Goal: Information Seeking & Learning: Learn about a topic

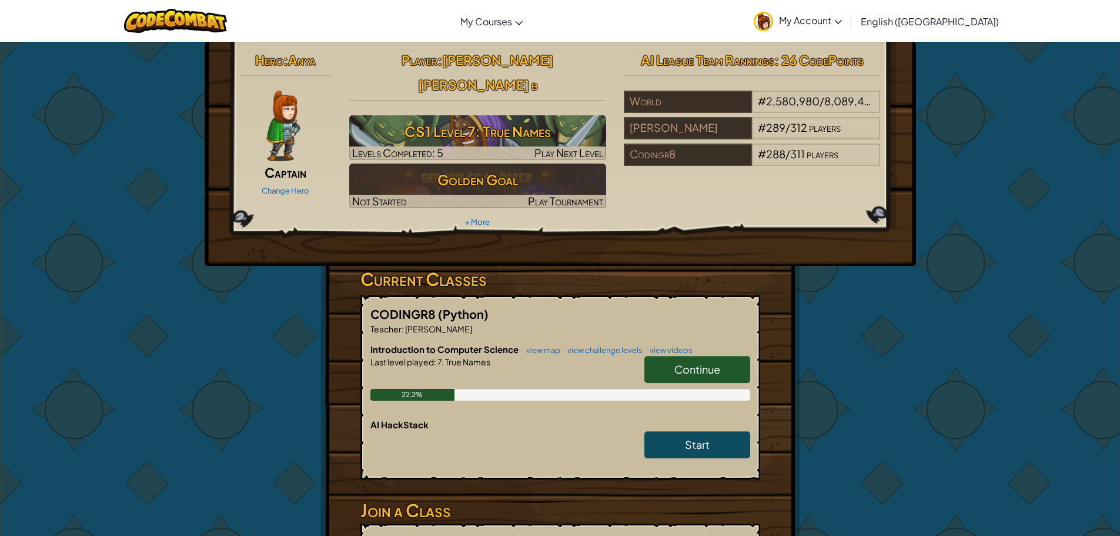
click at [716, 362] on span "Continue" at bounding box center [698, 369] width 46 height 14
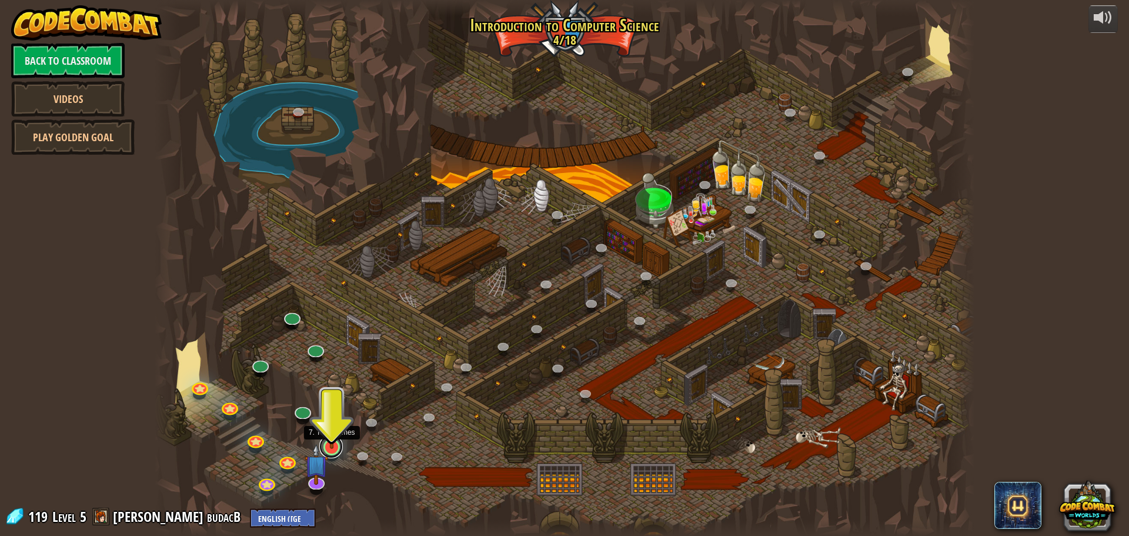
click at [332, 453] on link at bounding box center [331, 447] width 24 height 24
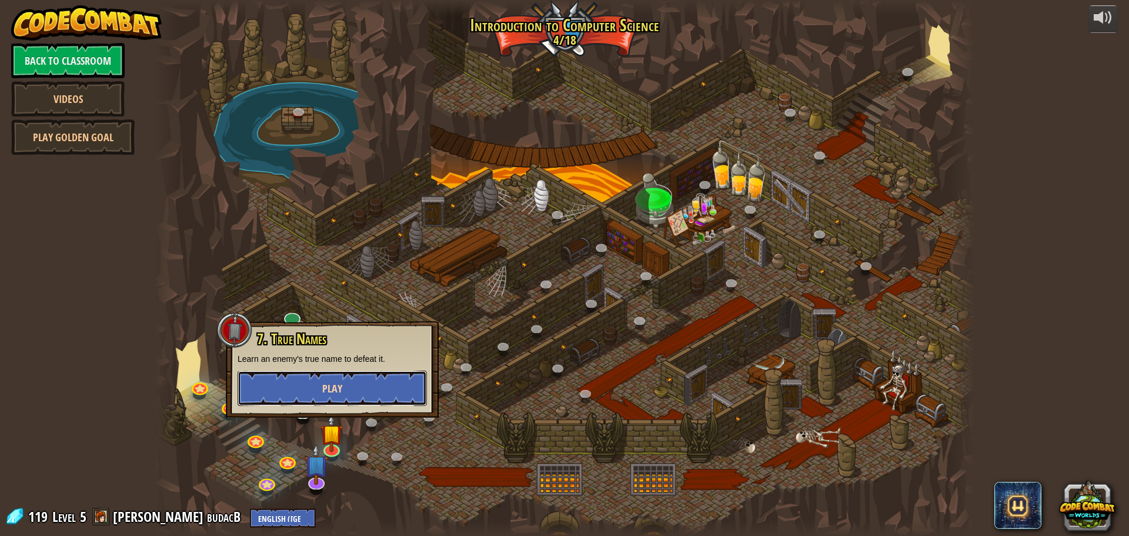
drag, startPoint x: 345, startPoint y: 399, endPoint x: 337, endPoint y: 392, distance: 10.5
click at [337, 392] on button "Play" at bounding box center [332, 388] width 189 height 35
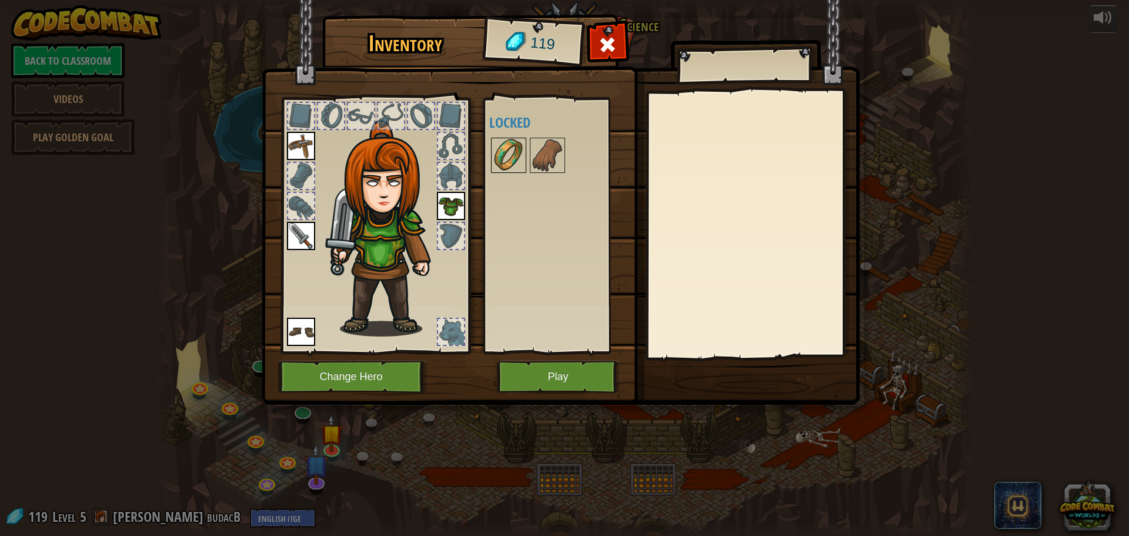
click at [520, 159] on img at bounding box center [508, 155] width 33 height 33
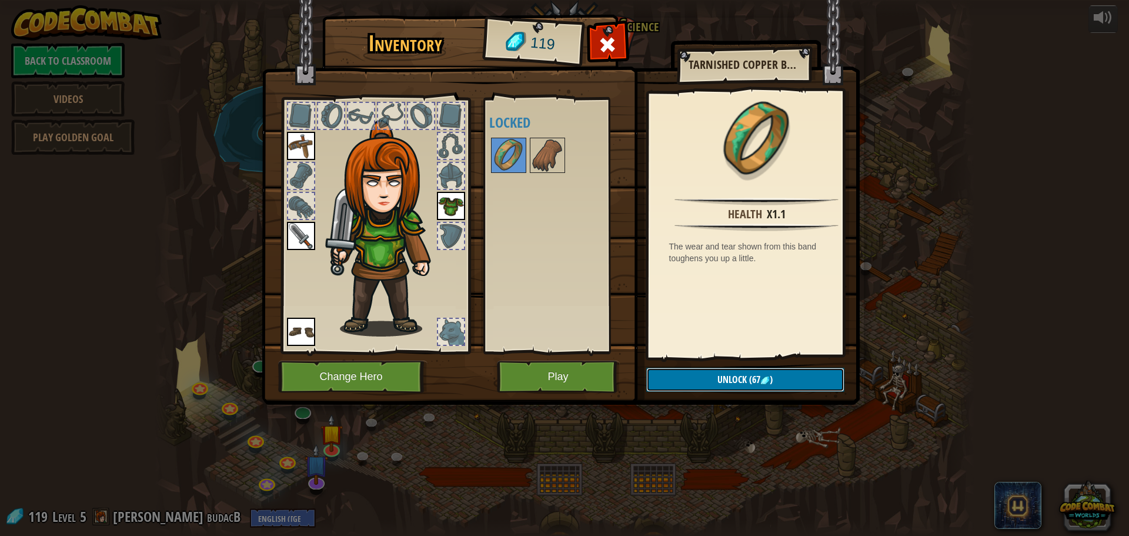
click at [713, 383] on button "Unlock (67 )" at bounding box center [745, 380] width 198 height 24
drag, startPoint x: 655, startPoint y: 382, endPoint x: 644, endPoint y: 389, distance: 12.4
click at [653, 383] on button "Confirm" at bounding box center [745, 380] width 198 height 24
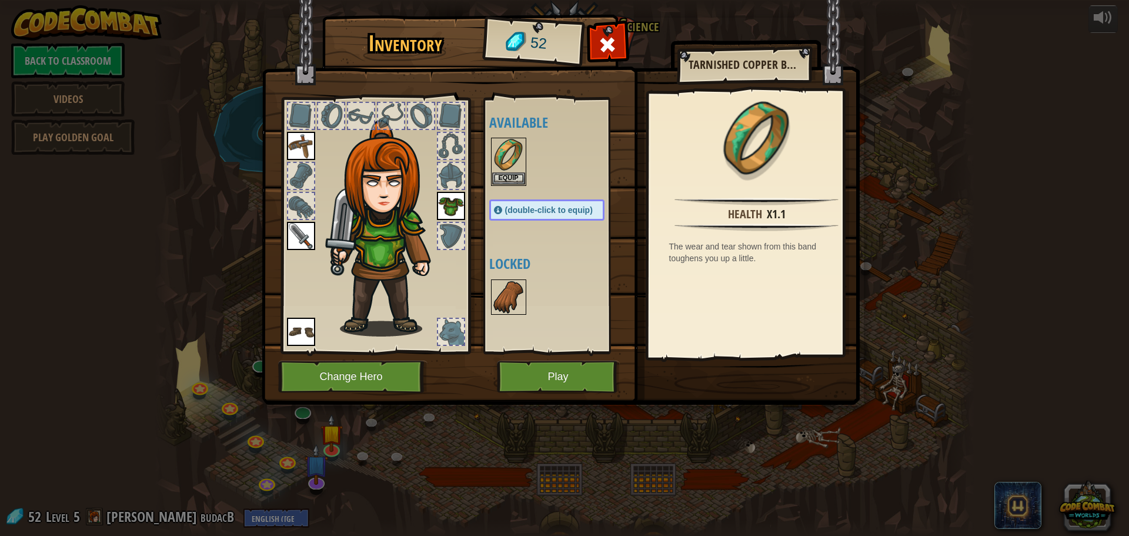
click at [496, 302] on img at bounding box center [508, 297] width 33 height 33
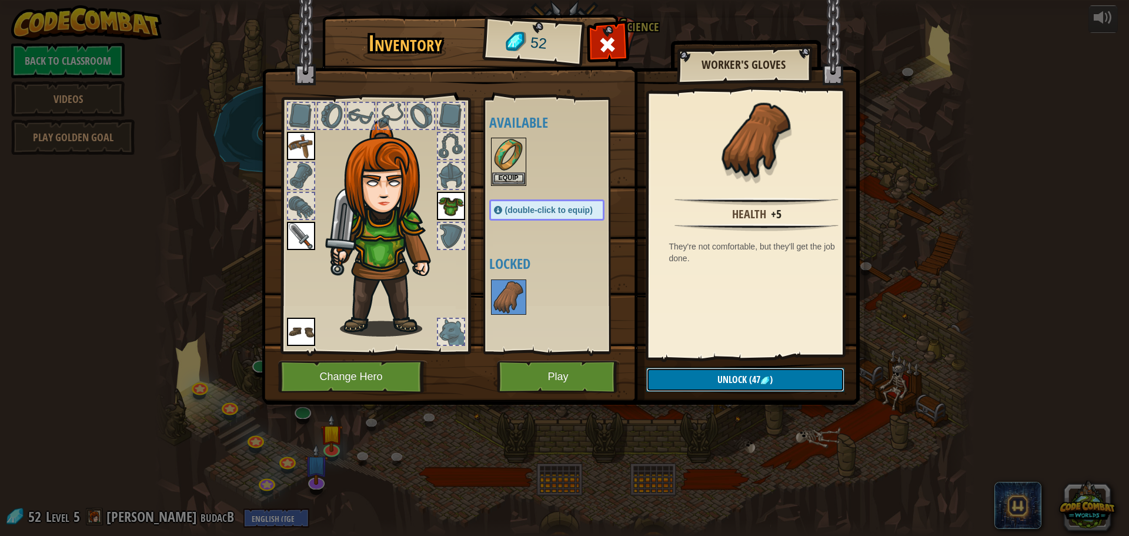
click at [683, 385] on button "Unlock (47 )" at bounding box center [745, 380] width 198 height 24
click at [663, 376] on button "Confirm" at bounding box center [745, 380] width 198 height 24
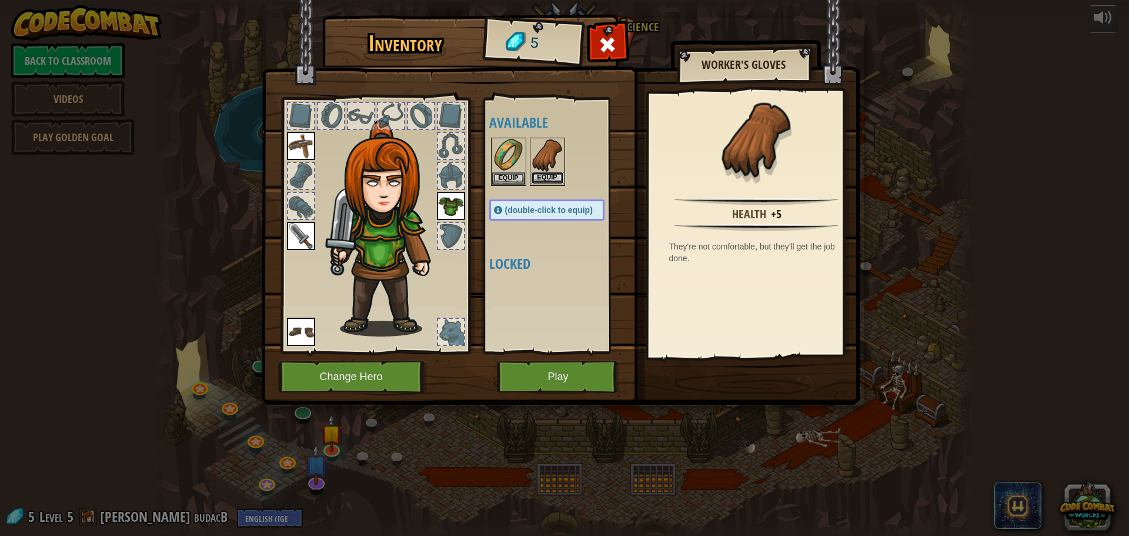
click at [551, 180] on button "Equip" at bounding box center [547, 178] width 33 height 12
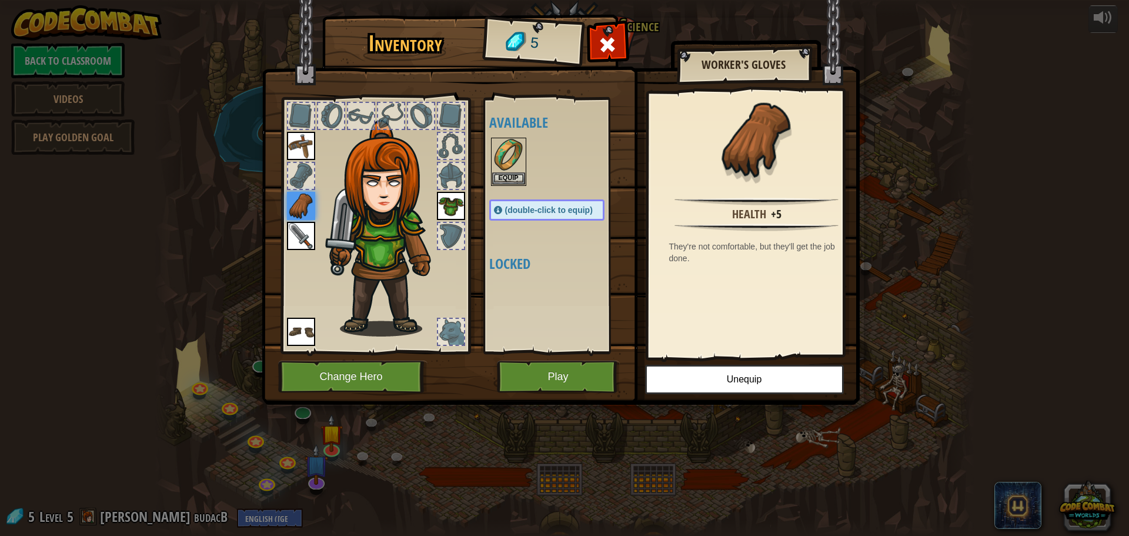
click at [291, 213] on img at bounding box center [301, 206] width 28 height 28
click at [500, 172] on button "Equip" at bounding box center [508, 178] width 33 height 12
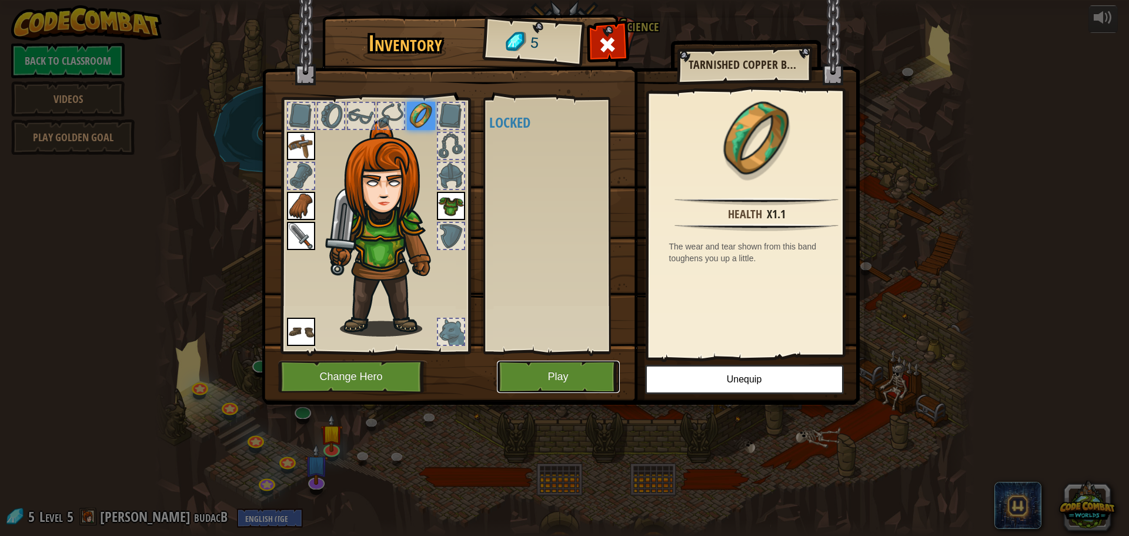
click at [548, 391] on button "Play" at bounding box center [558, 377] width 123 height 32
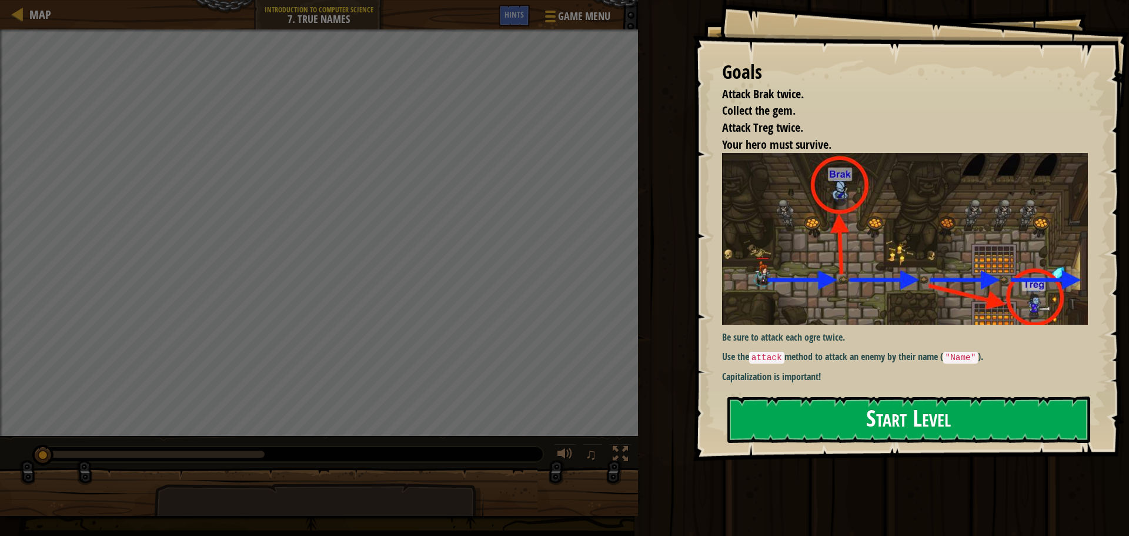
click at [850, 436] on button "Start Level" at bounding box center [909, 419] width 363 height 46
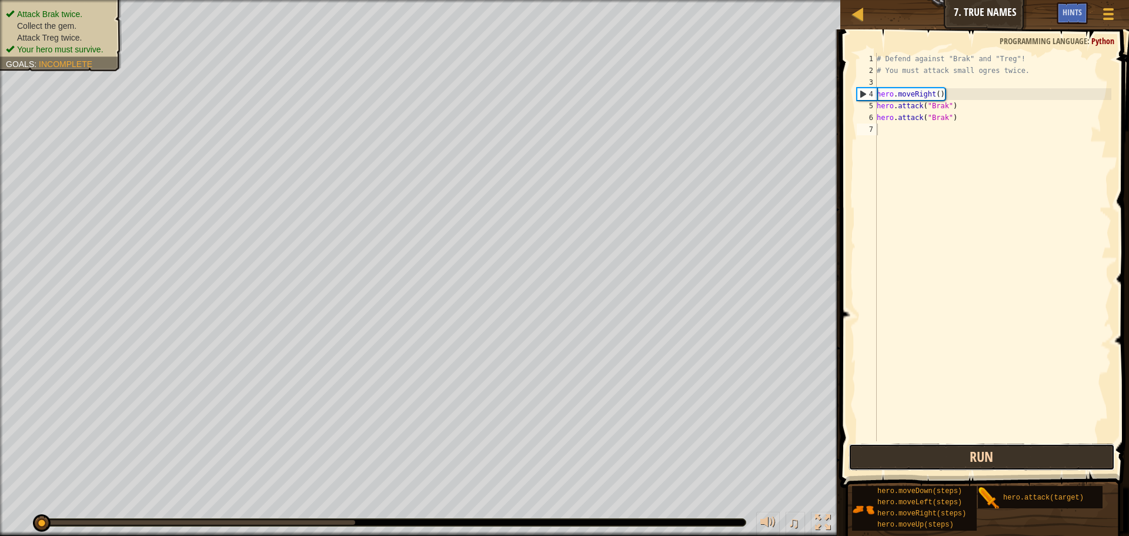
click at [935, 460] on button "Run" at bounding box center [982, 456] width 266 height 27
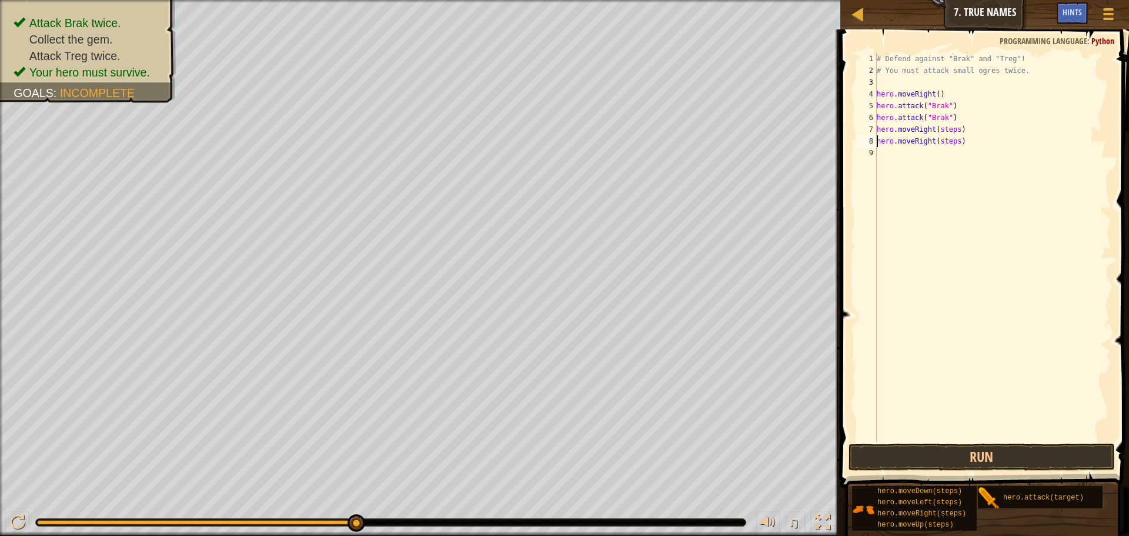
click at [961, 143] on div "# Defend against "Brak" and "Treg"! # You must attack small ogres twice. hero .…" at bounding box center [993, 259] width 237 height 412
click at [985, 135] on div "# Defend against "Brak" and "Treg"! # You must attack small ogres twice. hero .…" at bounding box center [993, 259] width 237 height 412
type textarea "h"
click at [957, 139] on div "# Defend against "Brak" and "Treg"! # You must attack small ogres twice. hero .…" at bounding box center [995, 259] width 233 height 412
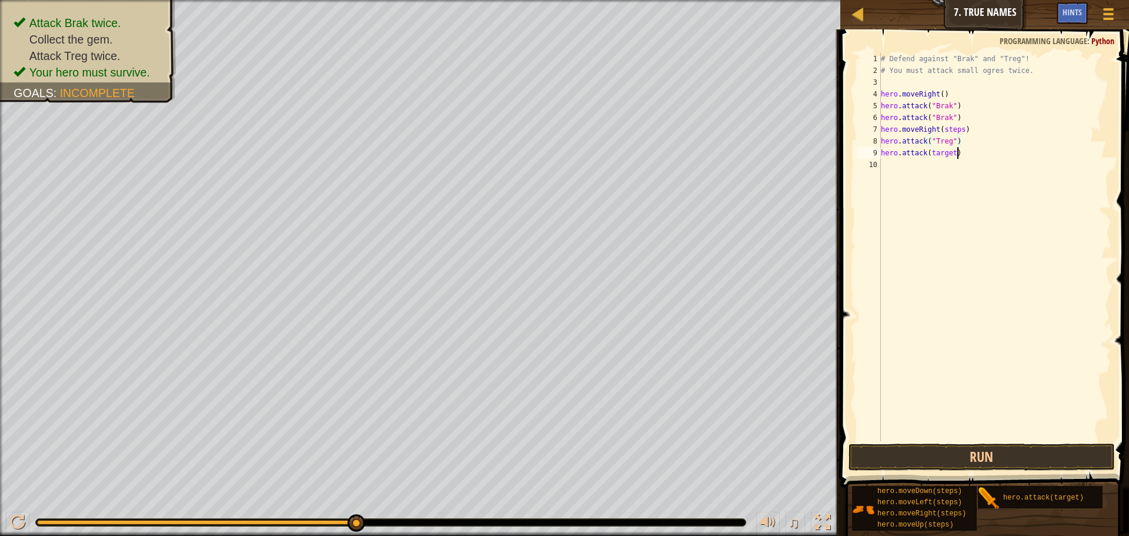
click at [957, 152] on div "# Defend against "Brak" and "Treg"! # You must attack small ogres twice. hero .…" at bounding box center [995, 259] width 233 height 412
click at [965, 164] on div "# Defend against "Brak" and "Treg"! # You must attack small ogres twice. hero .…" at bounding box center [995, 259] width 233 height 412
click at [1108, 18] on span at bounding box center [1108, 19] width 11 height 2
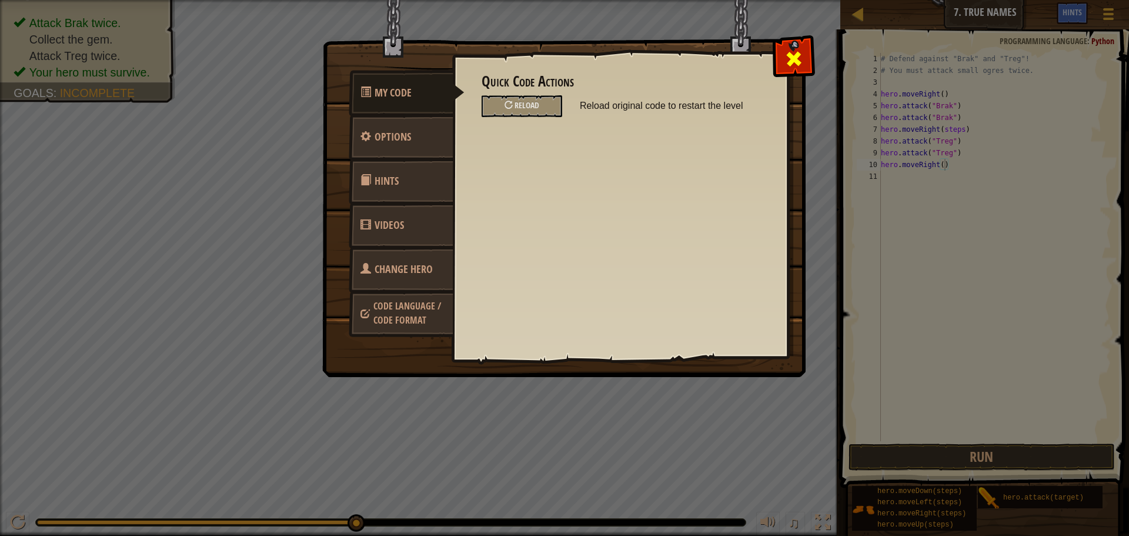
click at [786, 62] on span at bounding box center [794, 58] width 19 height 19
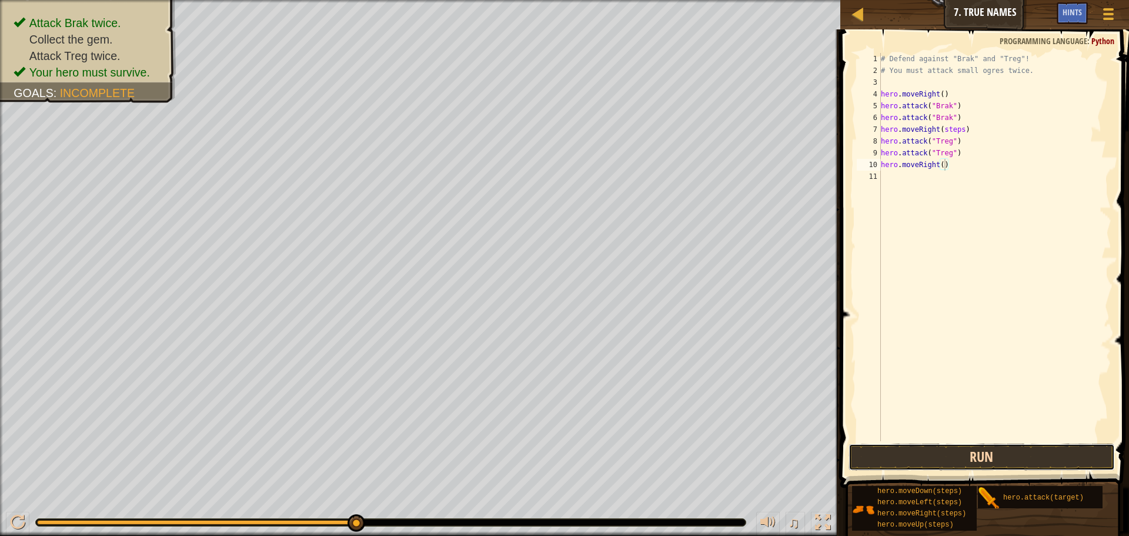
click at [876, 452] on button "Run" at bounding box center [982, 456] width 266 height 27
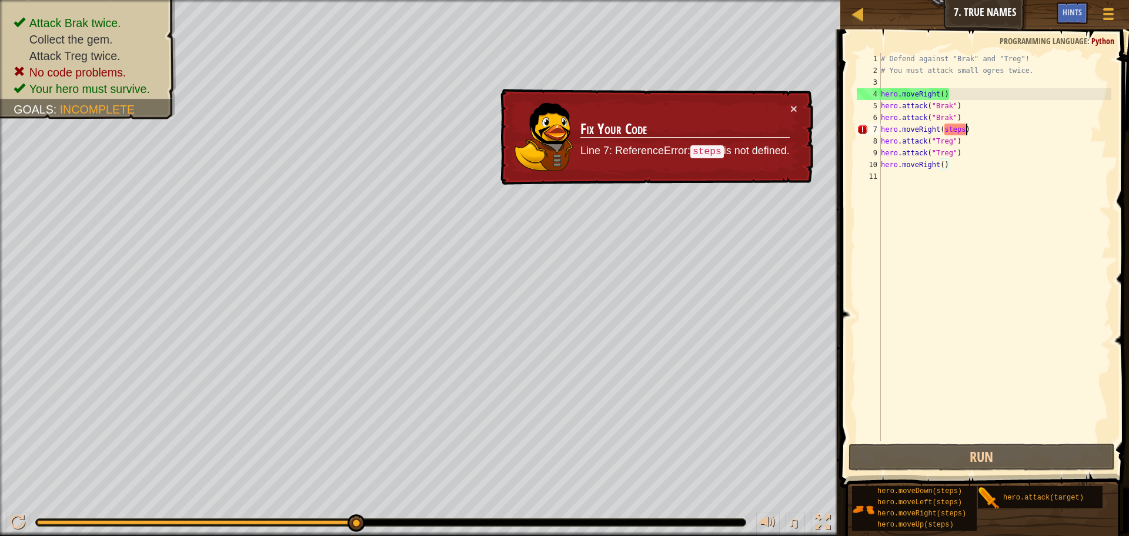
click at [966, 130] on div "# Defend against "Brak" and "Treg"! # You must attack small ogres twice. hero .…" at bounding box center [995, 259] width 233 height 412
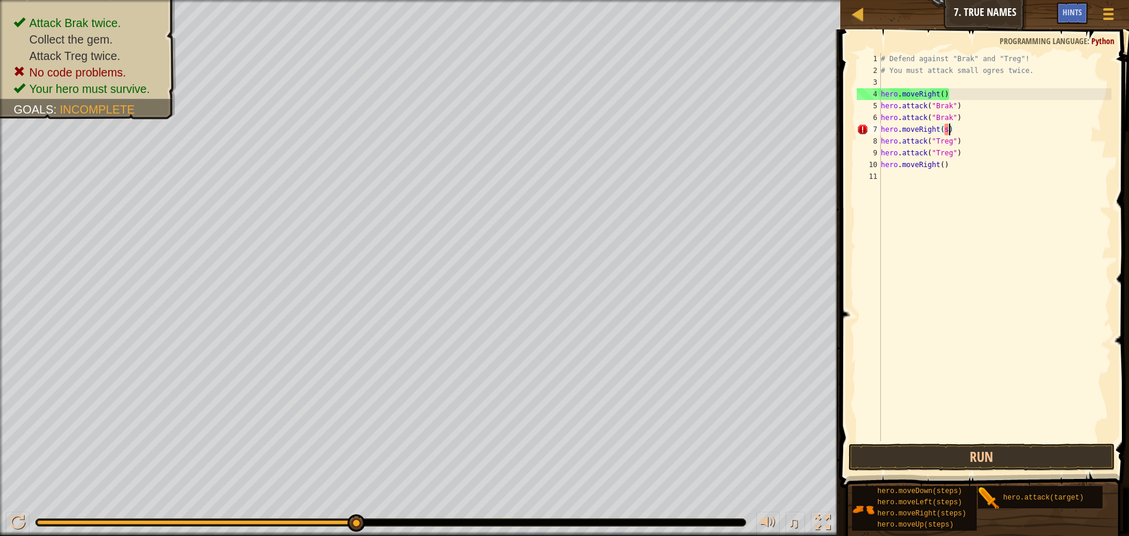
type textarea "hero.moveRight()"
click at [938, 459] on button "Run" at bounding box center [982, 456] width 266 height 27
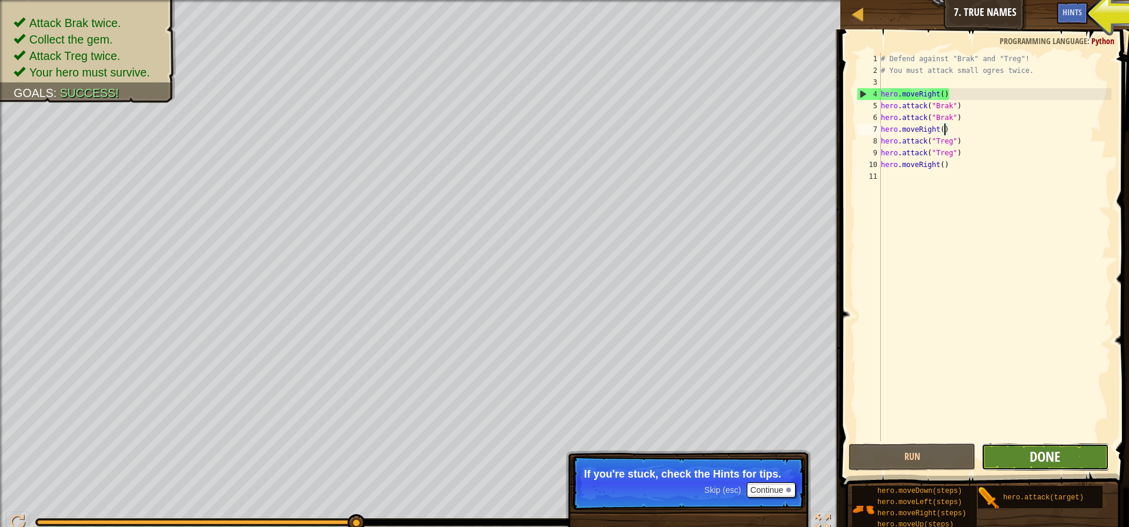
click at [1030, 460] on button "Done" at bounding box center [1045, 456] width 127 height 27
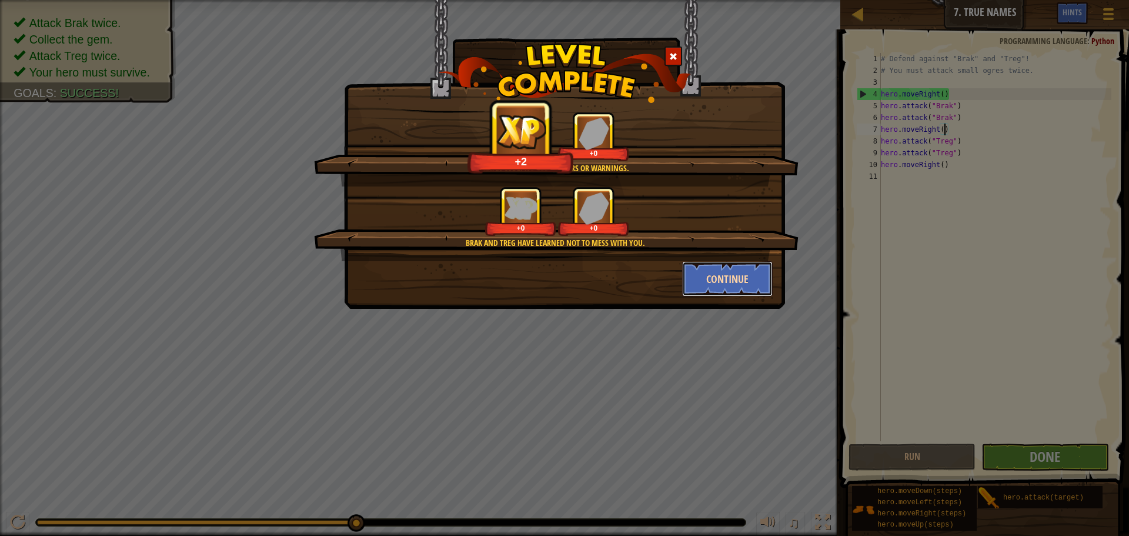
click at [706, 278] on button "Continue" at bounding box center [727, 278] width 91 height 35
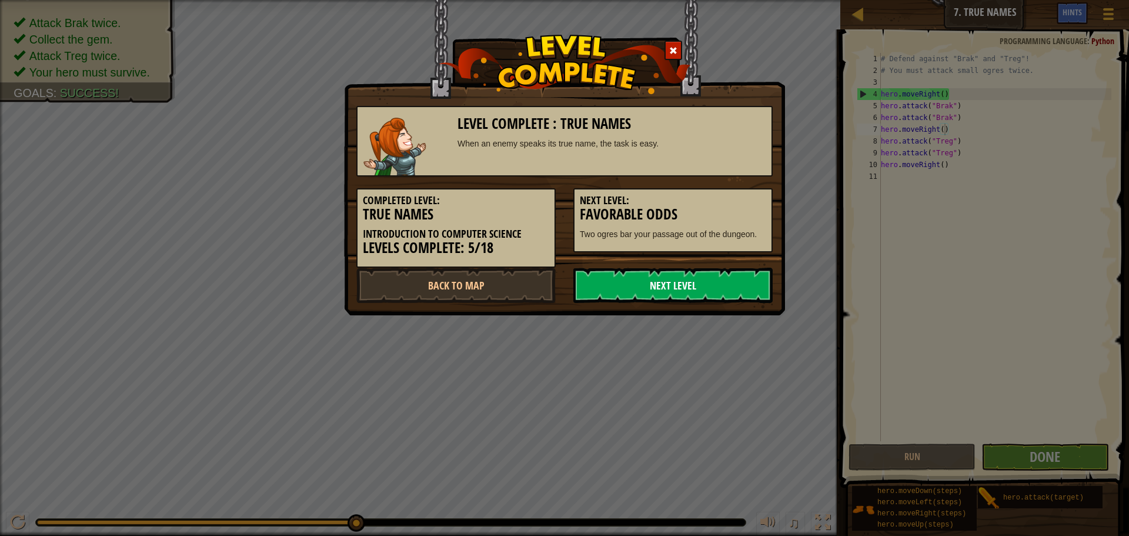
click at [628, 284] on link "Next Level" at bounding box center [672, 285] width 199 height 35
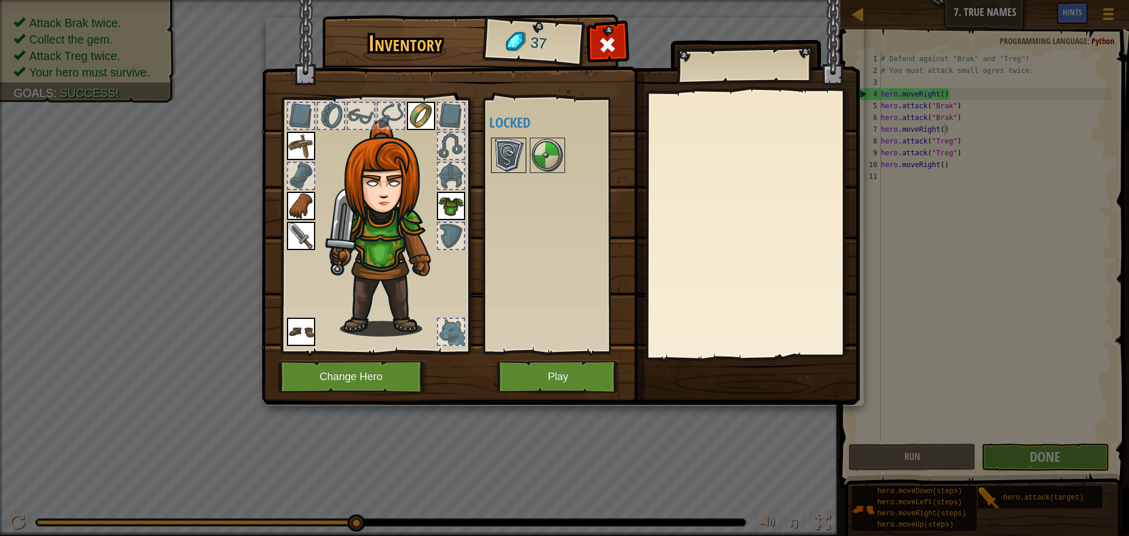
click at [512, 162] on img at bounding box center [508, 155] width 33 height 33
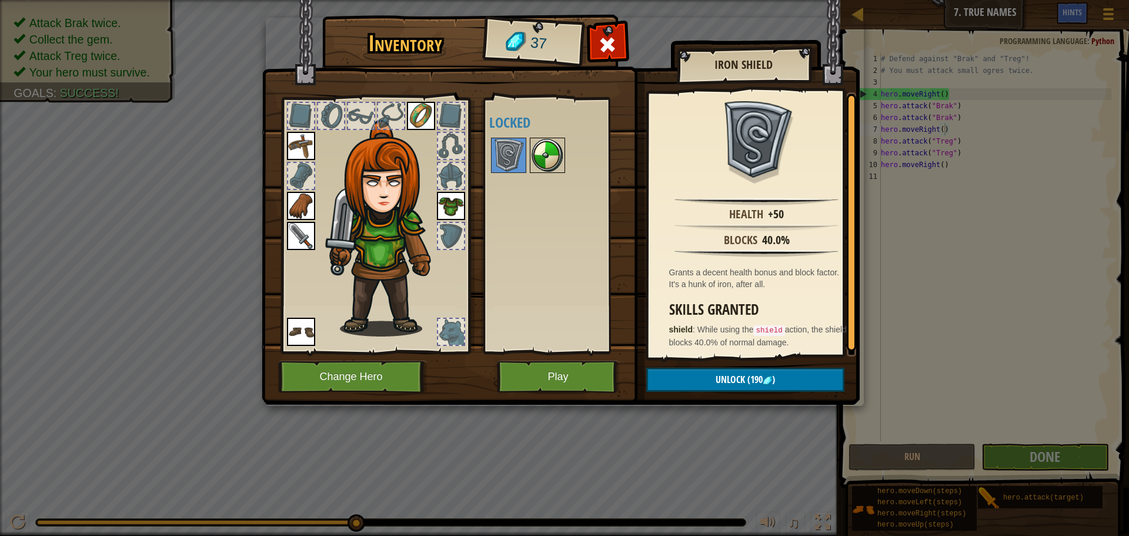
click at [548, 151] on img at bounding box center [547, 155] width 33 height 33
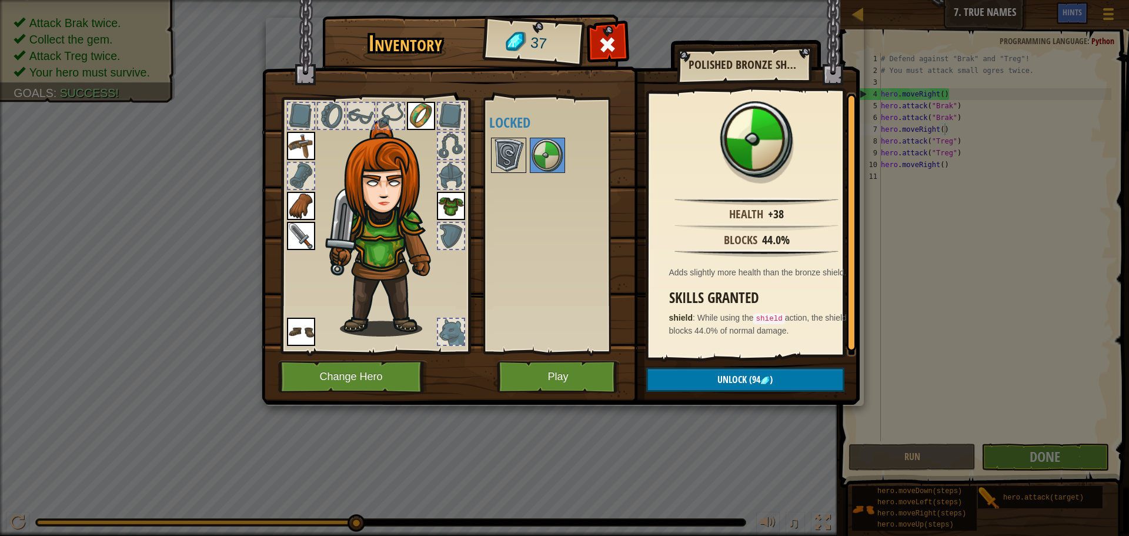
click at [515, 148] on img at bounding box center [508, 155] width 33 height 33
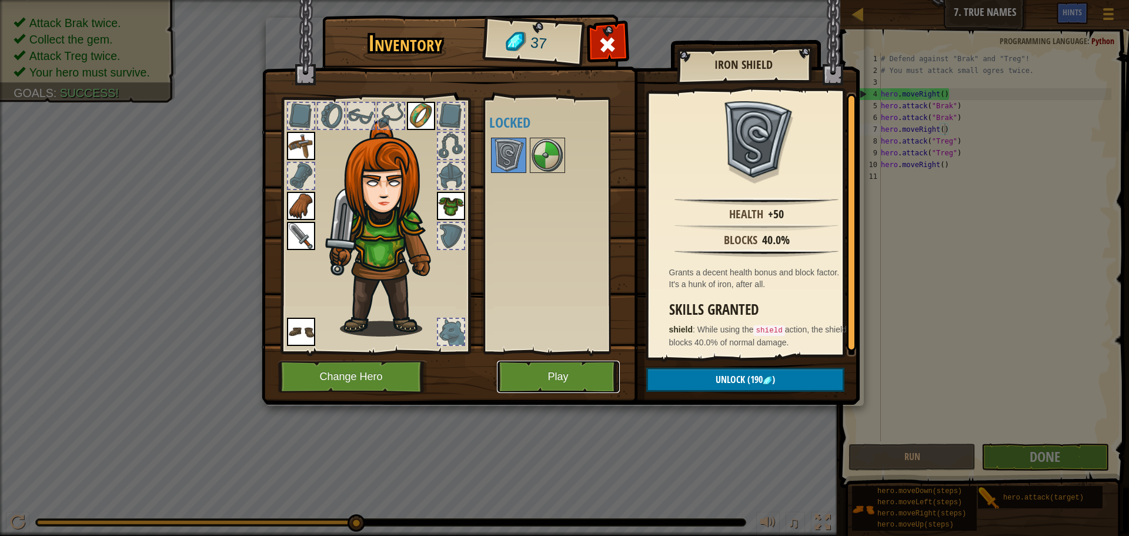
click at [546, 389] on button "Play" at bounding box center [558, 377] width 123 height 32
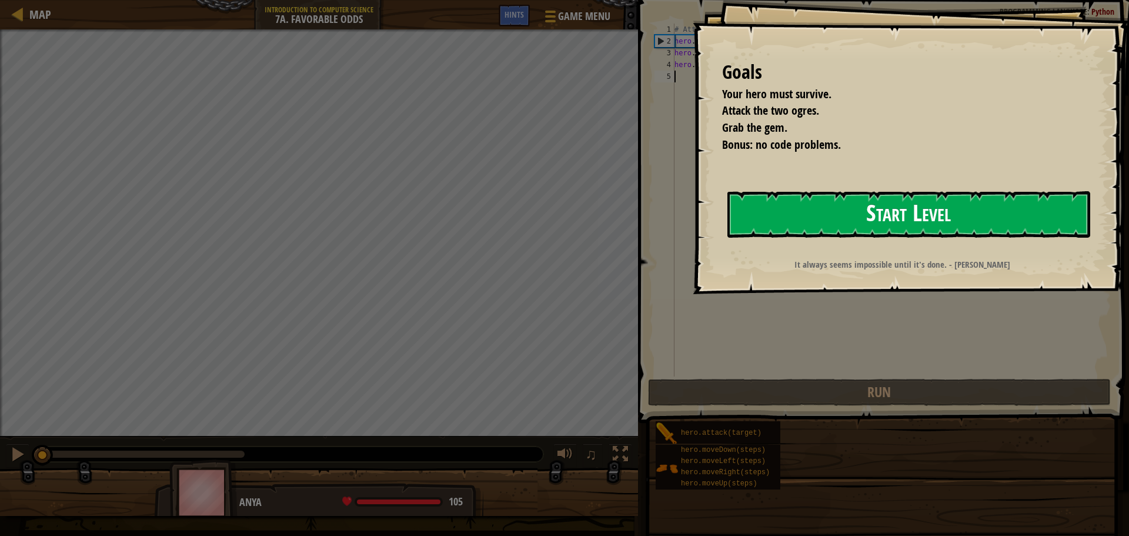
click at [752, 219] on button "Start Level" at bounding box center [909, 214] width 363 height 46
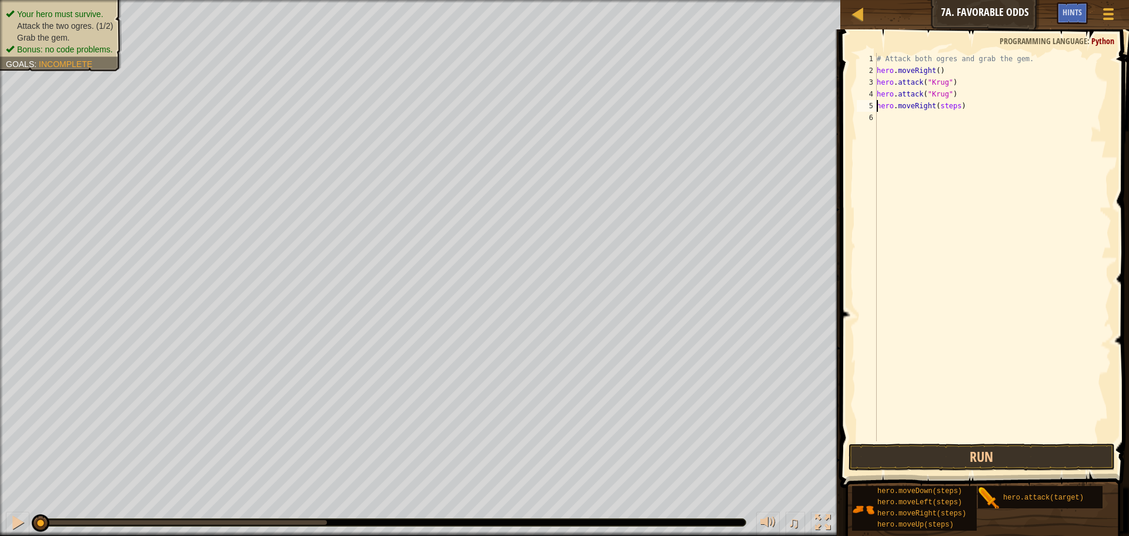
click at [961, 106] on div "# Attack both ogres and grab the gem. hero . moveRight ( ) hero . attack ( "[PE…" at bounding box center [993, 259] width 237 height 412
click at [1006, 105] on div "# Attack both ogres and grab the gem. hero . moveRight ( ) hero . attack ( "[PE…" at bounding box center [993, 259] width 237 height 412
drag, startPoint x: 953, startPoint y: 142, endPoint x: 930, endPoint y: 138, distance: 23.3
click at [930, 138] on div "# Attack both ogres and grab the gem. hero . moveRight ( ) hero . attack ( "[PE…" at bounding box center [993, 259] width 237 height 412
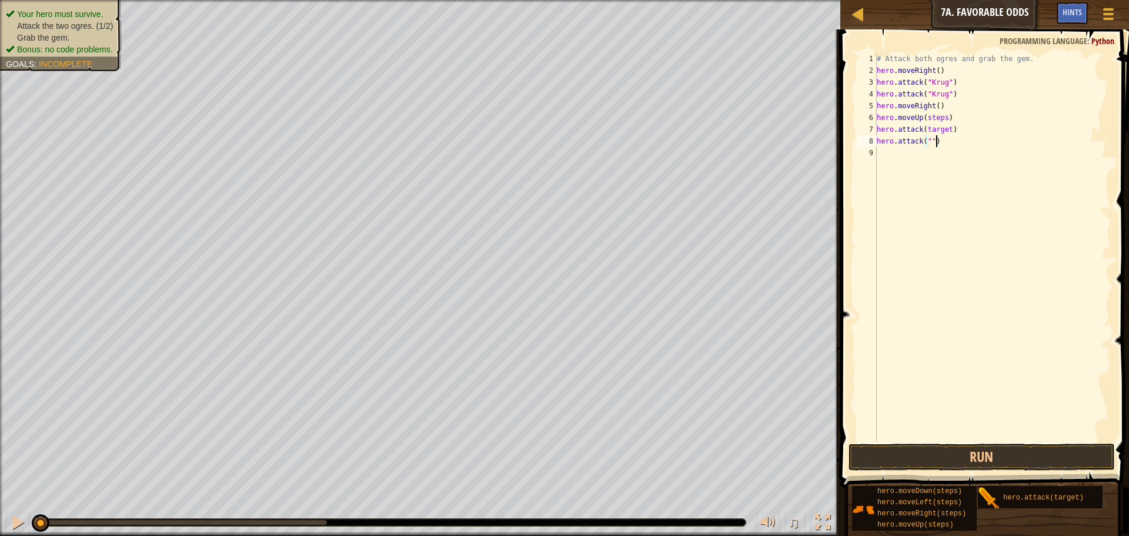
click at [930, 142] on div "# Attack both ogres and grab the gem. hero . moveRight ( ) hero . attack ( "[PE…" at bounding box center [993, 259] width 237 height 412
click at [953, 128] on div "# Attack both ogres and grab the gem. hero . moveRight ( ) hero . attack ( "[PE…" at bounding box center [993, 259] width 237 height 412
click at [933, 131] on div "# Attack both ogres and grab the gem. hero . moveRight ( ) hero . attack ( "[PE…" at bounding box center [993, 259] width 237 height 412
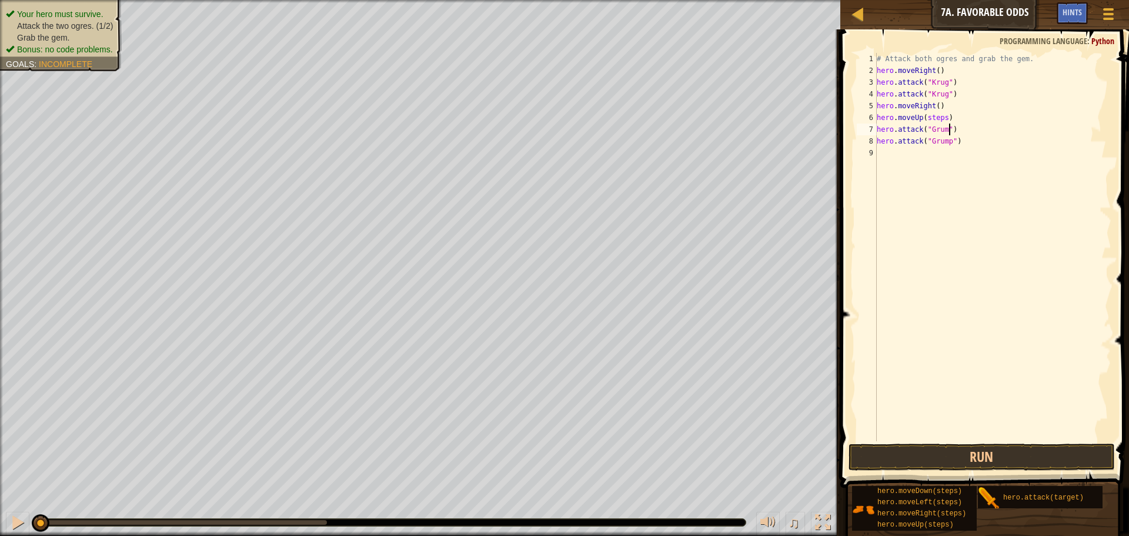
scroll to position [5, 6]
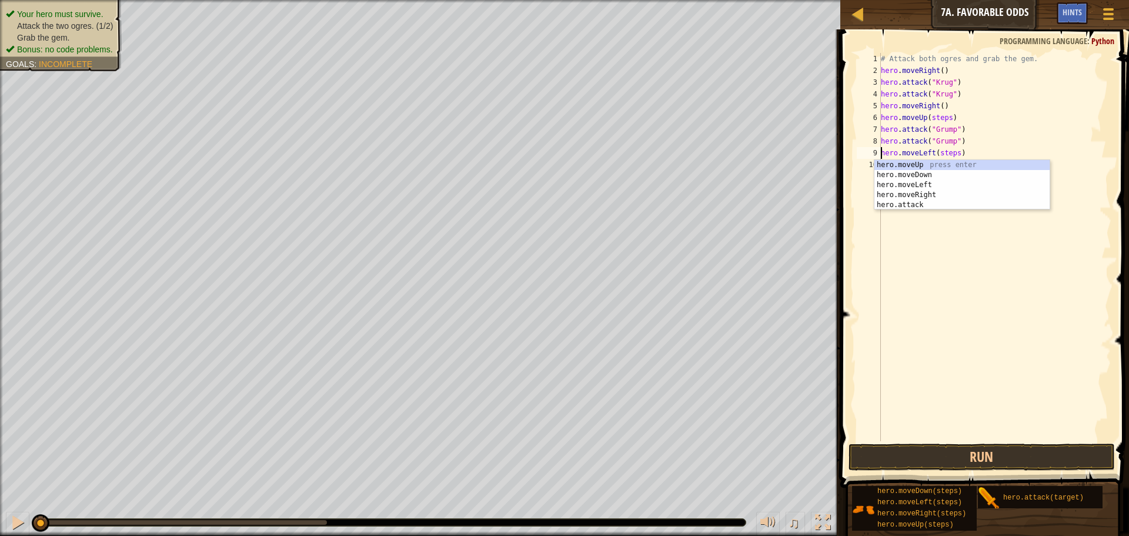
click at [962, 154] on div "# Attack both ogres and grab the gem. hero . moveRight ( ) hero . attack ( "[PE…" at bounding box center [995, 259] width 233 height 412
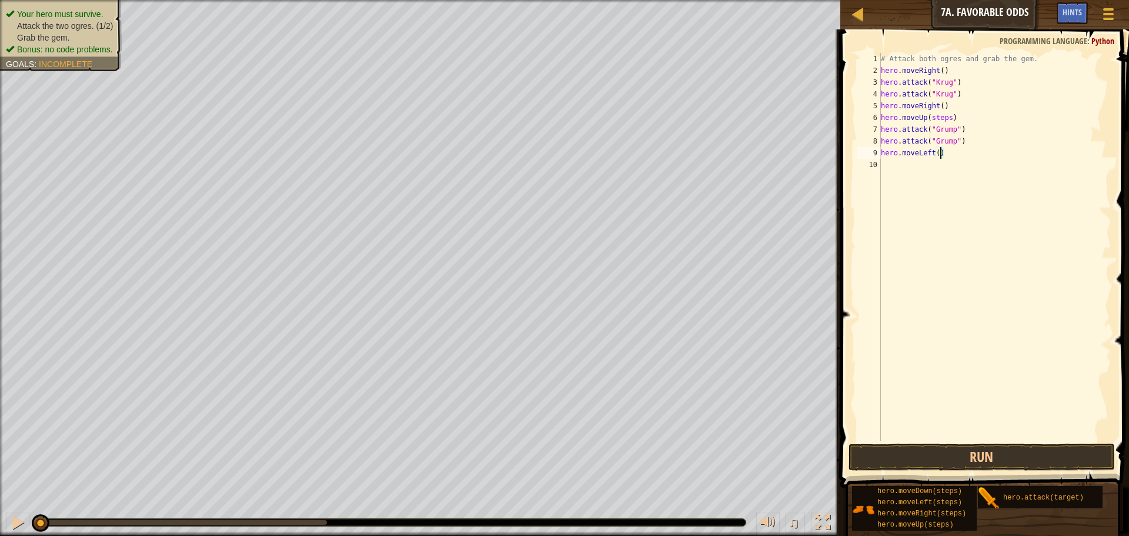
scroll to position [5, 5]
click at [910, 456] on button "Run" at bounding box center [982, 456] width 266 height 27
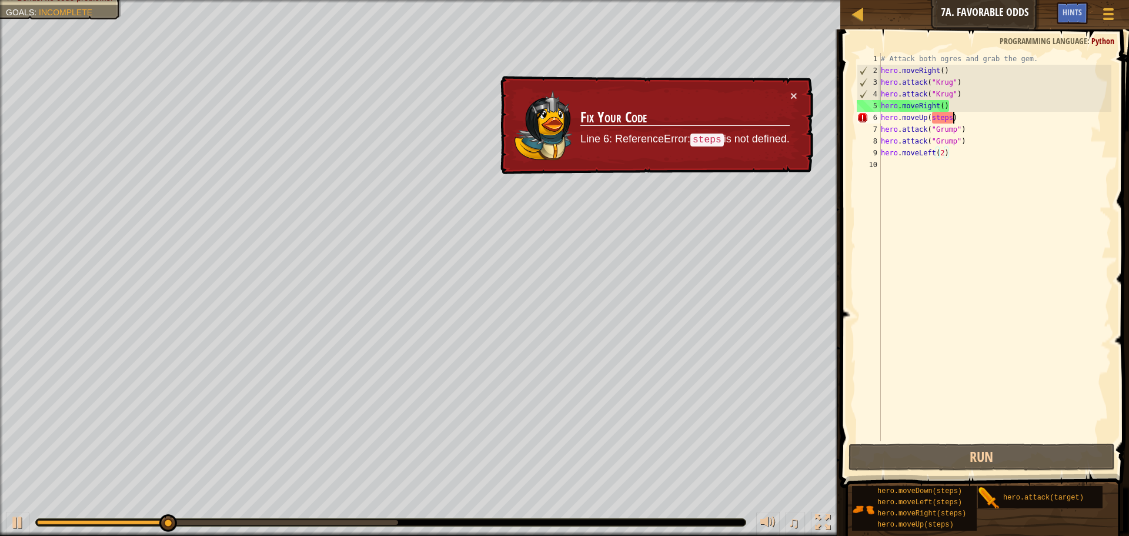
click at [953, 115] on div "# Attack both ogres and grab the gem. hero . moveRight ( ) hero . attack ( "[PE…" at bounding box center [995, 259] width 233 height 412
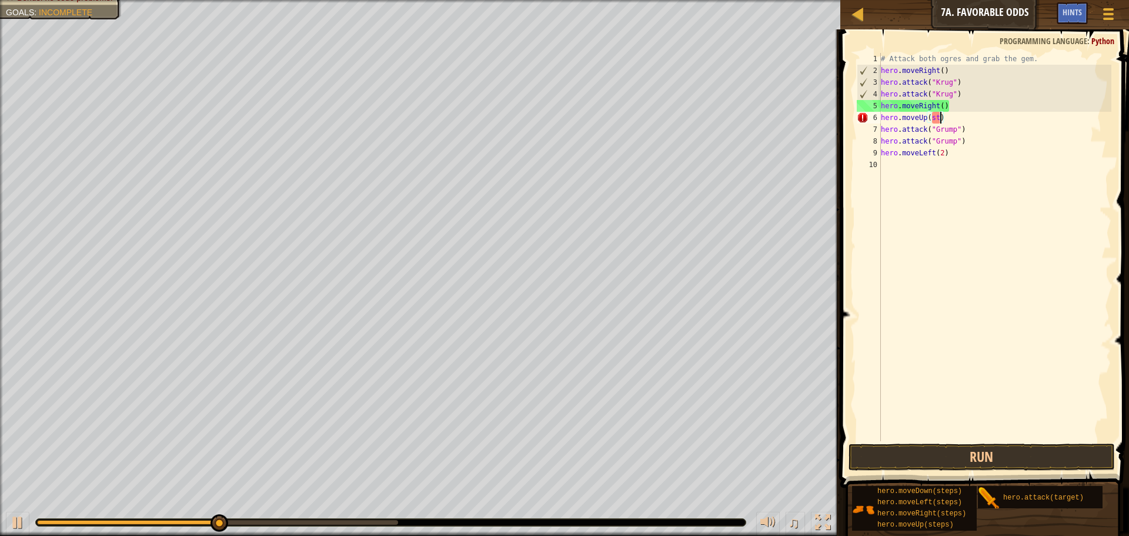
scroll to position [5, 4]
type textarea "hero.moveUp()"
click at [975, 456] on button "Run" at bounding box center [982, 456] width 266 height 27
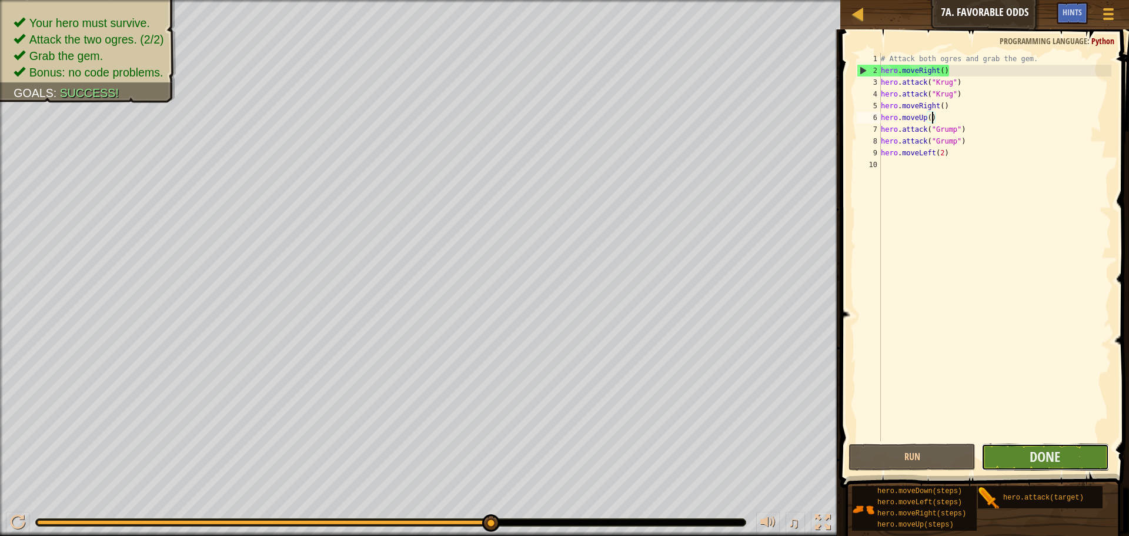
click at [1074, 456] on button "Done" at bounding box center [1045, 456] width 127 height 27
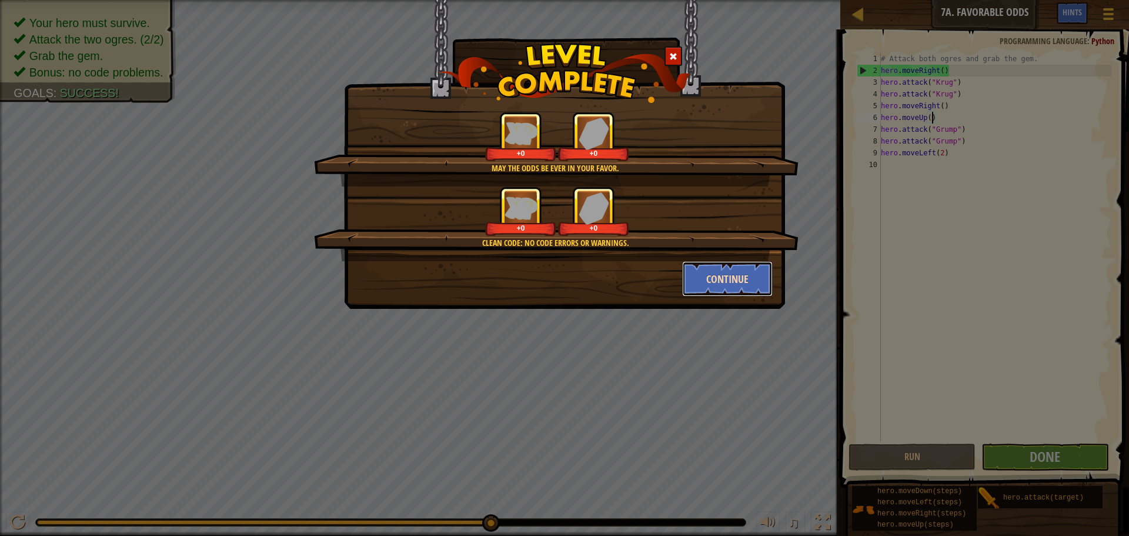
click at [729, 262] on button "Continue" at bounding box center [727, 278] width 91 height 35
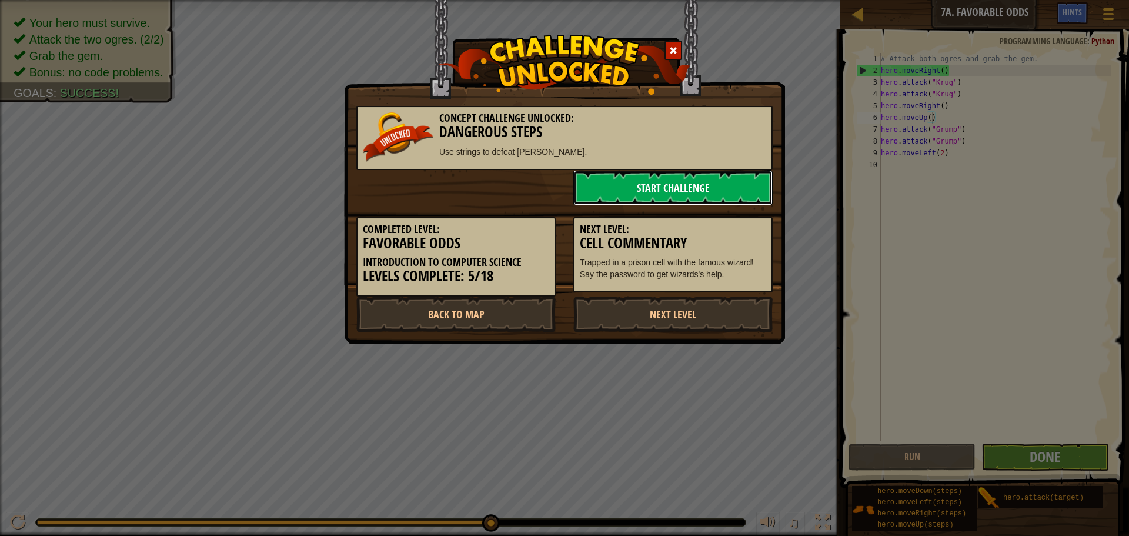
click at [689, 184] on link "Start Challenge" at bounding box center [672, 187] width 199 height 35
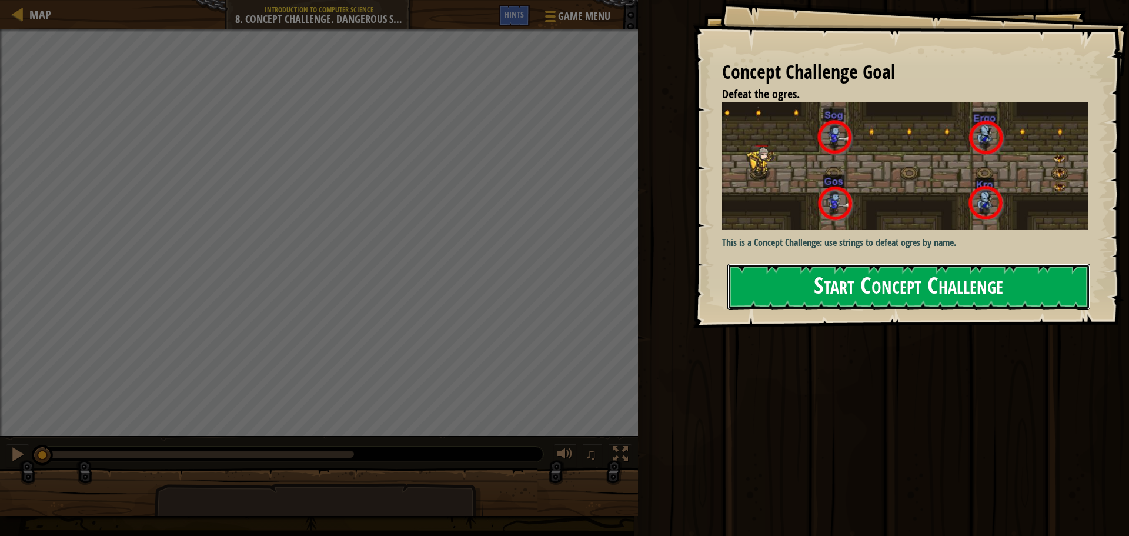
click at [806, 277] on button "Start Concept Challenge" at bounding box center [909, 286] width 363 height 46
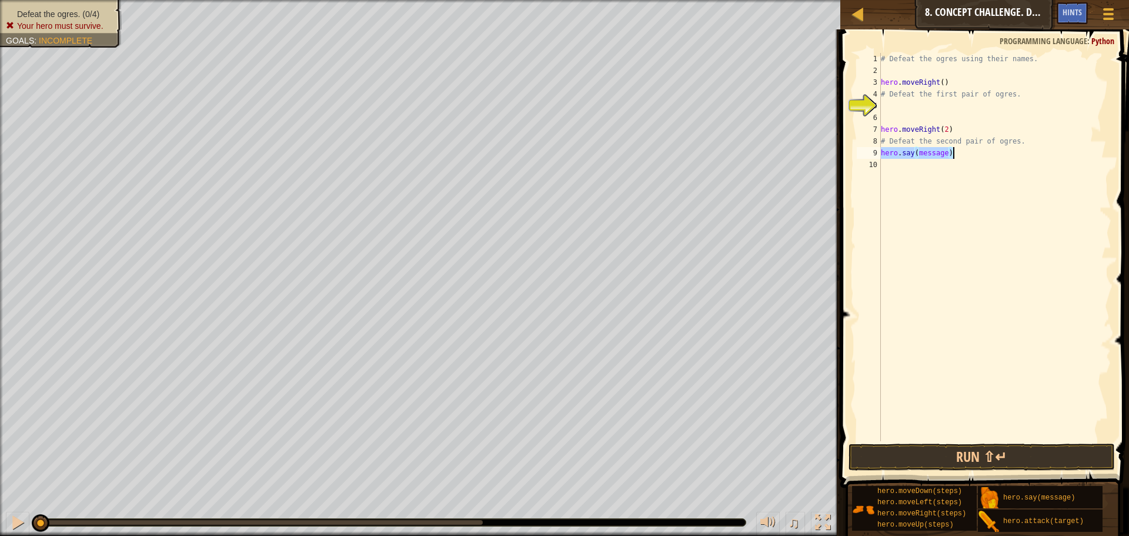
click at [950, 154] on div "# Defeat the ogres using their names. hero . moveRight ( ) # Defeat the first p…" at bounding box center [995, 247] width 233 height 388
type textarea "hero.say()"
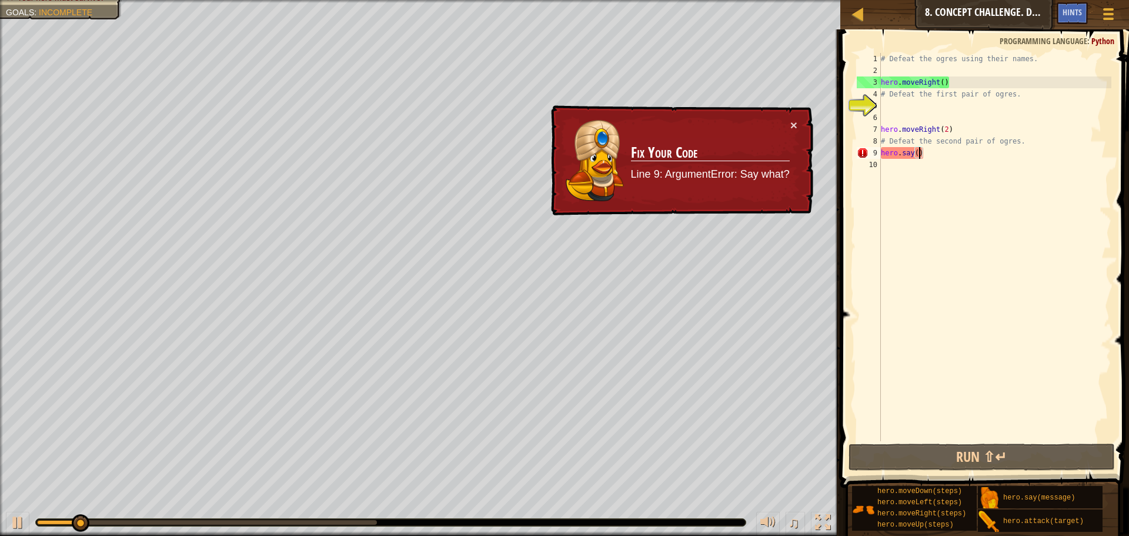
scroll to position [5, 0]
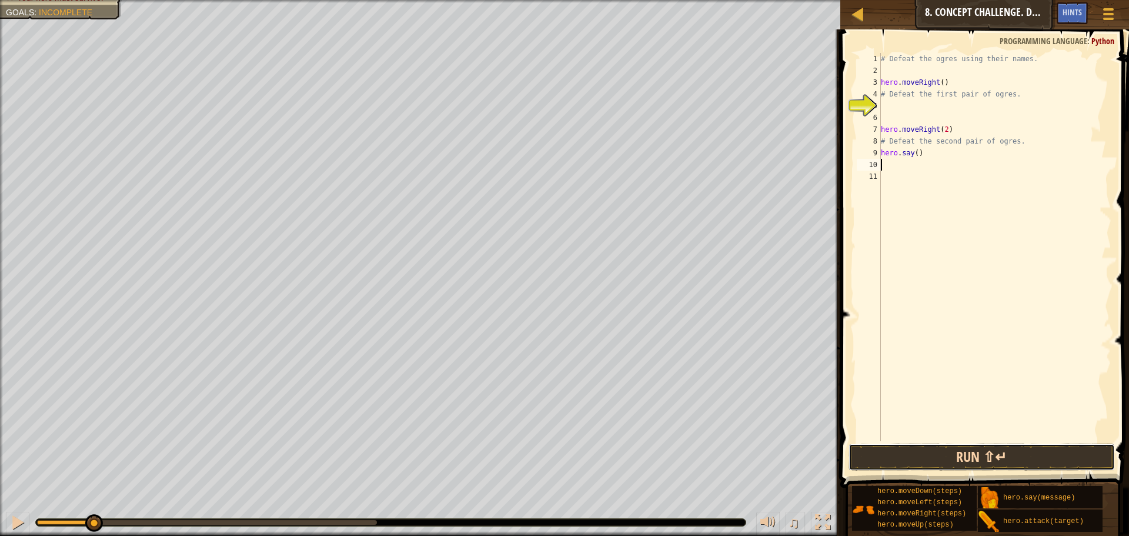
click at [938, 467] on button "Run ⇧↵" at bounding box center [982, 456] width 266 height 27
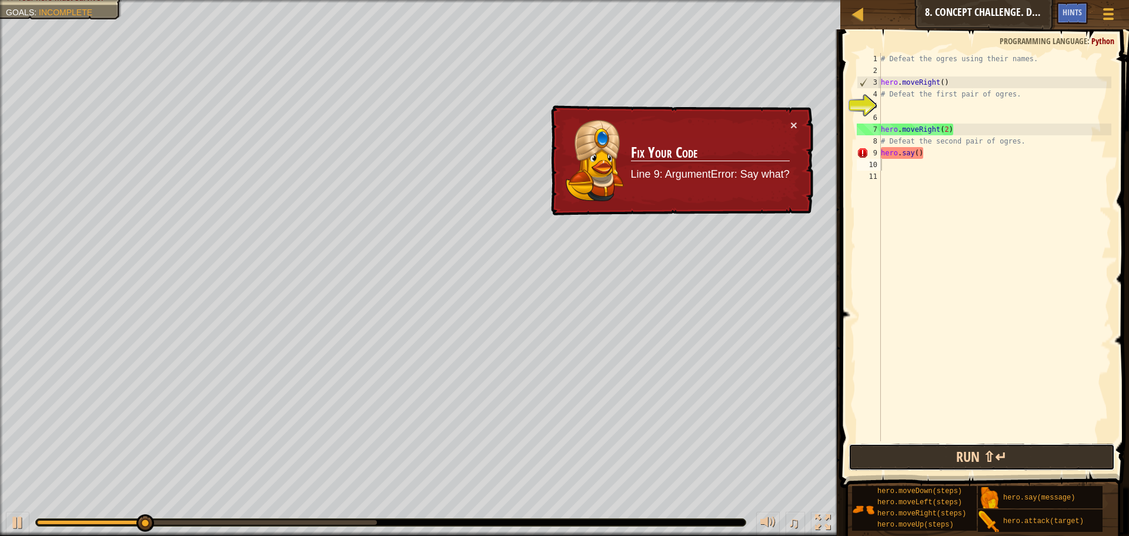
click at [938, 467] on button "Run ⇧↵" at bounding box center [982, 456] width 266 height 27
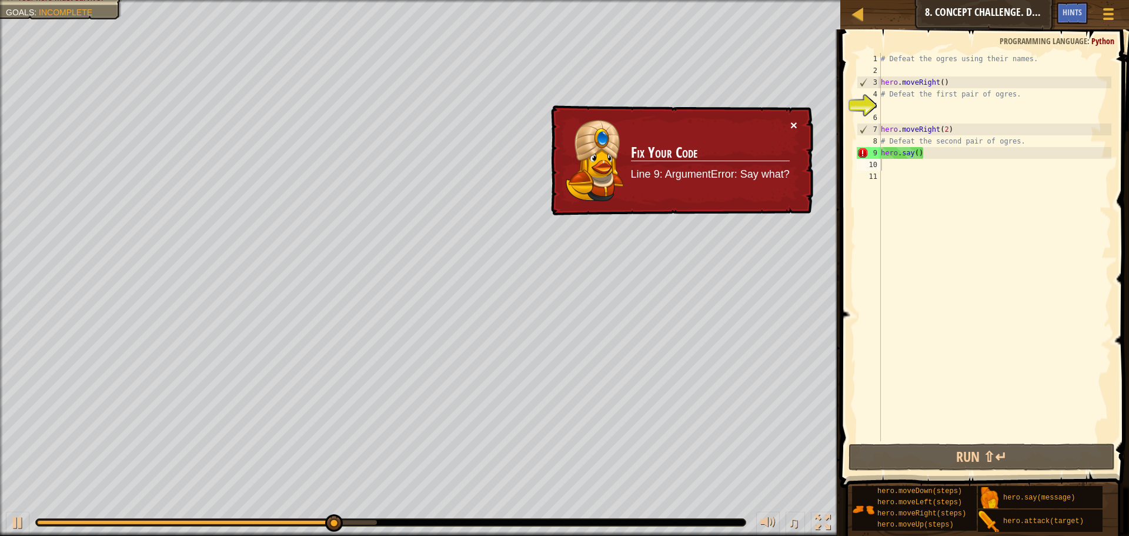
click at [793, 122] on button "×" at bounding box center [793, 125] width 7 height 12
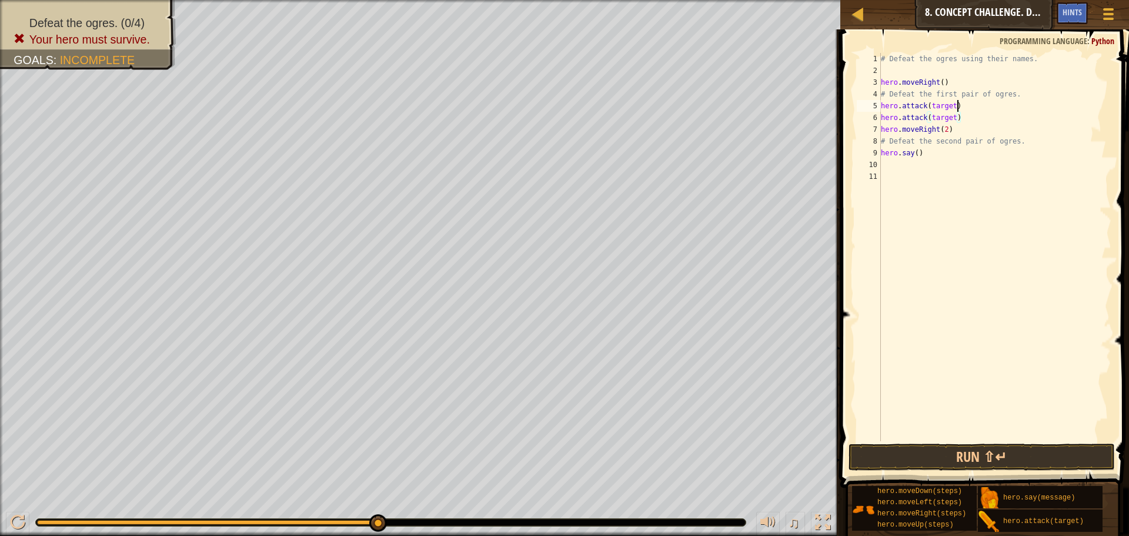
click at [956, 104] on div "# Defeat the ogres using their names. hero . moveRight ( ) # Defeat the first p…" at bounding box center [995, 259] width 233 height 412
type textarea "hero.attack(")"
click at [922, 462] on button "Run ⇧↵" at bounding box center [982, 456] width 266 height 27
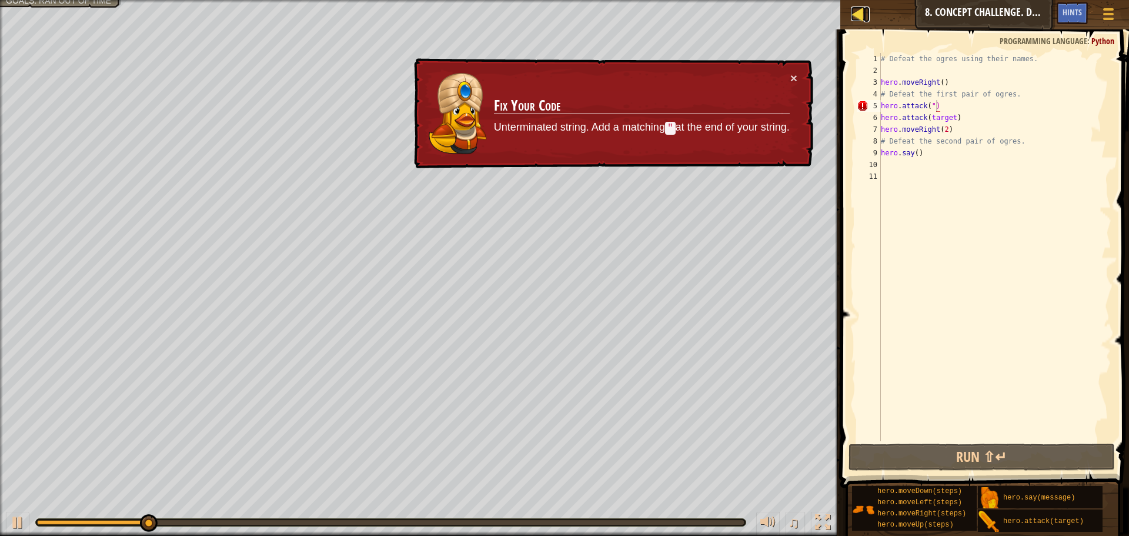
click at [862, 18] on div at bounding box center [858, 13] width 15 height 15
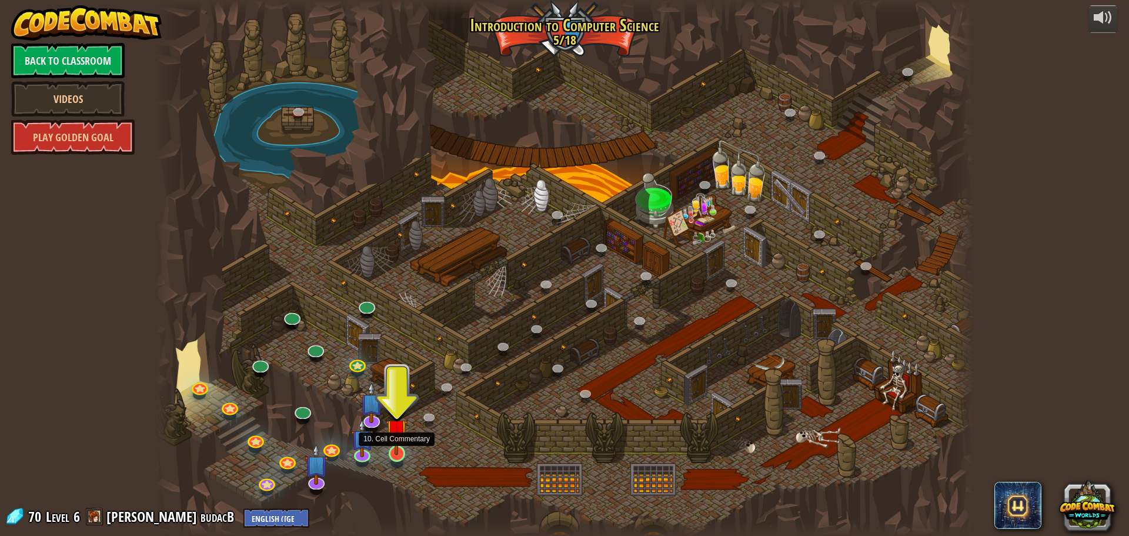
click at [401, 449] on img at bounding box center [397, 430] width 22 height 50
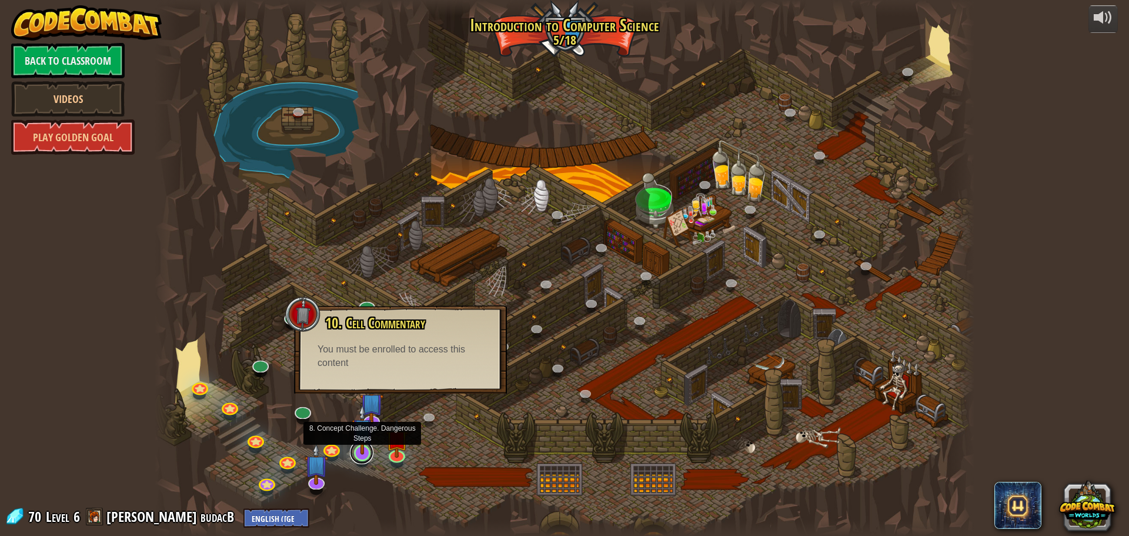
click at [365, 455] on link at bounding box center [362, 453] width 24 height 24
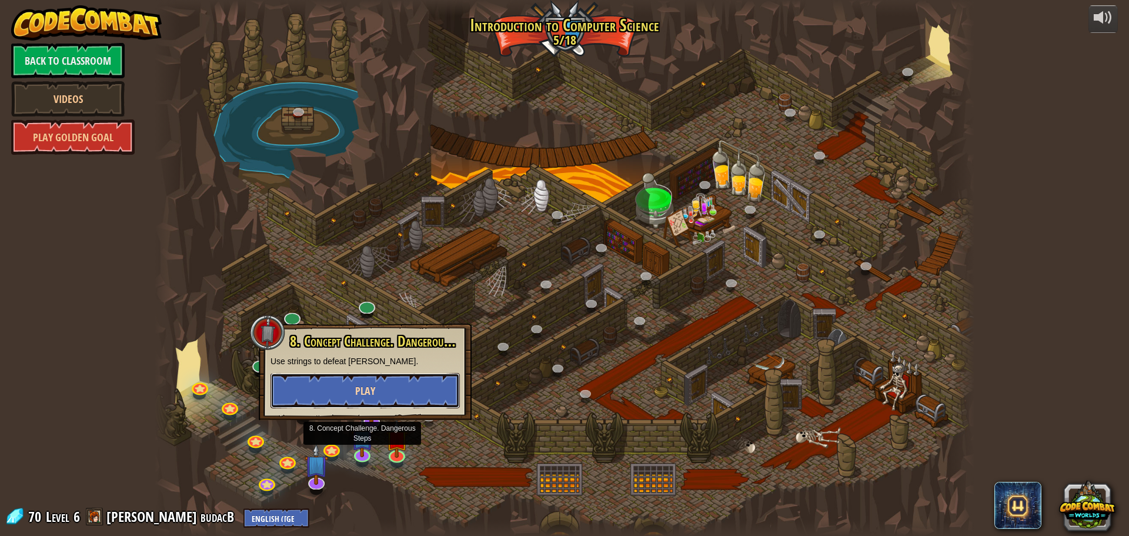
click at [363, 391] on span "Play" at bounding box center [365, 390] width 20 height 15
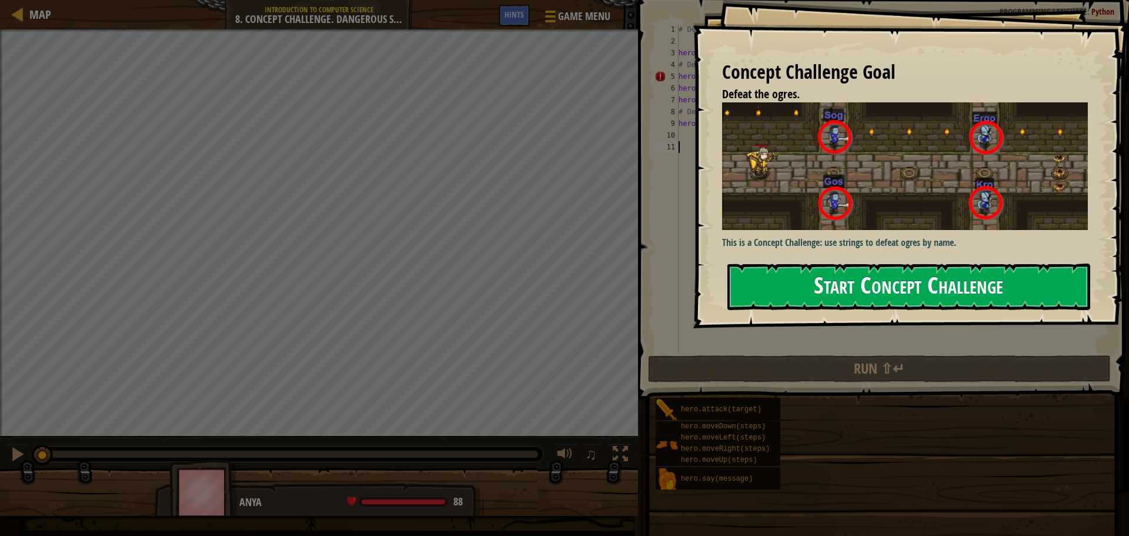
click at [840, 292] on button "Start Concept Challenge" at bounding box center [909, 286] width 363 height 46
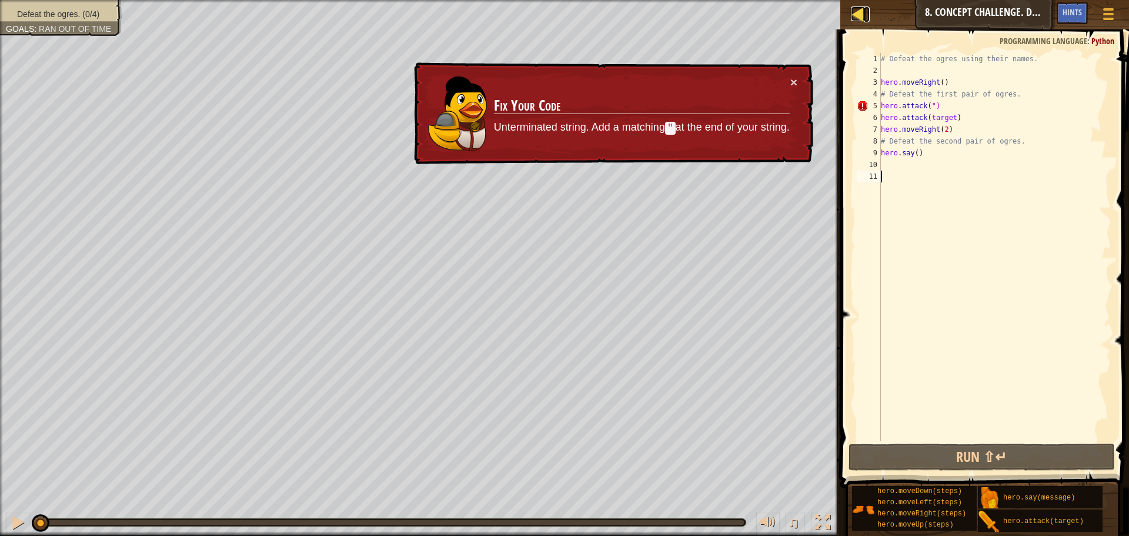
click at [865, 11] on div at bounding box center [858, 13] width 15 height 15
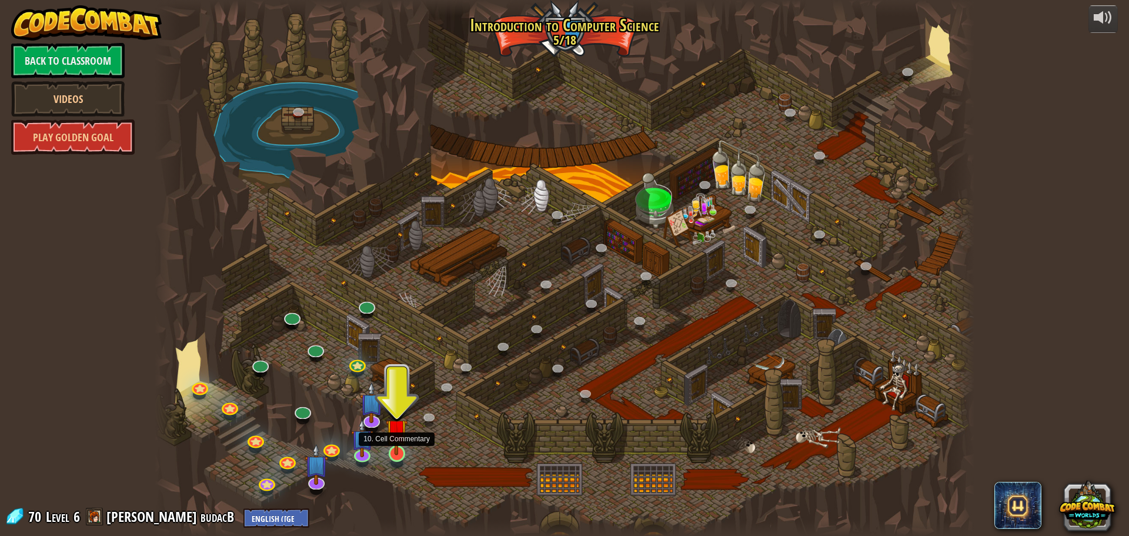
click at [396, 452] on img at bounding box center [397, 430] width 22 height 50
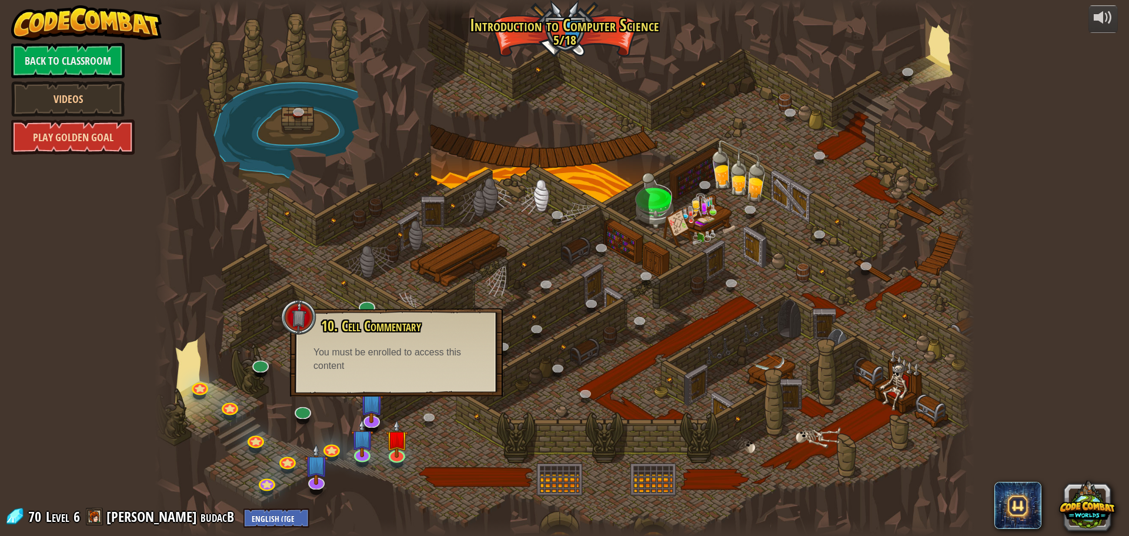
click at [45, 141] on link "Play Golden Goal" at bounding box center [73, 136] width 124 height 35
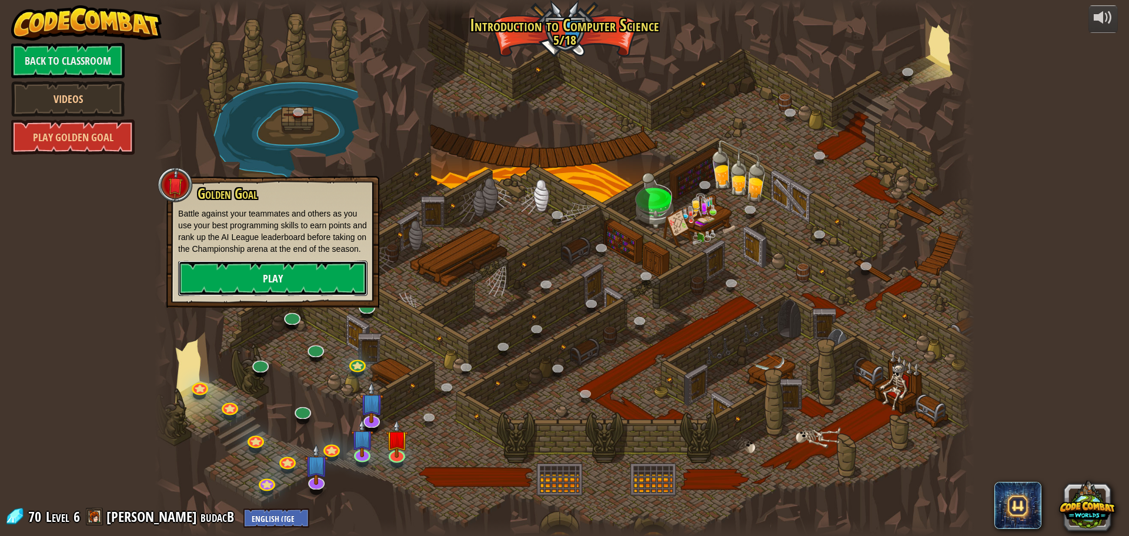
click at [239, 281] on link "Play" at bounding box center [272, 278] width 189 height 35
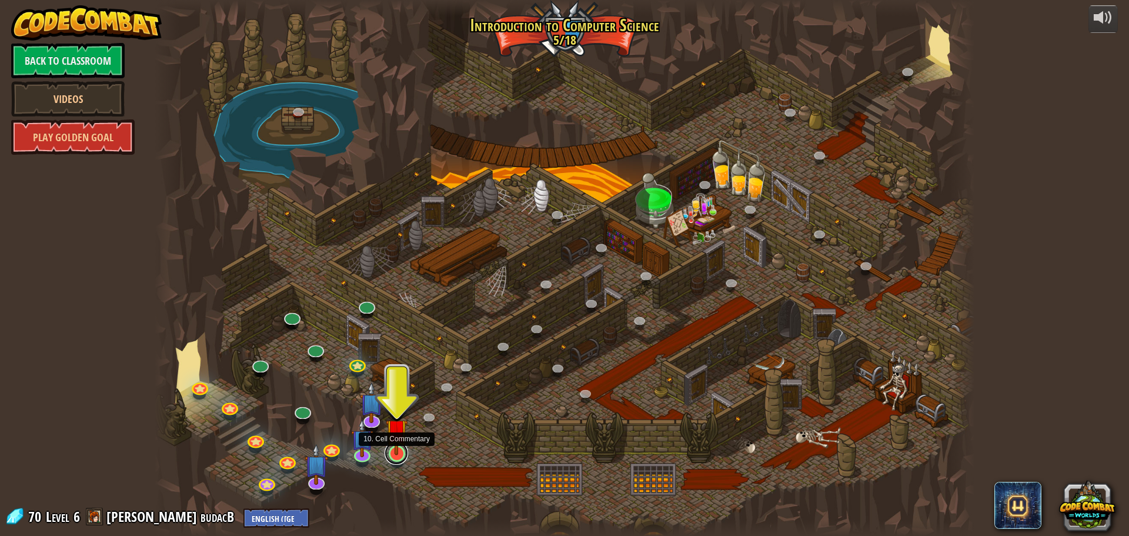
click at [391, 455] on link at bounding box center [397, 453] width 24 height 24
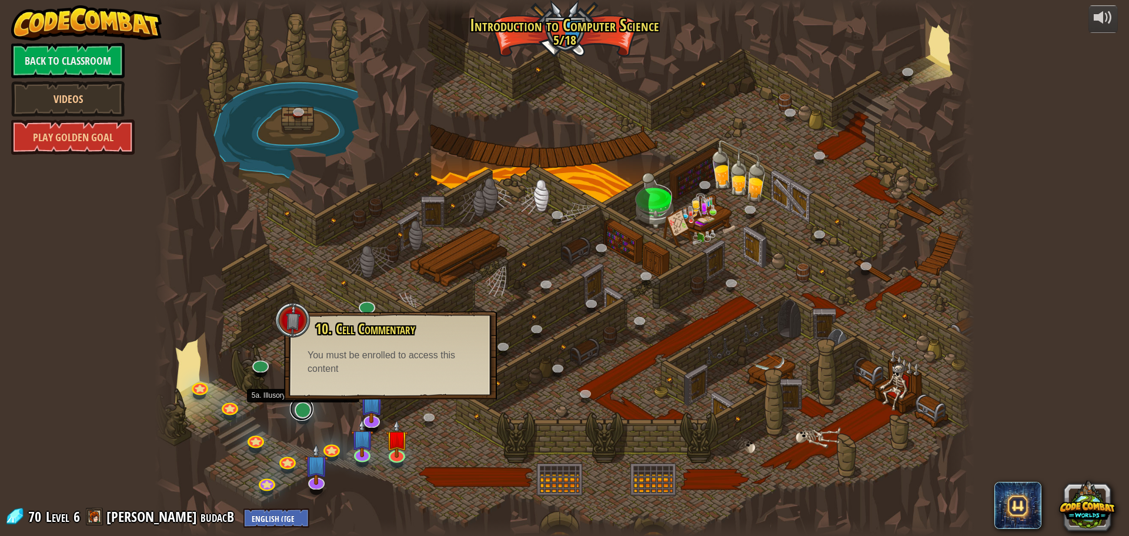
click at [303, 409] on link at bounding box center [302, 409] width 24 height 24
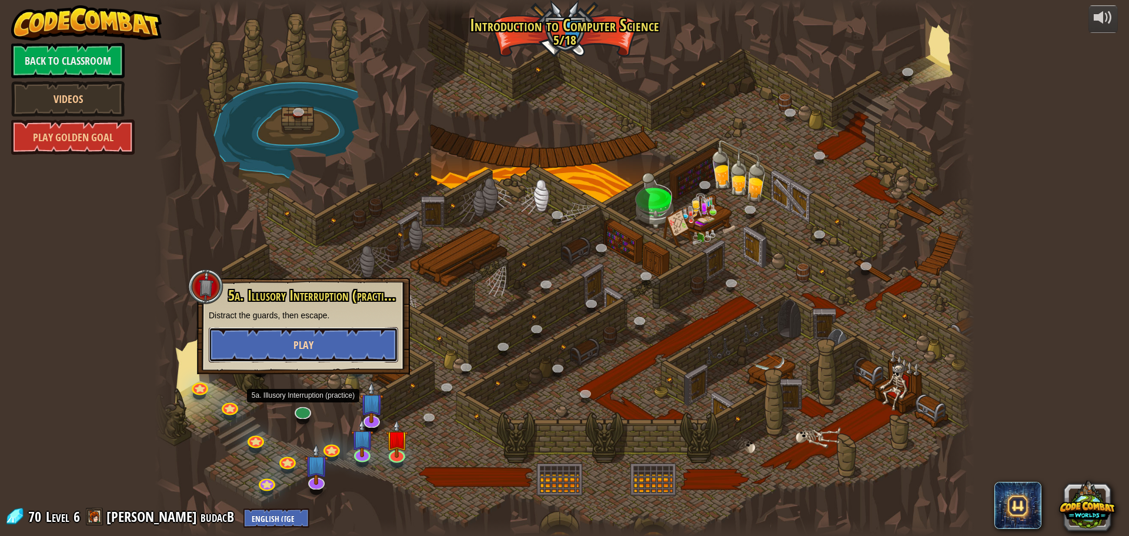
click at [347, 353] on button "Play" at bounding box center [303, 344] width 189 height 35
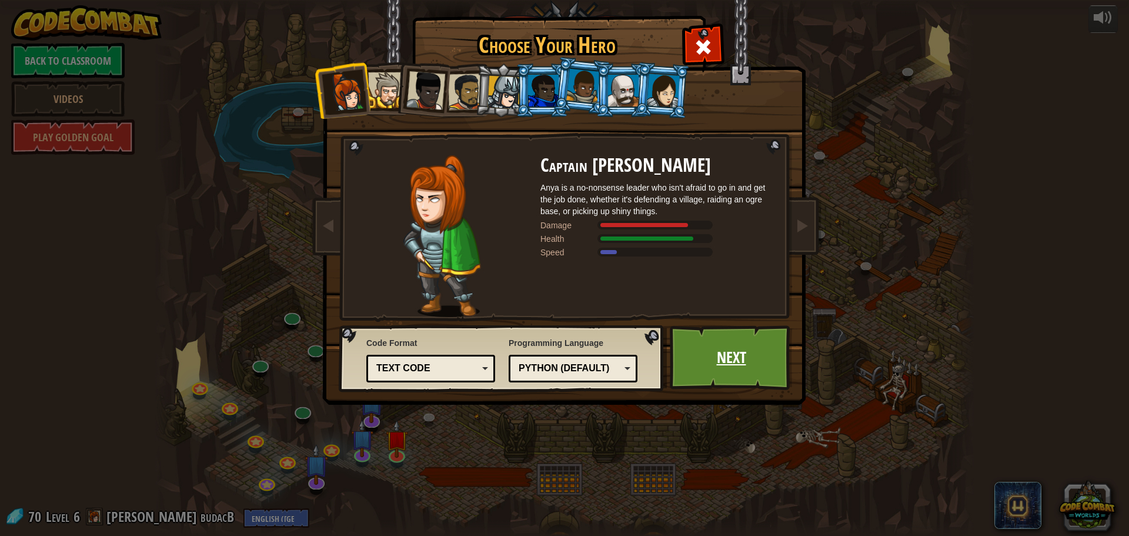
click at [713, 355] on link "Next" at bounding box center [731, 357] width 123 height 65
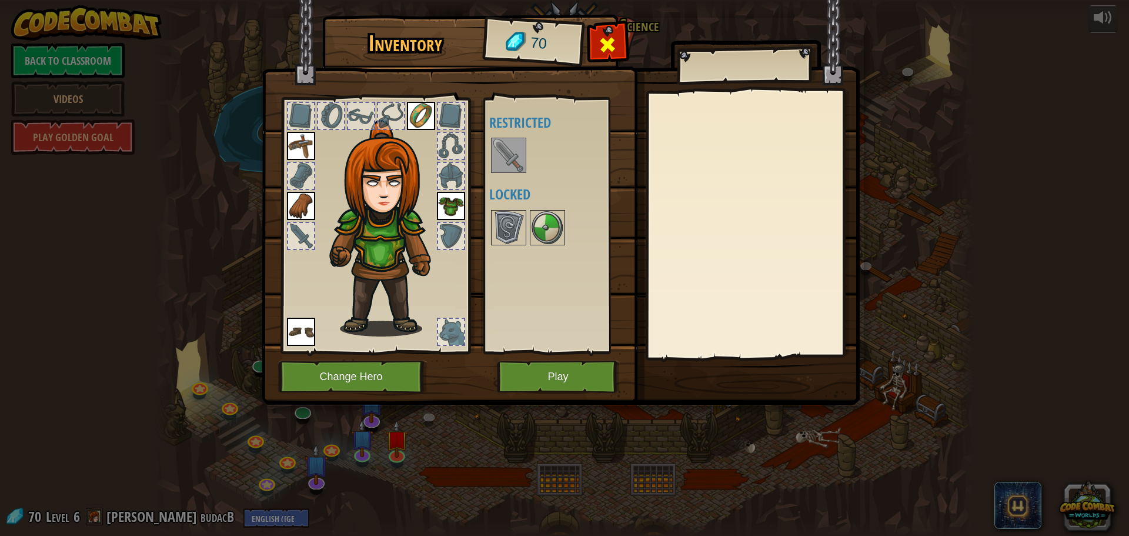
click at [596, 48] on div at bounding box center [607, 47] width 37 height 37
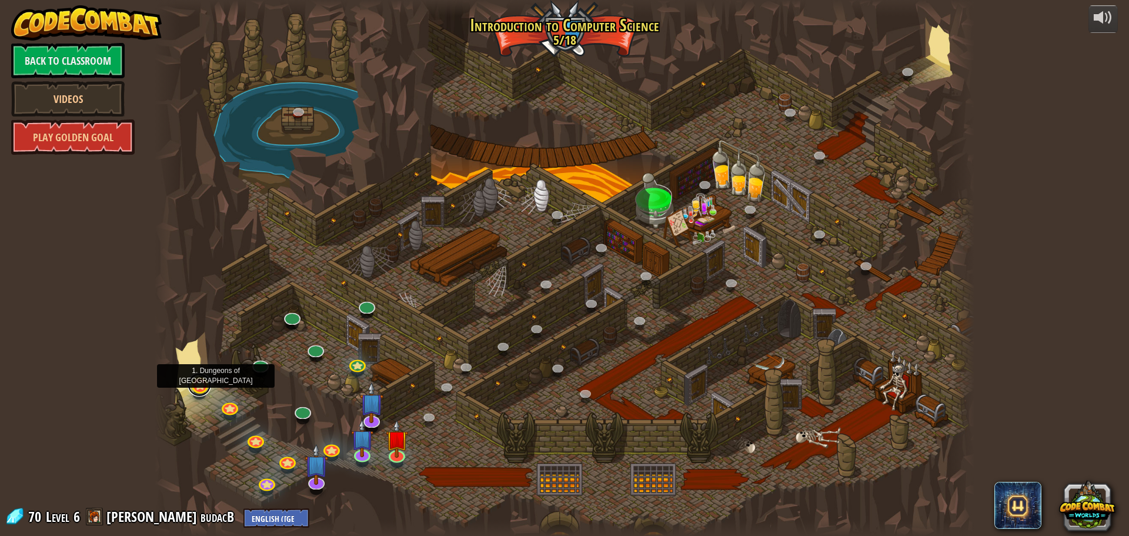
click at [201, 389] on link at bounding box center [200, 385] width 24 height 24
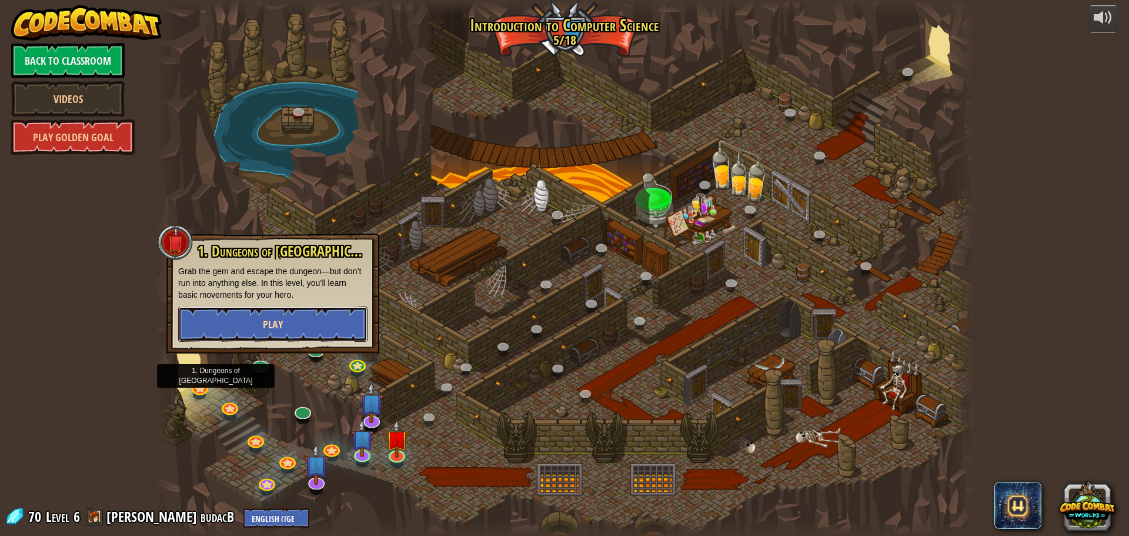
click at [285, 322] on button "Play" at bounding box center [272, 323] width 189 height 35
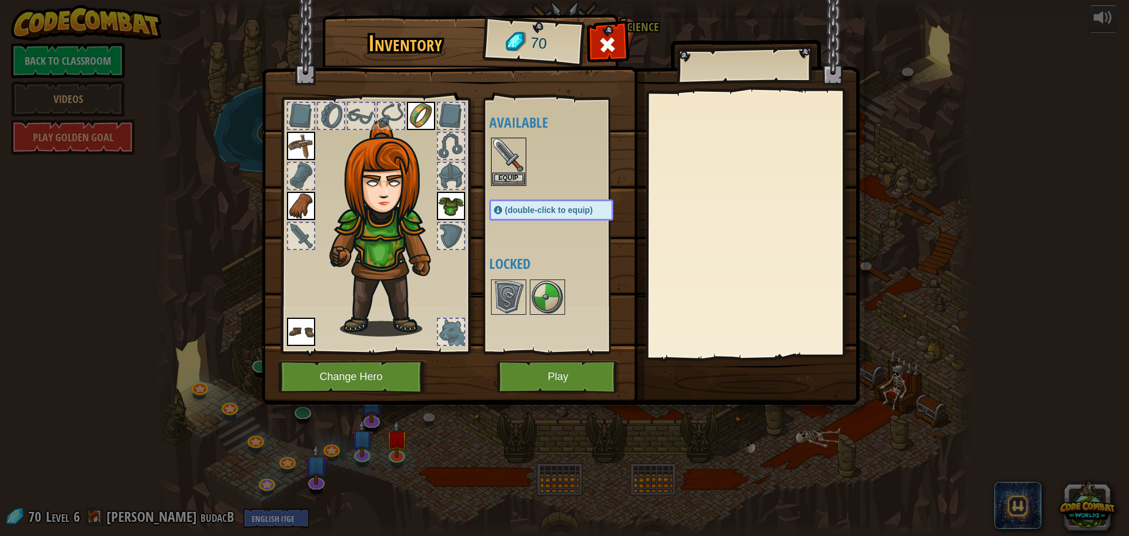
click at [520, 74] on img at bounding box center [561, 191] width 598 height 427
click at [558, 380] on button "Play" at bounding box center [558, 377] width 123 height 32
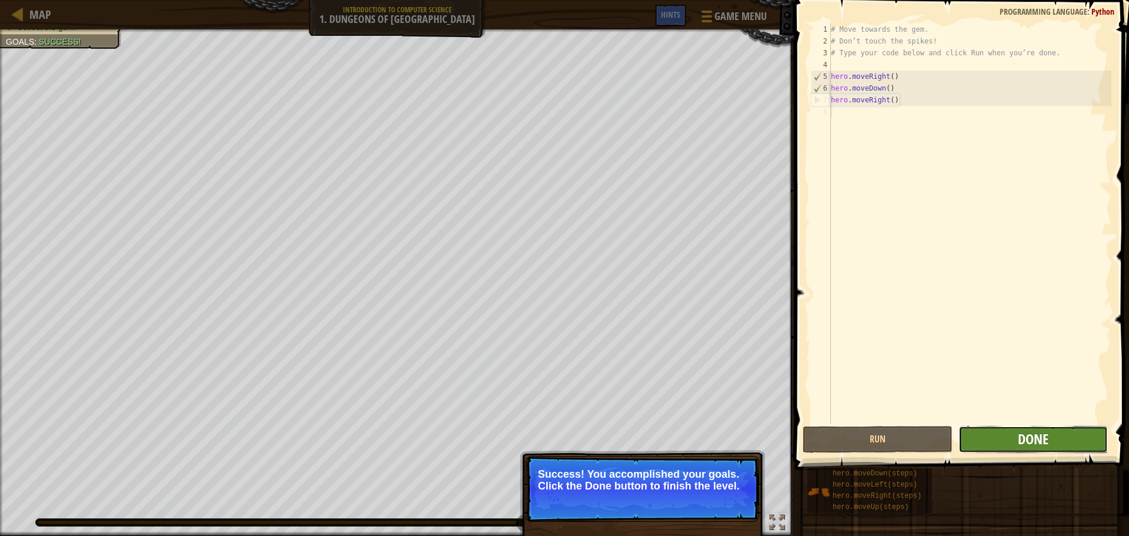
click at [1035, 431] on span "Done" at bounding box center [1033, 438] width 31 height 19
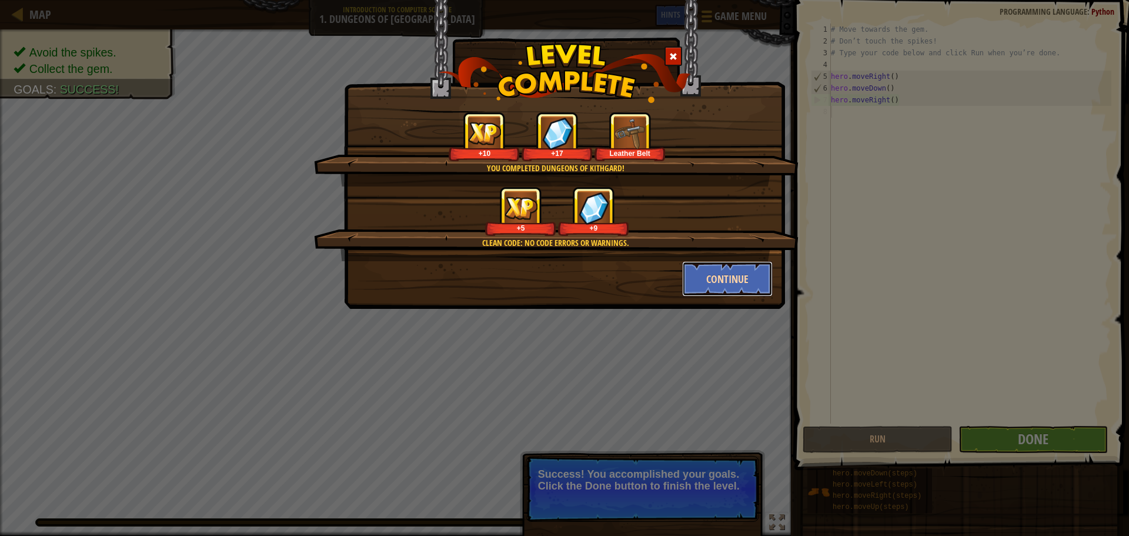
click at [702, 278] on button "Continue" at bounding box center [727, 278] width 91 height 35
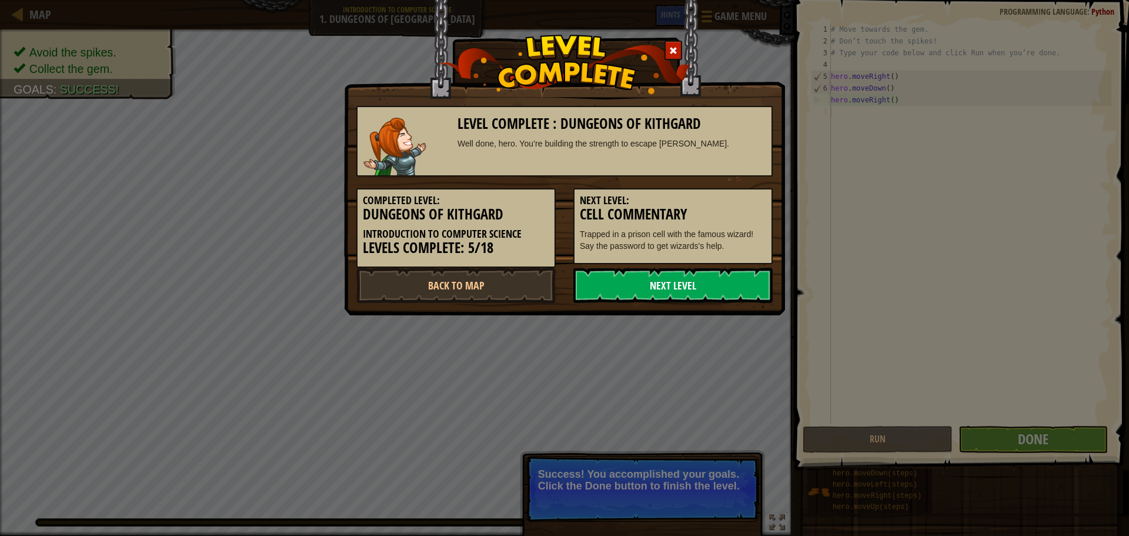
click at [622, 285] on link "Next Level" at bounding box center [672, 285] width 199 height 35
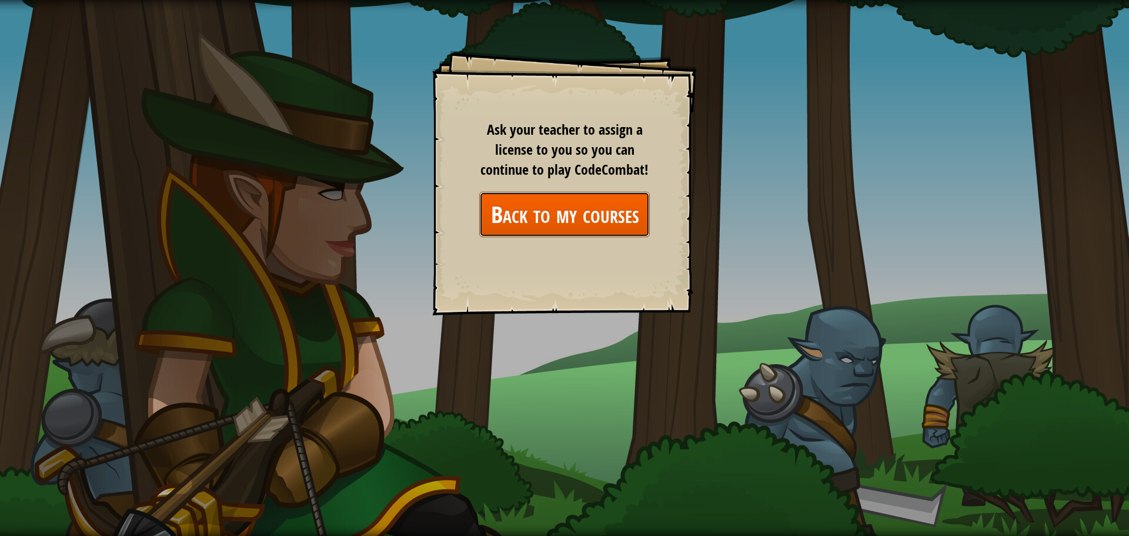
click at [614, 211] on link "Back to my courses" at bounding box center [564, 214] width 171 height 45
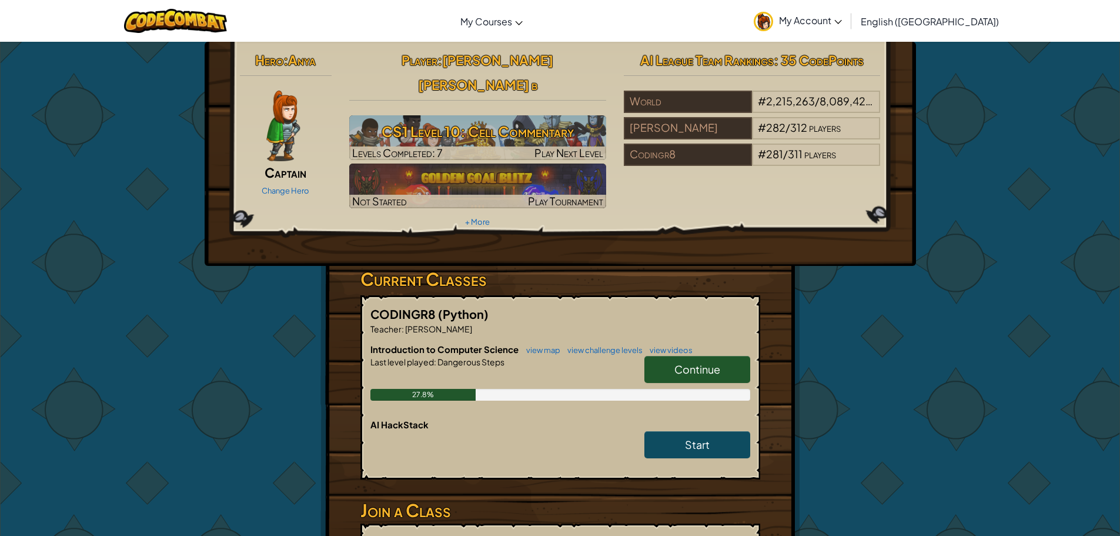
click at [722, 356] on link "Continue" at bounding box center [698, 369] width 106 height 27
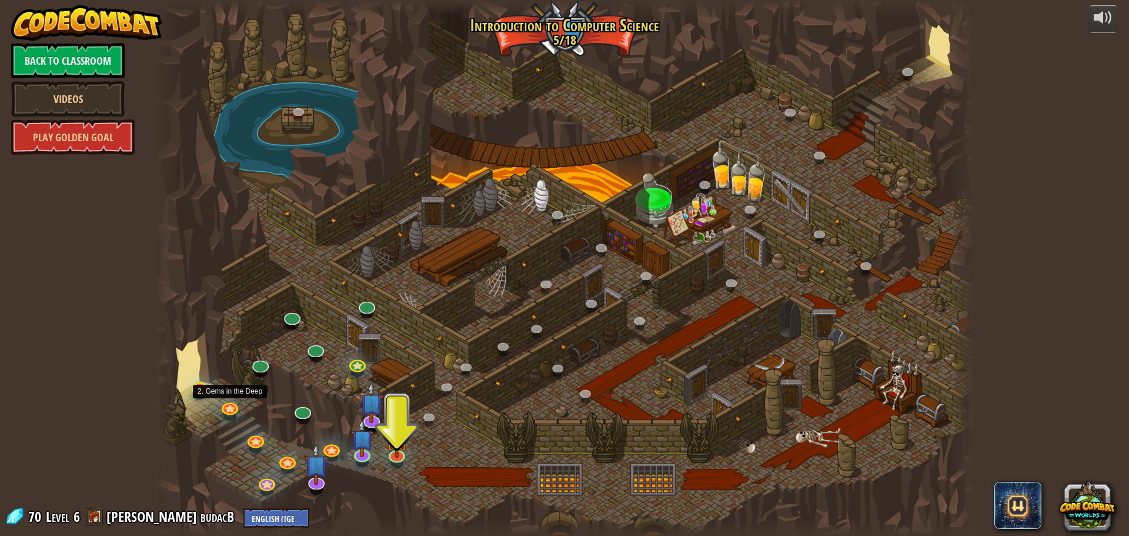
click at [234, 416] on div at bounding box center [229, 416] width 13 height 10
click at [234, 405] on link at bounding box center [230, 405] width 24 height 24
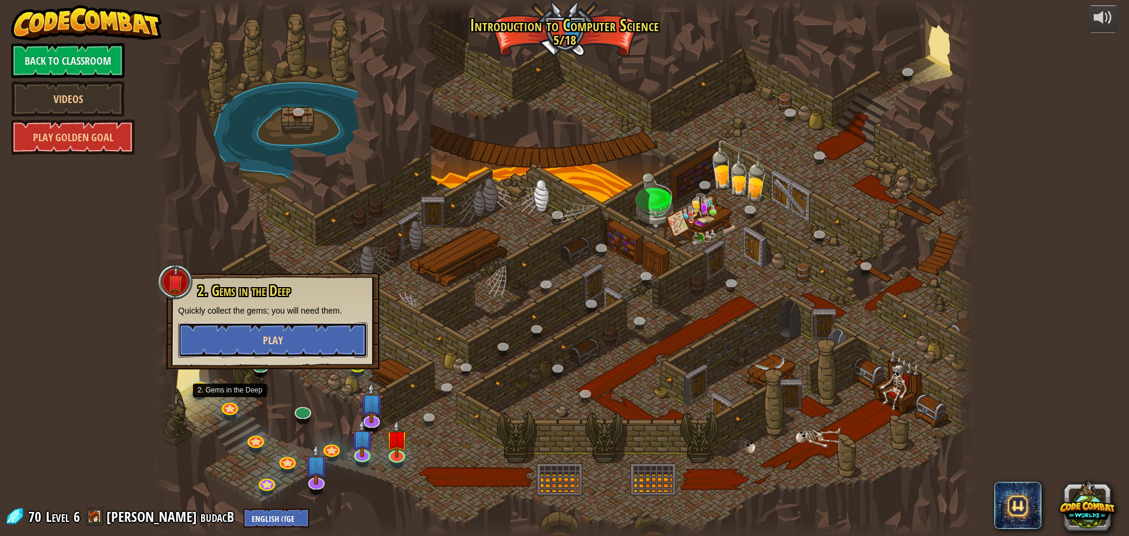
click at [275, 346] on span "Play" at bounding box center [273, 340] width 20 height 15
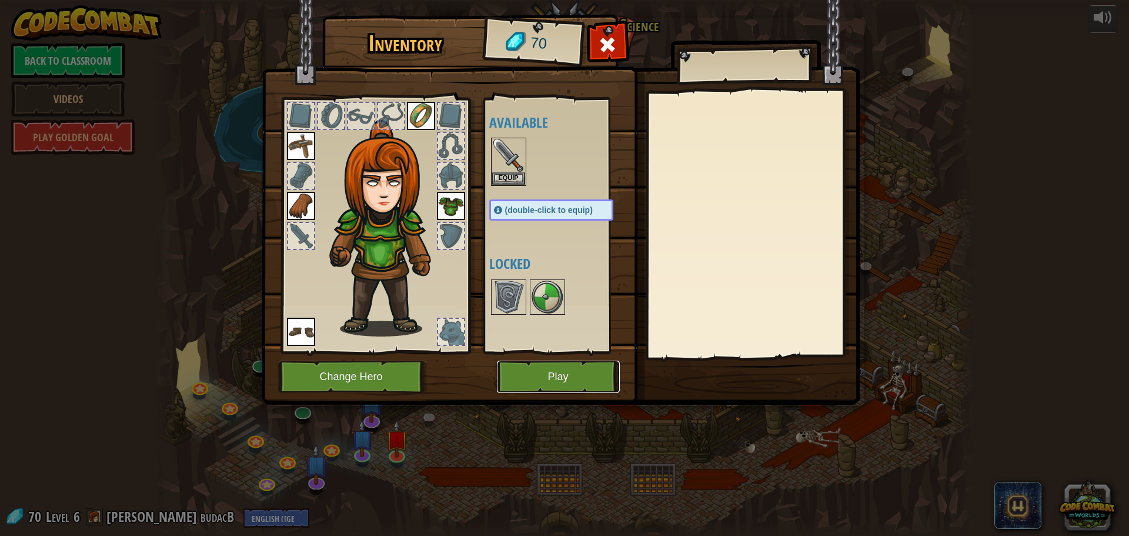
click at [511, 366] on button "Play" at bounding box center [558, 377] width 123 height 32
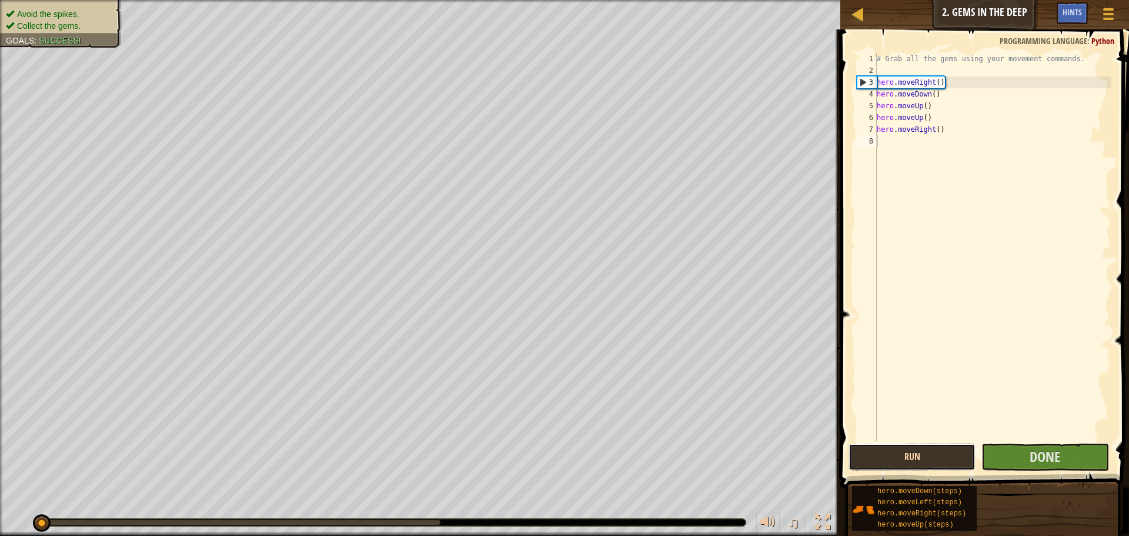
click at [936, 456] on button "Run" at bounding box center [912, 456] width 127 height 27
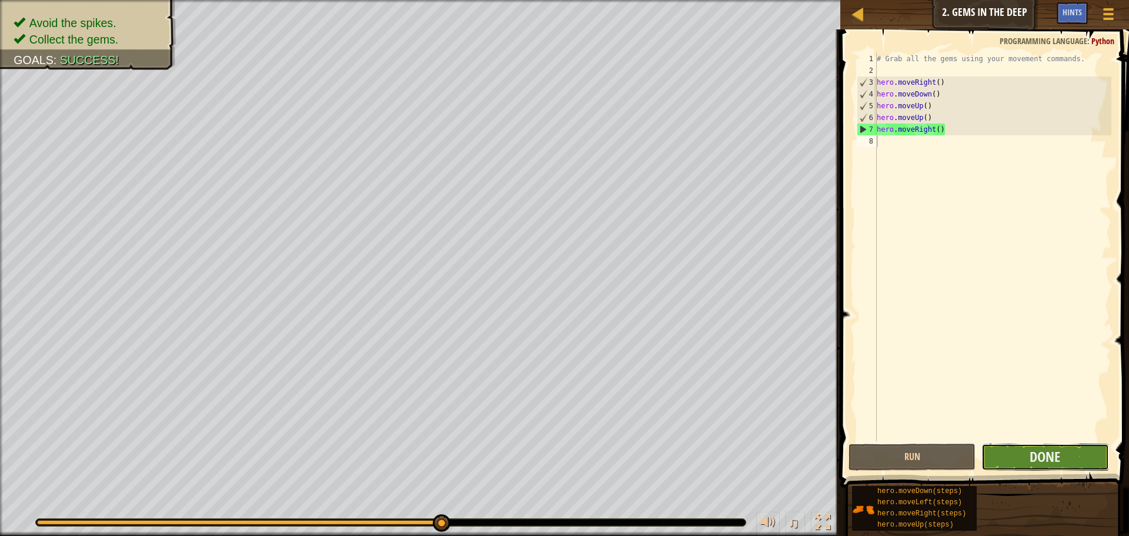
click at [1007, 465] on button "Done" at bounding box center [1045, 456] width 127 height 27
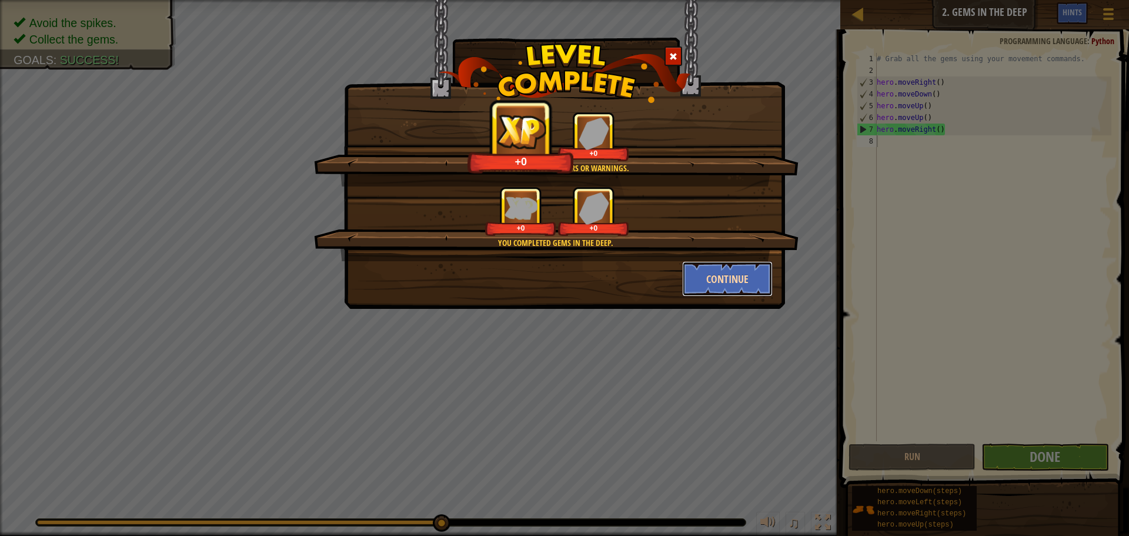
click at [739, 269] on button "Continue" at bounding box center [727, 278] width 91 height 35
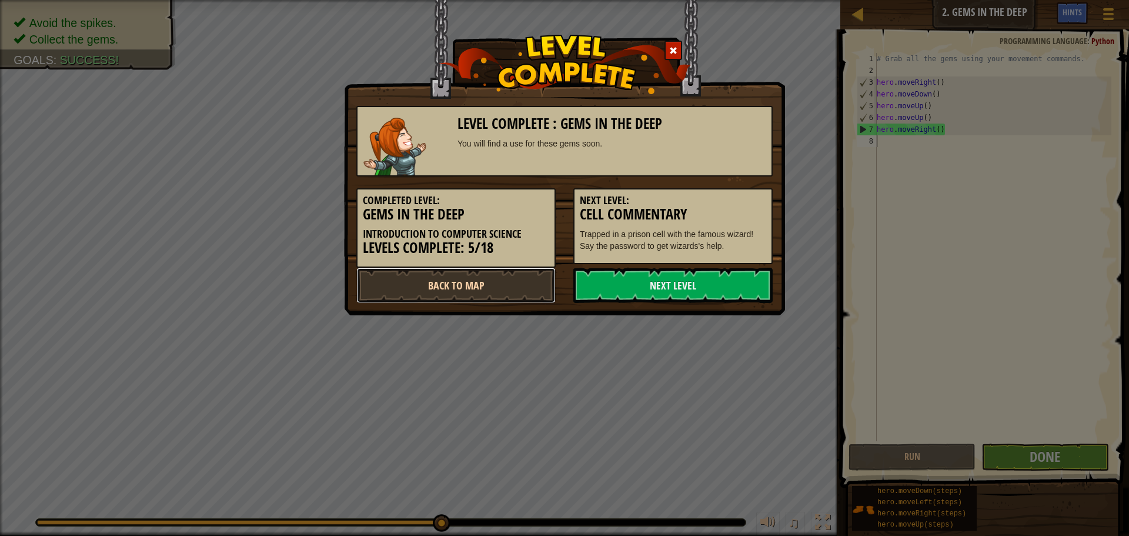
click at [491, 288] on link "Back to Map" at bounding box center [455, 285] width 199 height 35
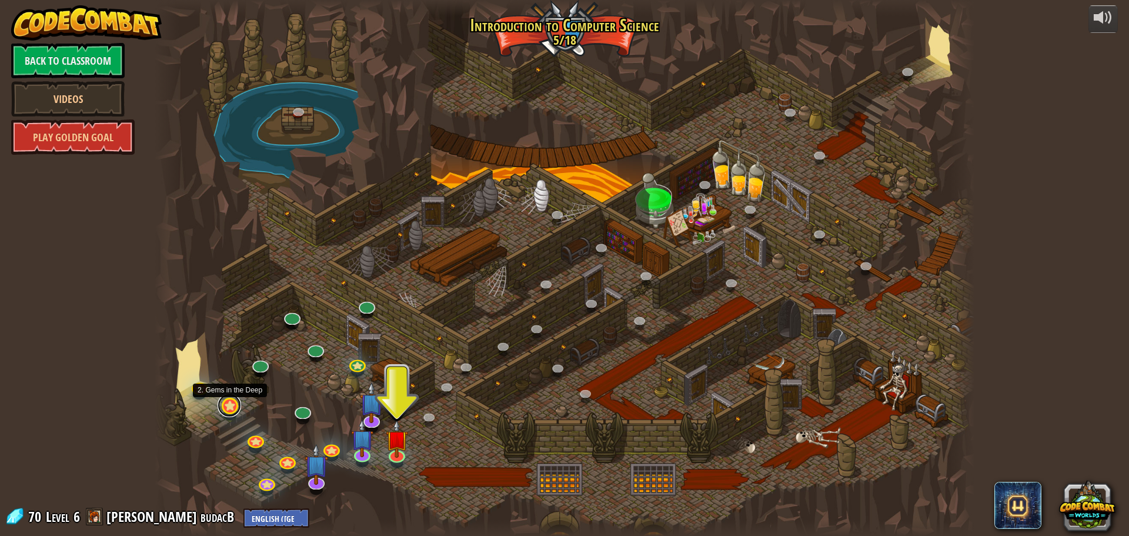
click at [237, 414] on div "25. Kithgard Gates (Locked) Escape the Kithgard dungeons, and don't let the gua…" at bounding box center [565, 268] width 820 height 536
click at [226, 406] on link at bounding box center [230, 405] width 24 height 24
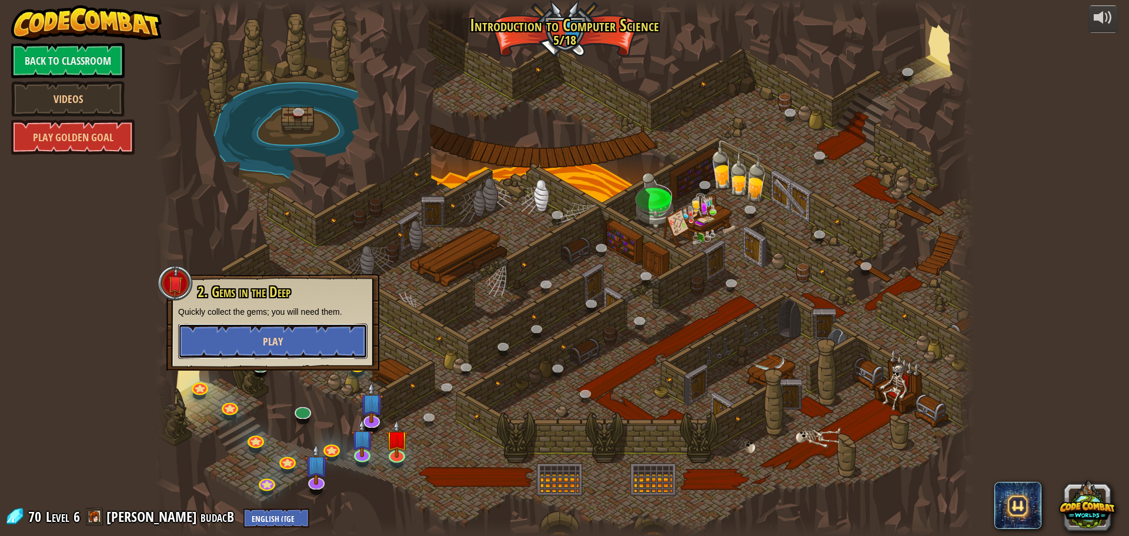
click at [272, 345] on span "Play" at bounding box center [273, 341] width 20 height 15
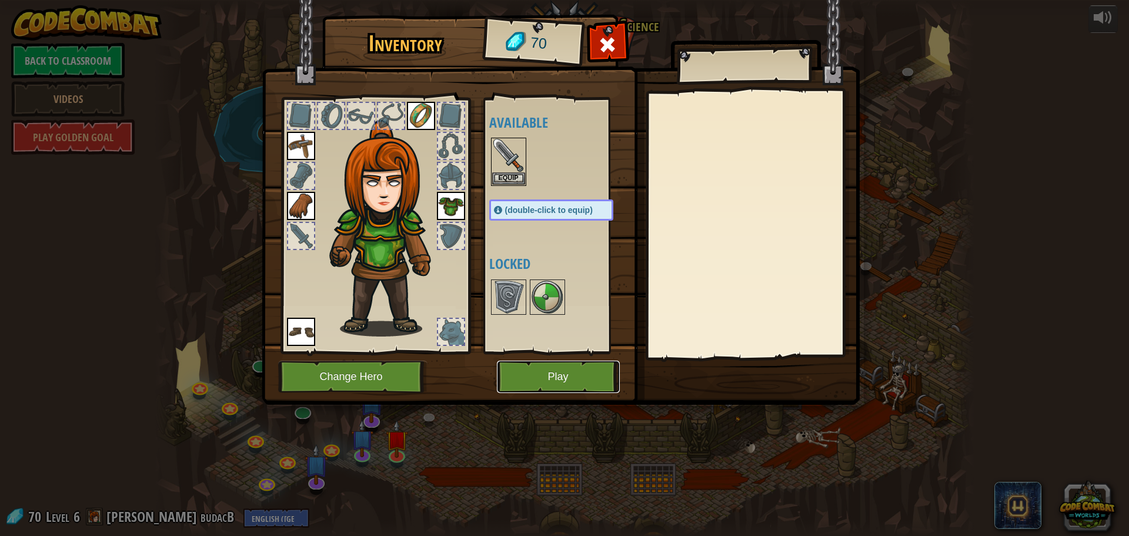
click at [535, 380] on button "Play" at bounding box center [558, 377] width 123 height 32
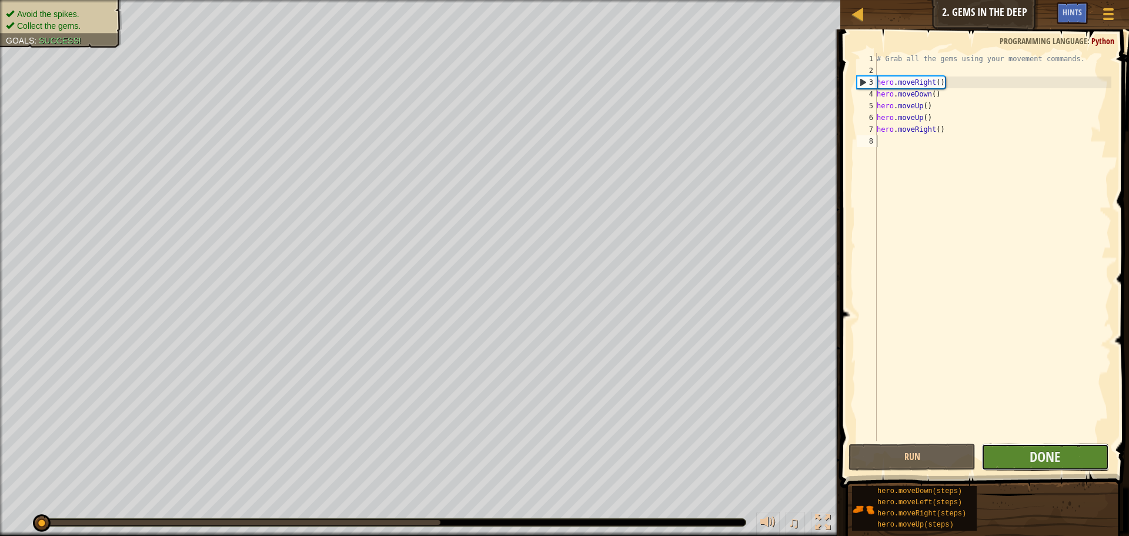
click at [988, 458] on button "Done" at bounding box center [1045, 456] width 127 height 27
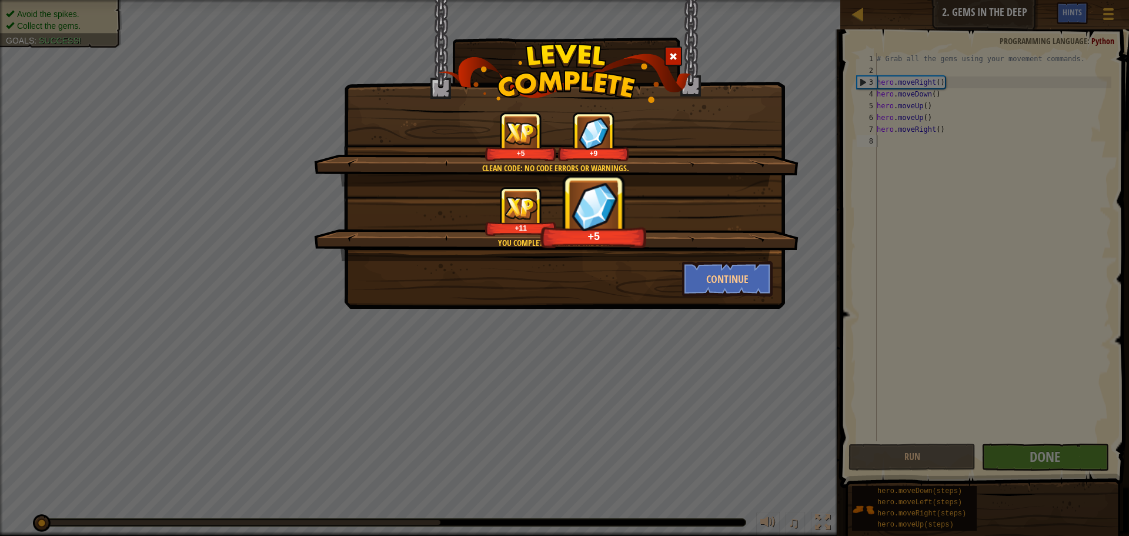
click at [617, 328] on div "Clean code: no code errors or warnings. +5 +9 You completed Gems in the Deep. +…" at bounding box center [564, 268] width 1129 height 536
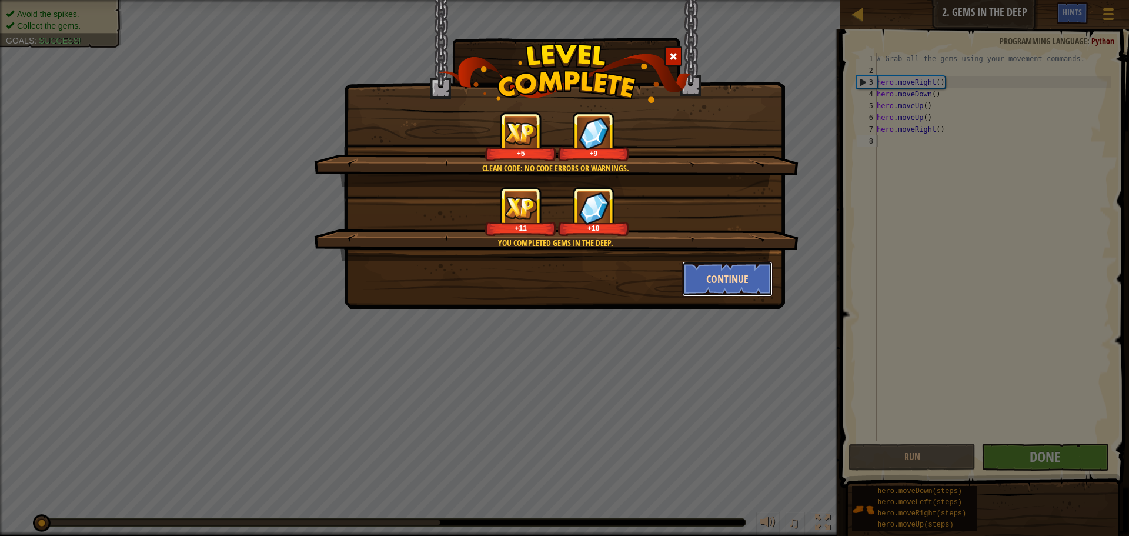
click at [709, 279] on button "Continue" at bounding box center [727, 278] width 91 height 35
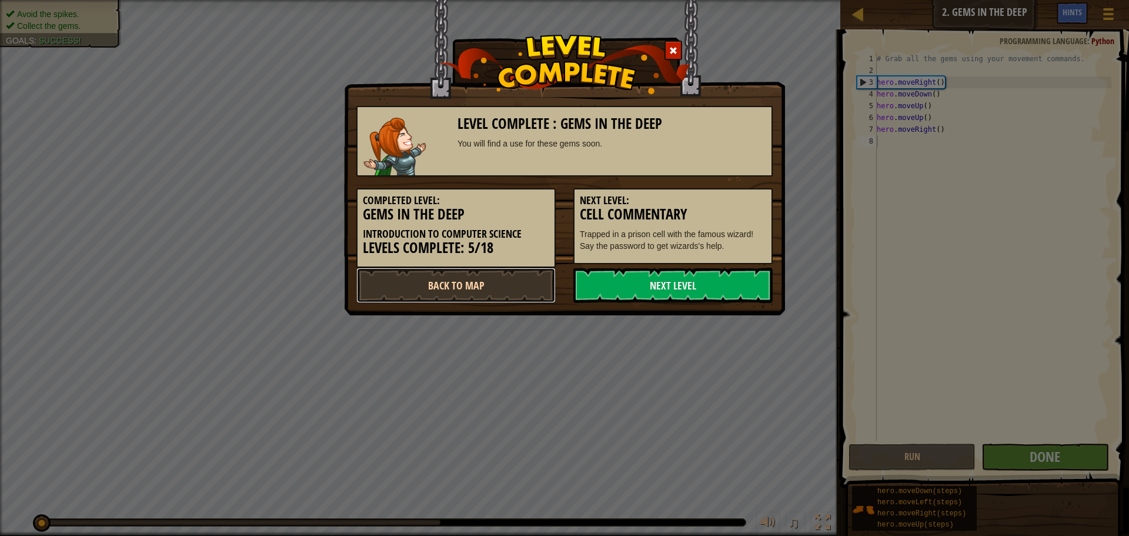
click at [445, 292] on link "Back to Map" at bounding box center [455, 285] width 199 height 35
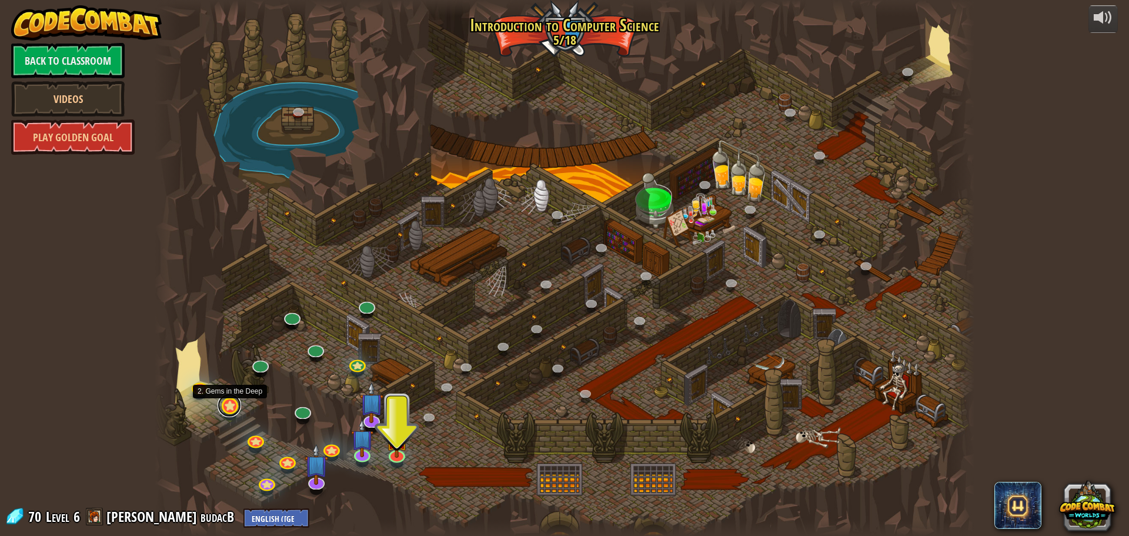
click at [229, 405] on link at bounding box center [230, 405] width 24 height 24
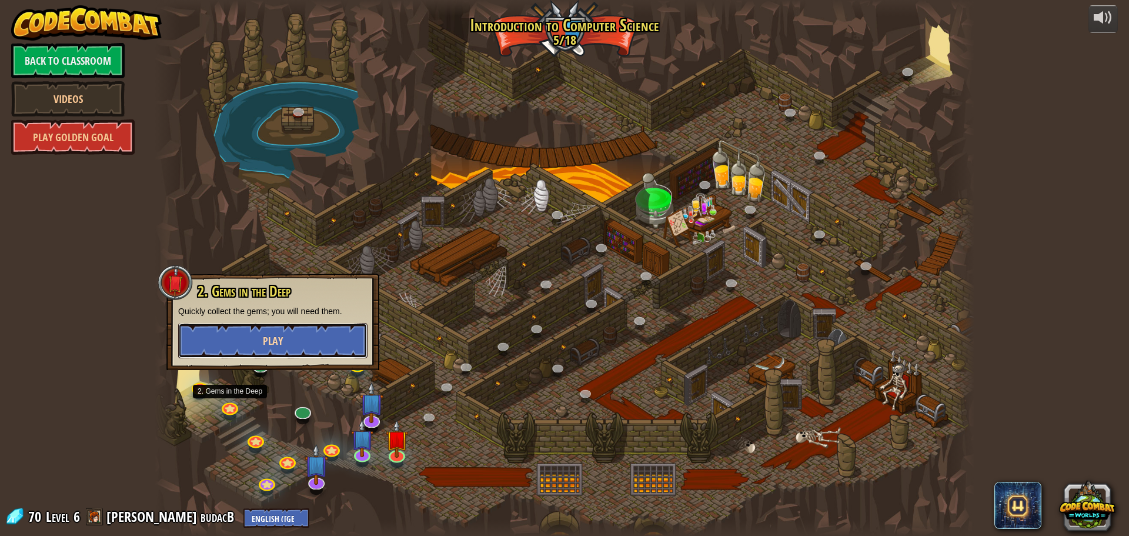
click at [324, 341] on button "Play" at bounding box center [272, 340] width 189 height 35
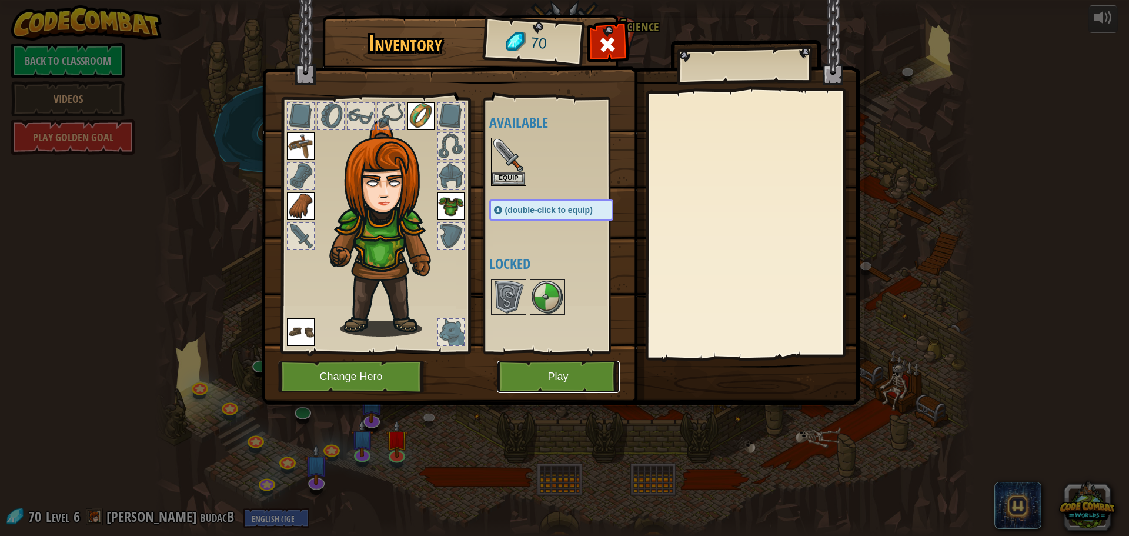
click at [568, 368] on button "Play" at bounding box center [558, 377] width 123 height 32
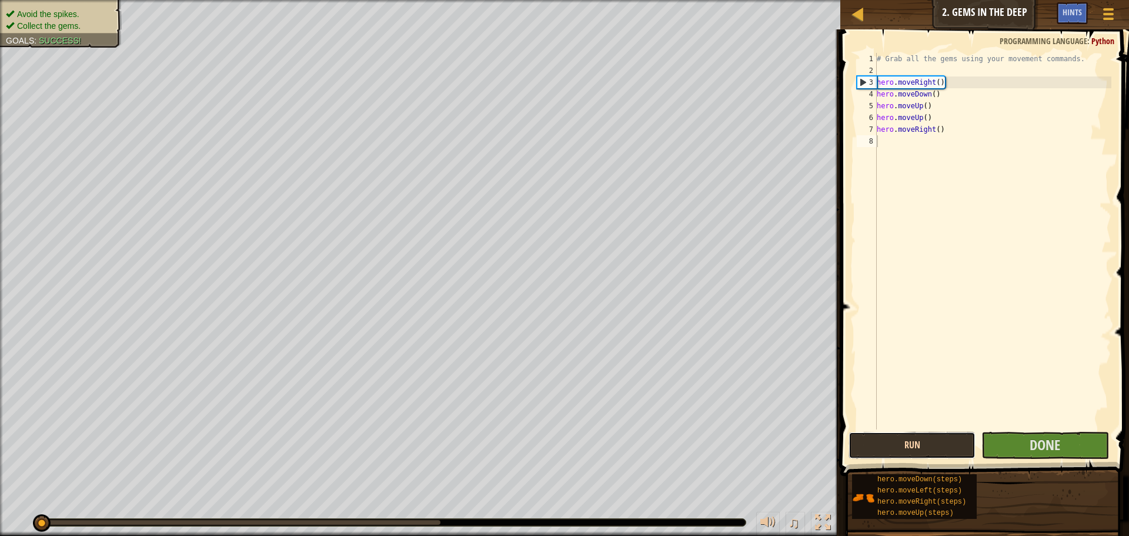
click at [785, 410] on div "Map Introduction to Computer Science 2. Gems in the Deep Game Menu Done Hints 1…" at bounding box center [564, 268] width 1129 height 536
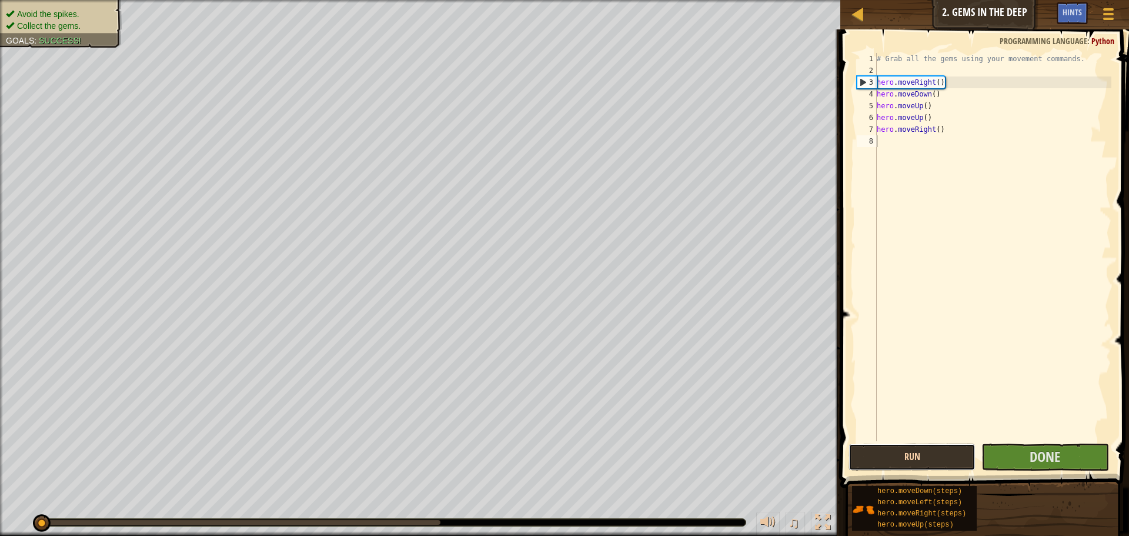
click at [894, 458] on button "Run" at bounding box center [912, 456] width 127 height 27
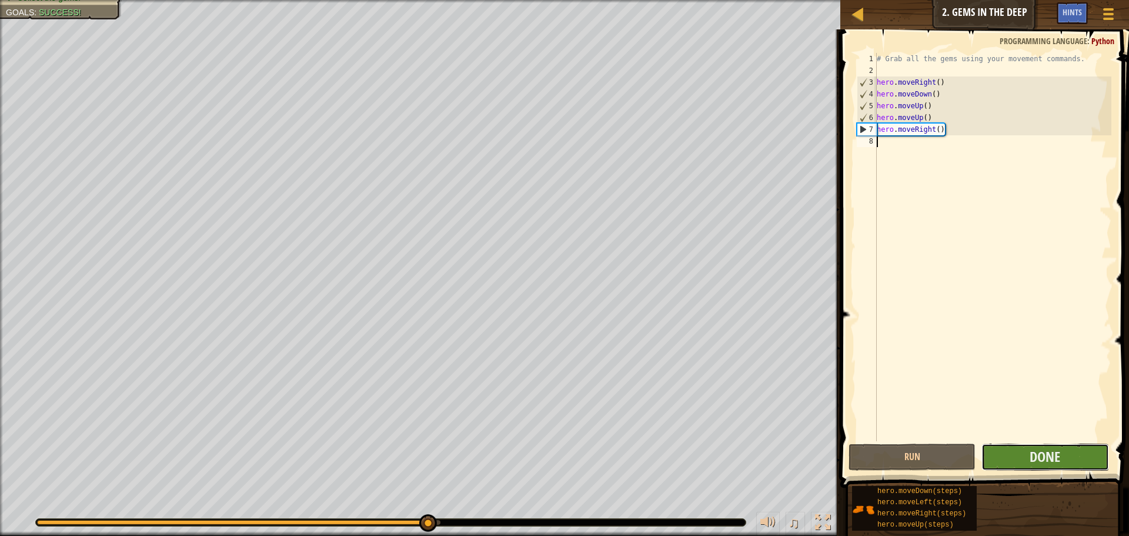
click at [1063, 455] on button "Done" at bounding box center [1045, 456] width 127 height 27
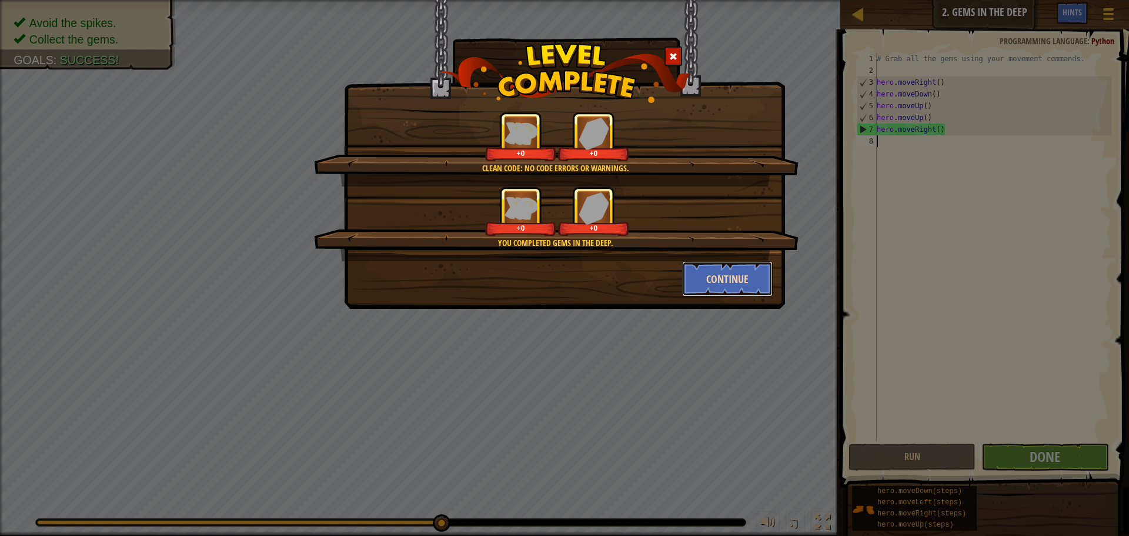
click at [762, 288] on button "Continue" at bounding box center [727, 278] width 91 height 35
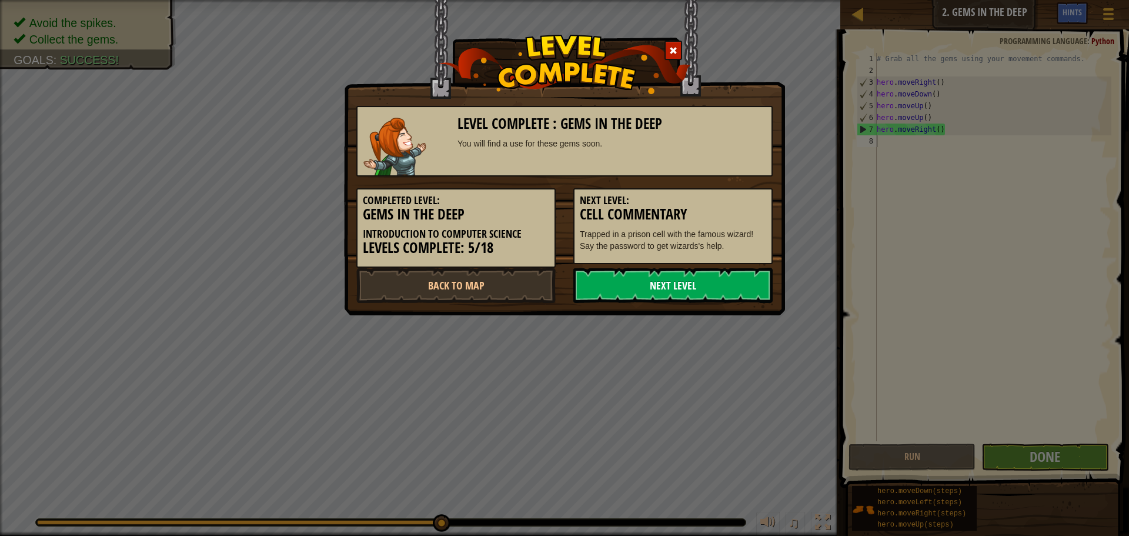
click at [618, 275] on link "Next Level" at bounding box center [672, 285] width 199 height 35
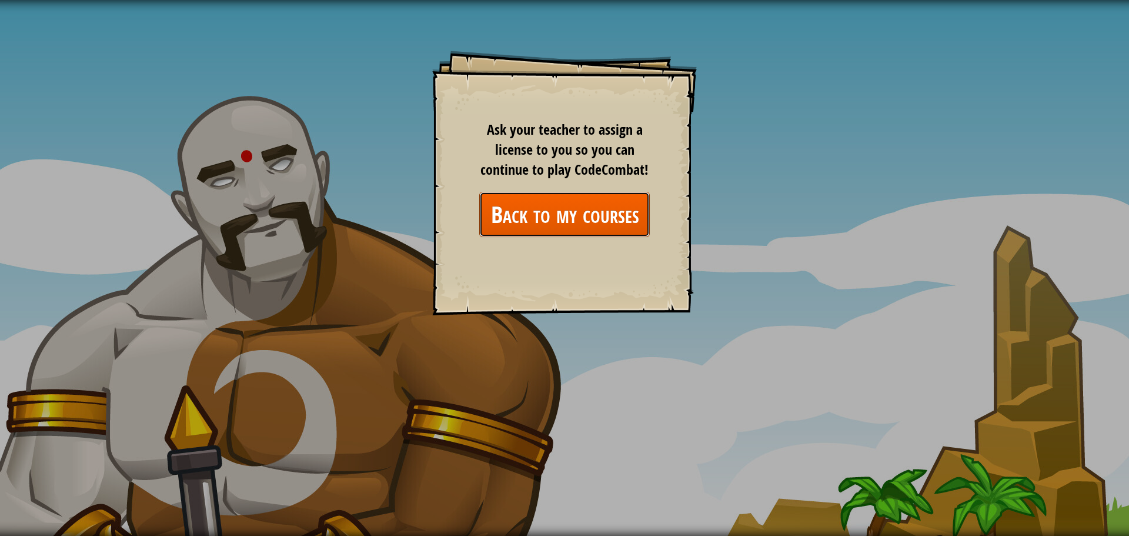
click at [622, 206] on link "Back to my courses" at bounding box center [564, 214] width 171 height 45
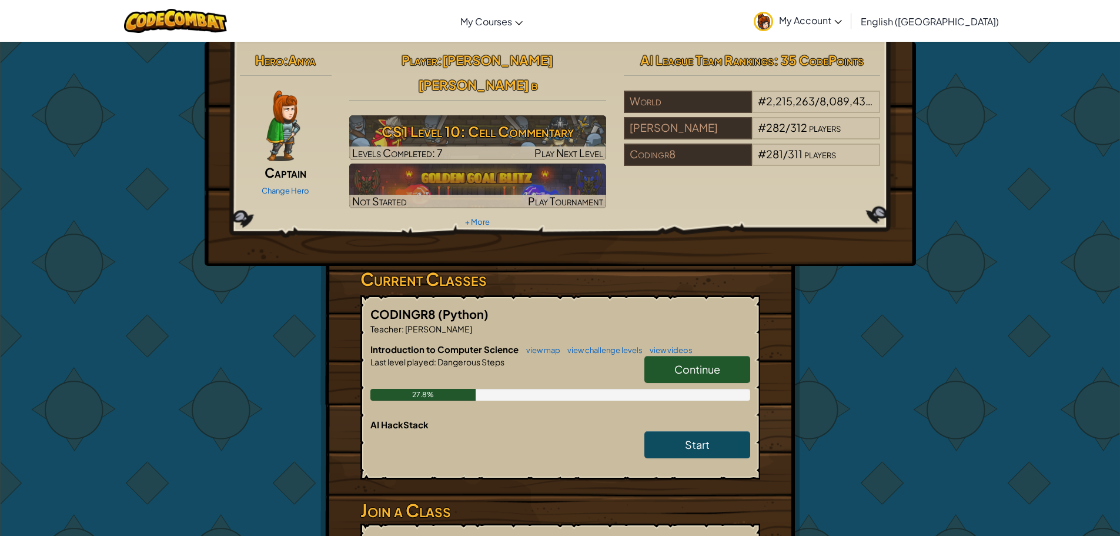
click at [658, 356] on link "Continue" at bounding box center [698, 369] width 106 height 27
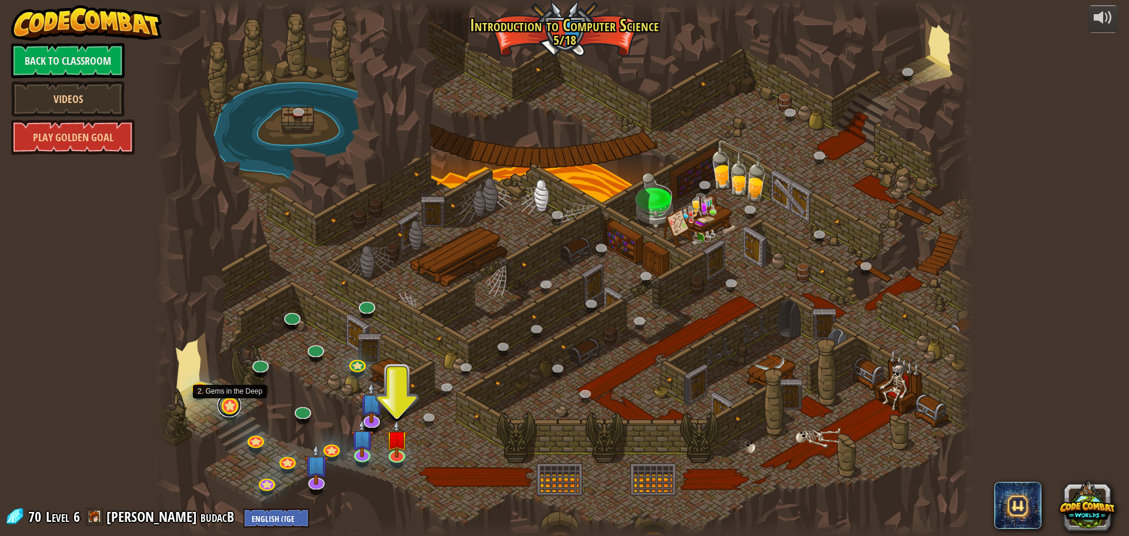
click at [238, 412] on link at bounding box center [230, 405] width 24 height 24
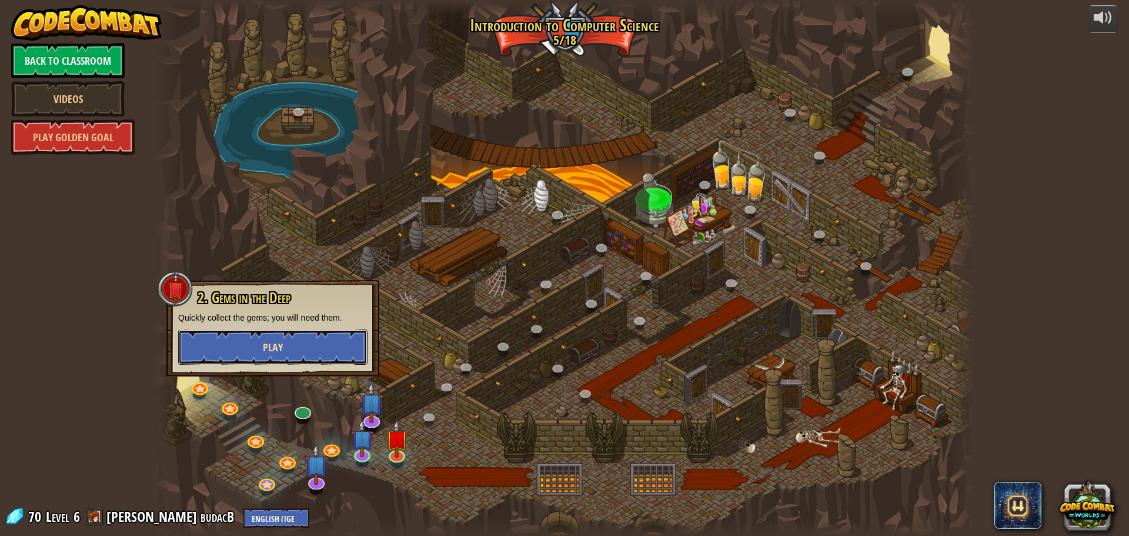
click at [362, 339] on button "Play" at bounding box center [272, 346] width 189 height 35
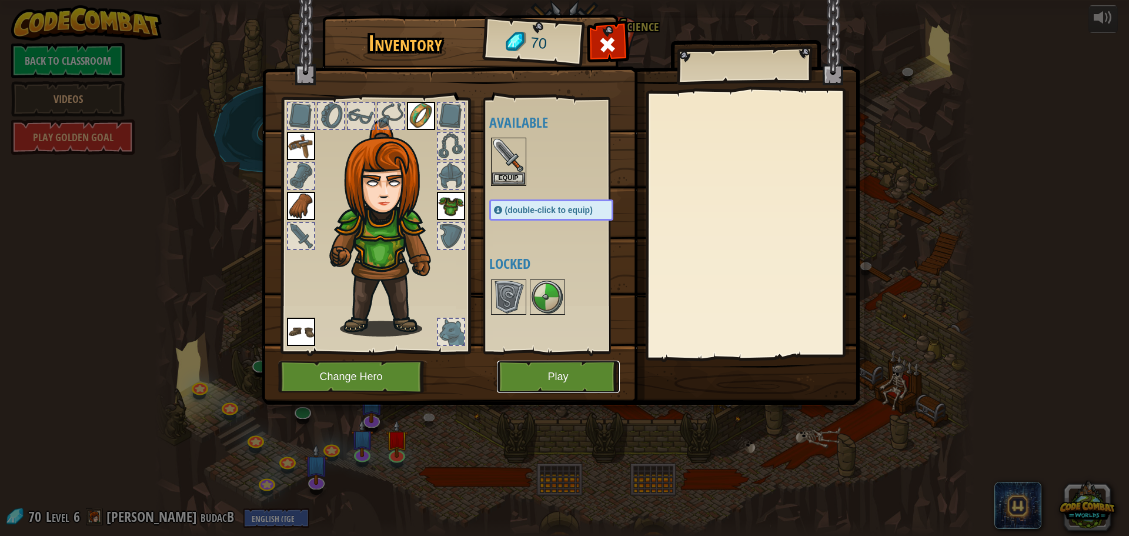
click at [517, 375] on button "Play" at bounding box center [558, 377] width 123 height 32
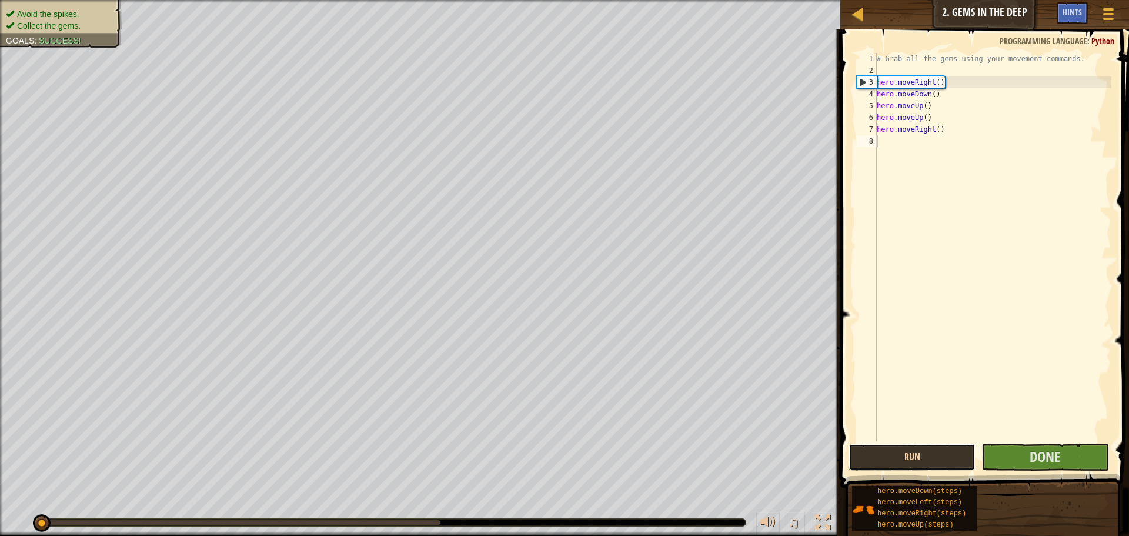
click at [899, 451] on button "Run" at bounding box center [912, 456] width 127 height 27
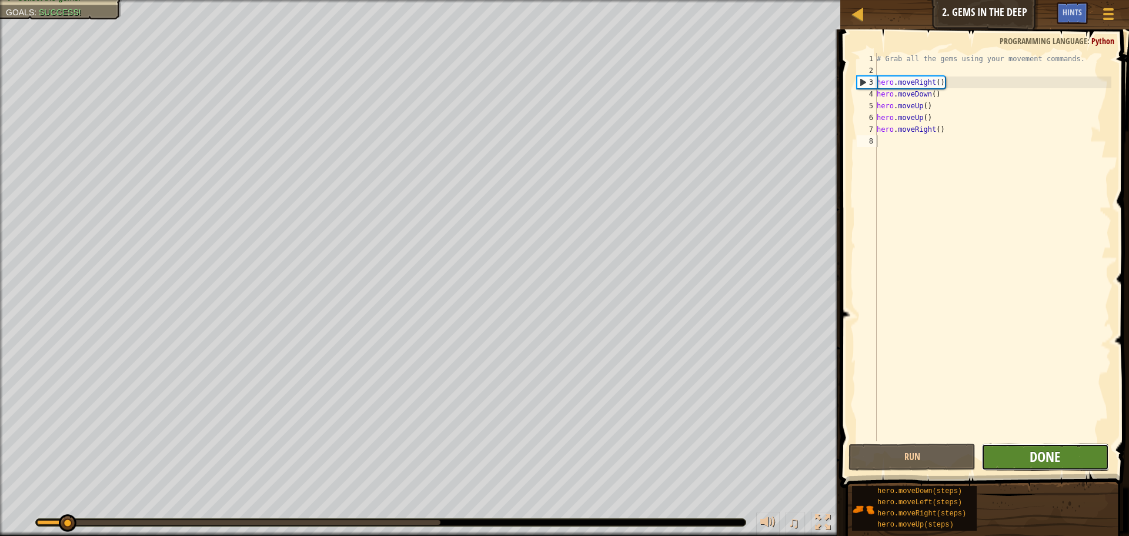
click at [1035, 452] on span "Done" at bounding box center [1045, 456] width 31 height 19
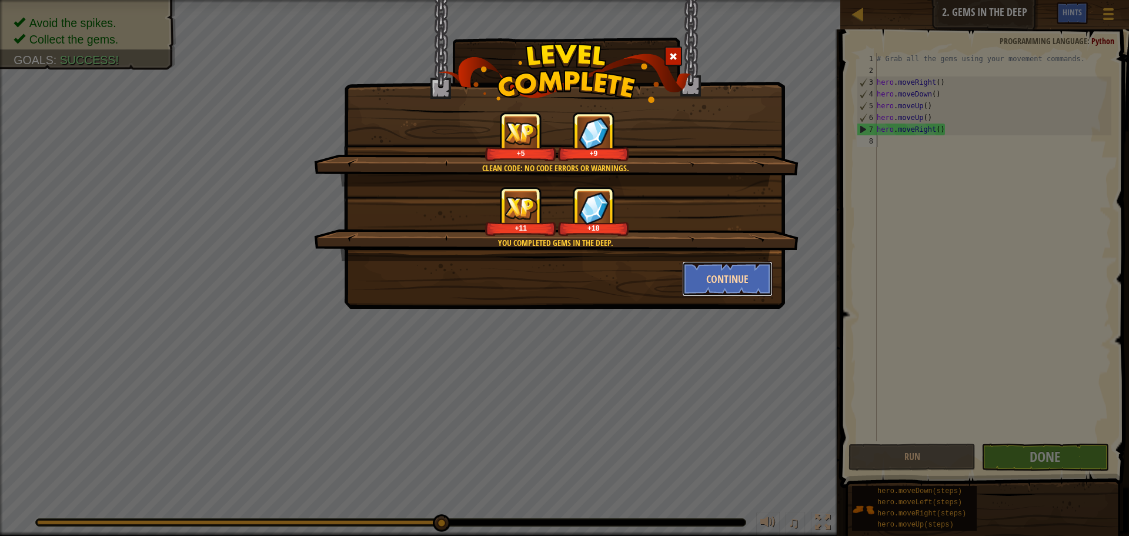
click at [740, 277] on button "Continue" at bounding box center [727, 278] width 91 height 35
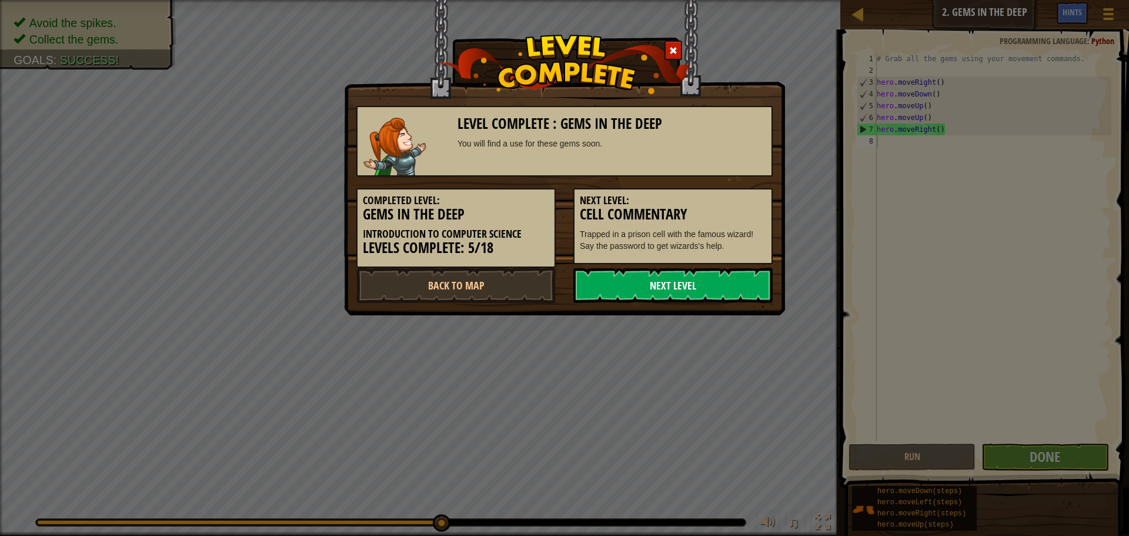
click at [717, 288] on link "Next Level" at bounding box center [672, 285] width 199 height 35
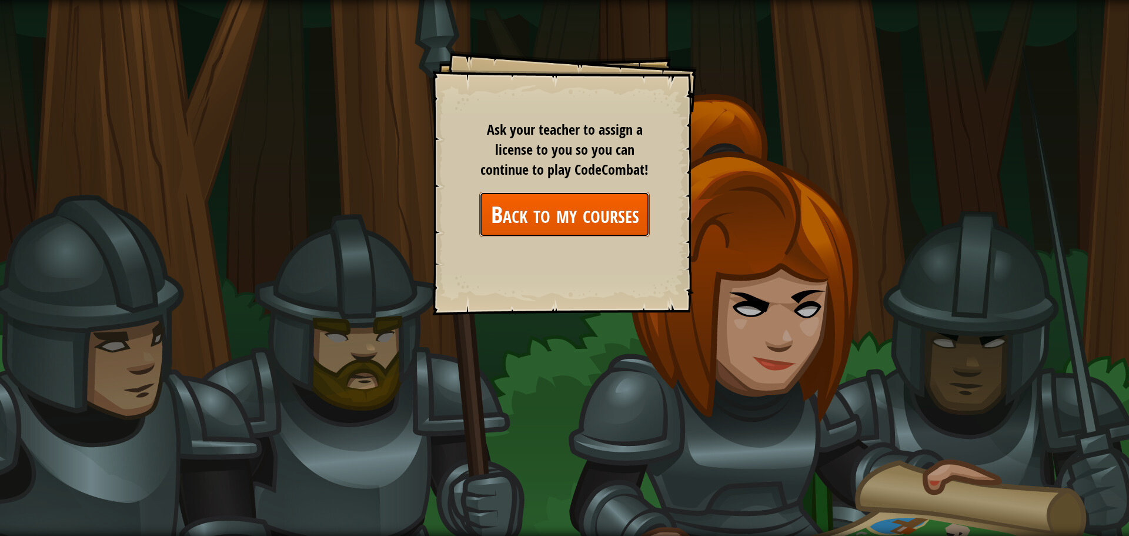
click at [605, 203] on link "Back to my courses" at bounding box center [564, 214] width 171 height 45
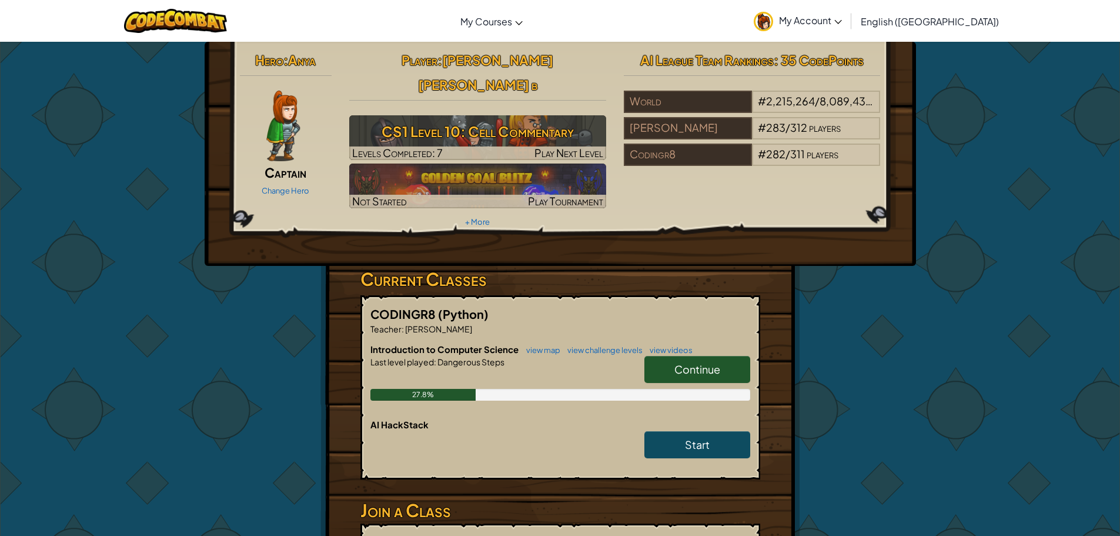
click at [676, 362] on span "Continue" at bounding box center [698, 369] width 46 height 14
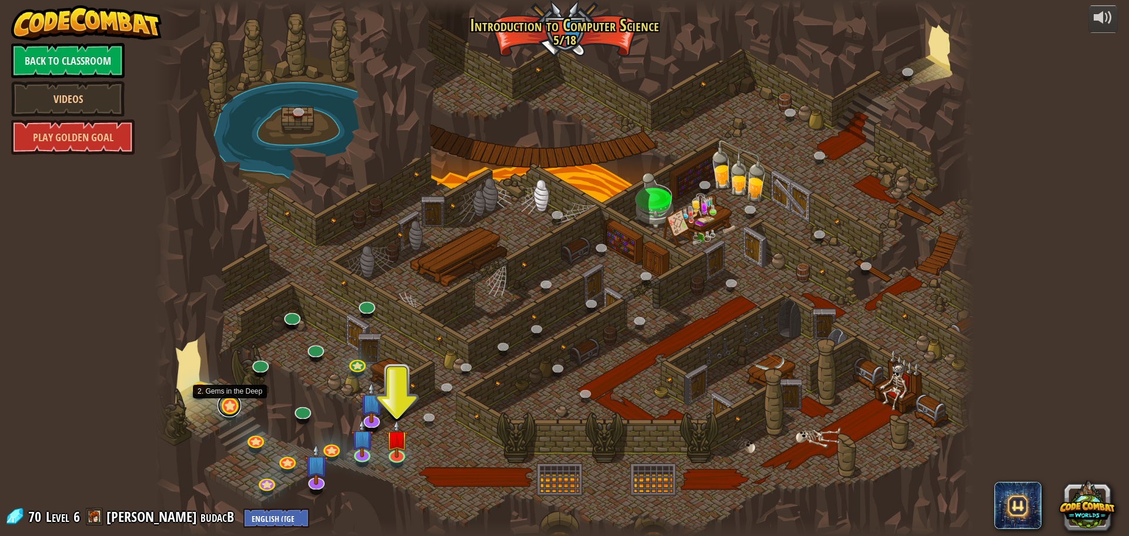
click at [225, 405] on link at bounding box center [230, 405] width 24 height 24
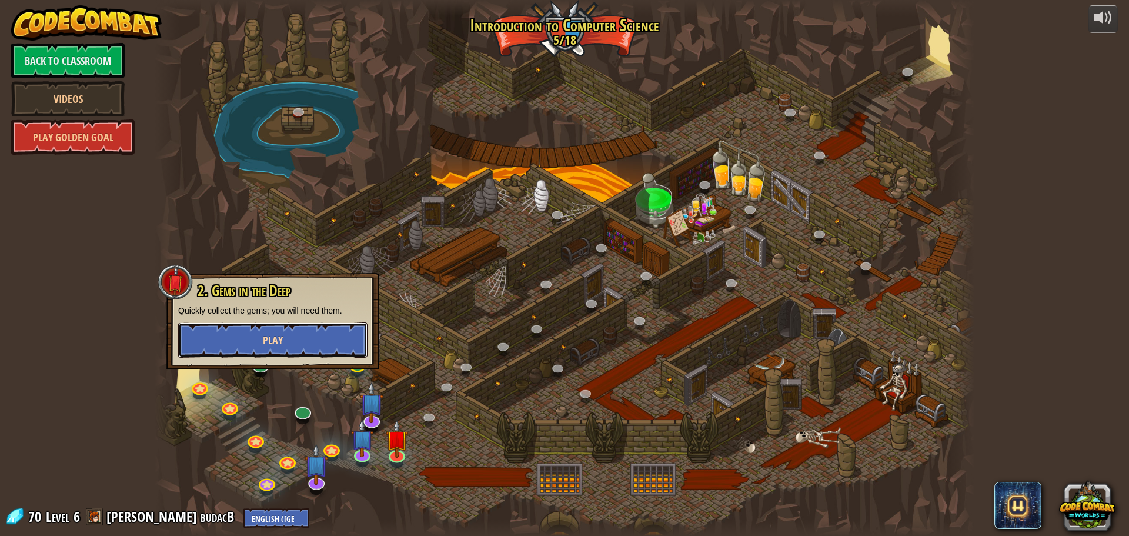
click at [299, 346] on button "Play" at bounding box center [272, 339] width 189 height 35
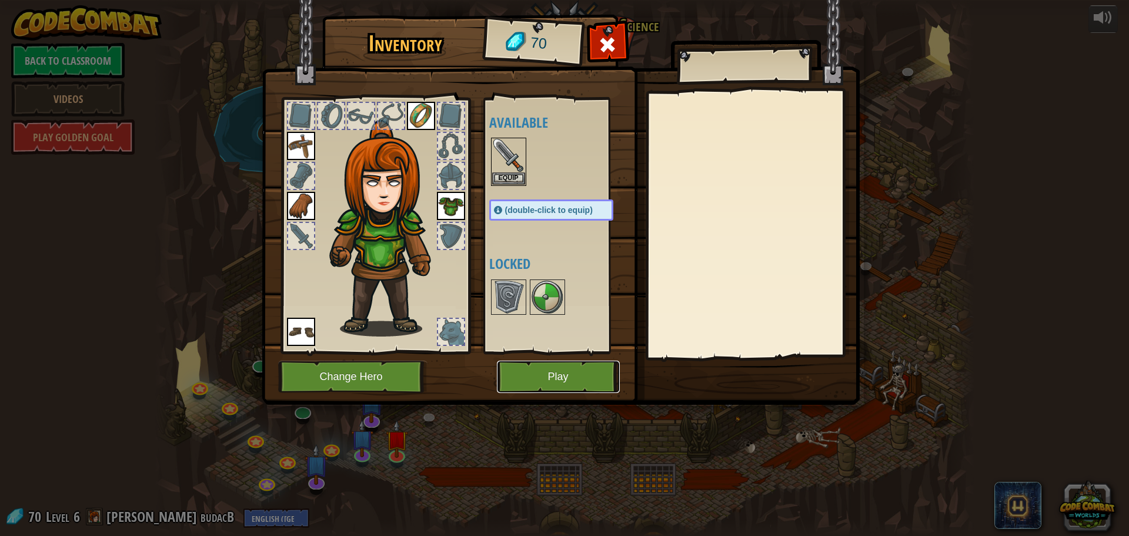
click at [515, 381] on button "Play" at bounding box center [558, 377] width 123 height 32
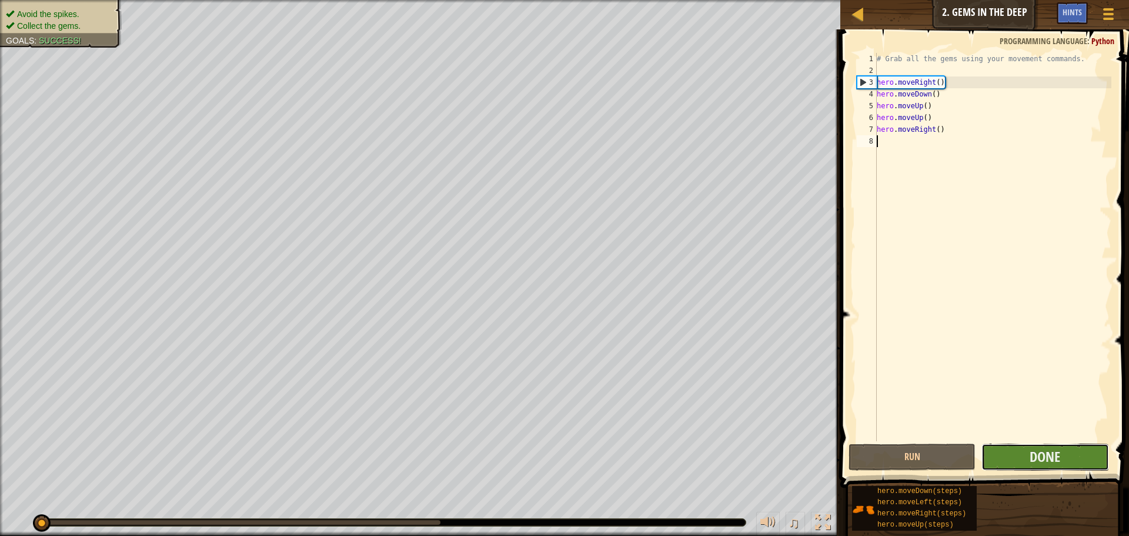
click at [1027, 447] on button "Done" at bounding box center [1045, 456] width 127 height 27
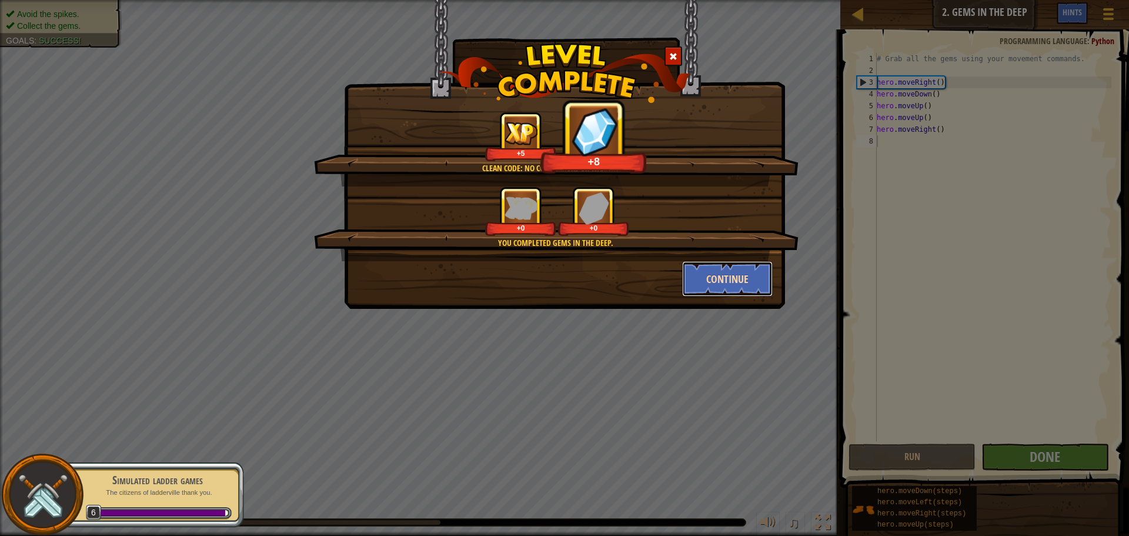
click at [699, 288] on button "Continue" at bounding box center [727, 278] width 91 height 35
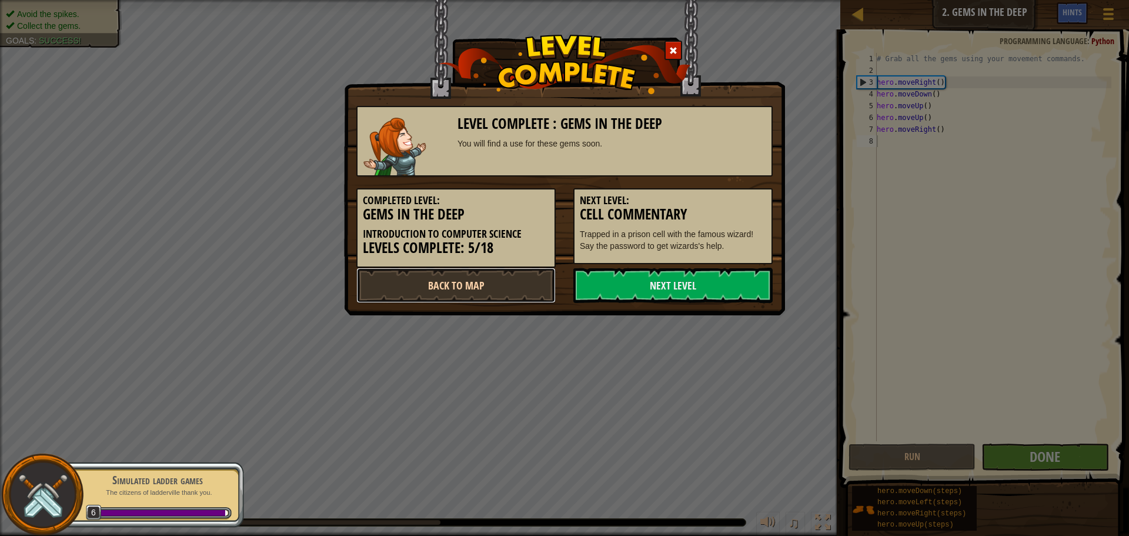
click at [510, 291] on link "Back to Map" at bounding box center [455, 285] width 199 height 35
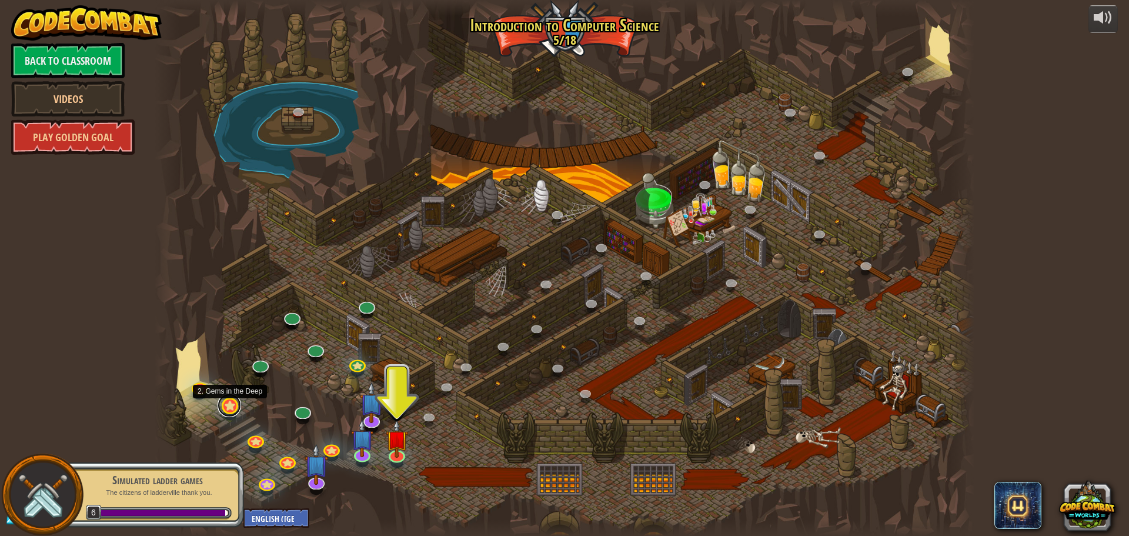
click at [225, 408] on link at bounding box center [230, 405] width 24 height 24
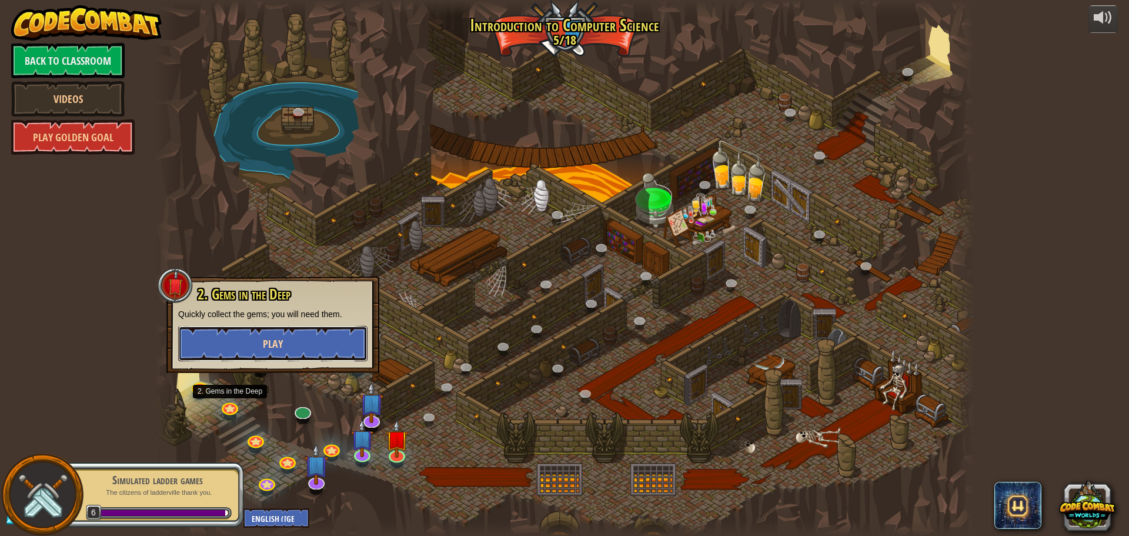
click at [314, 347] on button "Play" at bounding box center [272, 343] width 189 height 35
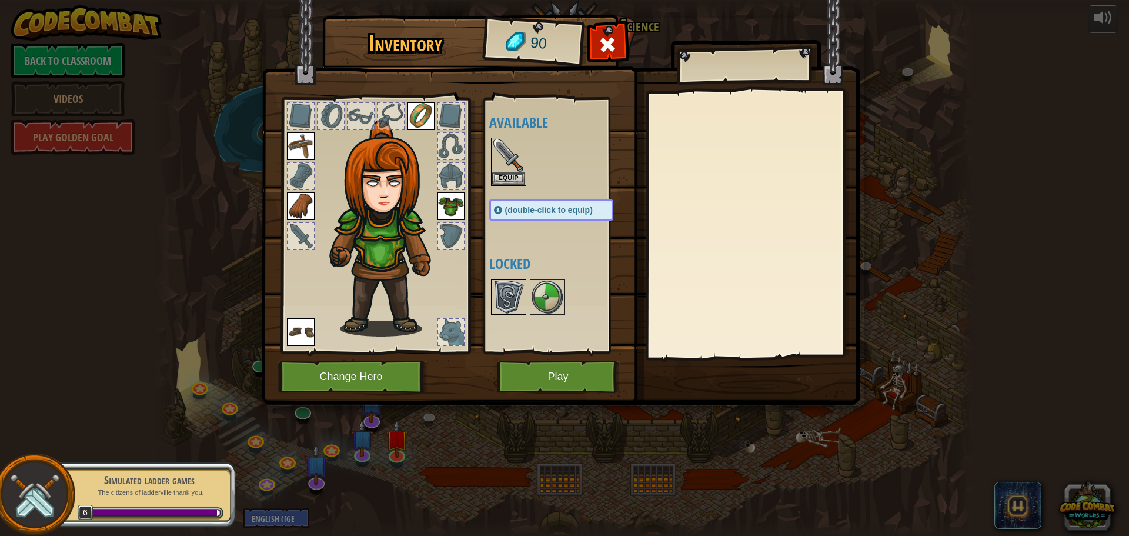
click at [502, 305] on img at bounding box center [508, 297] width 33 height 33
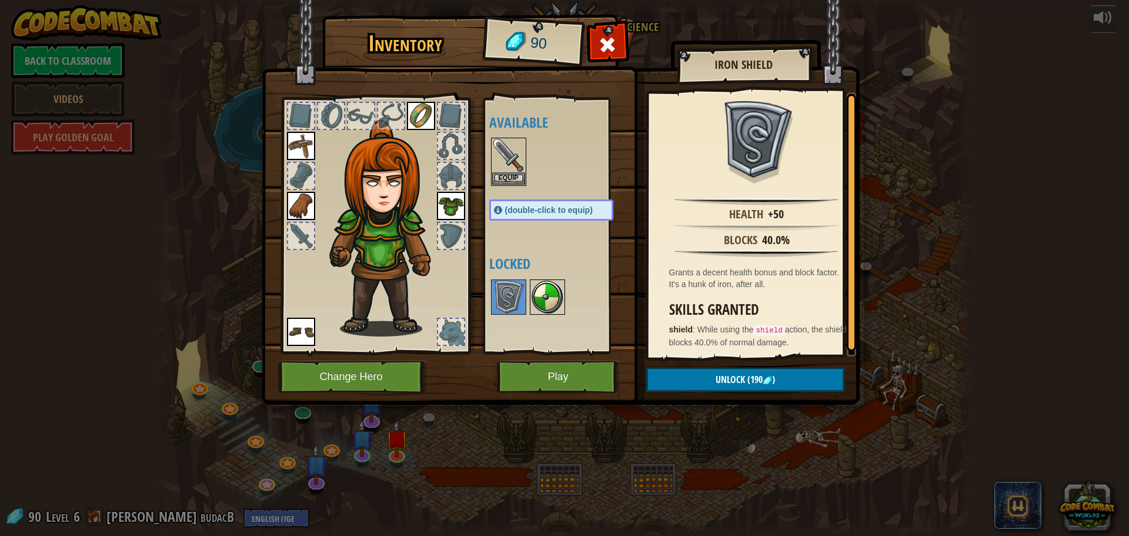
click at [559, 295] on img at bounding box center [547, 297] width 33 height 33
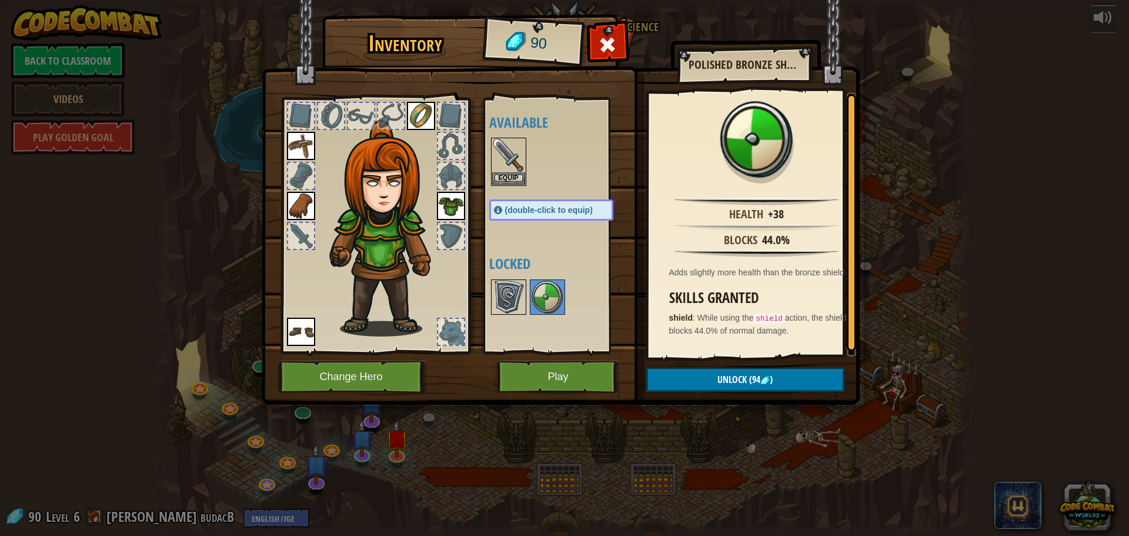
click at [509, 292] on img at bounding box center [508, 297] width 33 height 33
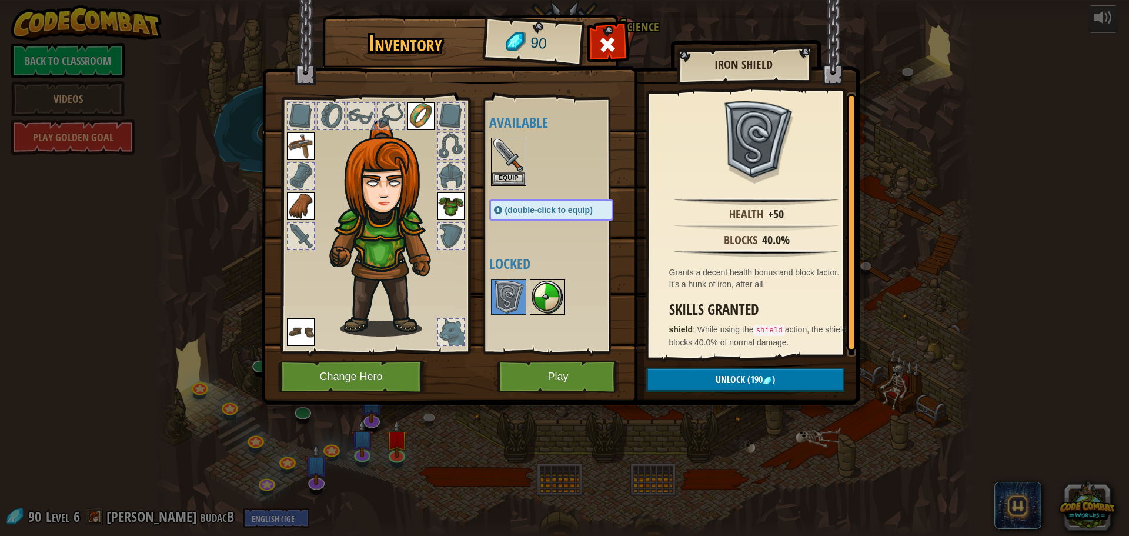
click at [532, 287] on img at bounding box center [547, 297] width 33 height 33
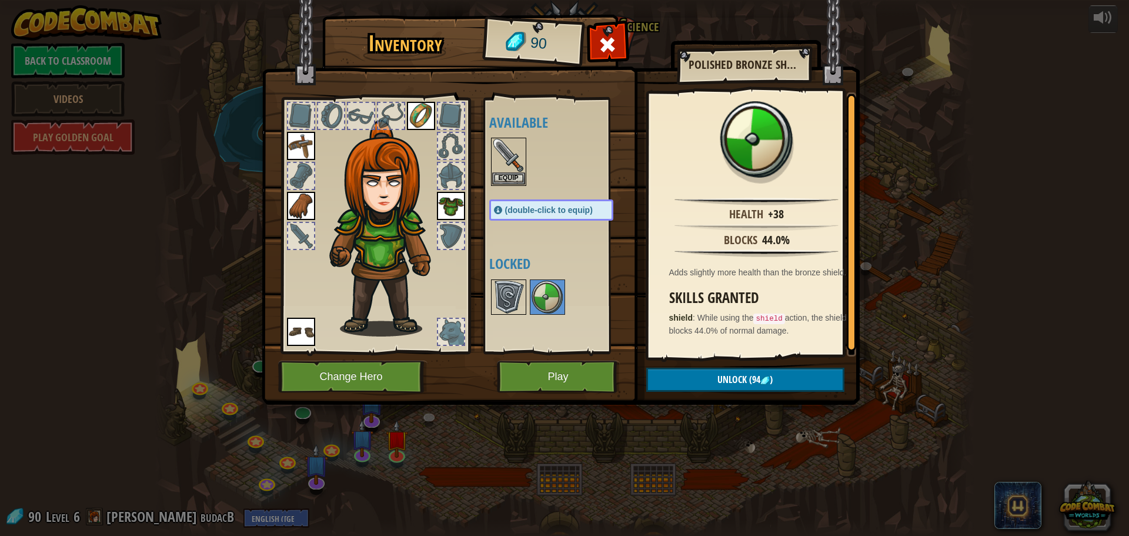
click at [519, 295] on img at bounding box center [508, 297] width 33 height 33
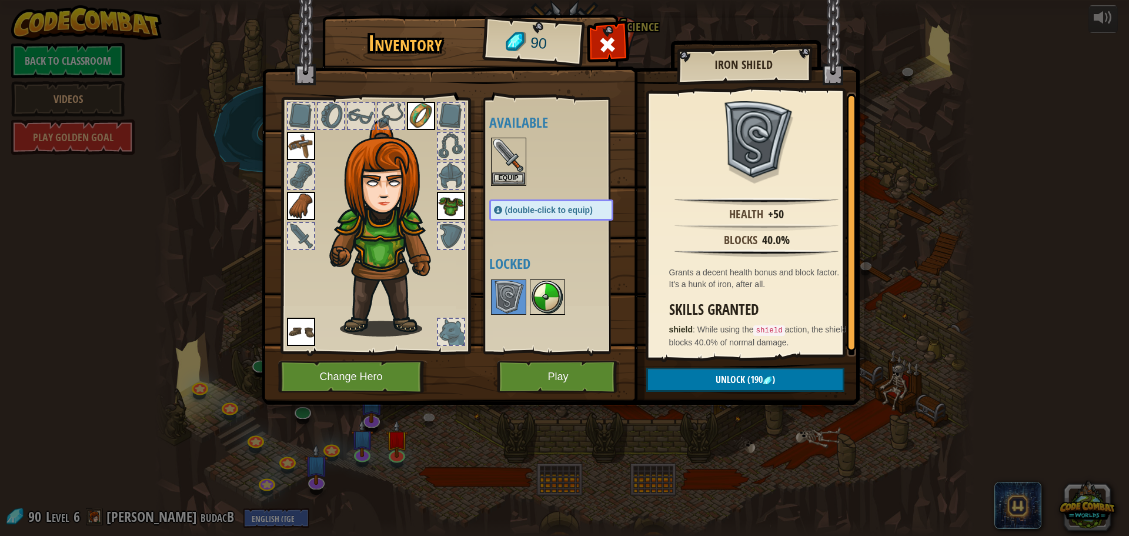
click at [548, 302] on img at bounding box center [547, 297] width 33 height 33
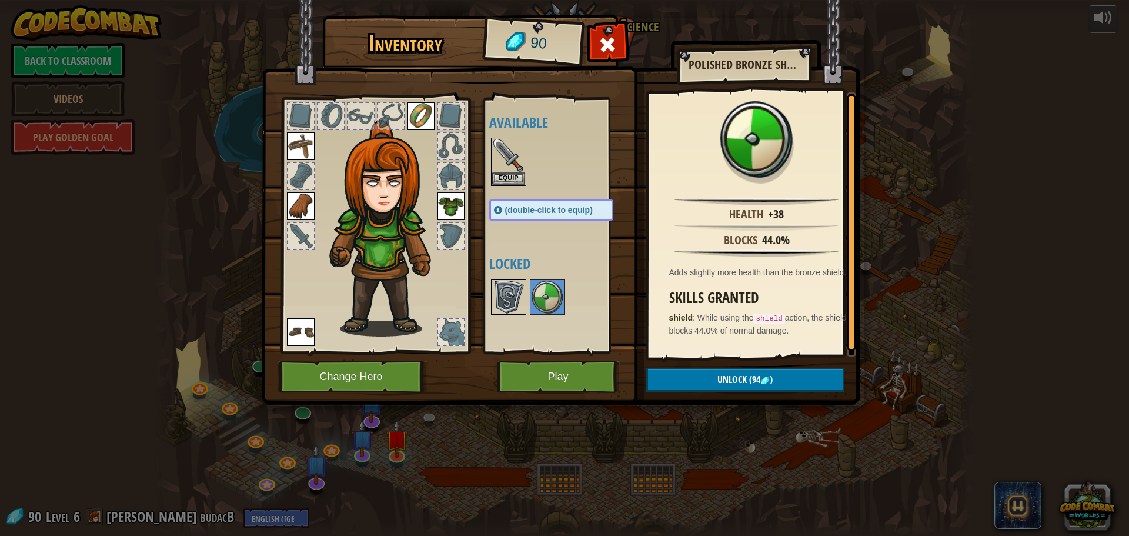
click at [518, 297] on img at bounding box center [508, 297] width 33 height 33
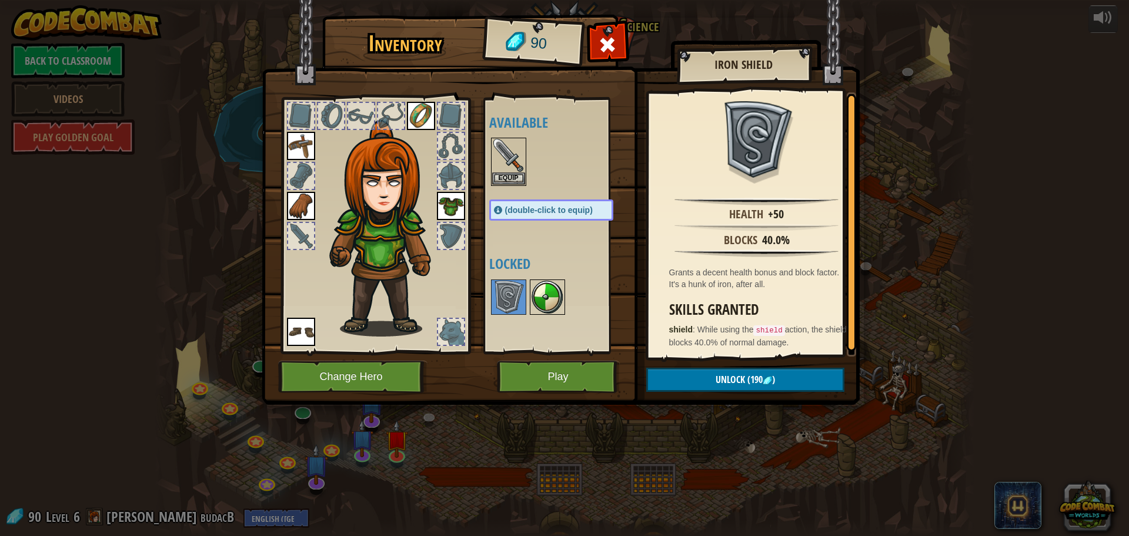
click at [553, 281] on img at bounding box center [547, 297] width 33 height 33
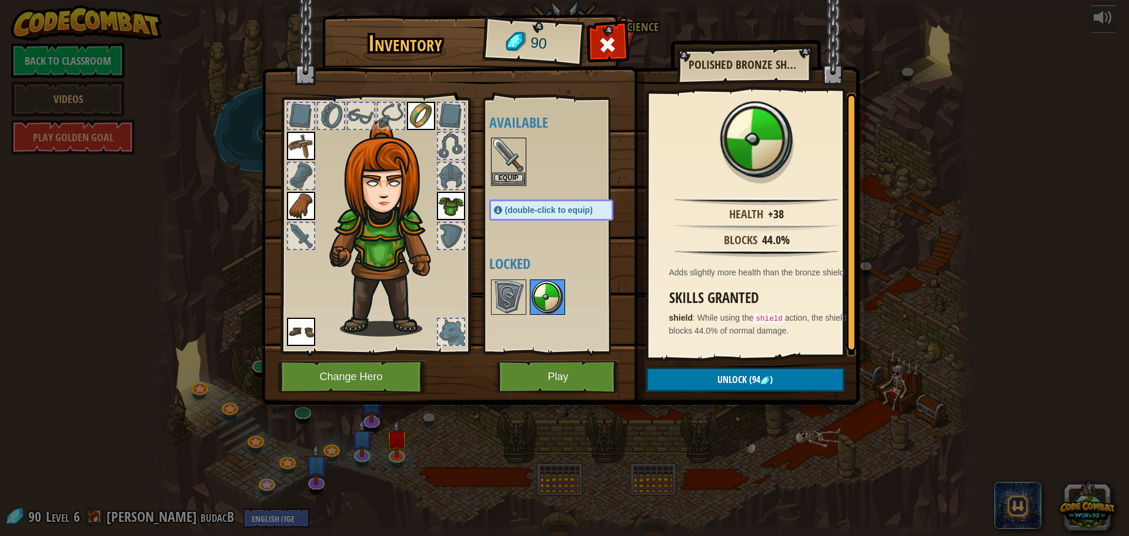
click at [536, 283] on img at bounding box center [547, 297] width 33 height 33
click at [532, 279] on div at bounding box center [547, 296] width 35 height 35
click at [518, 286] on img at bounding box center [508, 297] width 33 height 33
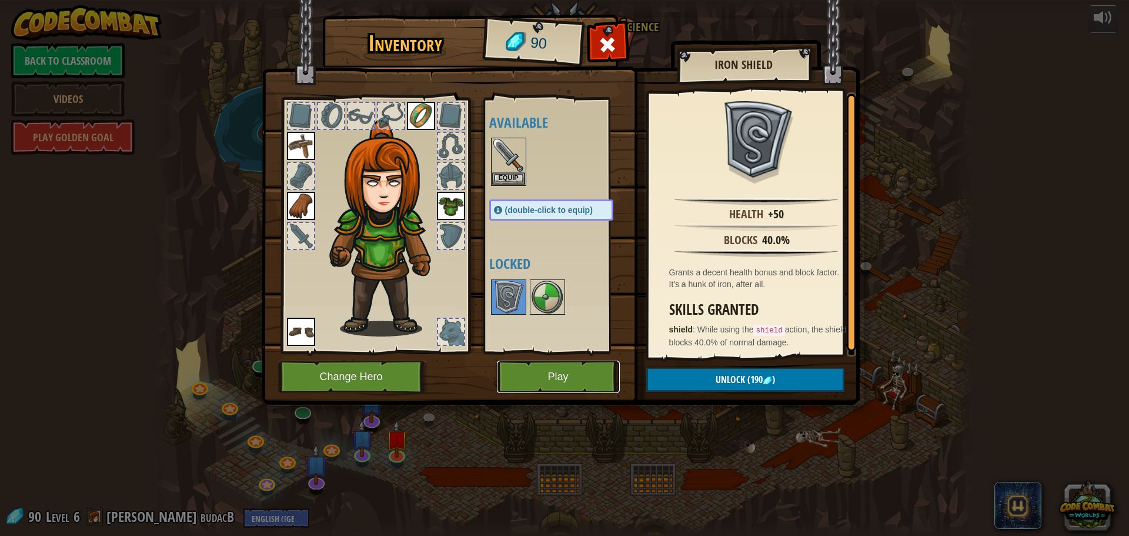
click at [592, 389] on button "Play" at bounding box center [558, 377] width 123 height 32
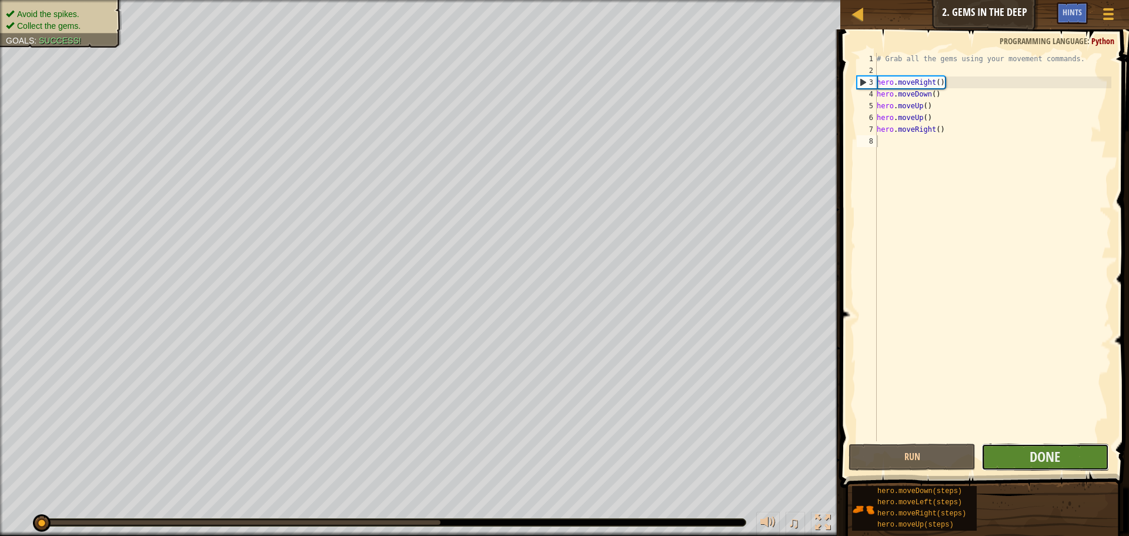
drag, startPoint x: 1041, startPoint y: 453, endPoint x: 1030, endPoint y: 465, distance: 15.8
click at [1030, 465] on button "Done" at bounding box center [1045, 456] width 127 height 27
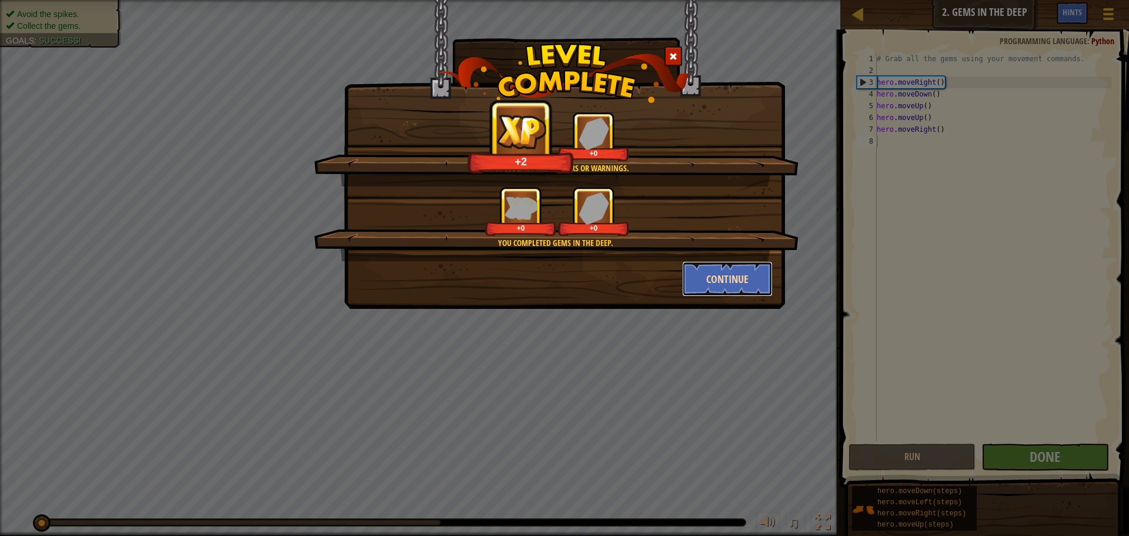
click at [735, 287] on button "Continue" at bounding box center [727, 278] width 91 height 35
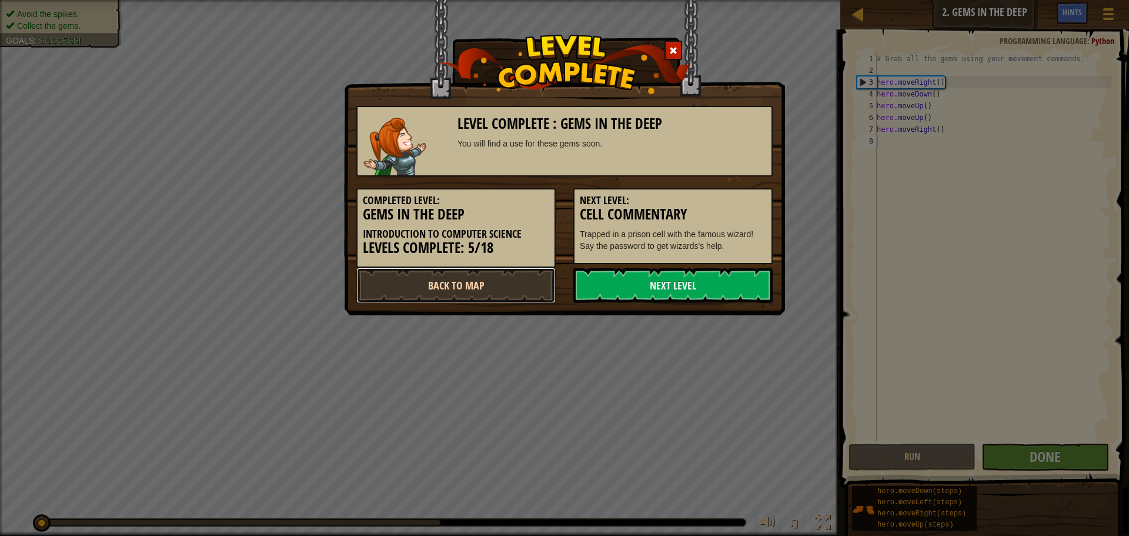
click at [451, 295] on link "Back to Map" at bounding box center [455, 285] width 199 height 35
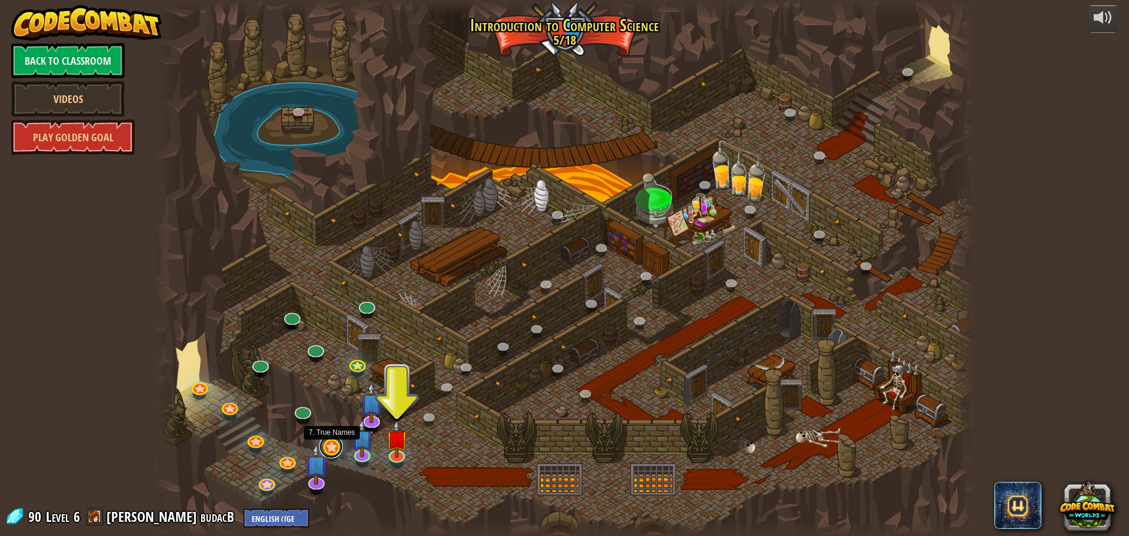
click at [338, 450] on link at bounding box center [331, 447] width 24 height 24
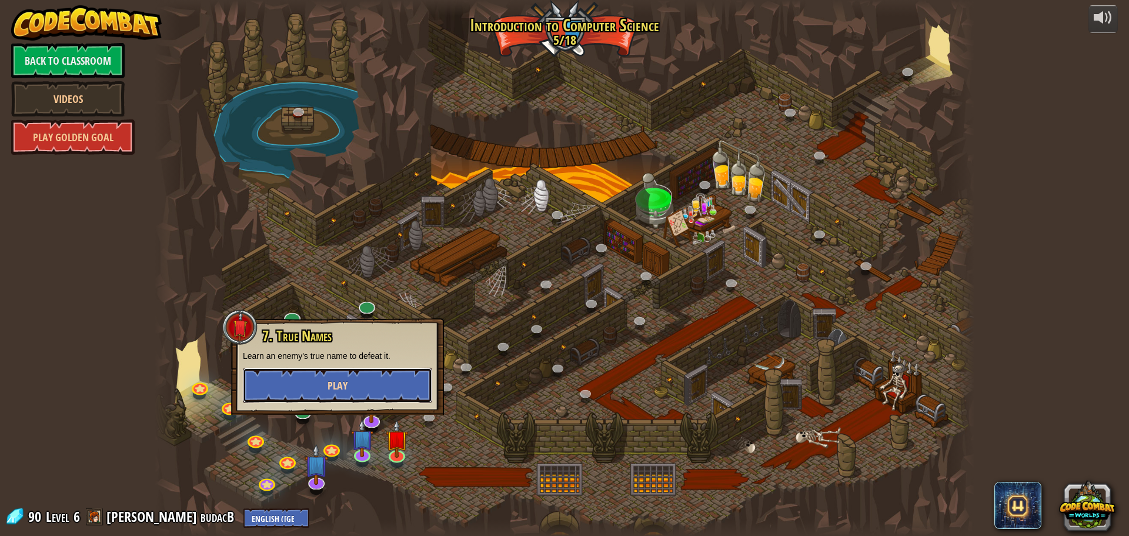
click at [349, 393] on button "Play" at bounding box center [337, 385] width 189 height 35
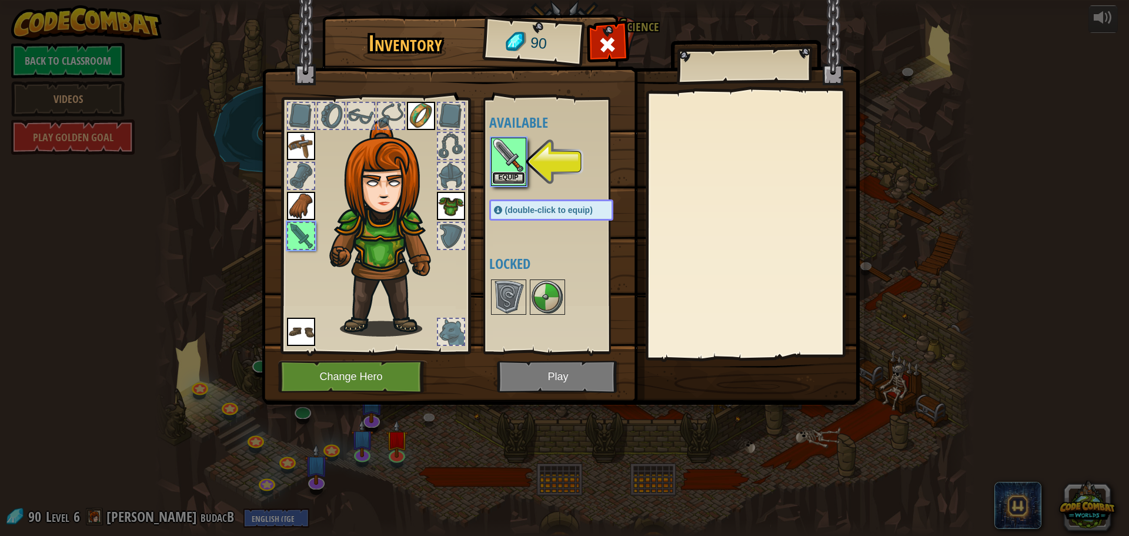
click at [513, 174] on button "Equip" at bounding box center [508, 178] width 33 height 12
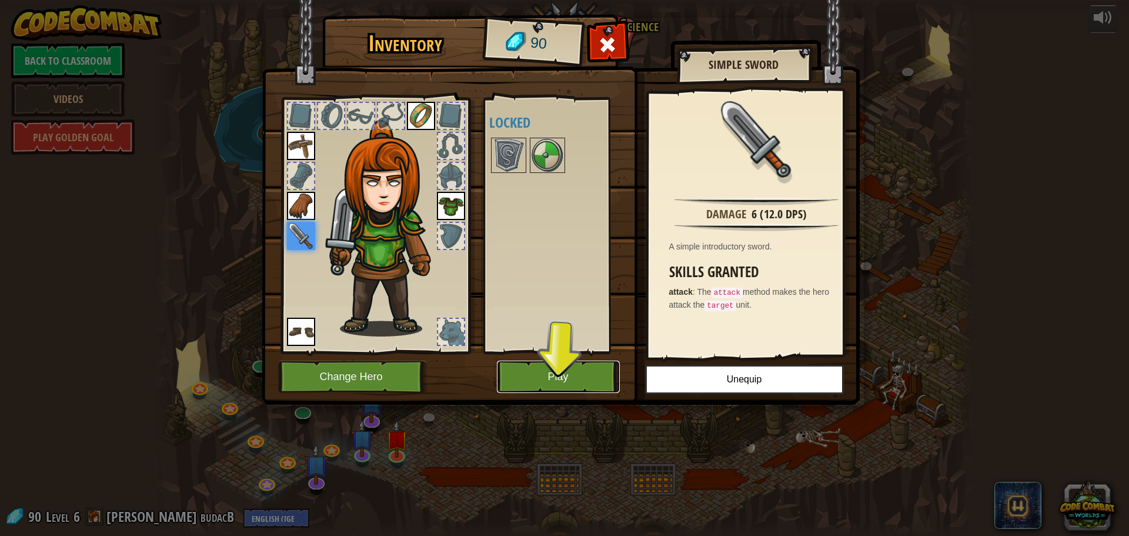
click at [539, 381] on button "Play" at bounding box center [558, 377] width 123 height 32
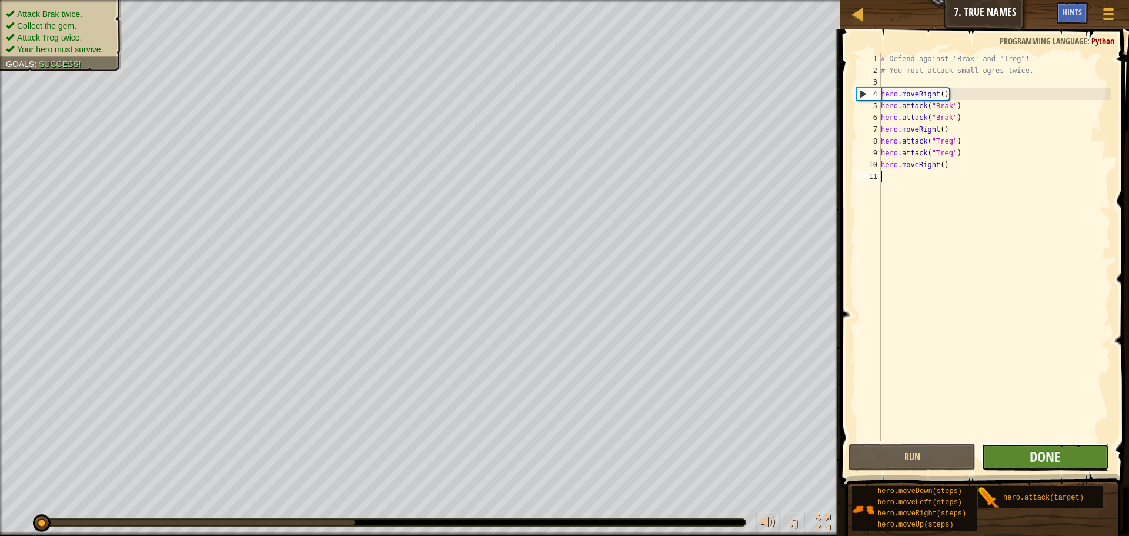
click at [1021, 451] on button "Done" at bounding box center [1045, 456] width 127 height 27
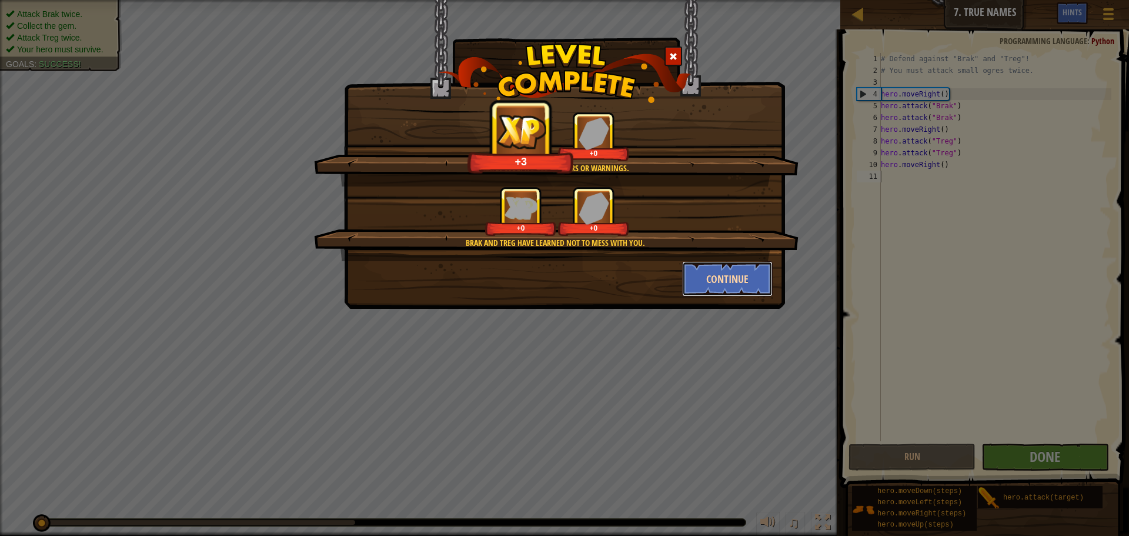
click at [711, 287] on button "Continue" at bounding box center [727, 278] width 91 height 35
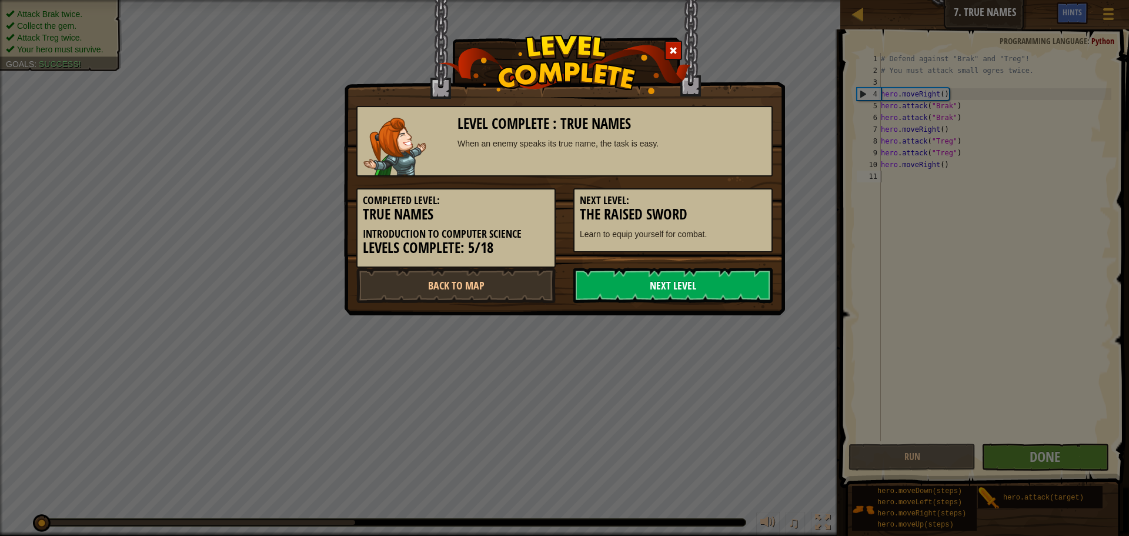
click at [700, 288] on link "Next Level" at bounding box center [672, 285] width 199 height 35
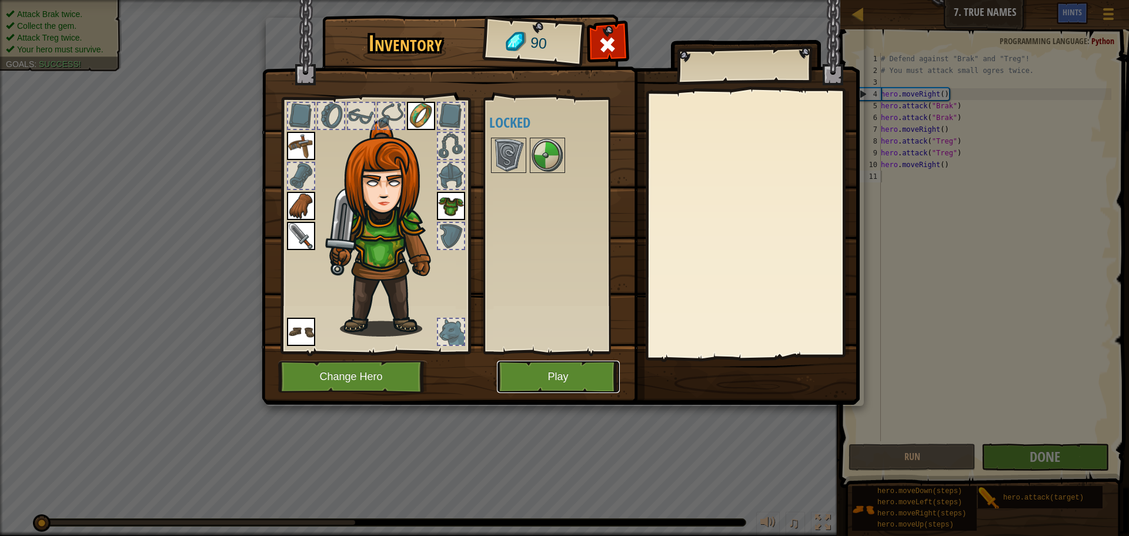
click at [530, 372] on button "Play" at bounding box center [558, 377] width 123 height 32
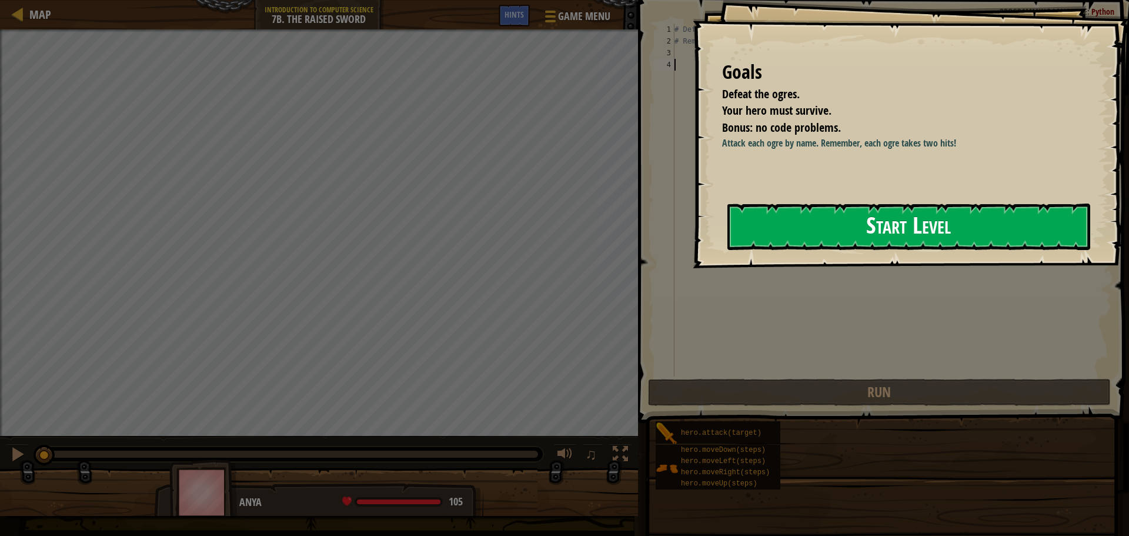
click at [785, 234] on button "Start Level" at bounding box center [909, 226] width 363 height 46
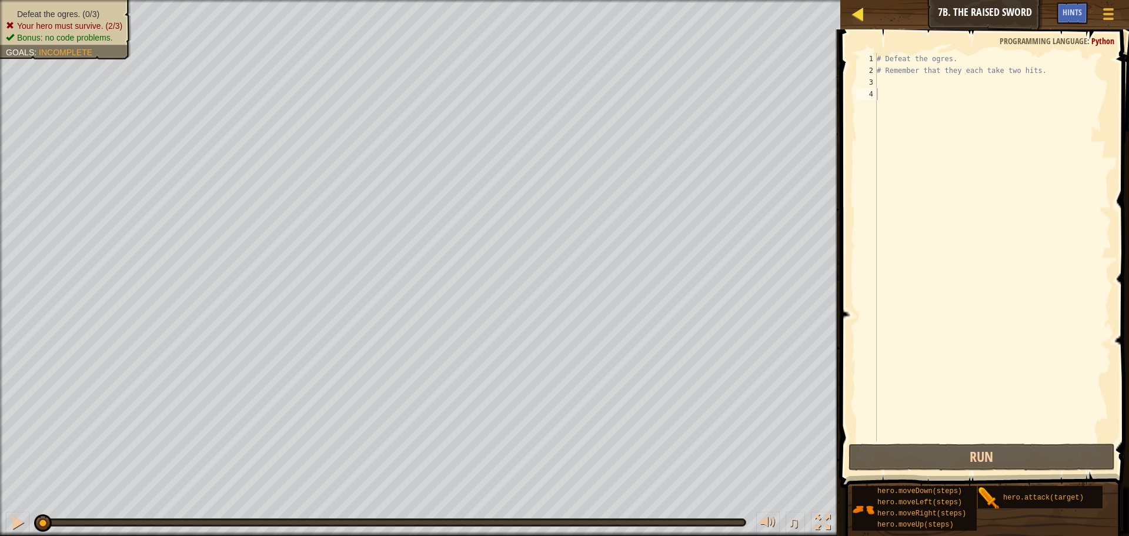
click at [866, 6] on div "Map" at bounding box center [867, 14] width 6 height 29
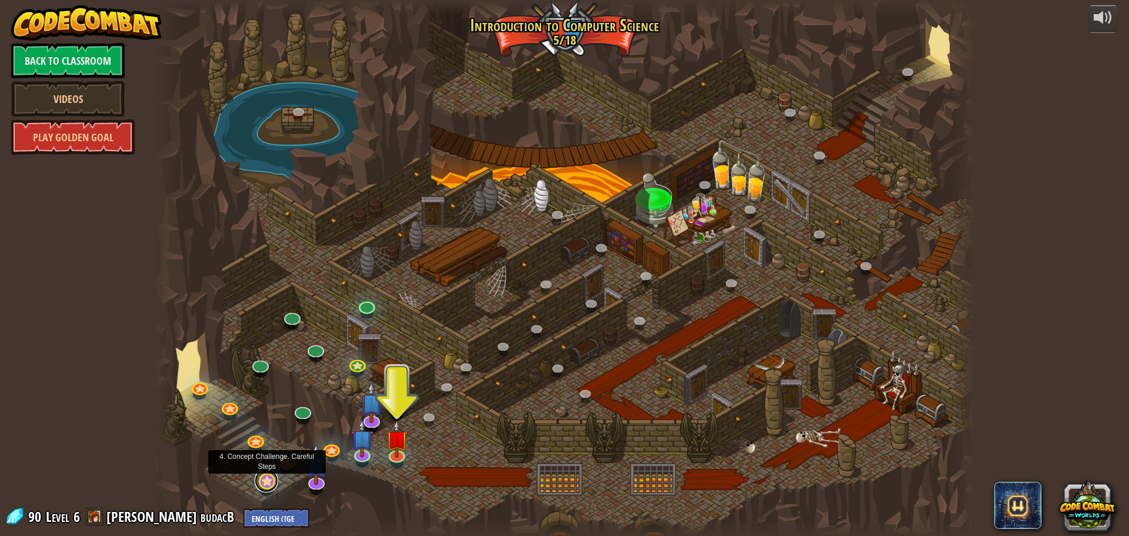
click at [267, 482] on link at bounding box center [267, 481] width 24 height 24
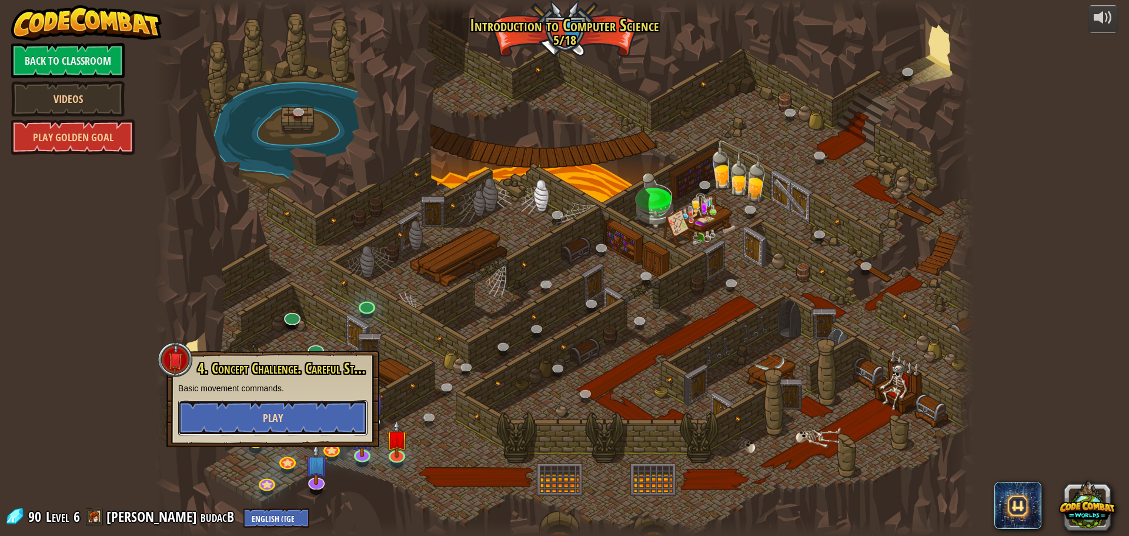
click at [326, 404] on button "Play" at bounding box center [272, 417] width 189 height 35
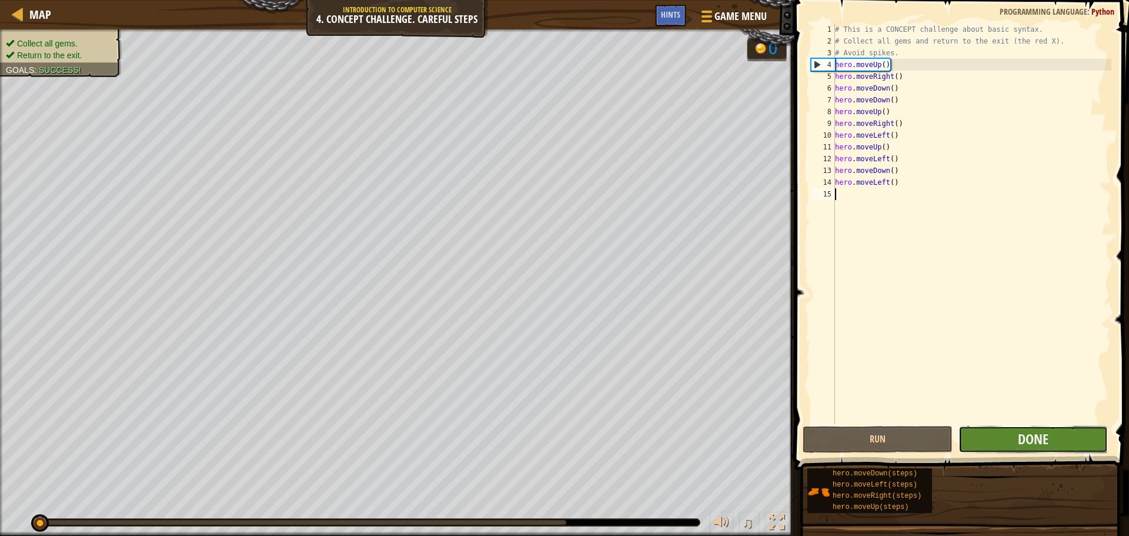
click at [1016, 437] on button "Done" at bounding box center [1033, 439] width 149 height 27
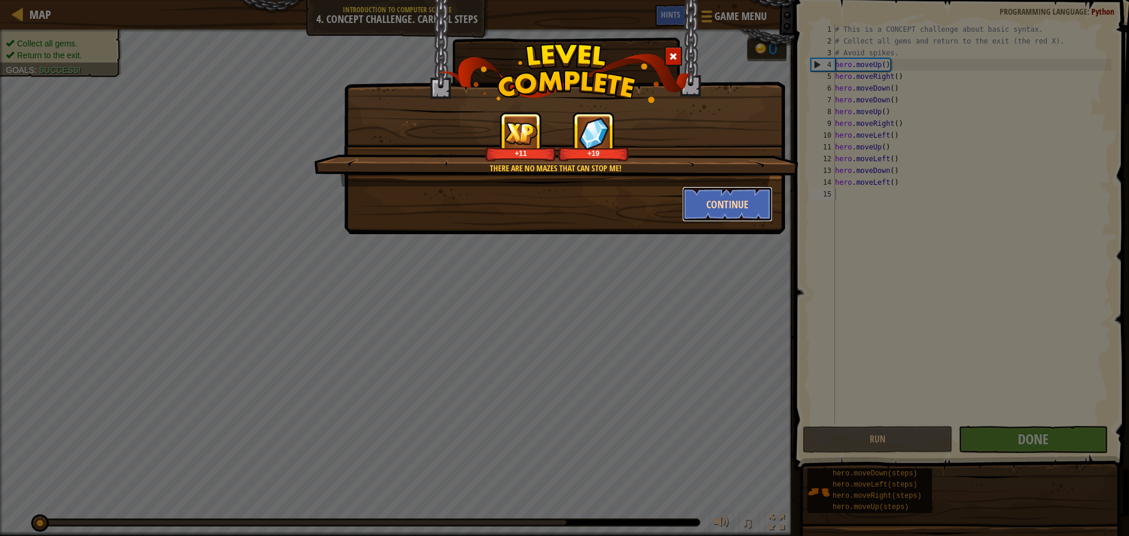
click at [708, 202] on button "Continue" at bounding box center [727, 203] width 91 height 35
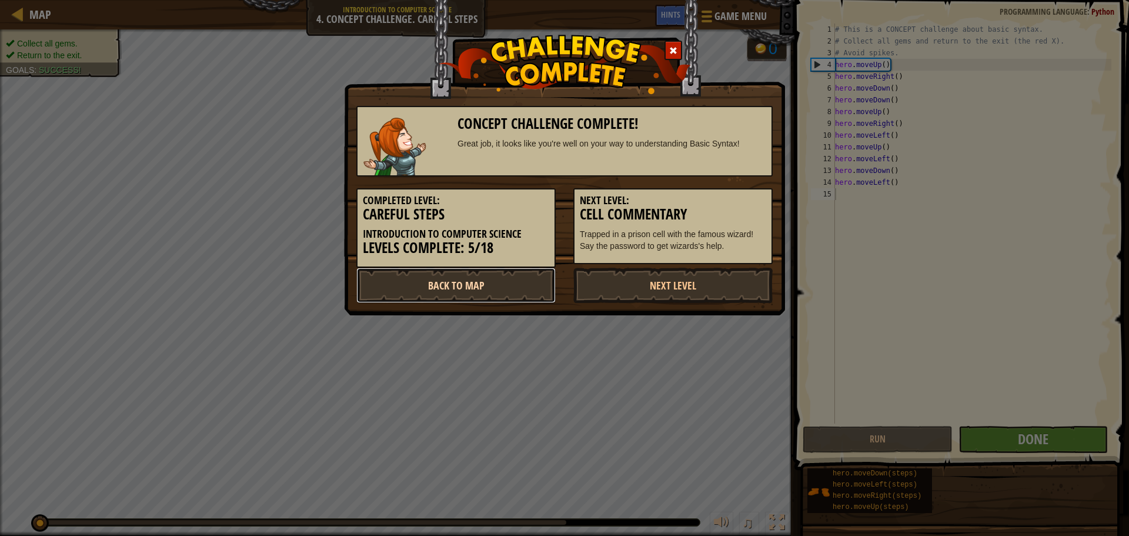
click at [482, 283] on link "Back to Map" at bounding box center [455, 285] width 199 height 35
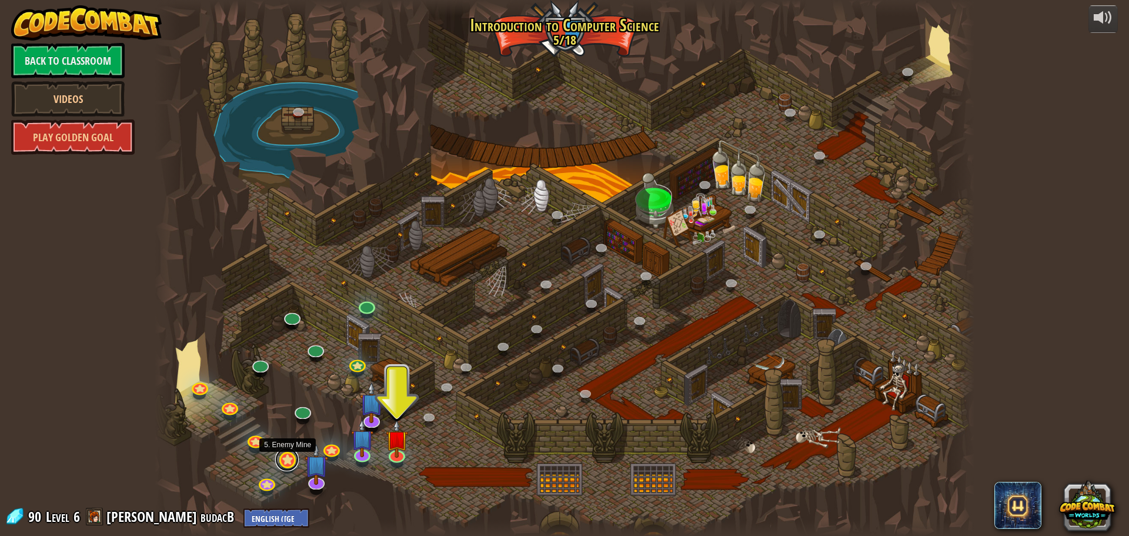
click at [288, 466] on link at bounding box center [287, 460] width 24 height 24
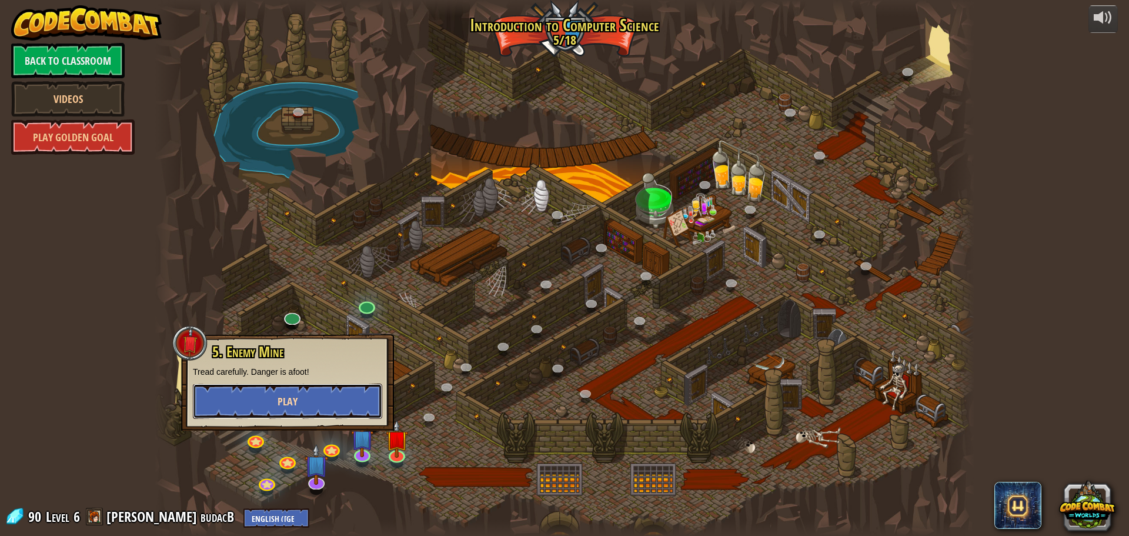
click at [318, 401] on button "Play" at bounding box center [287, 400] width 189 height 35
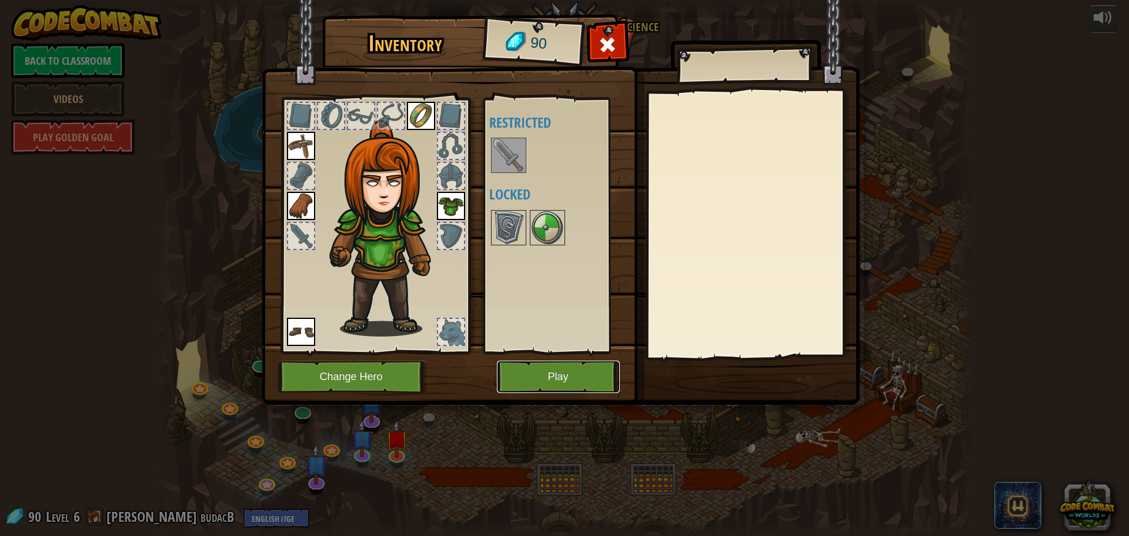
click at [558, 371] on button "Play" at bounding box center [558, 377] width 123 height 32
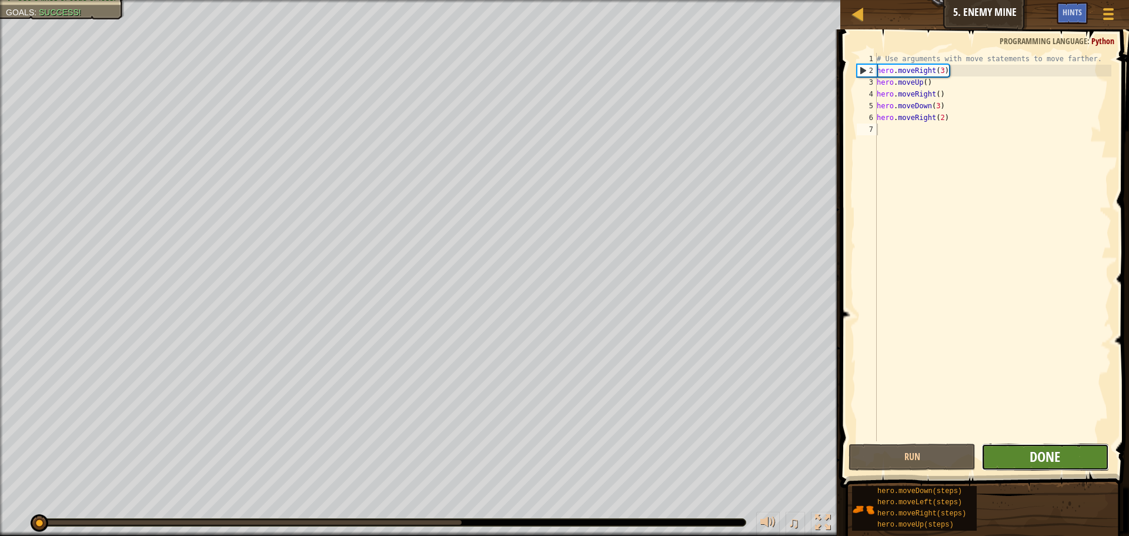
click at [1036, 457] on span "Done" at bounding box center [1045, 456] width 31 height 19
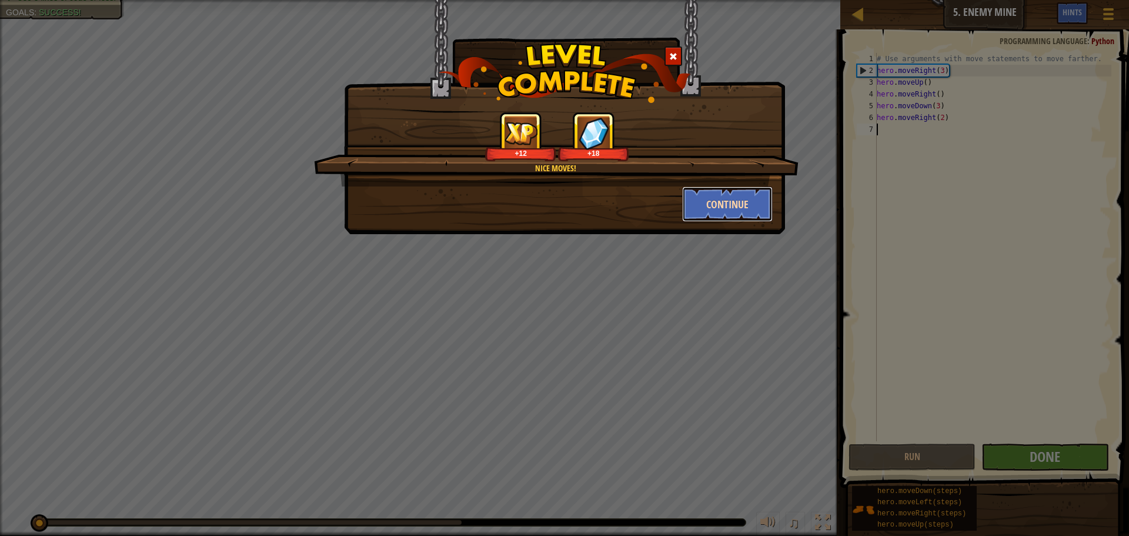
click at [730, 205] on button "Continue" at bounding box center [727, 203] width 91 height 35
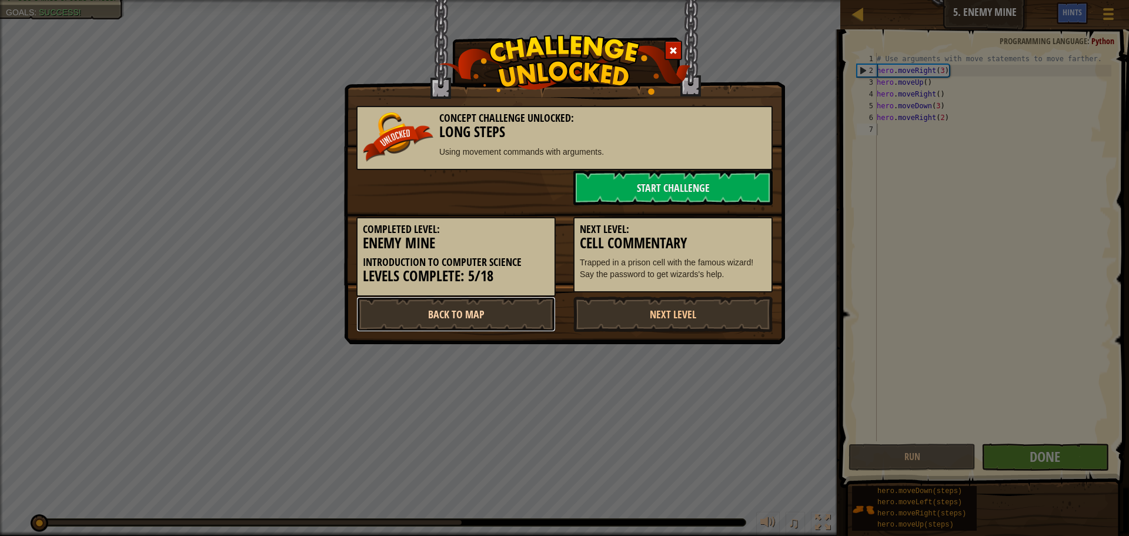
click at [512, 312] on link "Back to Map" at bounding box center [455, 313] width 199 height 35
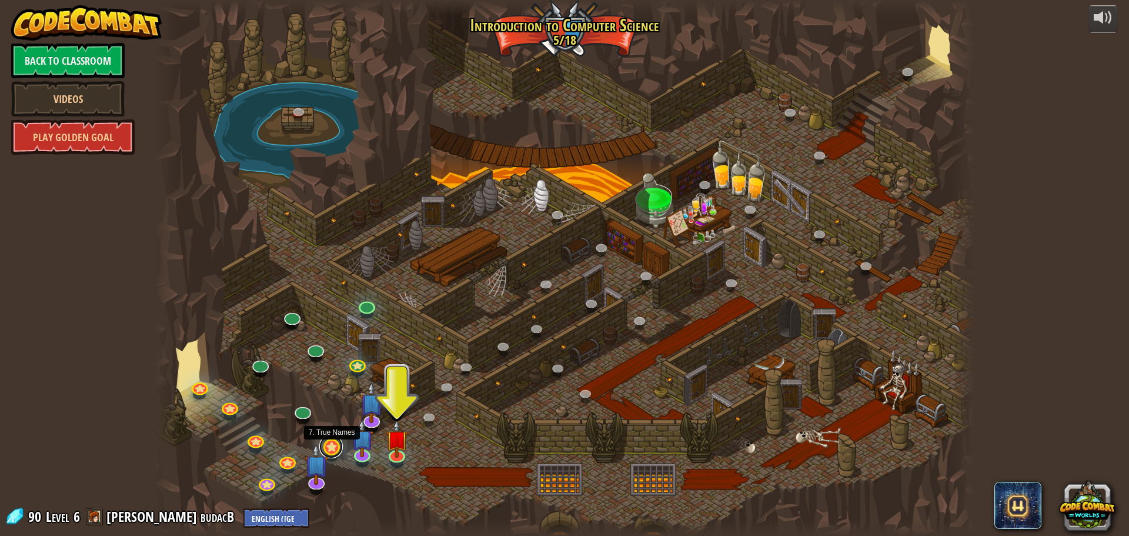
click at [334, 450] on link at bounding box center [331, 447] width 24 height 24
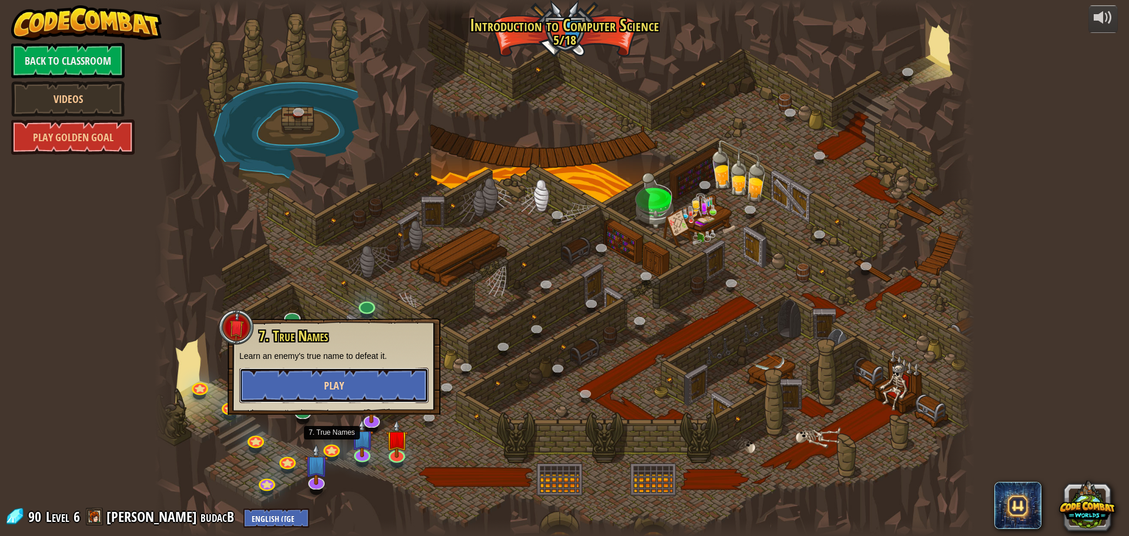
click at [353, 379] on button "Play" at bounding box center [333, 385] width 189 height 35
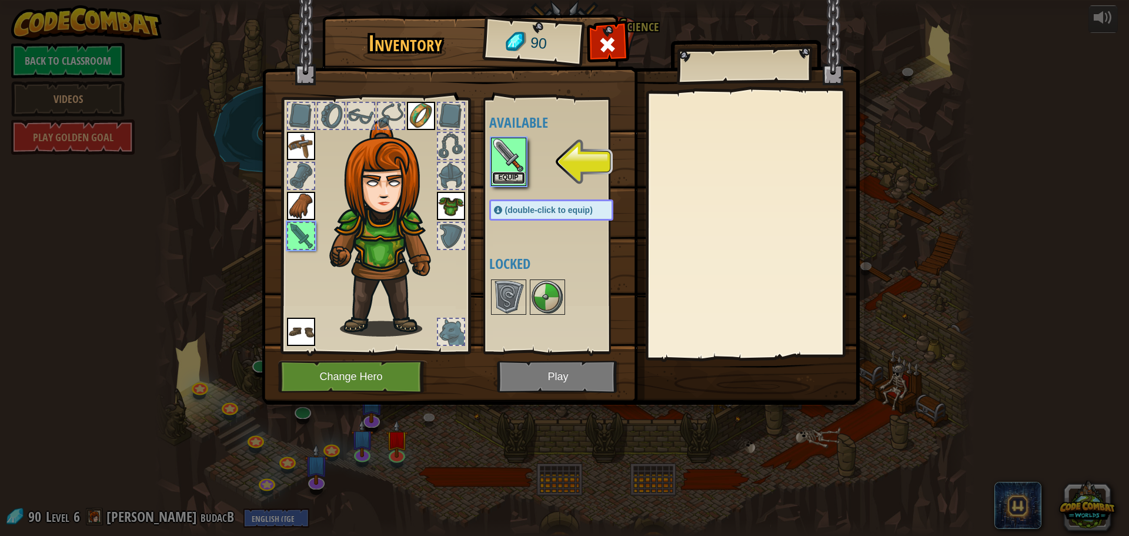
click at [513, 172] on button "Equip" at bounding box center [508, 178] width 33 height 12
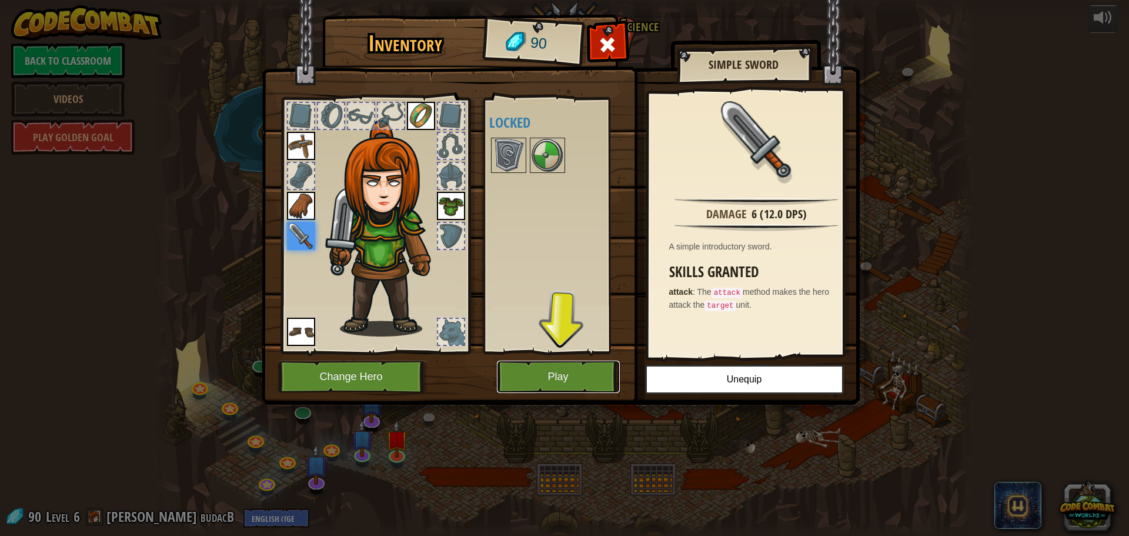
click at [537, 381] on button "Play" at bounding box center [558, 377] width 123 height 32
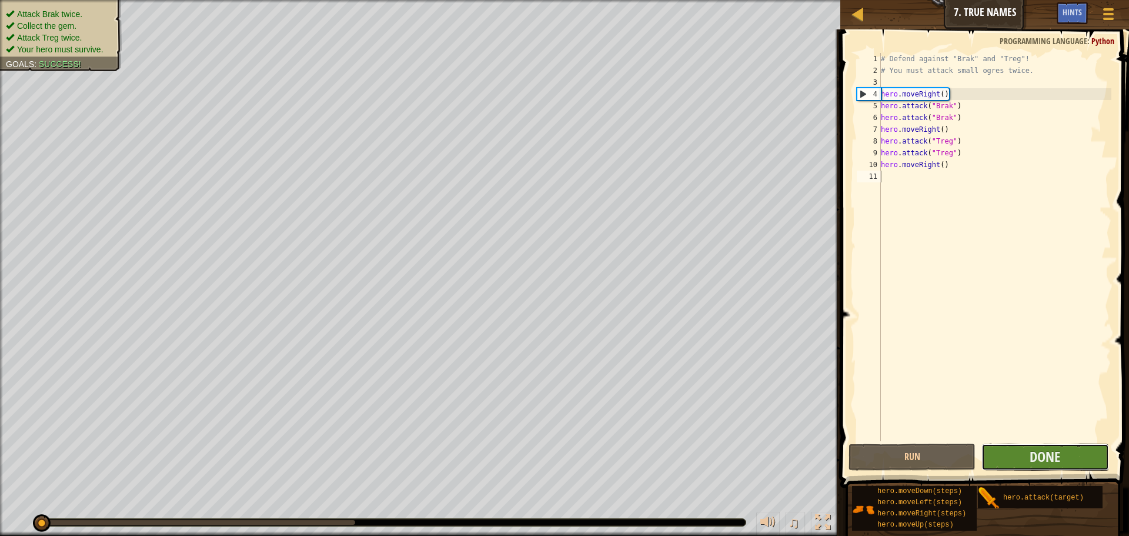
click at [1015, 460] on button "Done" at bounding box center [1045, 456] width 127 height 27
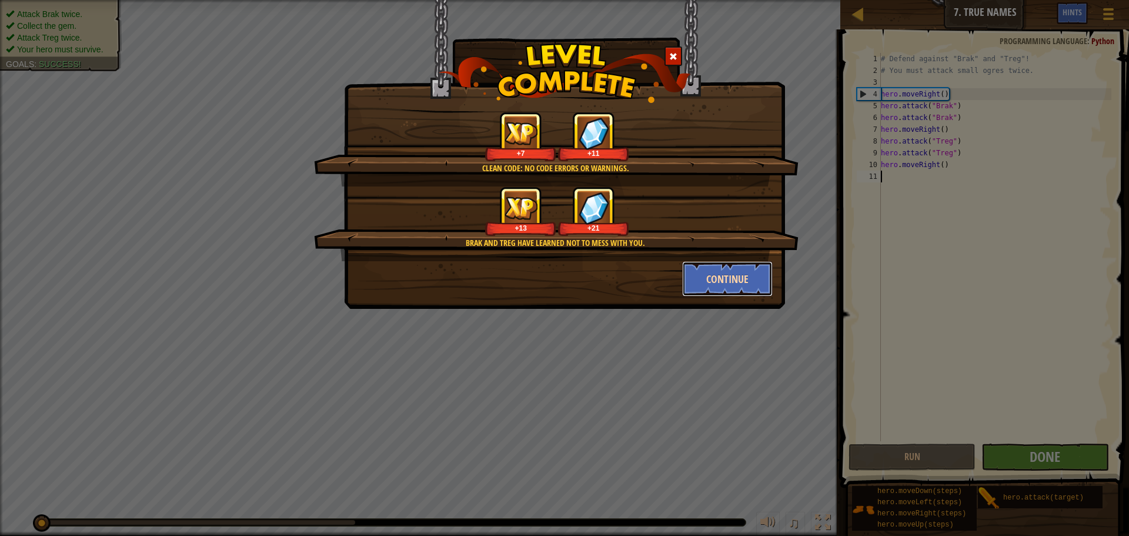
click at [696, 292] on button "Continue" at bounding box center [727, 278] width 91 height 35
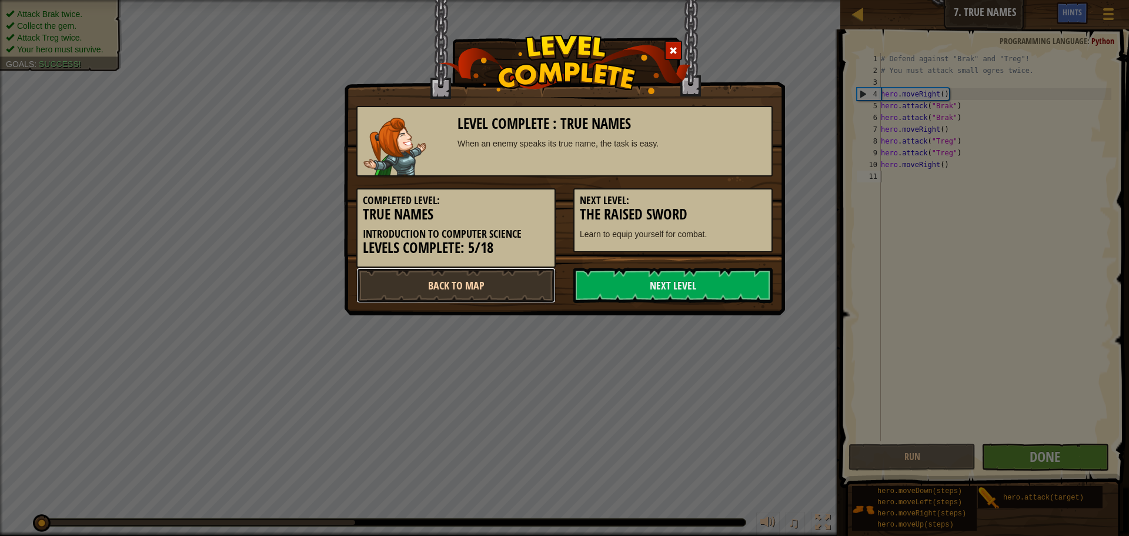
click at [521, 291] on link "Back to Map" at bounding box center [455, 285] width 199 height 35
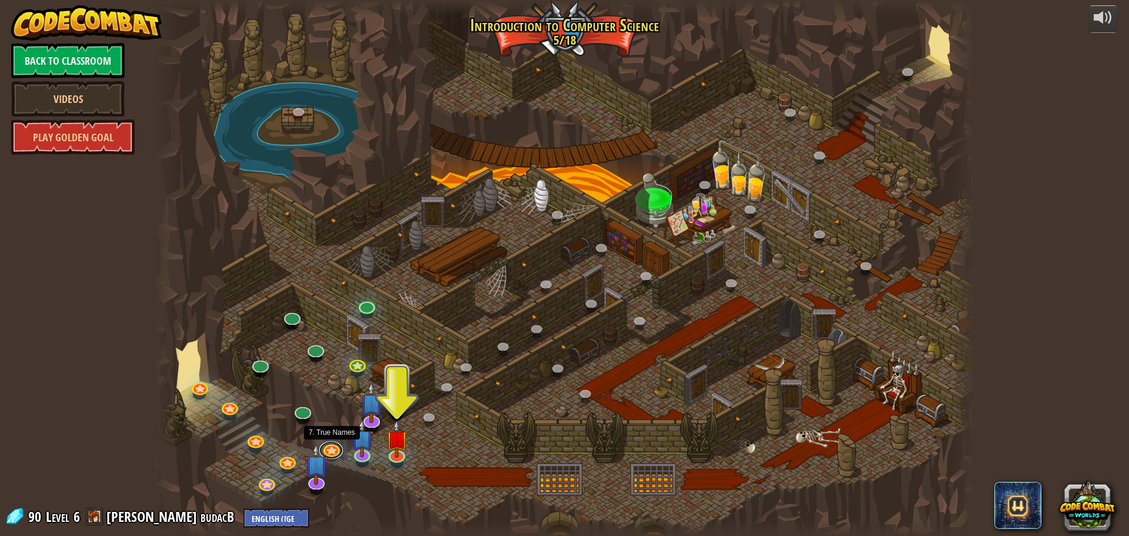
click at [334, 452] on link at bounding box center [331, 450] width 24 height 18
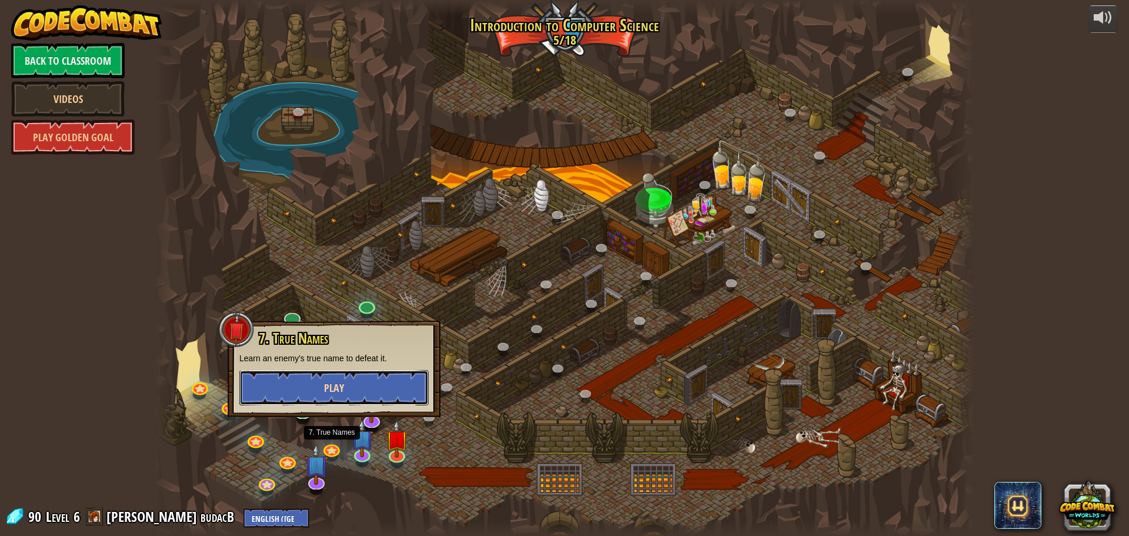
click at [350, 392] on button "Play" at bounding box center [333, 387] width 189 height 35
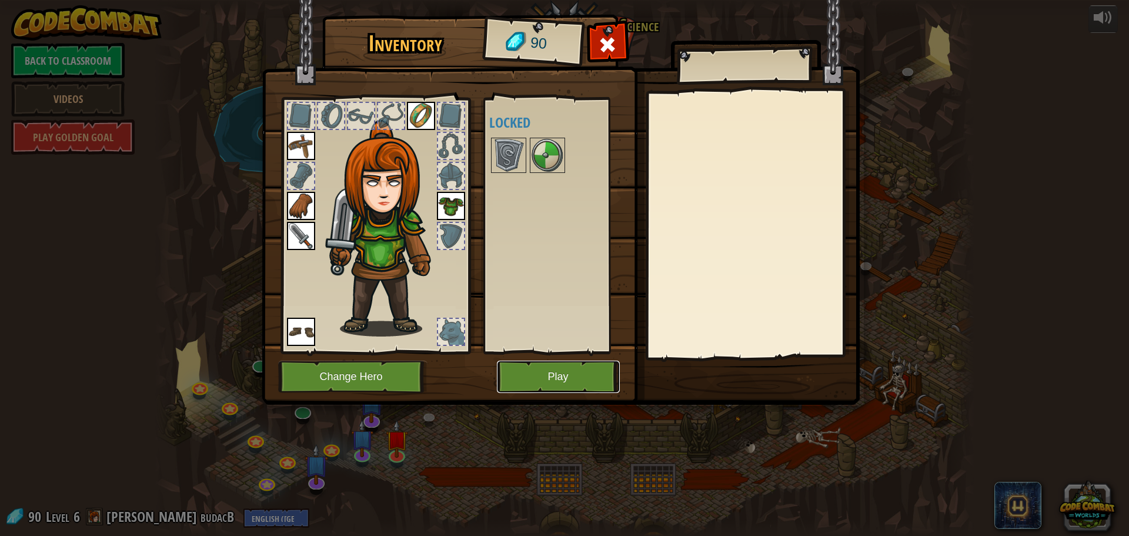
click at [523, 388] on button "Play" at bounding box center [558, 377] width 123 height 32
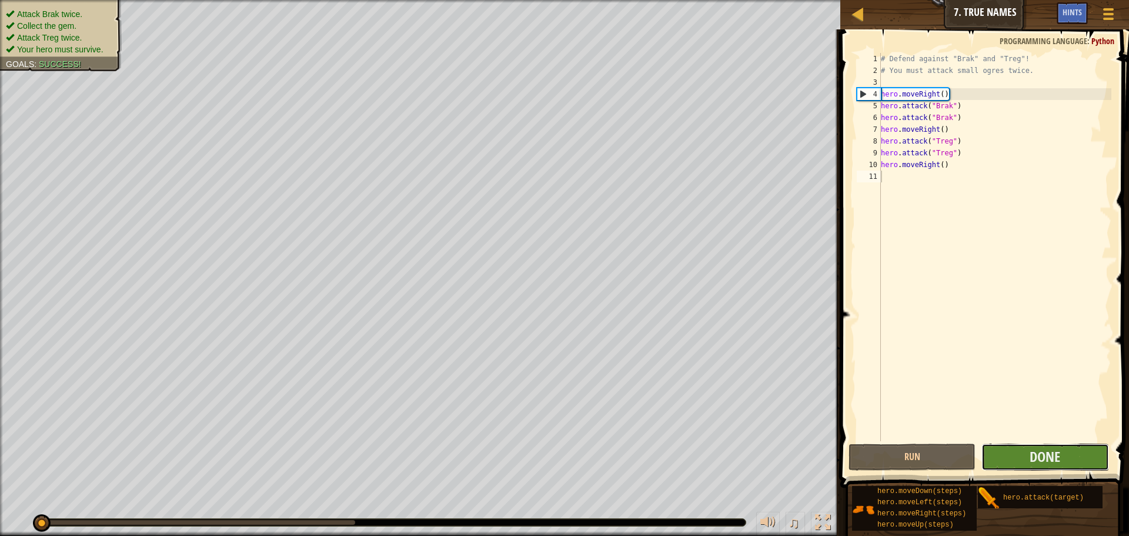
click at [1017, 462] on button "Done" at bounding box center [1045, 456] width 127 height 27
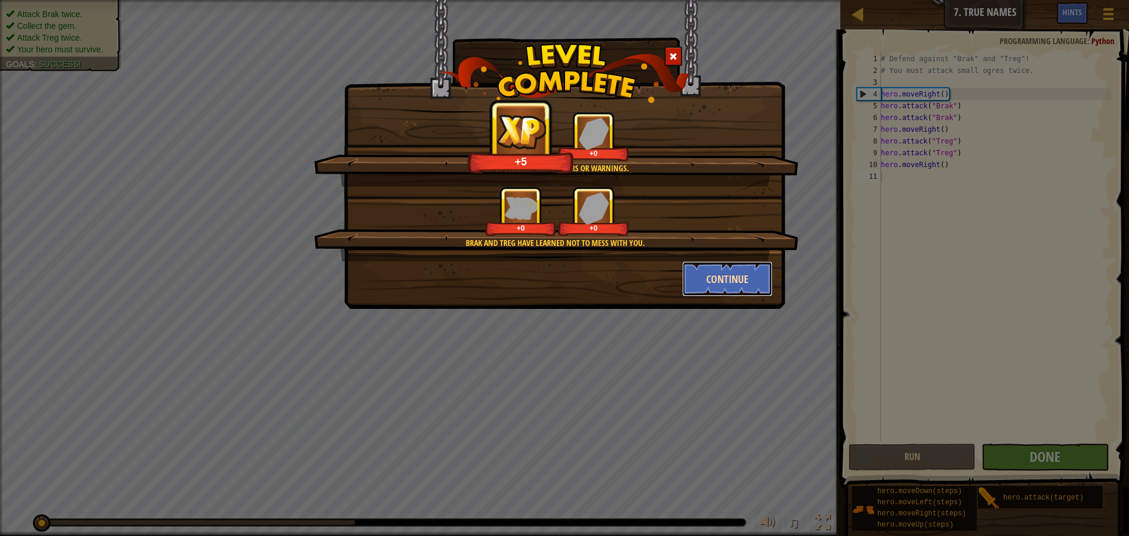
click at [713, 289] on button "Continue" at bounding box center [727, 278] width 91 height 35
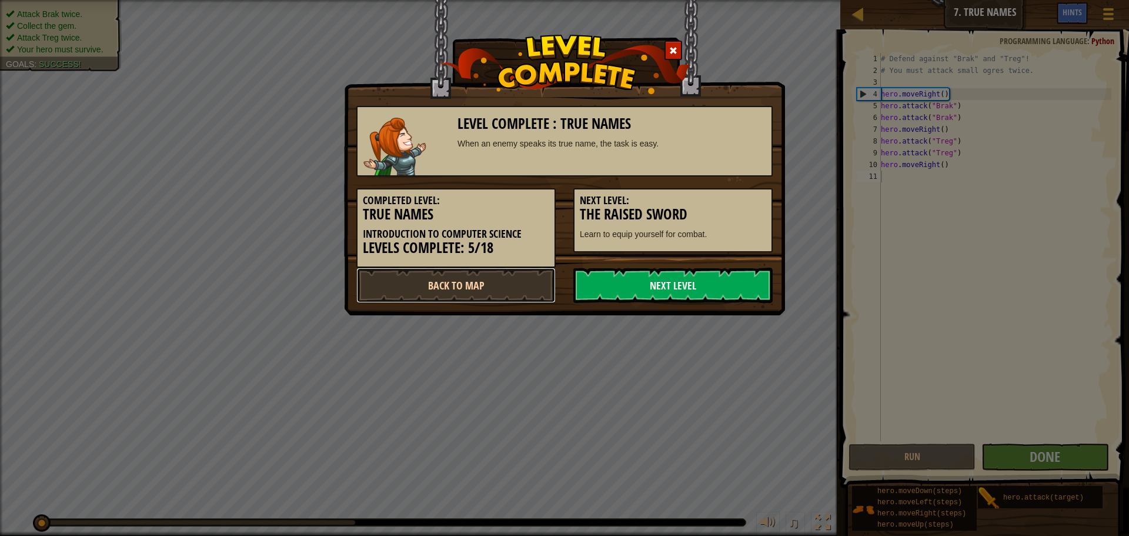
click at [508, 291] on link "Back to Map" at bounding box center [455, 285] width 199 height 35
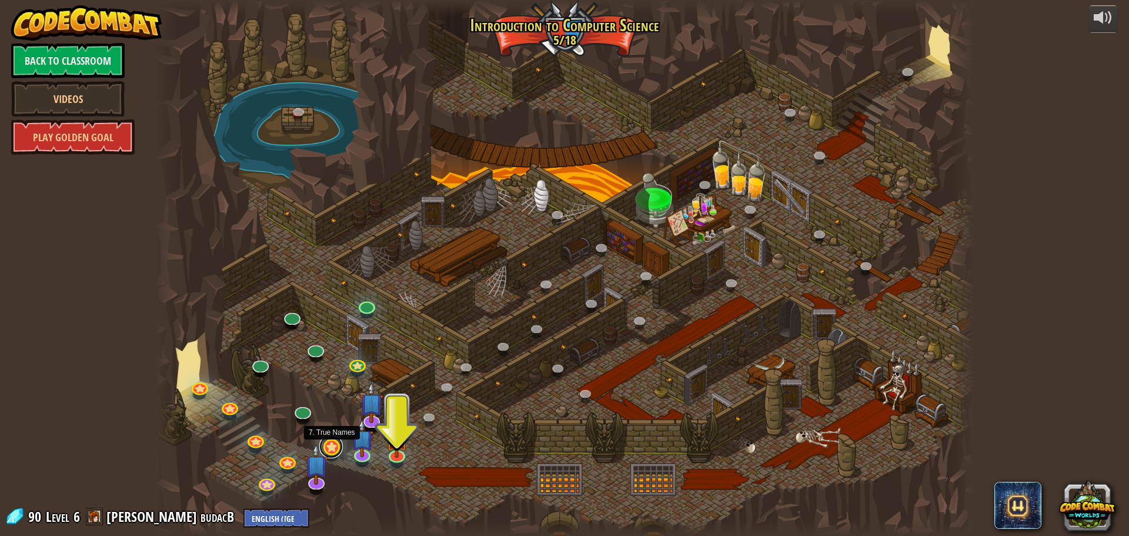
click at [337, 444] on link at bounding box center [331, 447] width 24 height 24
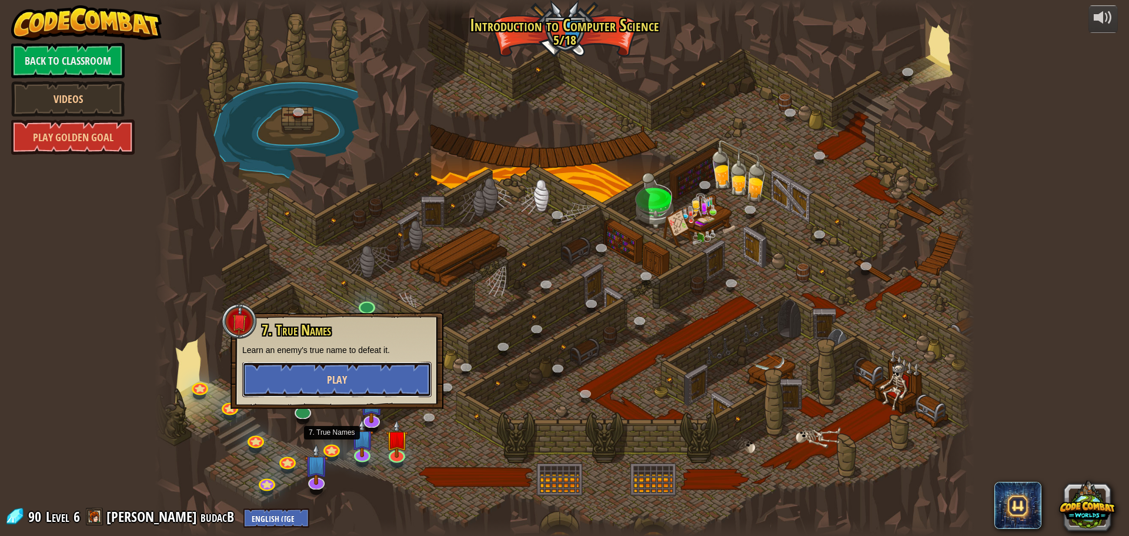
click at [360, 380] on button "Play" at bounding box center [336, 379] width 189 height 35
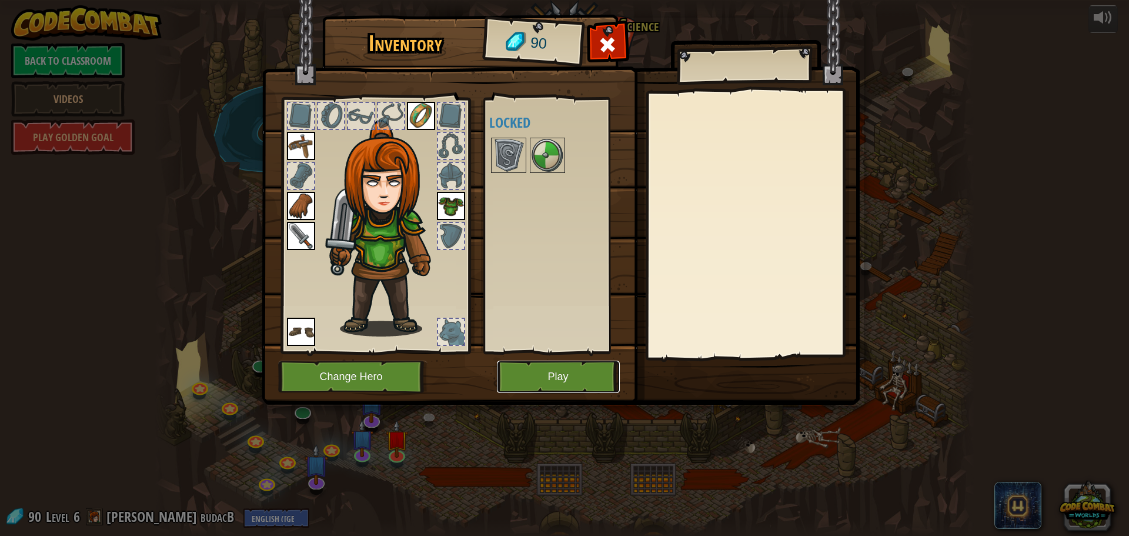
click at [559, 369] on button "Play" at bounding box center [558, 377] width 123 height 32
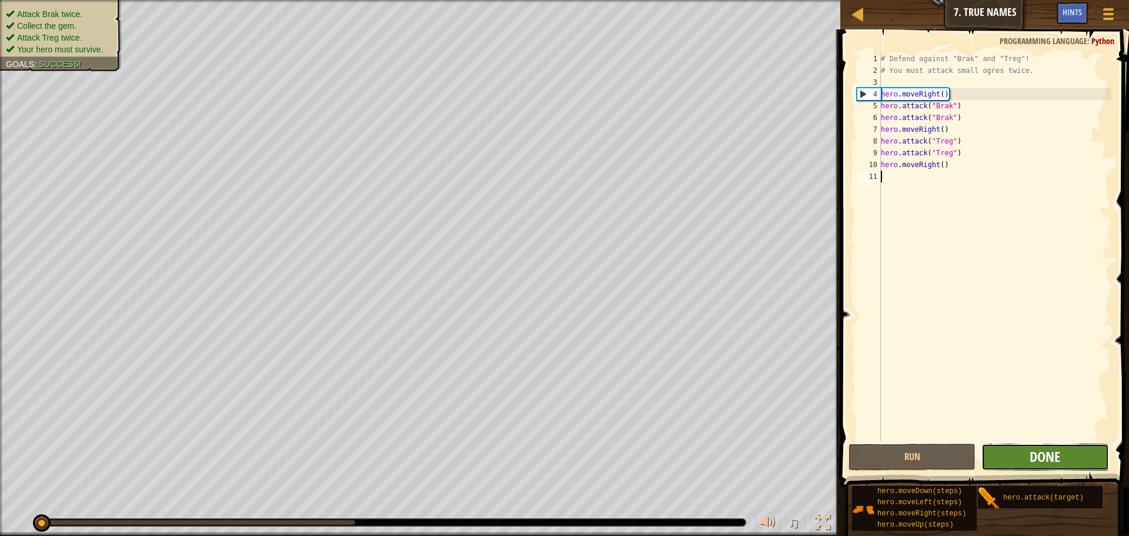
click at [1039, 463] on span "Done" at bounding box center [1045, 456] width 31 height 19
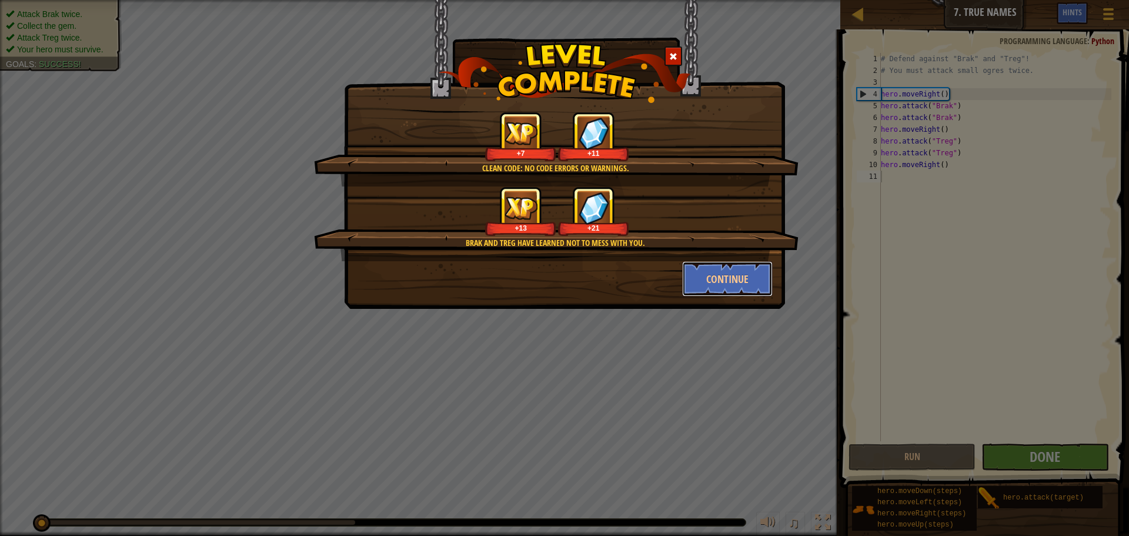
drag, startPoint x: 724, startPoint y: 289, endPoint x: 718, endPoint y: 319, distance: 30.6
click at [718, 319] on div "Clean code: no code errors or warnings. +7 +11 [PERSON_NAME] and [PERSON_NAME] …" at bounding box center [564, 268] width 1129 height 536
click at [714, 297] on div "Clean code: no code errors or warnings. +7 +11 [PERSON_NAME] and [PERSON_NAME] …" at bounding box center [564, 154] width 441 height 309
click at [712, 274] on button "Continue" at bounding box center [727, 278] width 91 height 35
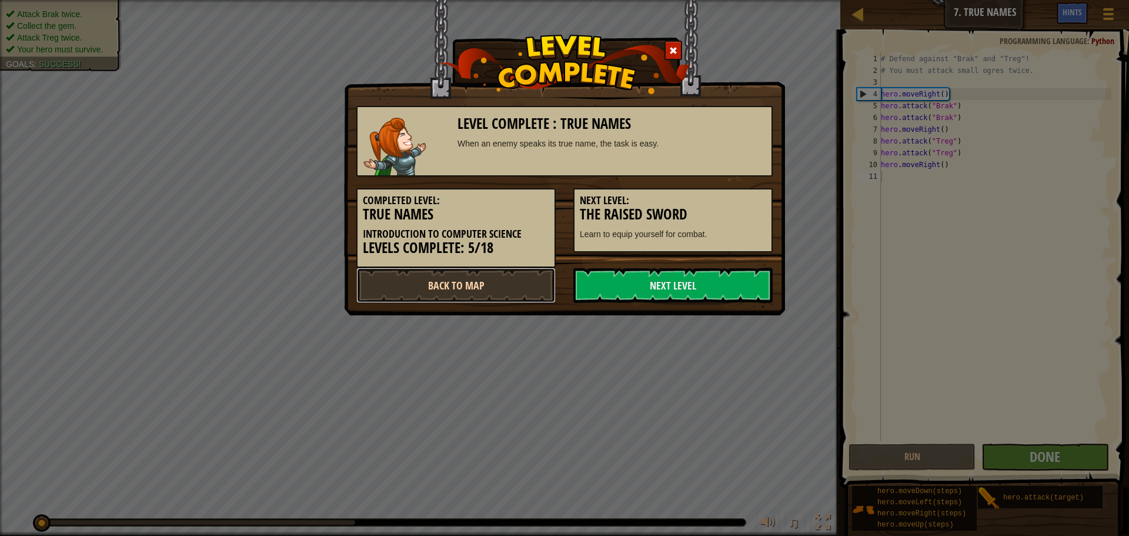
click at [462, 287] on link "Back to Map" at bounding box center [455, 285] width 199 height 35
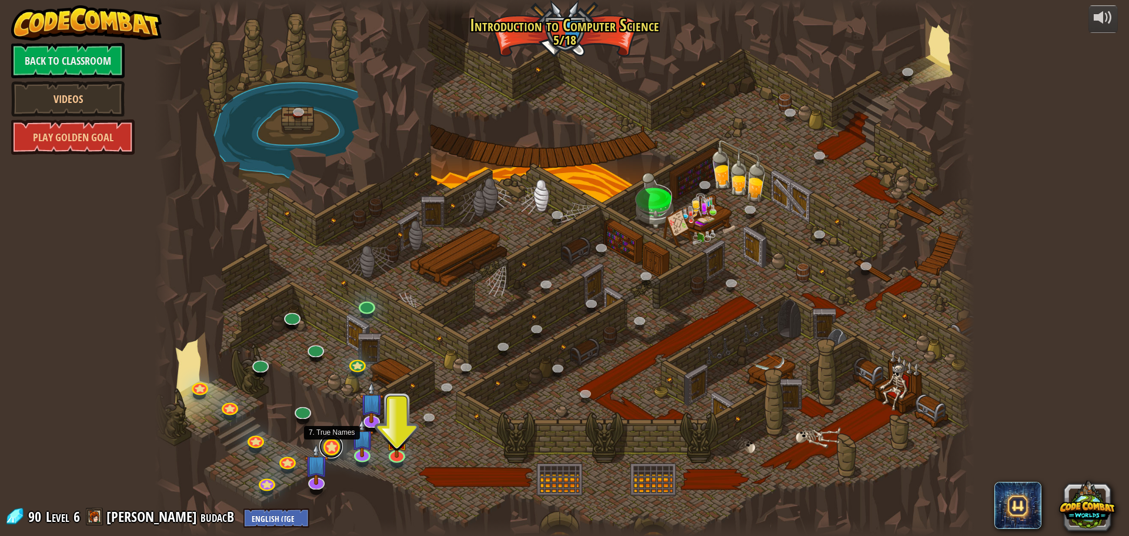
click at [330, 452] on link at bounding box center [331, 447] width 24 height 24
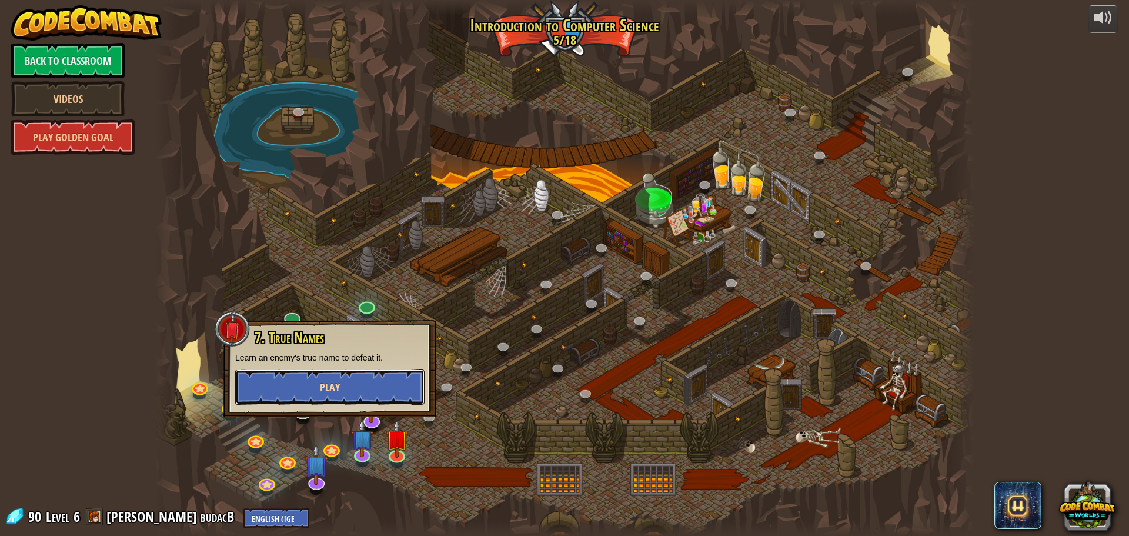
click at [357, 384] on button "Play" at bounding box center [329, 386] width 189 height 35
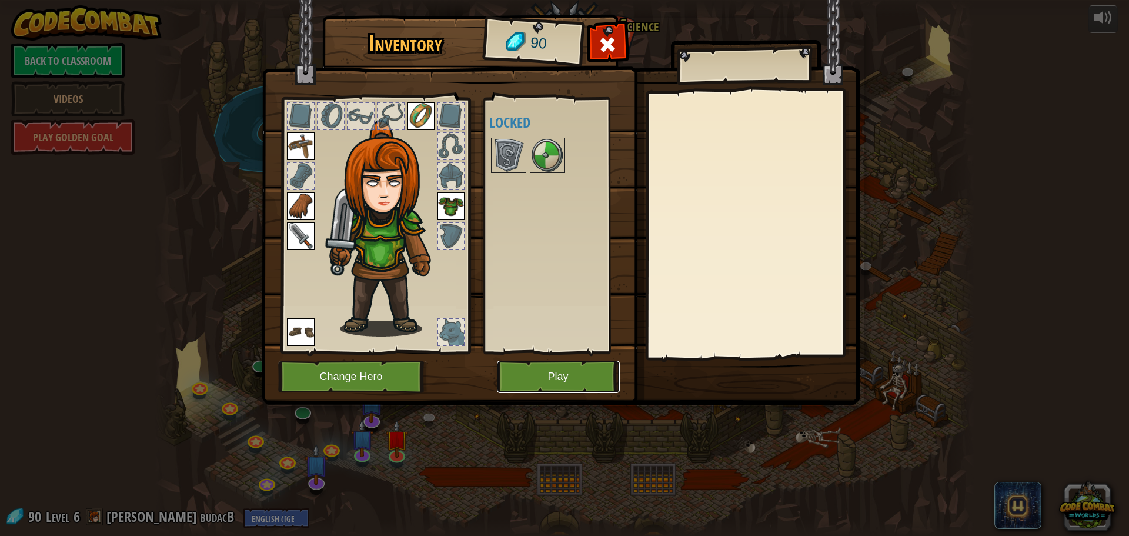
click at [542, 363] on button "Play" at bounding box center [558, 377] width 123 height 32
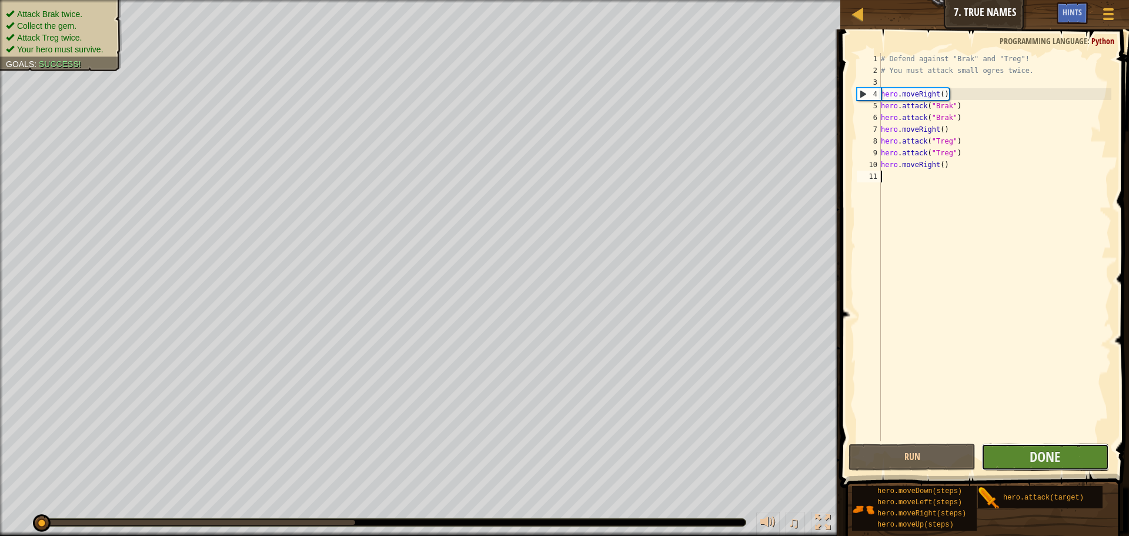
click at [1009, 460] on button "Done" at bounding box center [1045, 456] width 127 height 27
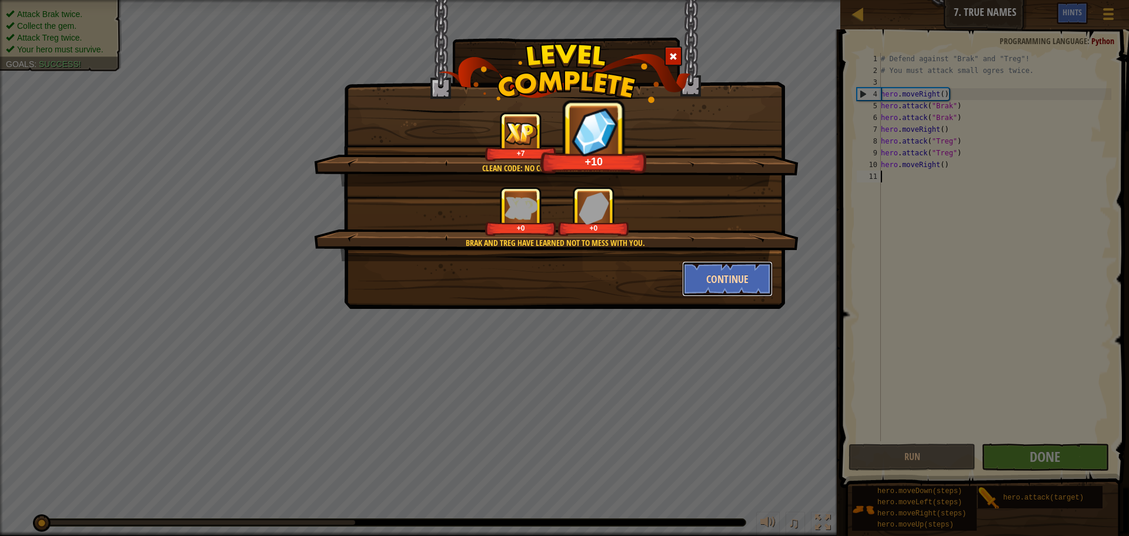
click at [700, 272] on button "Continue" at bounding box center [727, 278] width 91 height 35
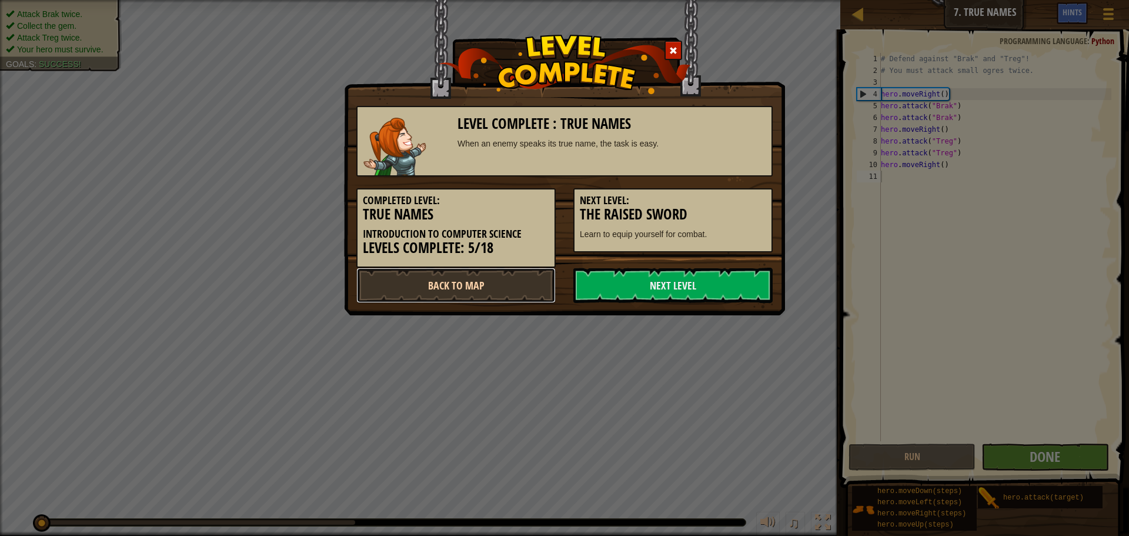
click at [479, 281] on link "Back to Map" at bounding box center [455, 285] width 199 height 35
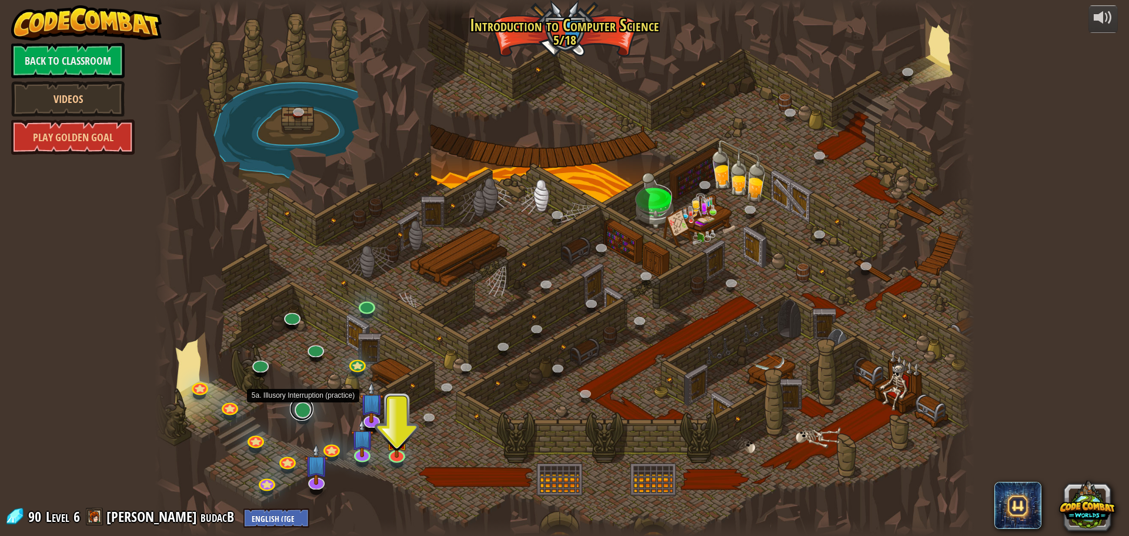
click at [306, 413] on link at bounding box center [302, 409] width 24 height 24
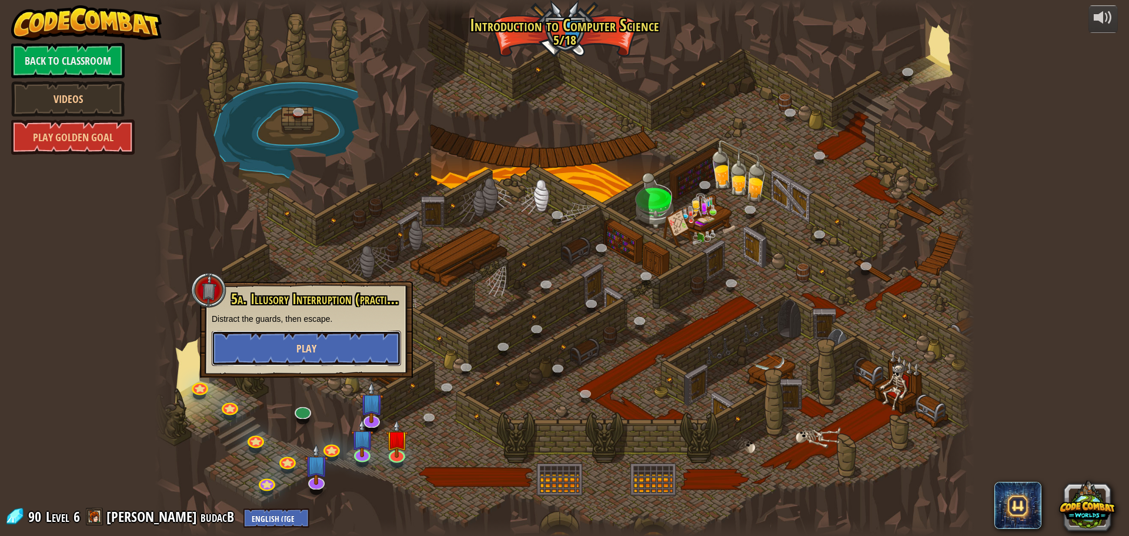
click at [323, 342] on button "Play" at bounding box center [306, 348] width 189 height 35
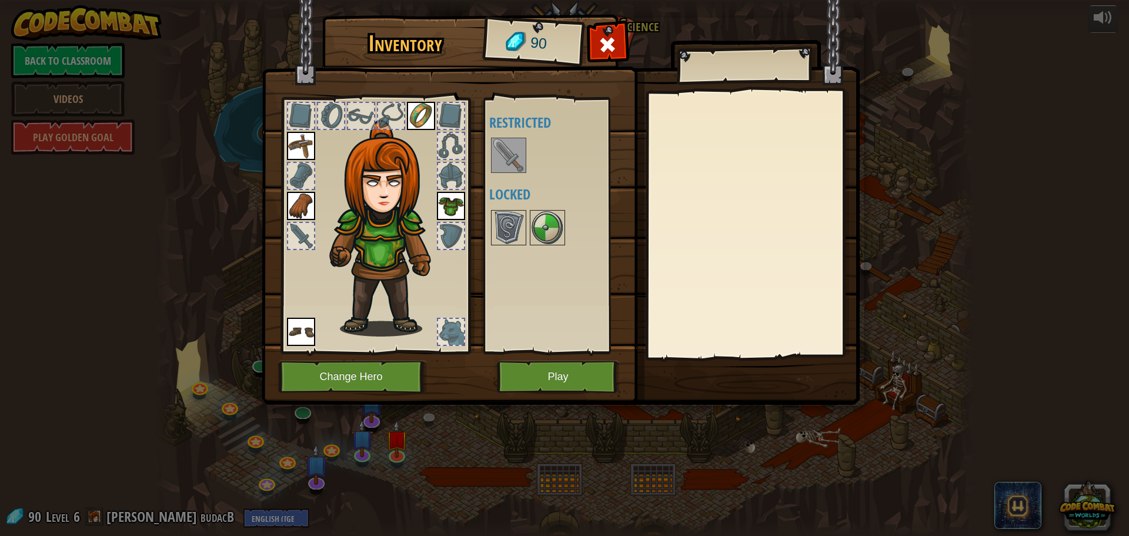
click at [500, 246] on div at bounding box center [563, 227] width 148 height 39
click at [500, 226] on img at bounding box center [508, 227] width 33 height 33
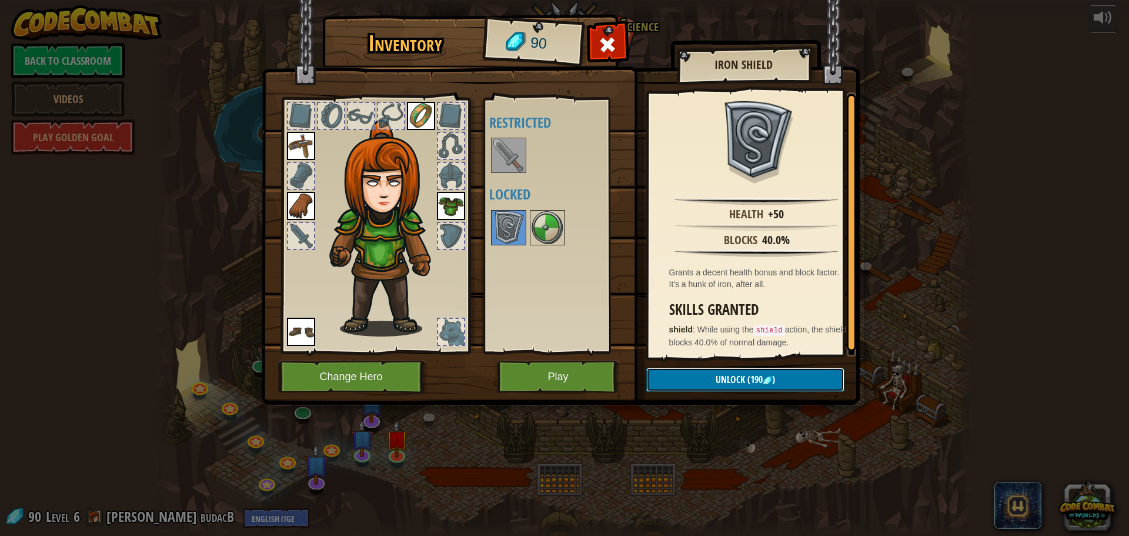
click at [733, 379] on span "Unlock" at bounding box center [730, 379] width 29 height 13
click at [563, 219] on img at bounding box center [547, 227] width 33 height 33
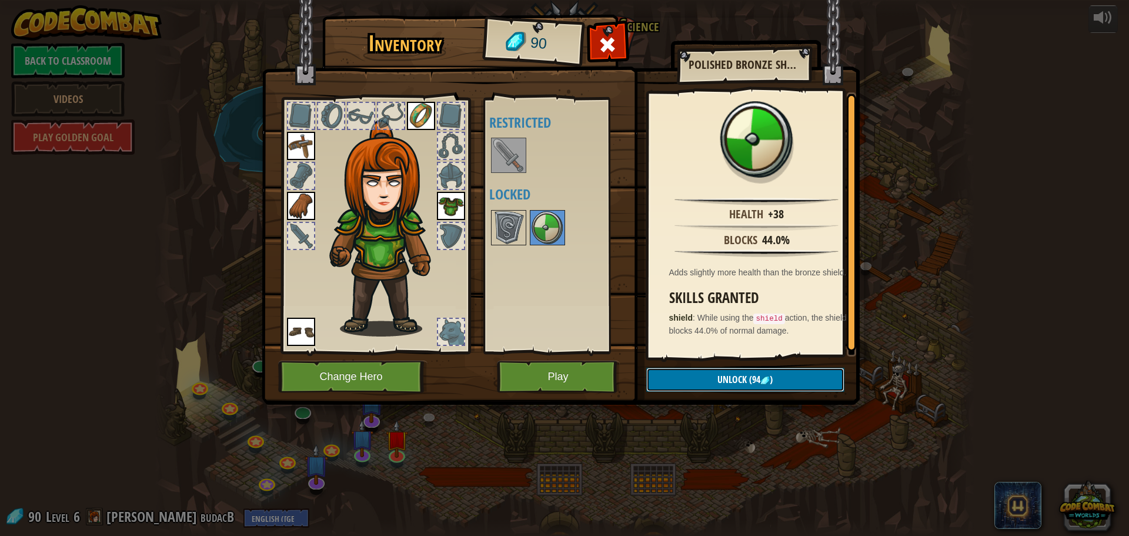
click at [774, 384] on button "Unlock (94 )" at bounding box center [745, 380] width 198 height 24
click at [774, 386] on button "Unlock (94 )" at bounding box center [745, 380] width 198 height 24
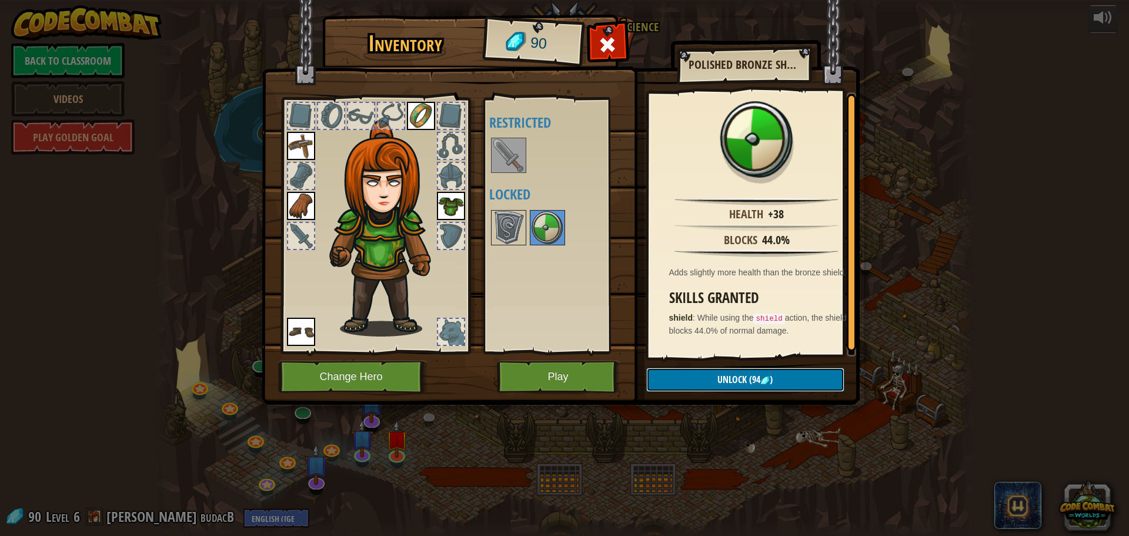
click at [774, 386] on button "Unlock (94 )" at bounding box center [745, 380] width 198 height 24
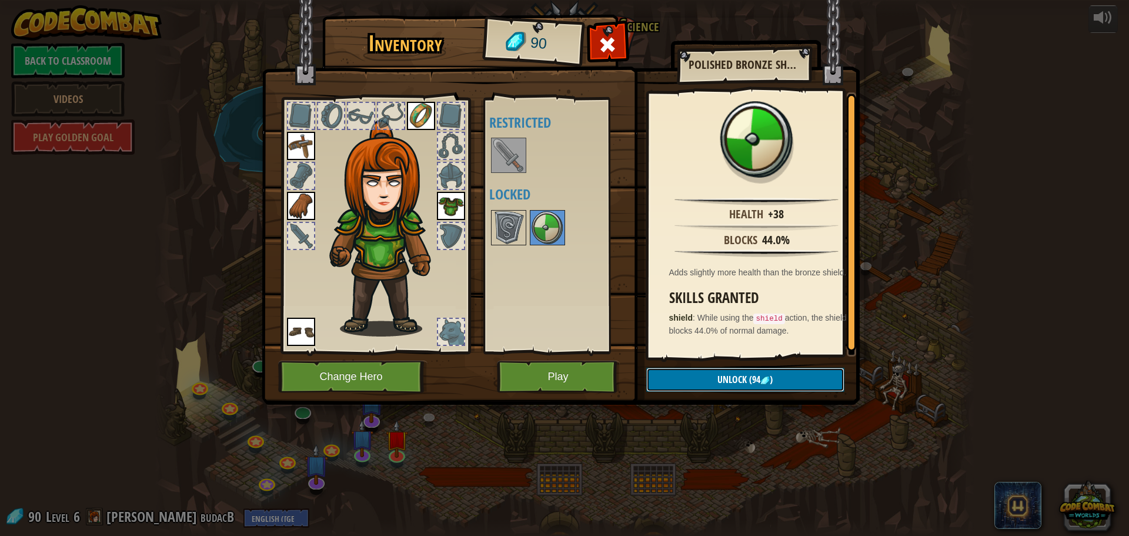
click at [774, 386] on button "Unlock (94 )" at bounding box center [745, 380] width 198 height 24
click at [563, 381] on button "Play" at bounding box center [558, 377] width 123 height 32
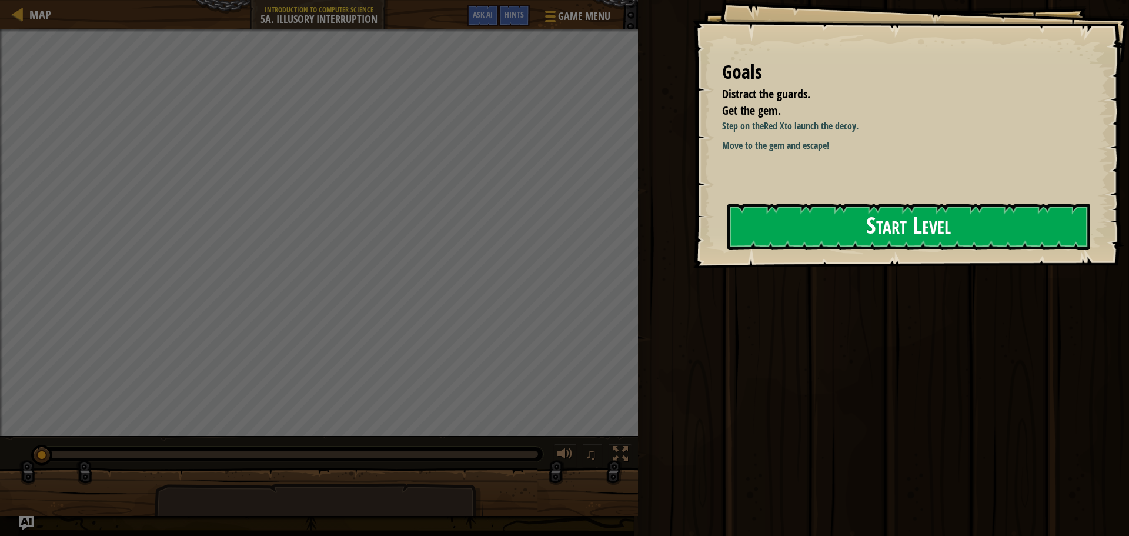
click at [849, 206] on button "Start Level" at bounding box center [909, 226] width 363 height 46
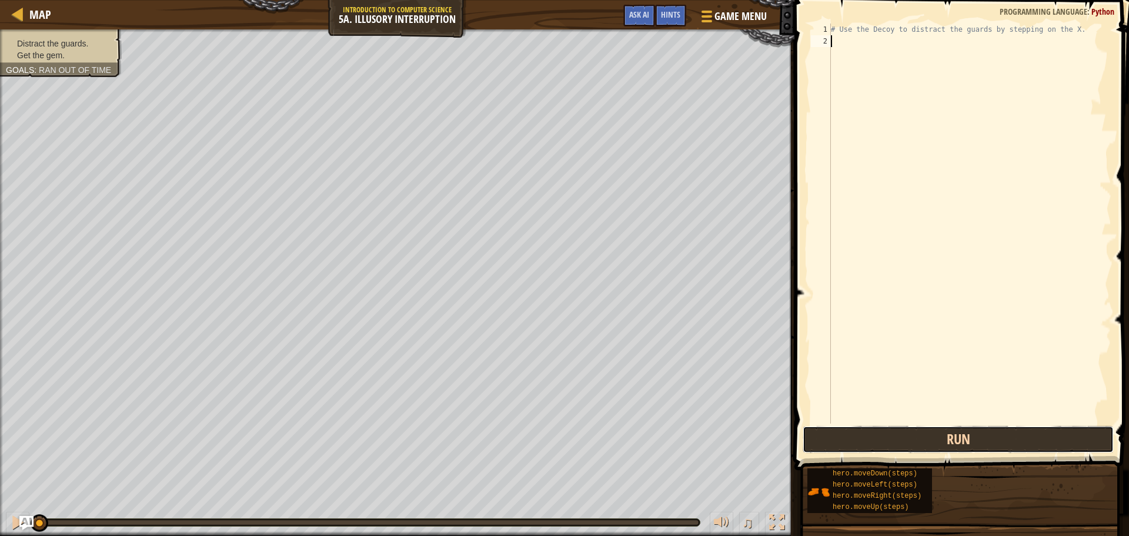
click at [839, 444] on button "Run" at bounding box center [958, 439] width 311 height 27
click at [839, 444] on button "Running" at bounding box center [958, 439] width 311 height 27
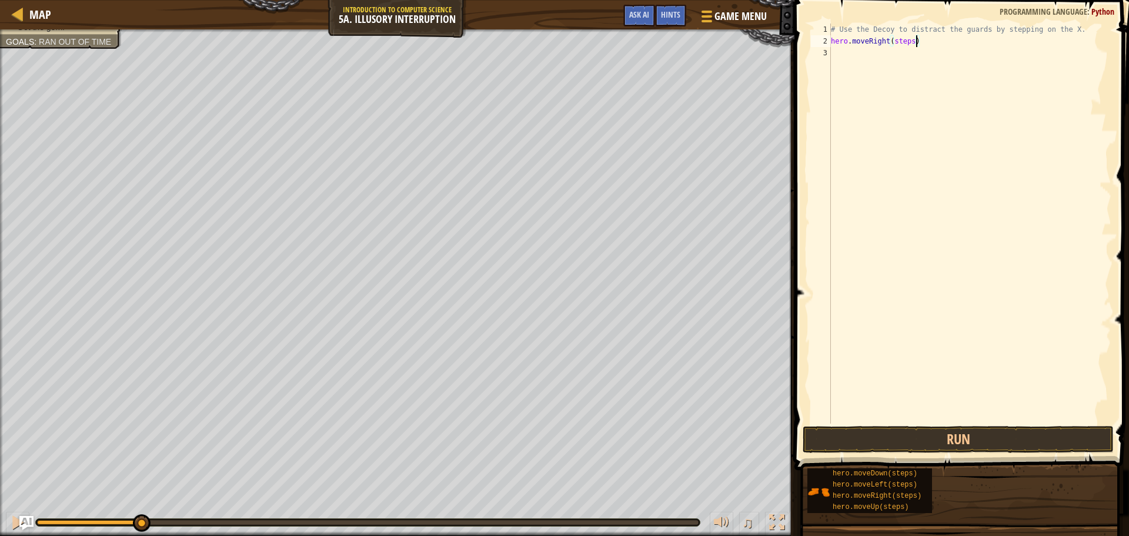
click at [915, 40] on div "# Use the Decoy to distract the guards by stepping on the X. hero . moveRight (…" at bounding box center [970, 235] width 283 height 423
click at [908, 55] on div "# Use the Decoy to distract the guards by stepping on the X. hero . moveRight (…" at bounding box center [970, 235] width 283 height 423
click at [912, 56] on div "# Use the Decoy to distract the guards by stepping on the X. hero . moveRight (…" at bounding box center [970, 235] width 283 height 423
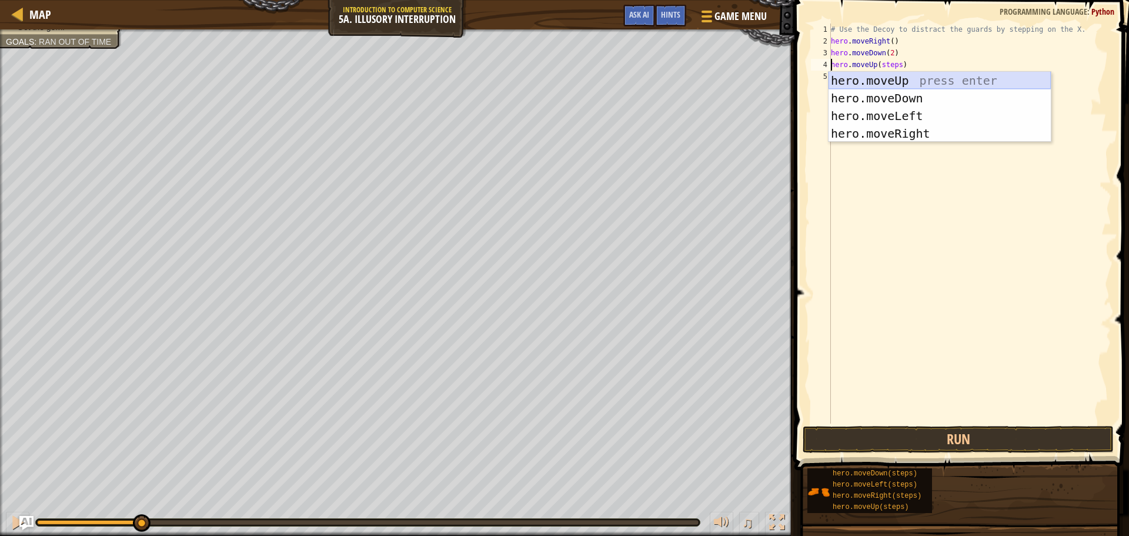
drag, startPoint x: 873, startPoint y: 74, endPoint x: 910, endPoint y: 87, distance: 39.4
click at [910, 87] on div "hero.moveUp press enter hero.moveDown press enter hero.moveLeft press enter her…" at bounding box center [940, 125] width 222 height 106
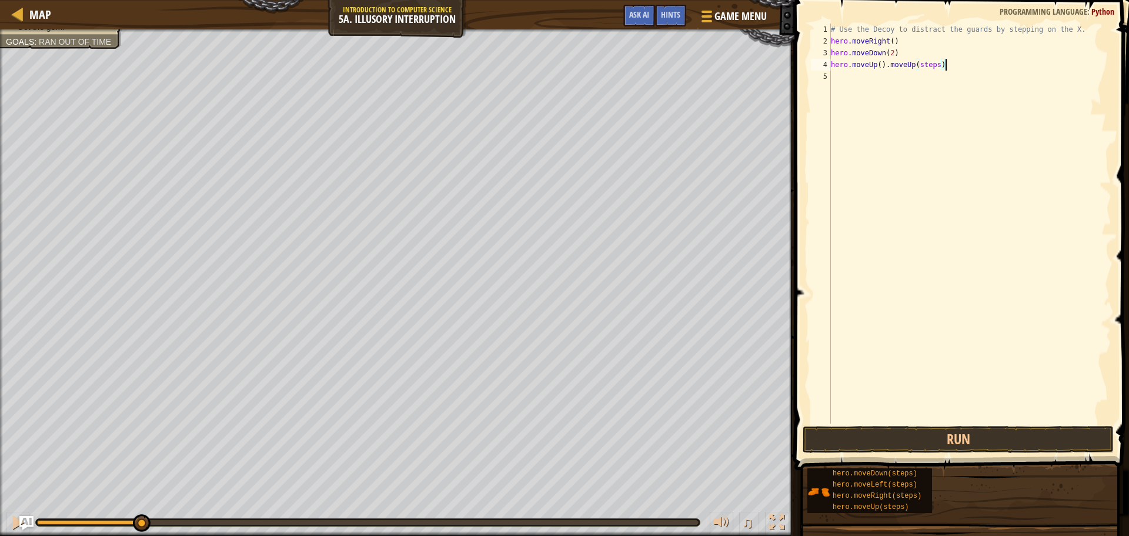
click at [947, 61] on div "# Use the Decoy to distract the guards by stepping on the X. hero . moveRight (…" at bounding box center [970, 235] width 283 height 423
click at [885, 68] on div "# Use the Decoy to distract the guards by stepping on the X. hero . moveRight (…" at bounding box center [970, 235] width 283 height 423
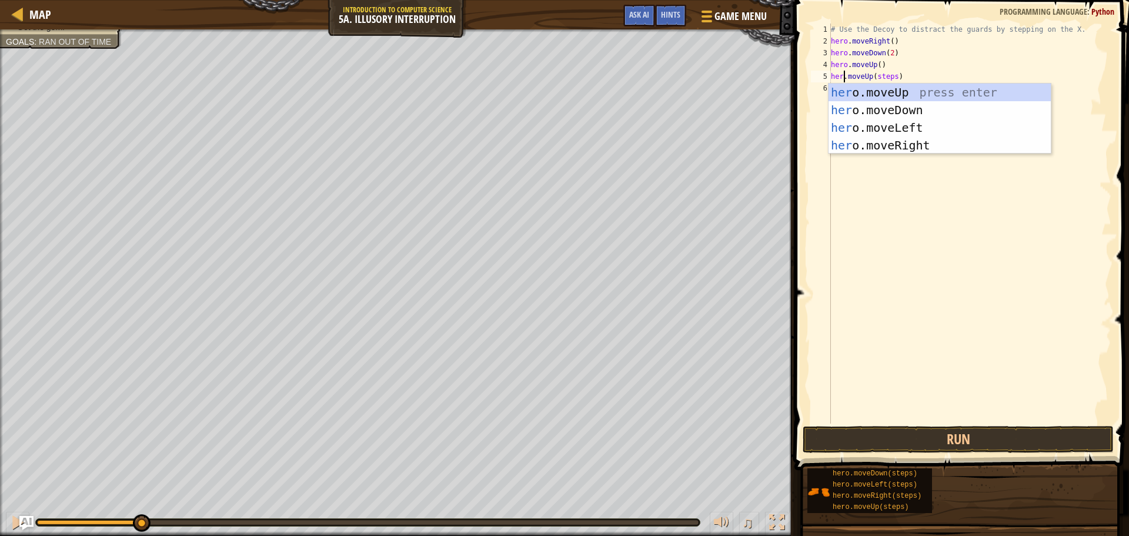
scroll to position [5, 1]
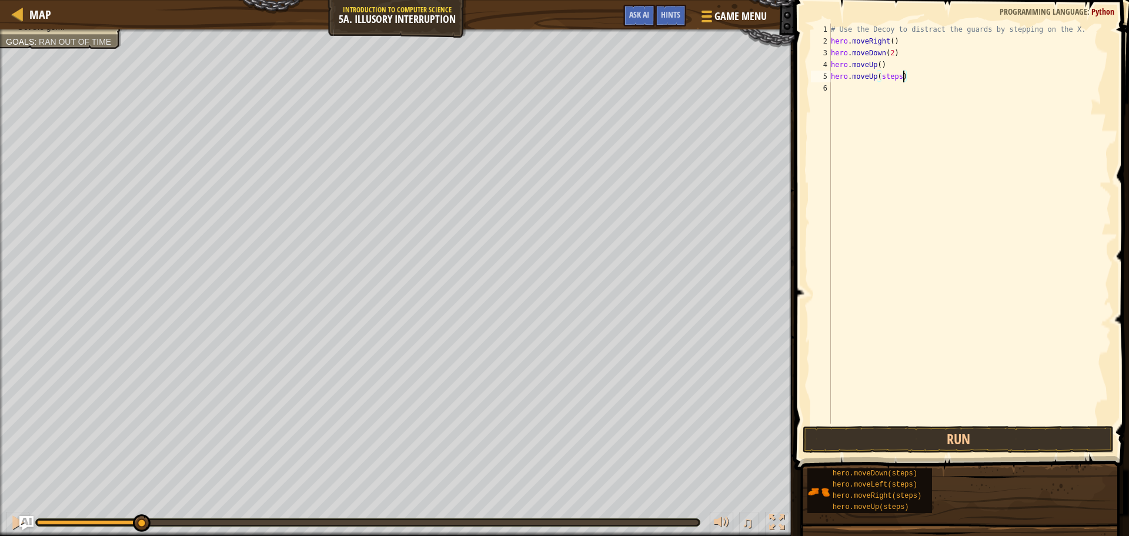
click at [901, 76] on div "# Use the Decoy to distract the guards by stepping on the X. hero . moveRight (…" at bounding box center [970, 235] width 283 height 423
type textarea "hero.moveUp()"
drag, startPoint x: 888, startPoint y: 75, endPoint x: 830, endPoint y: 77, distance: 58.3
click at [830, 77] on div "hero.moveUp() 1 2 3 4 5 6 # Use the Decoy to distract the guards by stepping on…" at bounding box center [960, 224] width 303 height 400
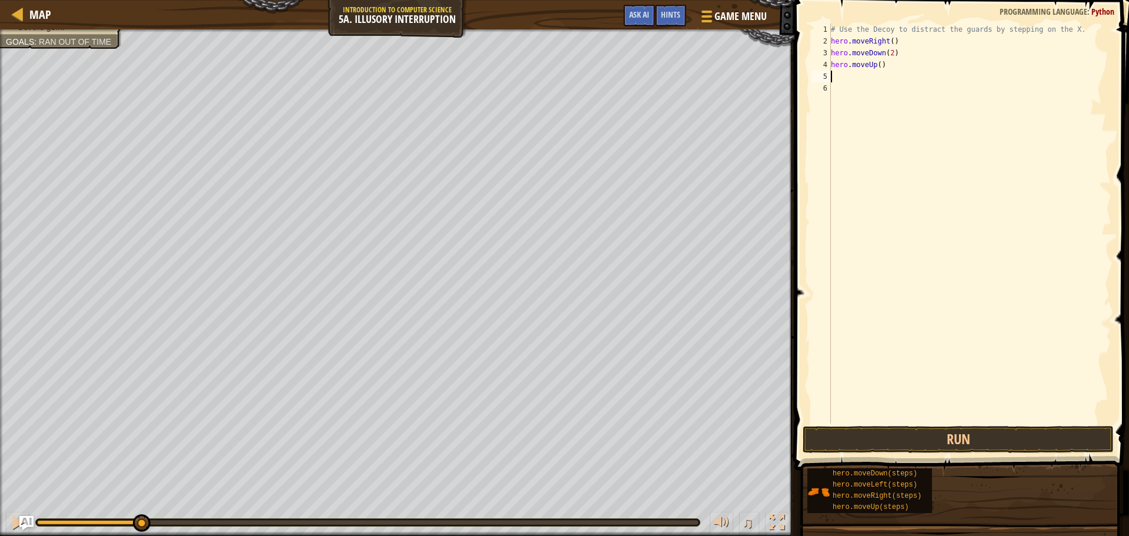
click at [881, 65] on div "# Use the Decoy to distract the guards by stepping on the X. hero . moveRight (…" at bounding box center [970, 235] width 283 height 423
click at [913, 75] on div "# Use the Decoy to distract the guards by stepping on the X. hero . moveRight (…" at bounding box center [970, 224] width 283 height 400
click at [917, 76] on div "# Use the Decoy to distract the guards by stepping on the X. hero . moveRight (…" at bounding box center [970, 235] width 283 height 423
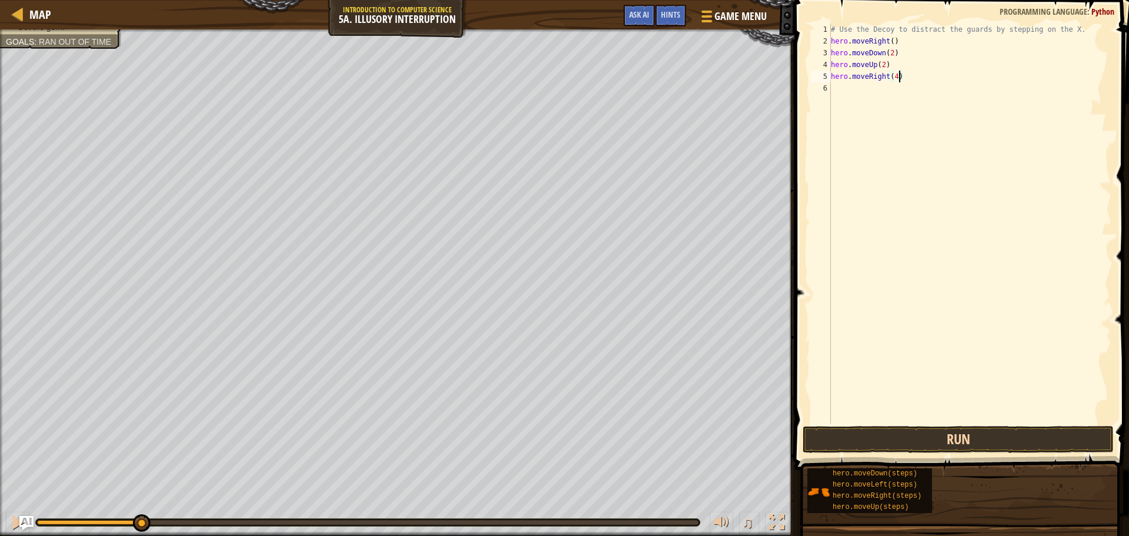
type textarea "hero.moveRight(4)"
click at [923, 447] on button "Run" at bounding box center [958, 439] width 311 height 27
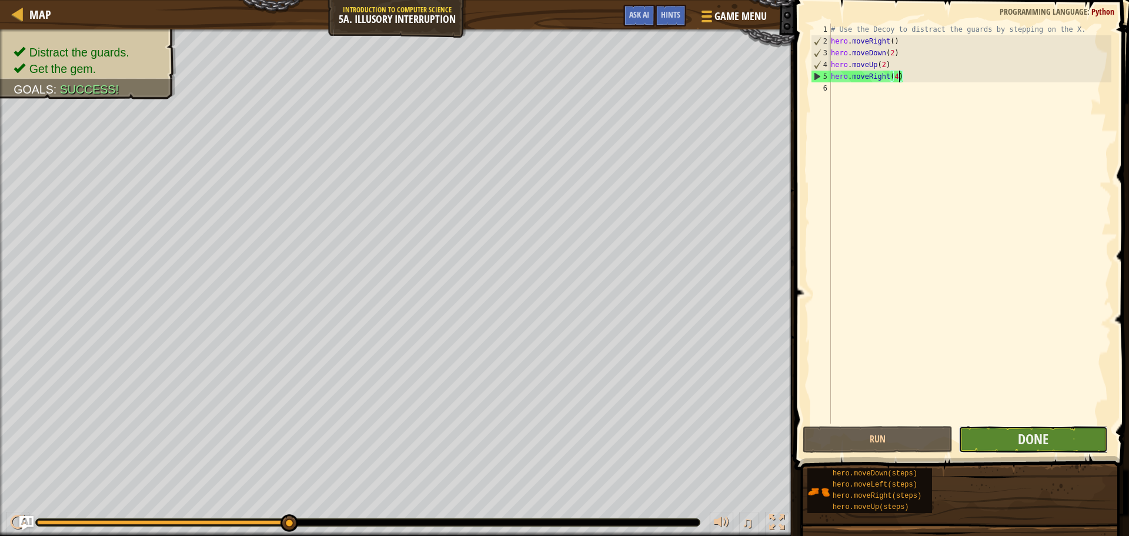
click at [990, 442] on button "Done" at bounding box center [1033, 439] width 149 height 27
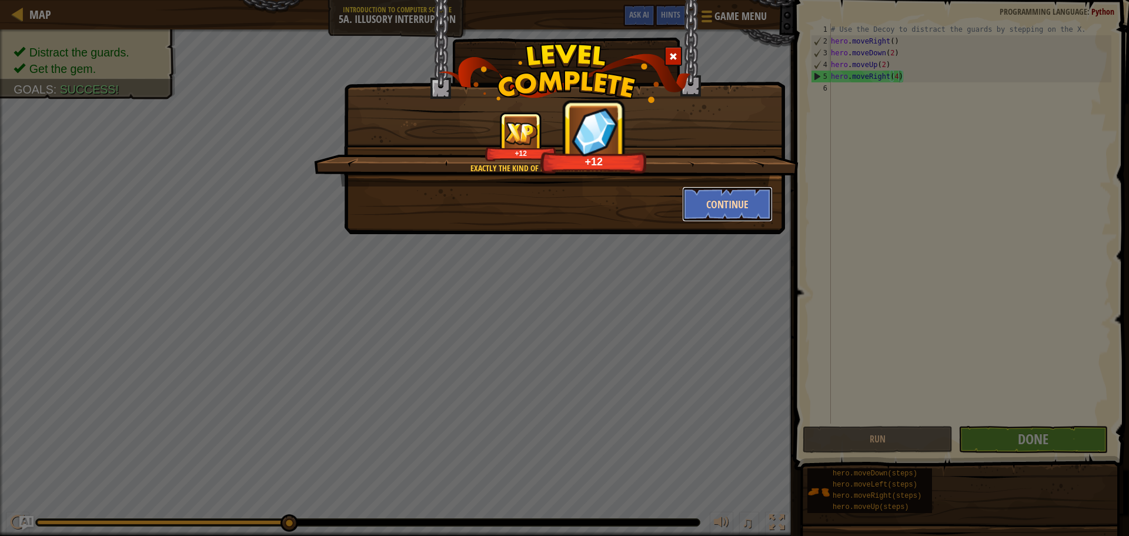
click at [736, 215] on button "Continue" at bounding box center [727, 203] width 91 height 35
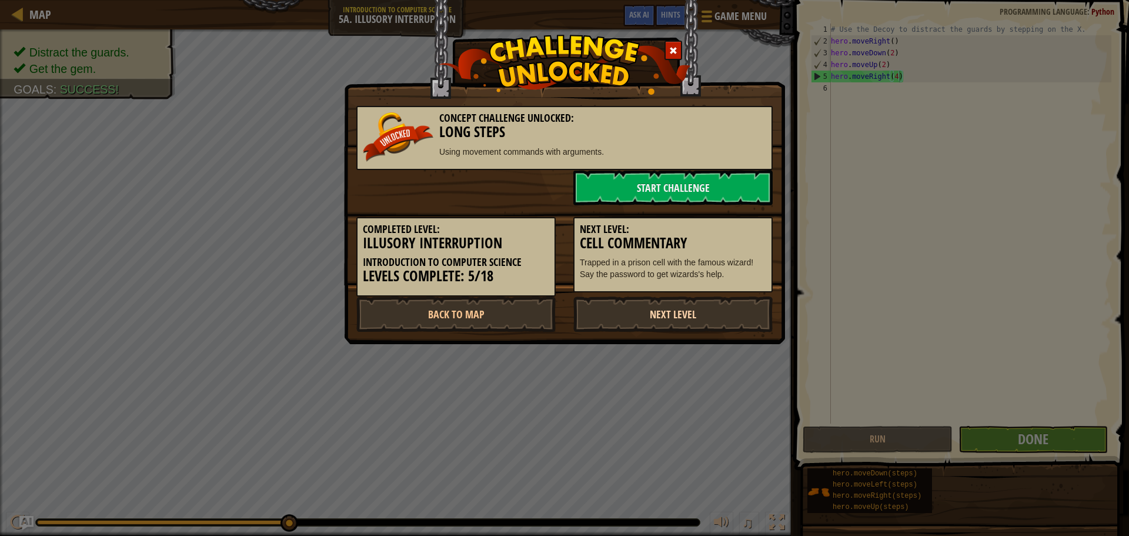
click at [636, 315] on link "Next Level" at bounding box center [672, 313] width 199 height 35
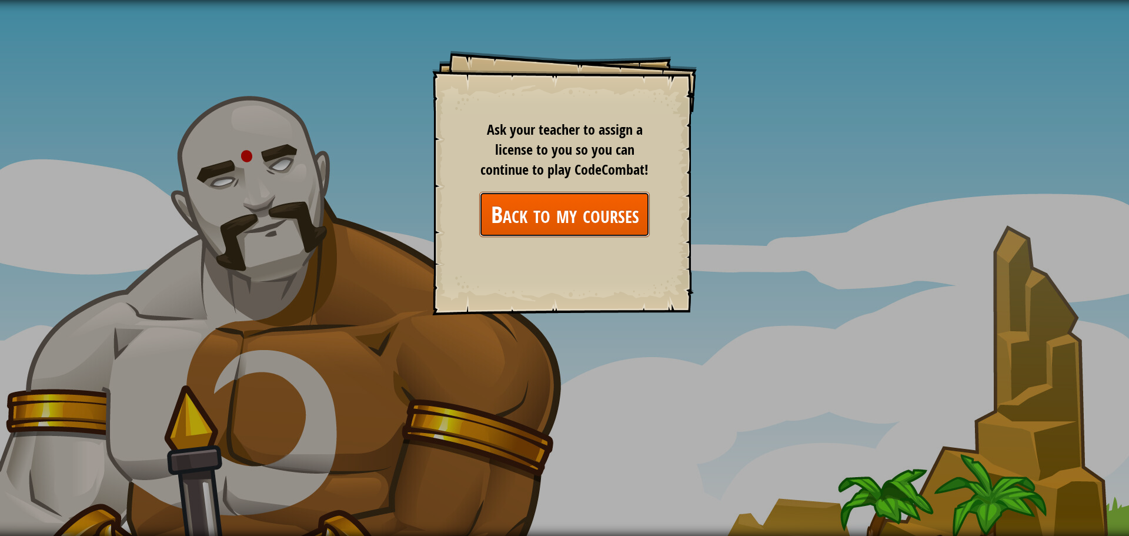
click at [628, 202] on link "Back to my courses" at bounding box center [564, 214] width 171 height 45
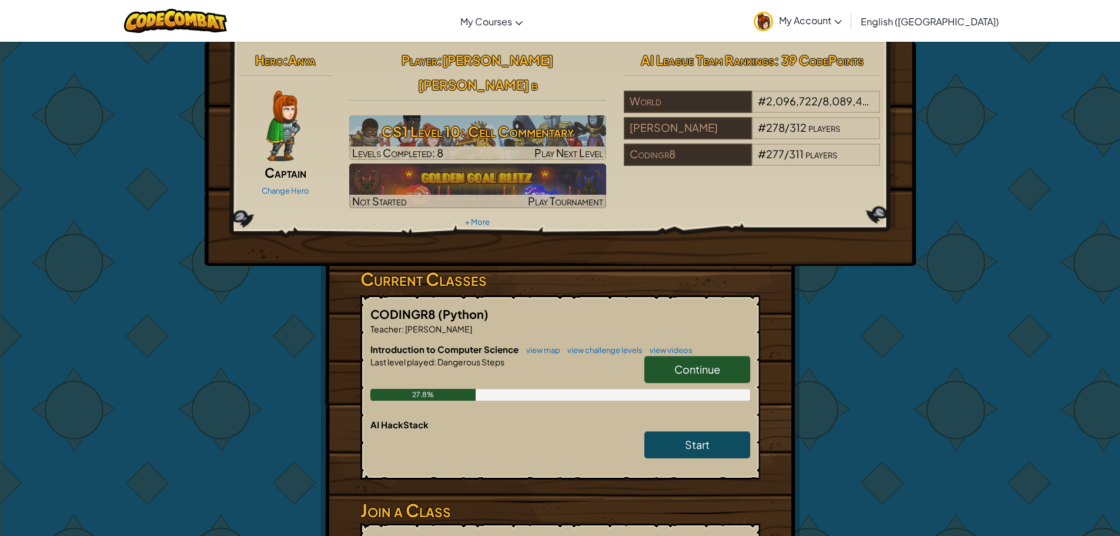
click at [696, 356] on link "Continue" at bounding box center [698, 369] width 106 height 27
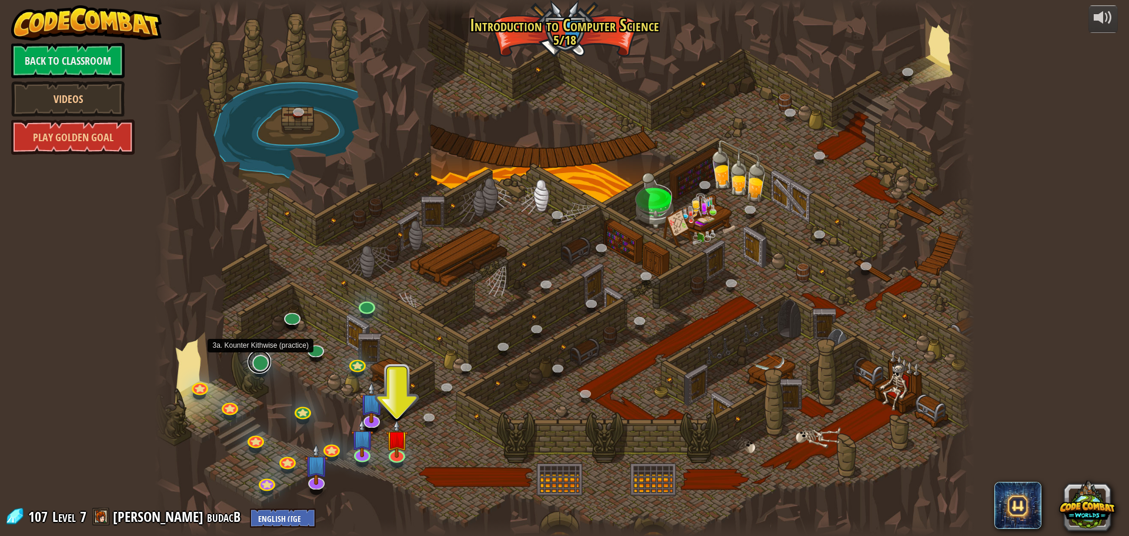
click at [262, 371] on div "25. Kithgard Gates (Locked) Escape the Kithgard dungeons, and don't let the gua…" at bounding box center [565, 268] width 820 height 536
click at [265, 364] on link at bounding box center [260, 362] width 24 height 24
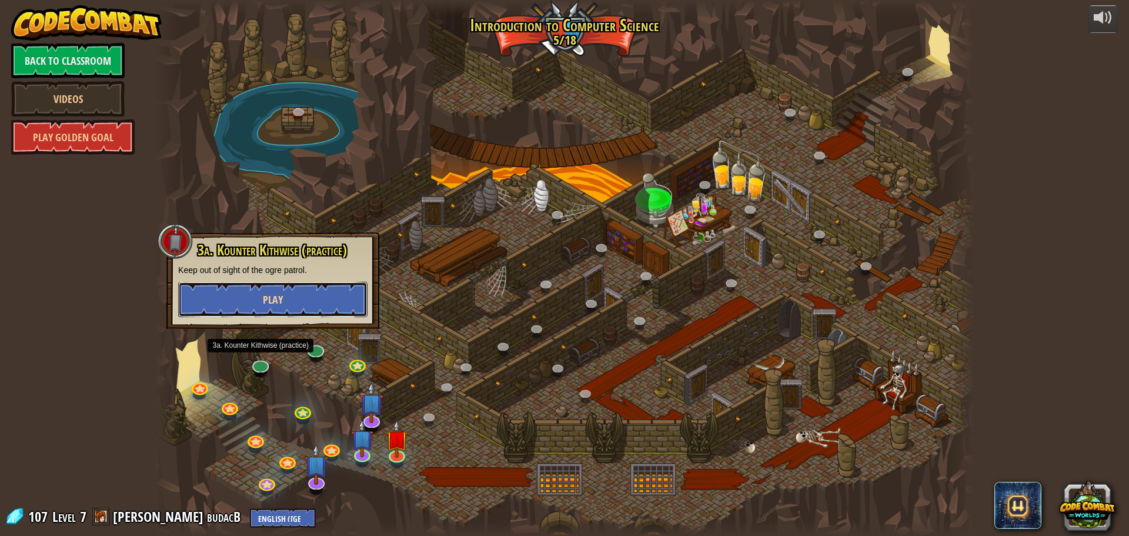
click at [281, 301] on span "Play" at bounding box center [273, 299] width 20 height 15
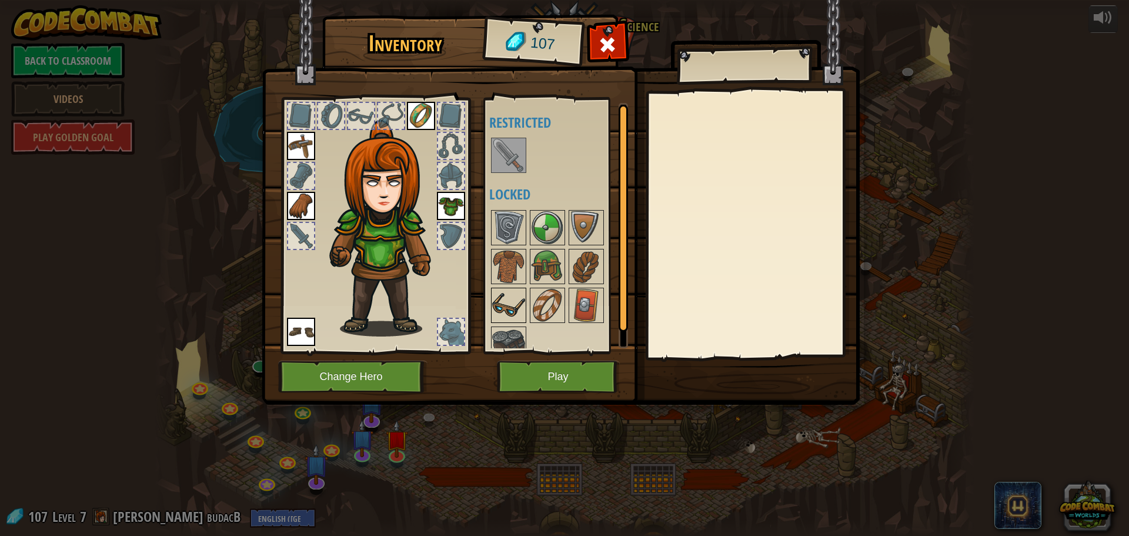
click at [510, 310] on img at bounding box center [508, 305] width 33 height 33
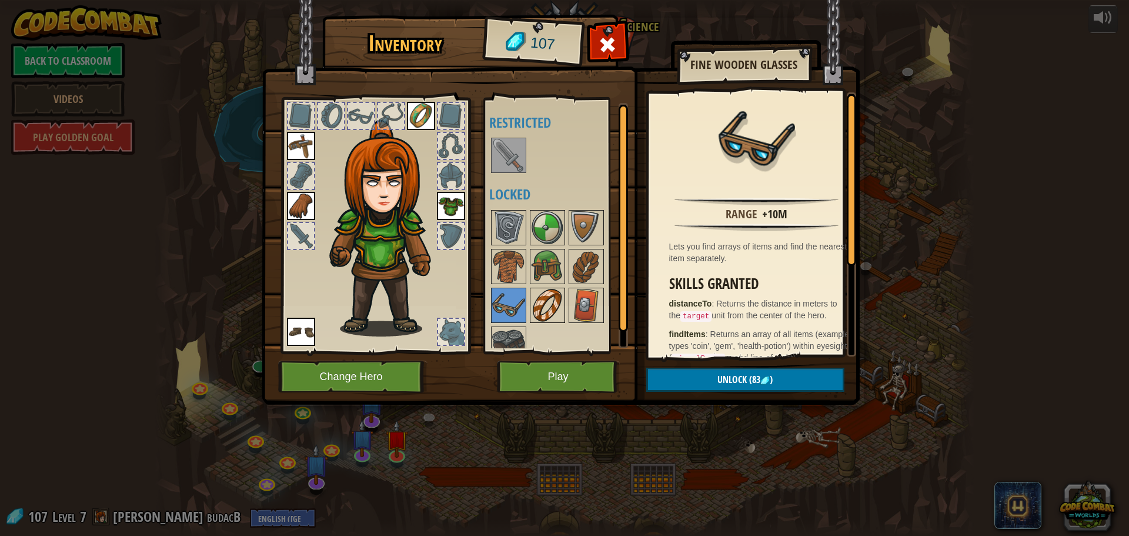
click at [543, 313] on img at bounding box center [547, 305] width 33 height 33
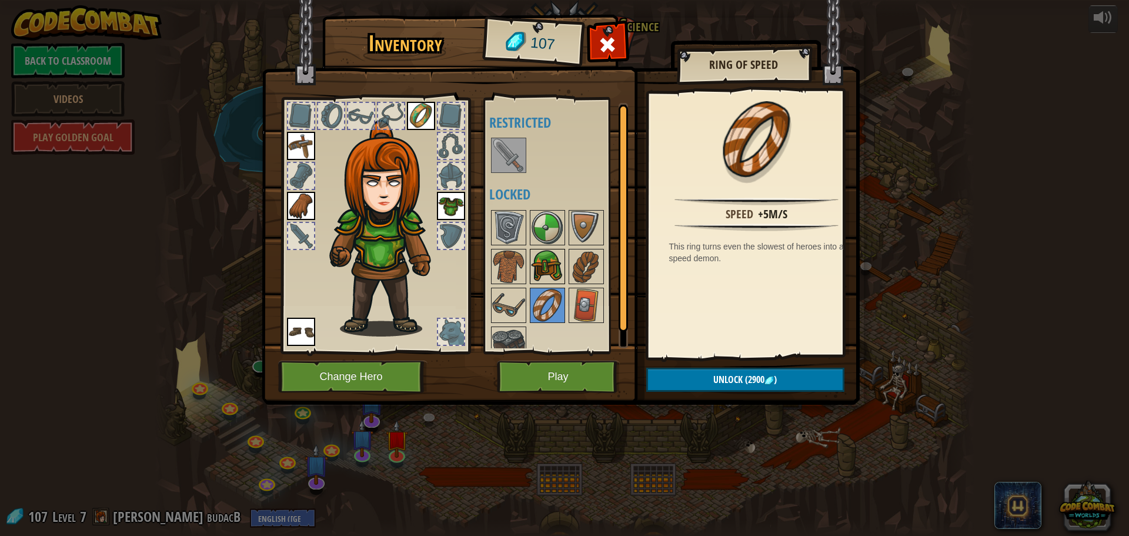
click at [552, 265] on img at bounding box center [547, 266] width 33 height 33
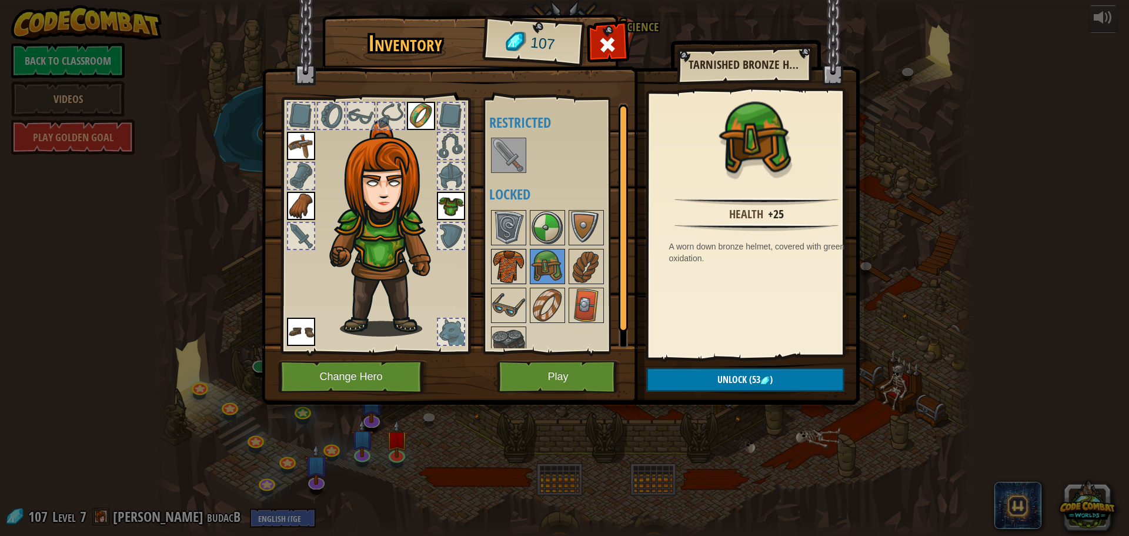
click at [516, 257] on img at bounding box center [508, 266] width 33 height 33
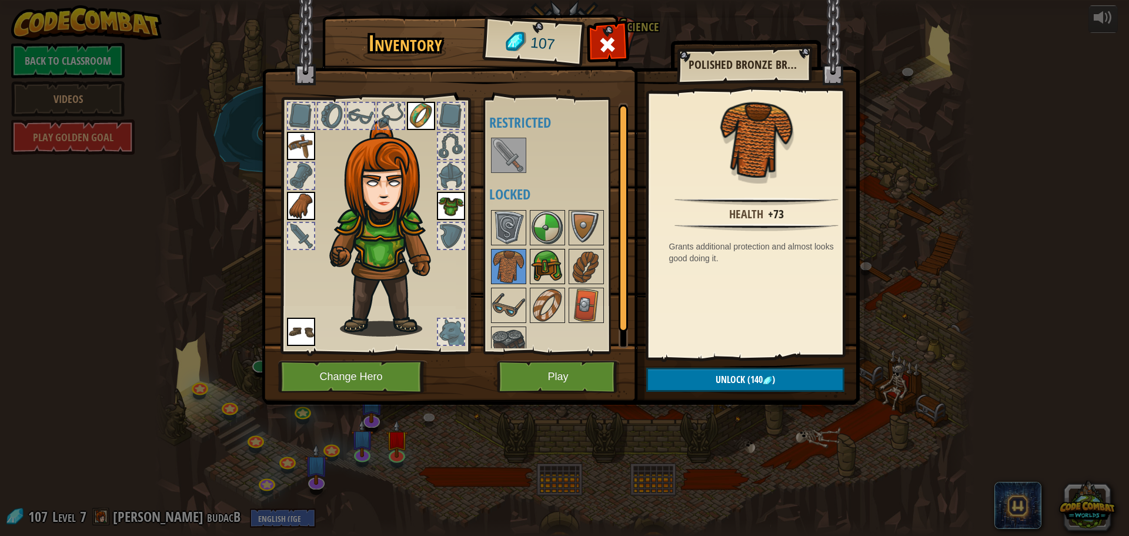
click at [543, 276] on img at bounding box center [547, 266] width 33 height 33
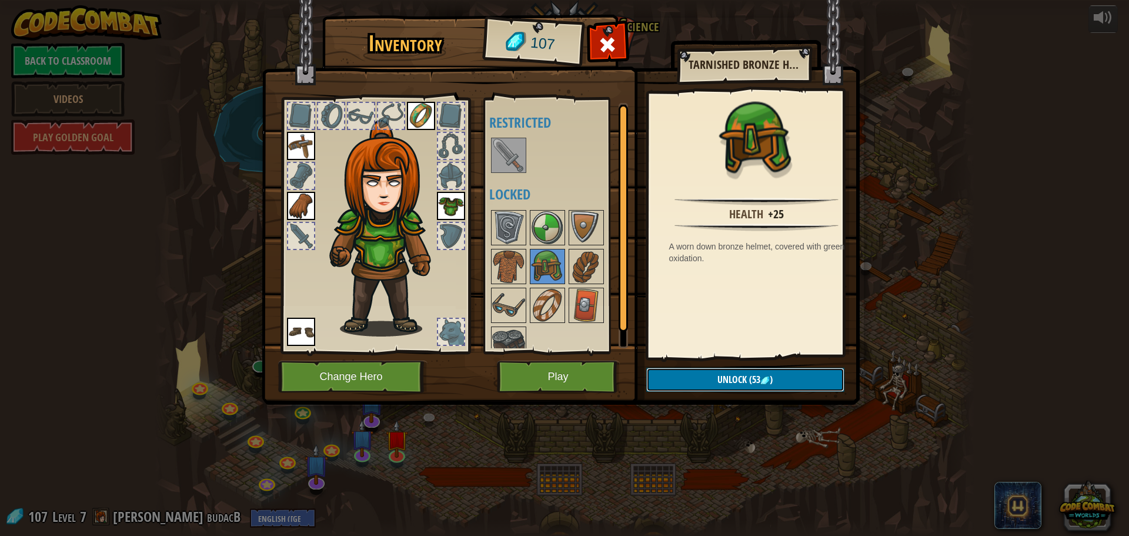
click at [729, 385] on span "Unlock" at bounding box center [732, 379] width 29 height 13
click at [679, 369] on button "Confirm" at bounding box center [745, 380] width 198 height 24
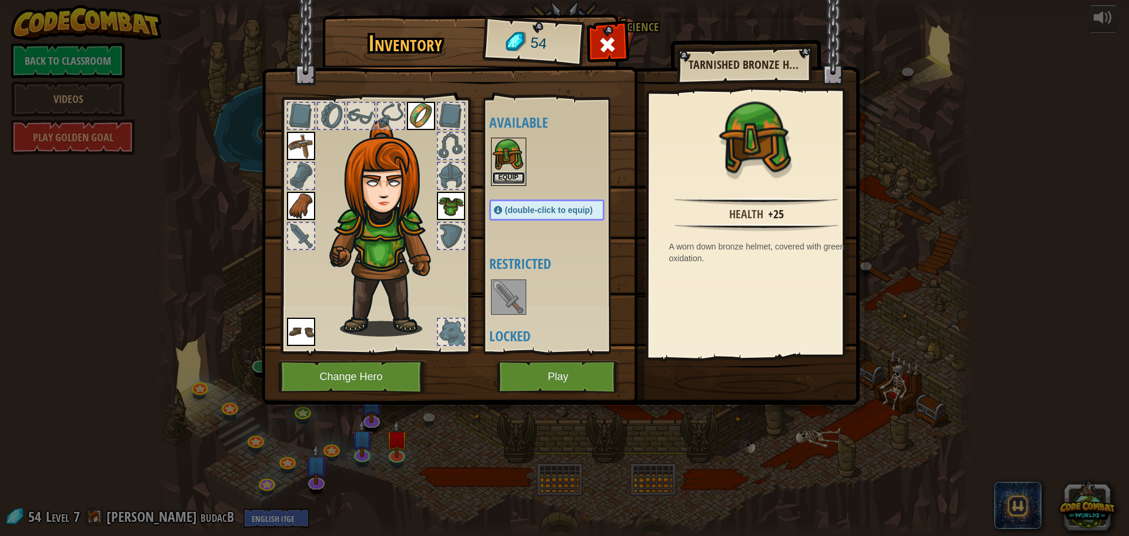
click at [515, 176] on button "Equip" at bounding box center [508, 178] width 33 height 12
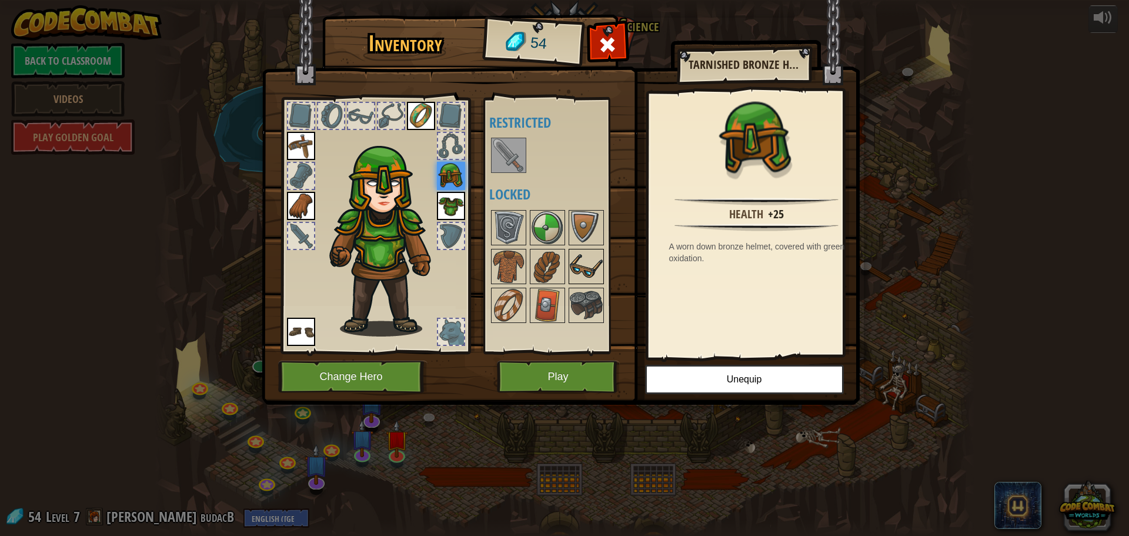
click at [588, 272] on img at bounding box center [586, 266] width 33 height 33
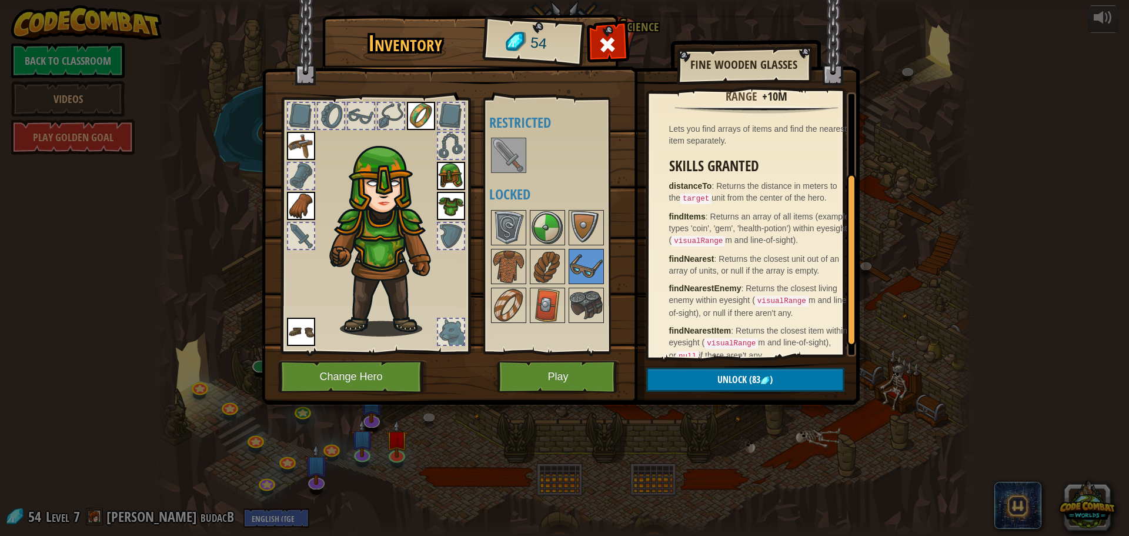
scroll to position [141, 0]
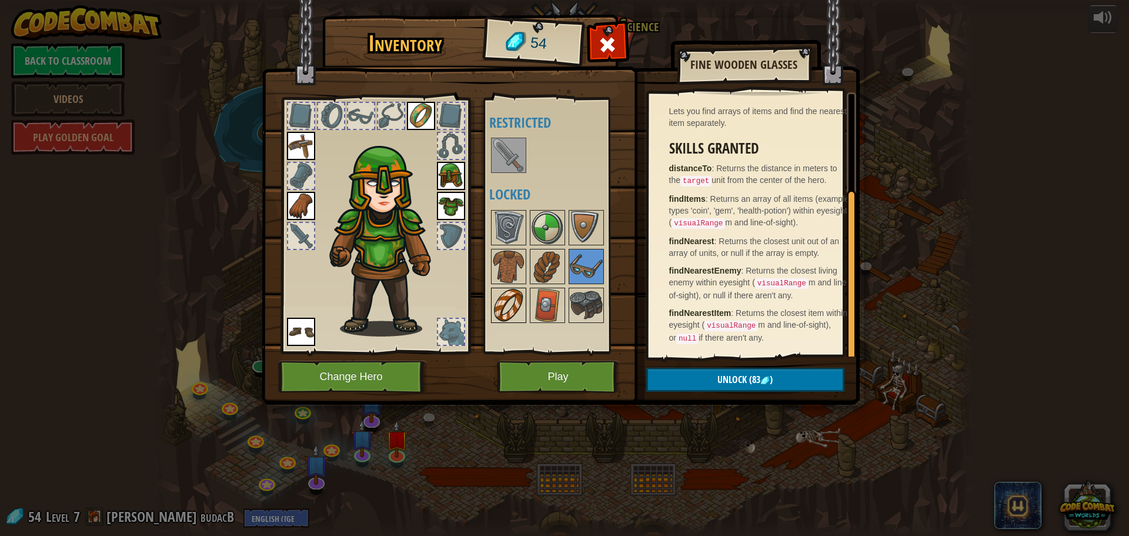
click at [512, 299] on img at bounding box center [508, 305] width 33 height 33
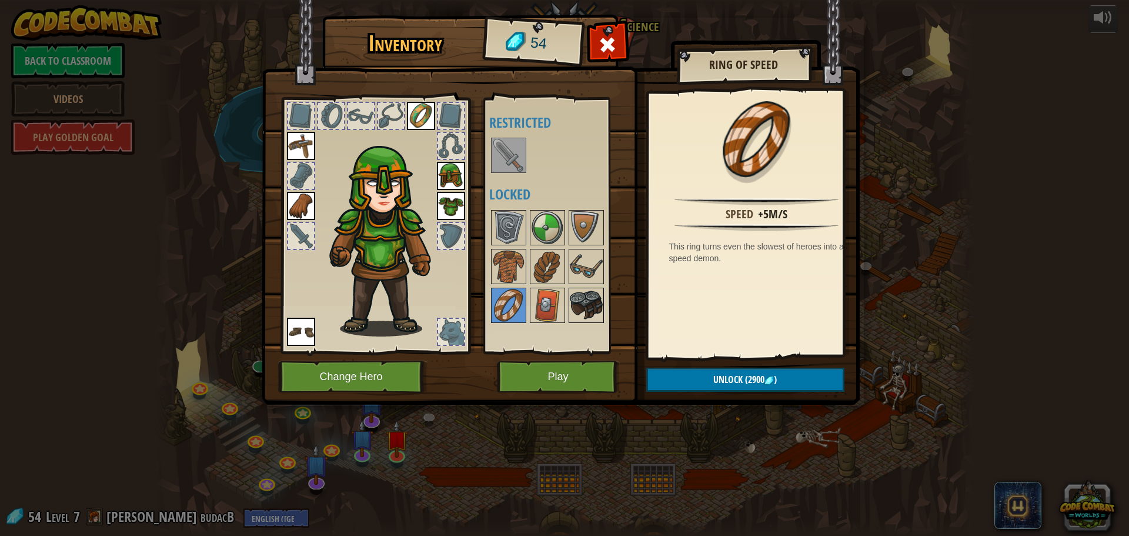
click at [577, 307] on img at bounding box center [586, 305] width 33 height 33
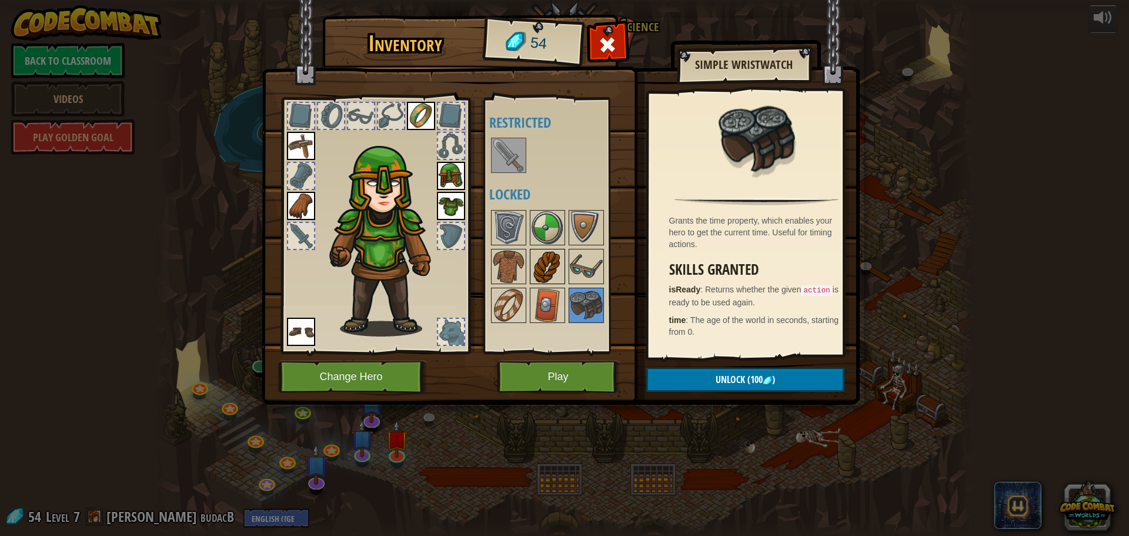
click at [556, 257] on img at bounding box center [547, 266] width 33 height 33
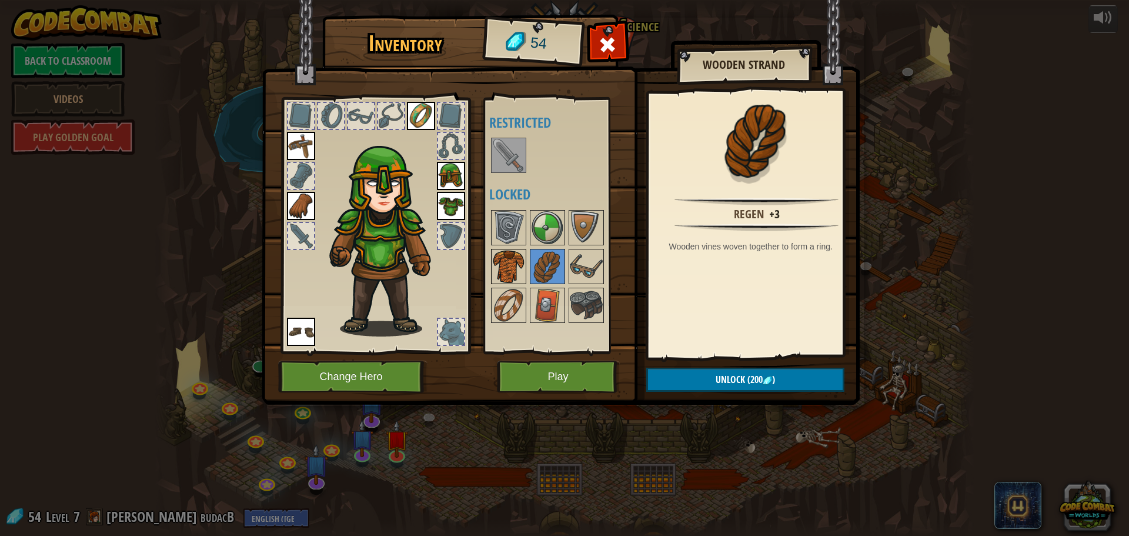
click at [519, 256] on img at bounding box center [508, 266] width 33 height 33
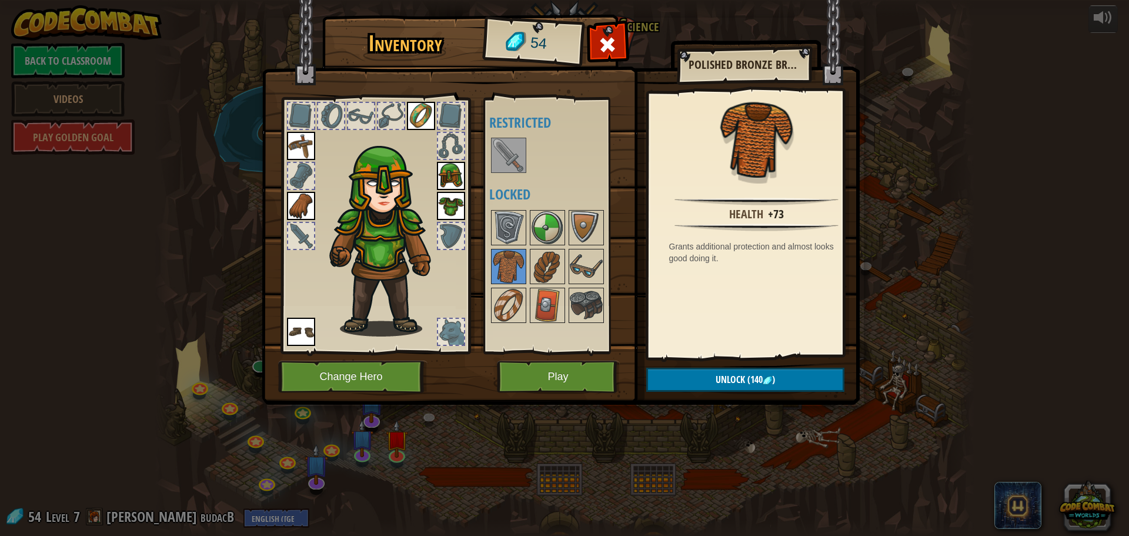
click at [453, 175] on img at bounding box center [451, 176] width 28 height 28
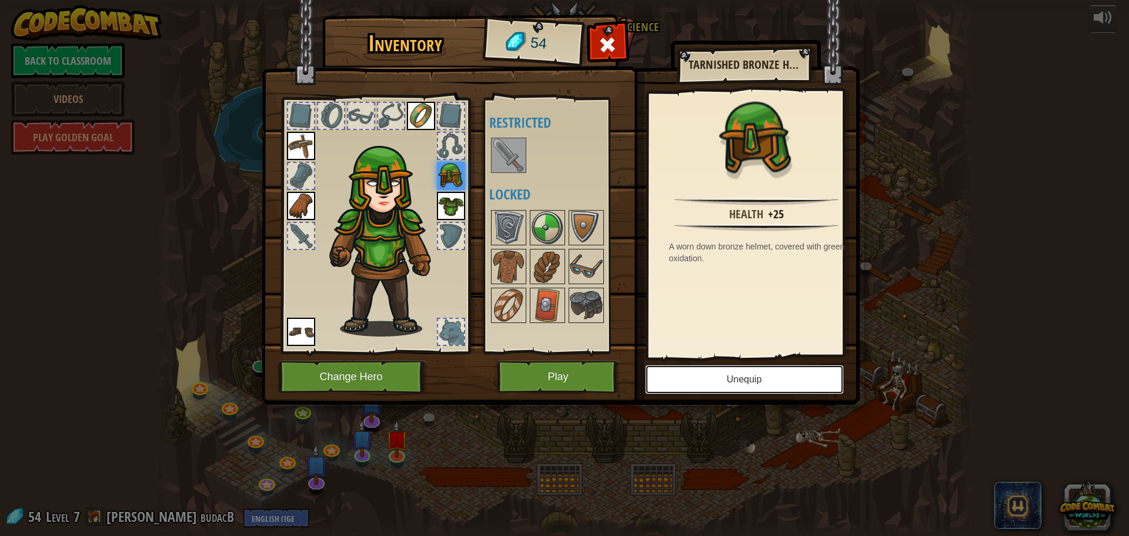
click at [748, 381] on button "Unequip" at bounding box center [744, 379] width 199 height 29
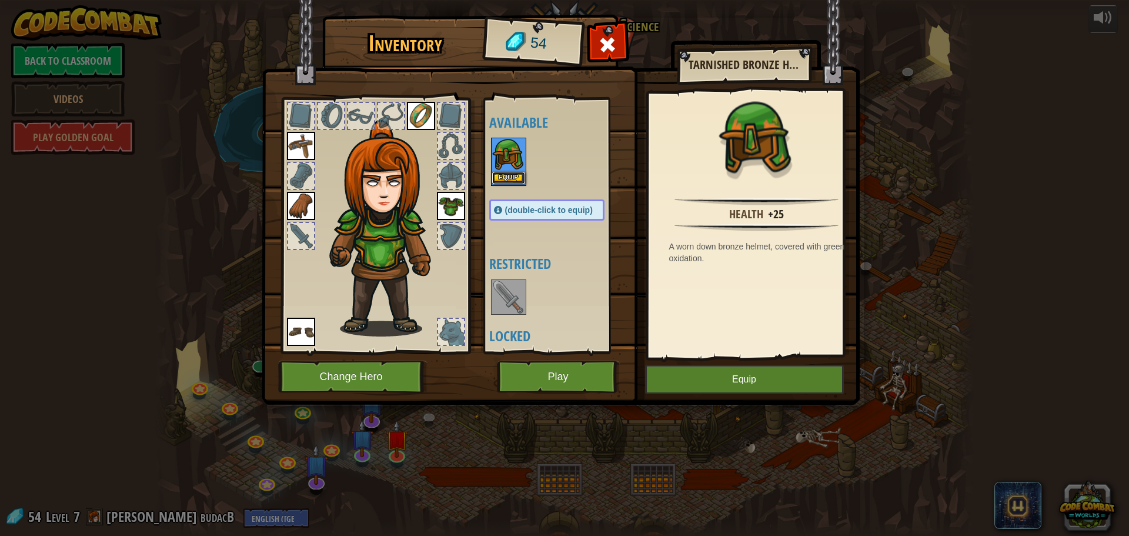
click at [498, 172] on button "Equip" at bounding box center [508, 178] width 33 height 12
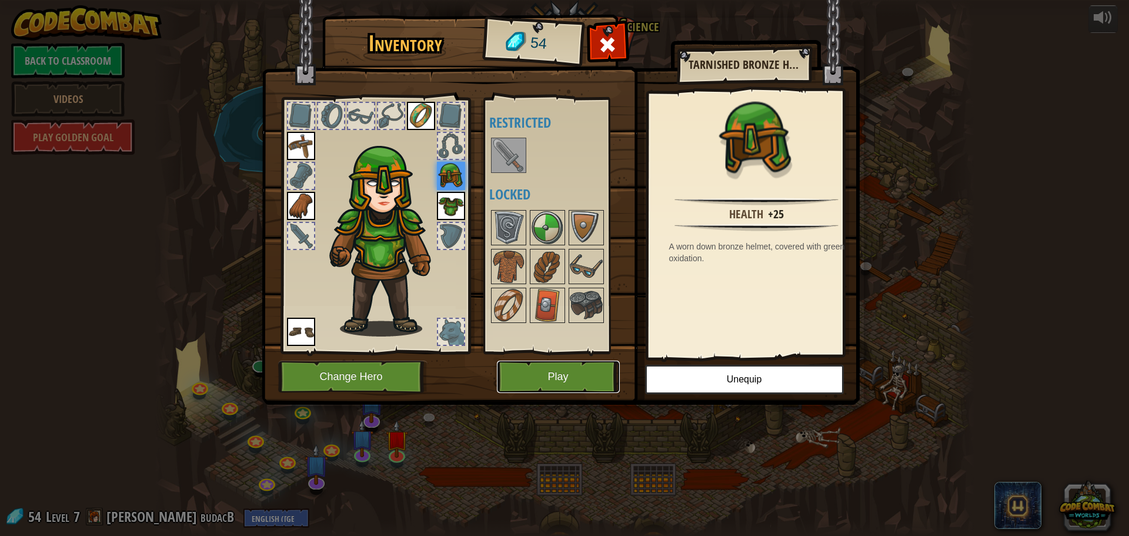
click at [543, 375] on button "Play" at bounding box center [558, 377] width 123 height 32
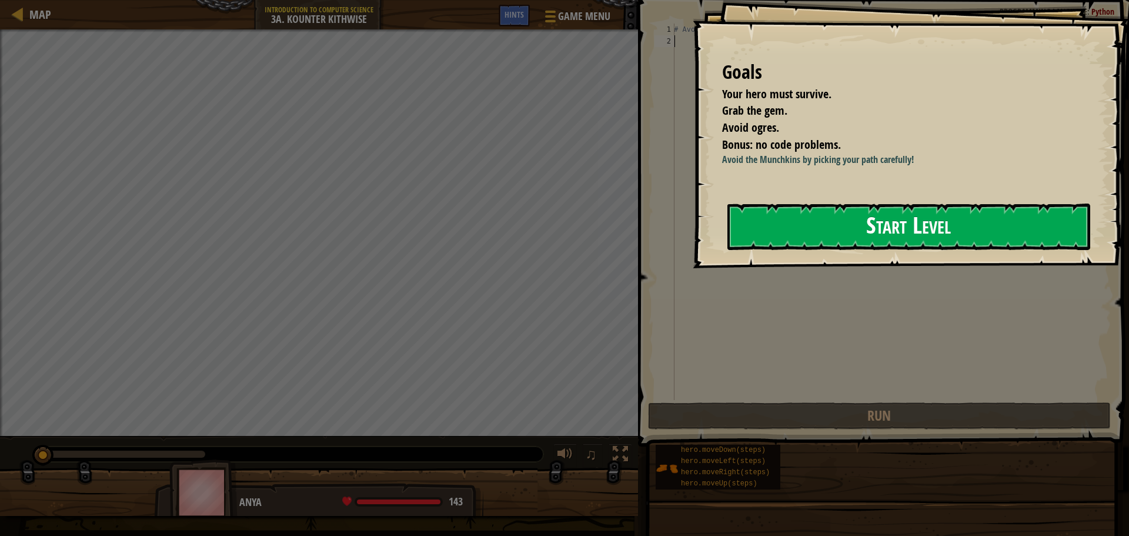
click at [833, 218] on button "Start Level" at bounding box center [909, 226] width 363 height 46
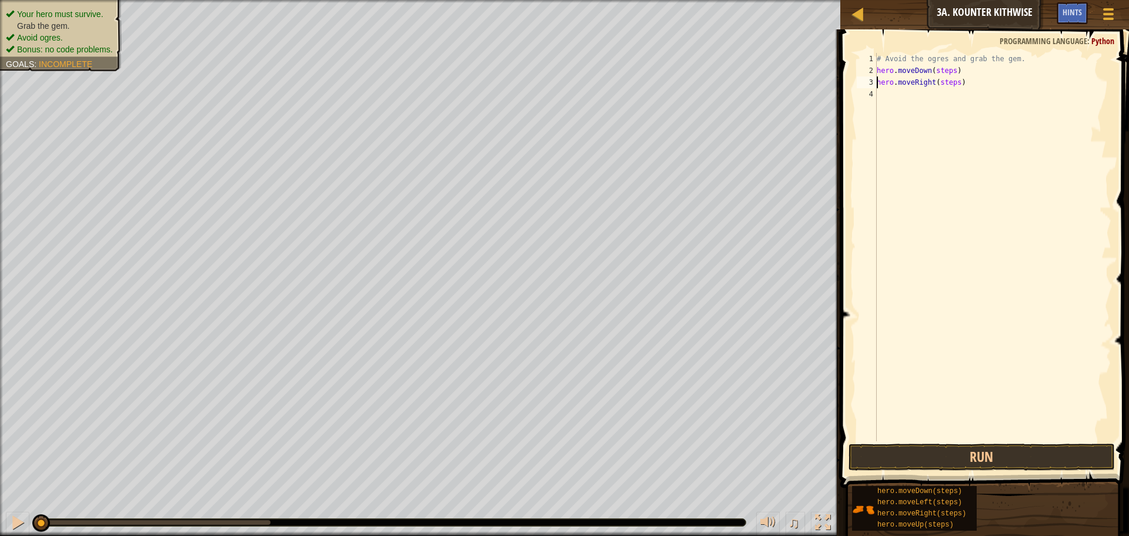
click at [956, 73] on div "# Avoid the ogres and grab the gem. hero . moveDown ( steps ) hero . moveRight …" at bounding box center [993, 259] width 237 height 412
click at [962, 84] on div "# Avoid the ogres and grab the gem. hero . moveDown ( ) hero . moveRight ( step…" at bounding box center [993, 259] width 237 height 412
click at [968, 453] on button "Run" at bounding box center [982, 456] width 266 height 27
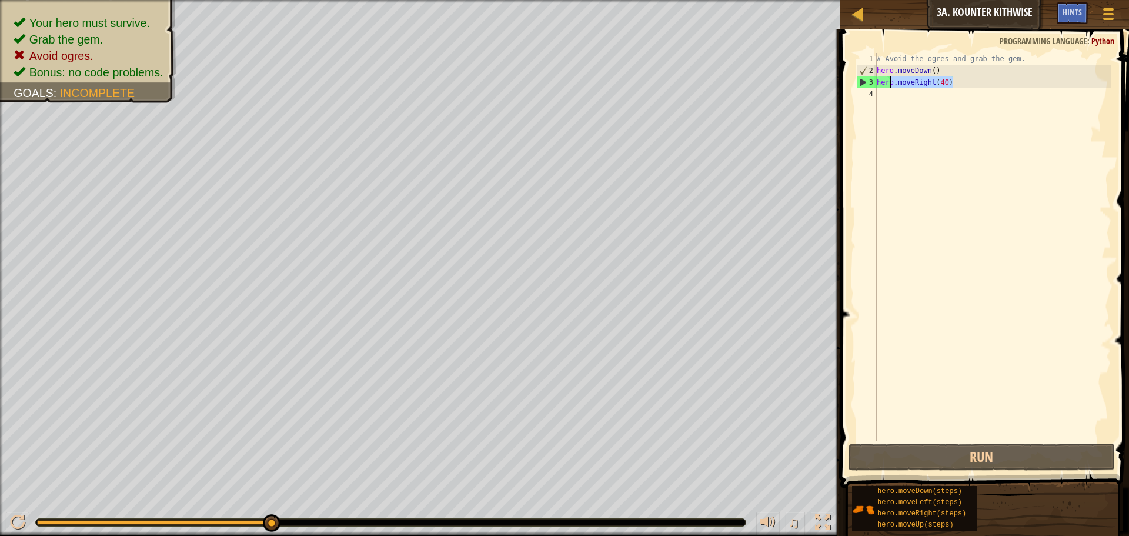
drag, startPoint x: 960, startPoint y: 78, endPoint x: 890, endPoint y: 87, distance: 70.6
click at [890, 87] on div "# Avoid the ogres and grab the gem. hero . moveDown ( ) hero . moveRight ( 40 )" at bounding box center [993, 259] width 237 height 412
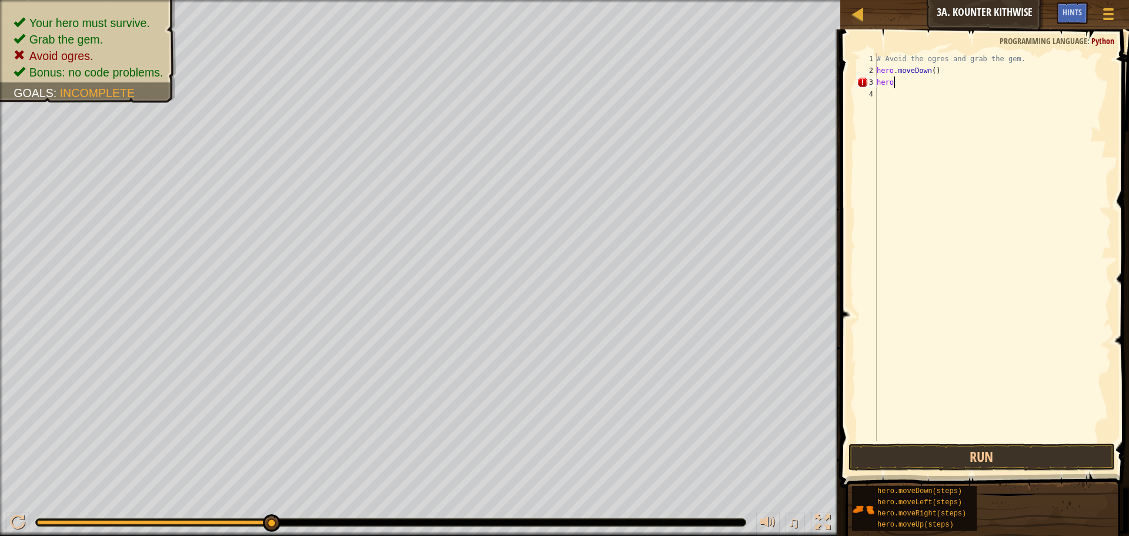
scroll to position [5, 0]
type textarea "h"
click at [935, 71] on div "# Avoid the ogres and grab the gem. hero . moveDown ( )" at bounding box center [993, 259] width 237 height 412
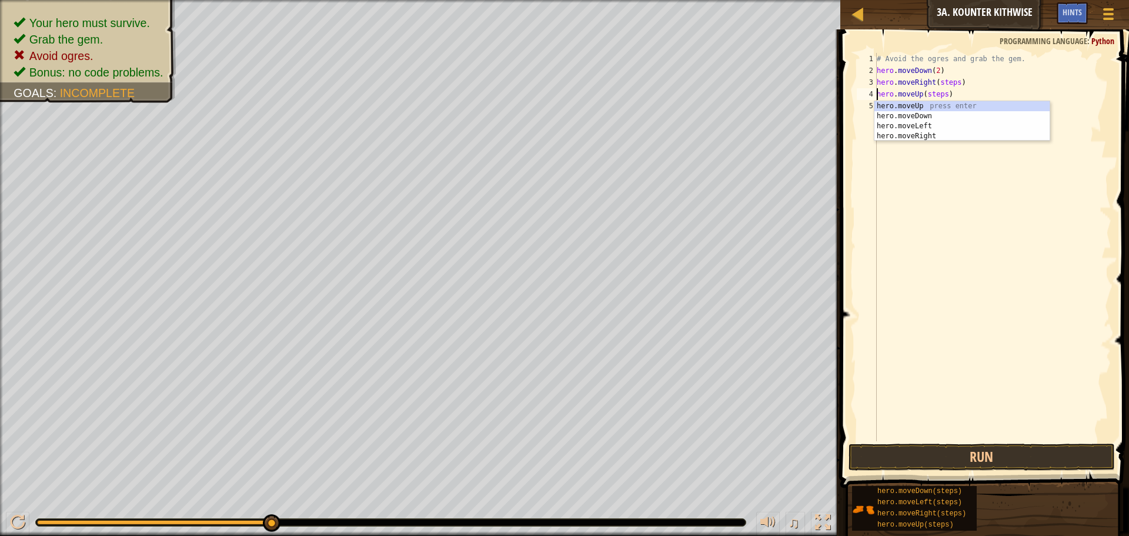
click at [947, 94] on div "# Avoid the ogres and grab the gem. hero . moveDown ( 2 ) hero . moveRight ( st…" at bounding box center [993, 259] width 237 height 412
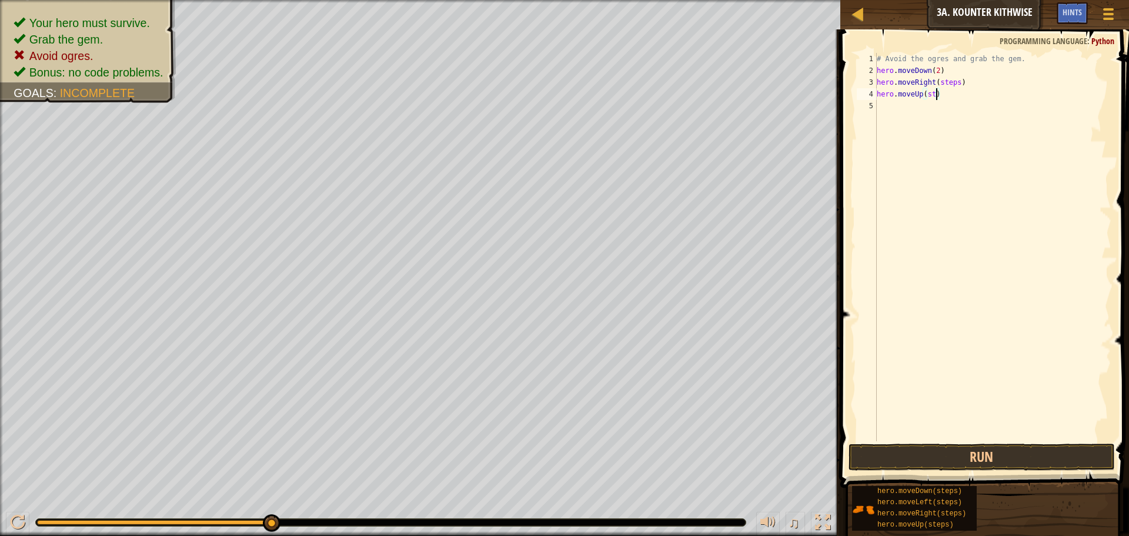
scroll to position [5, 4]
click at [960, 88] on div "# Avoid the ogres and grab the gem. hero . moveDown ( 2 ) hero . moveRight ( st…" at bounding box center [993, 259] width 237 height 412
click at [960, 84] on div "# Avoid the ogres and grab the gem. hero . moveDown ( 2 ) hero . moveRight ( st…" at bounding box center [993, 259] width 237 height 412
click at [962, 107] on div "# Avoid the ogres and grab the gem. hero . moveDown ( 2 ) hero . moveRight ( ) …" at bounding box center [993, 259] width 237 height 412
type textarea "hero.moveRight()"
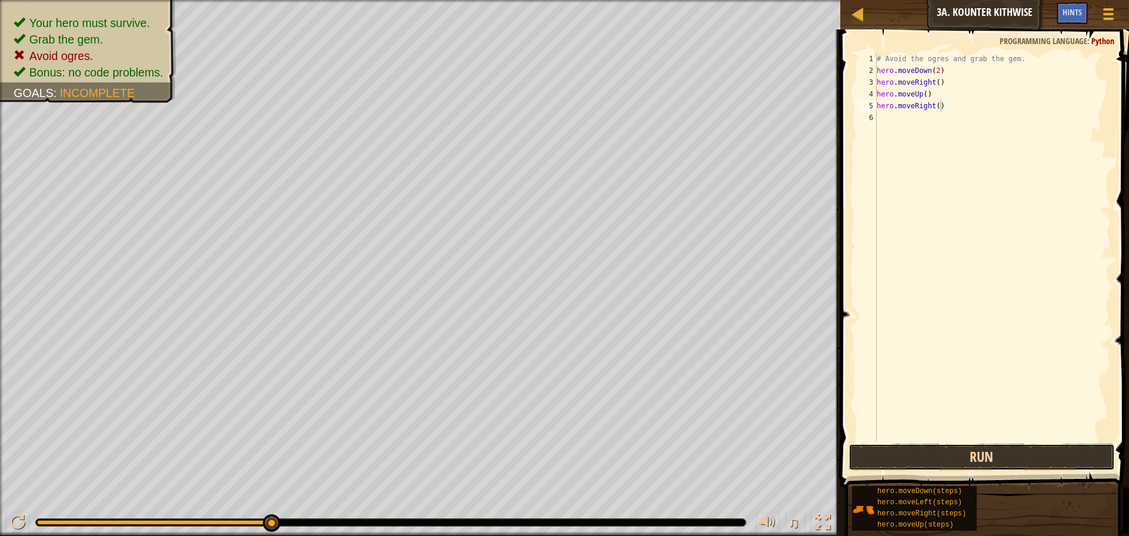
click at [986, 453] on button "Run" at bounding box center [982, 456] width 266 height 27
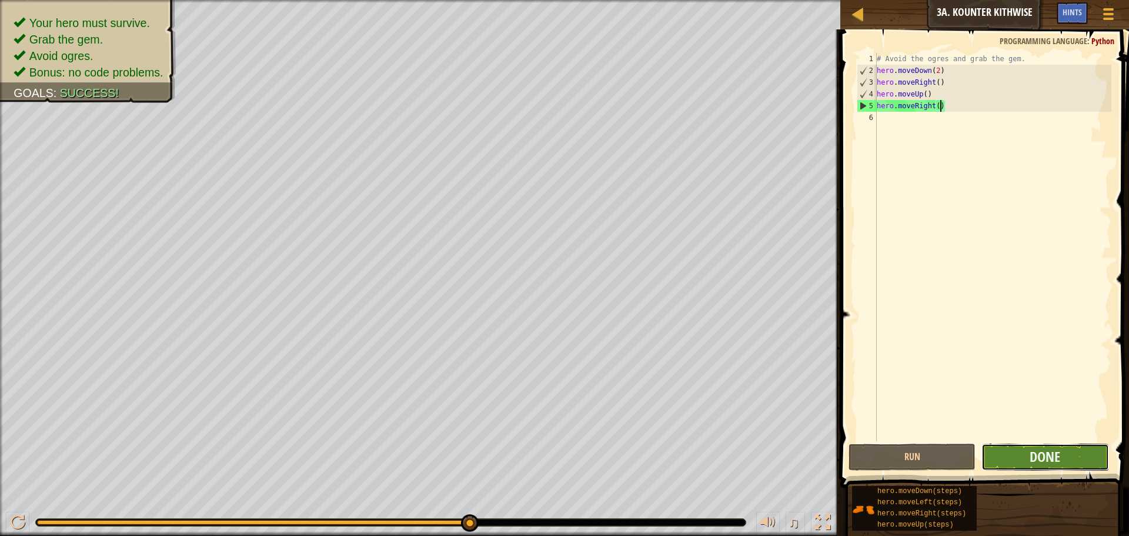
click at [993, 456] on button "Done" at bounding box center [1045, 456] width 127 height 27
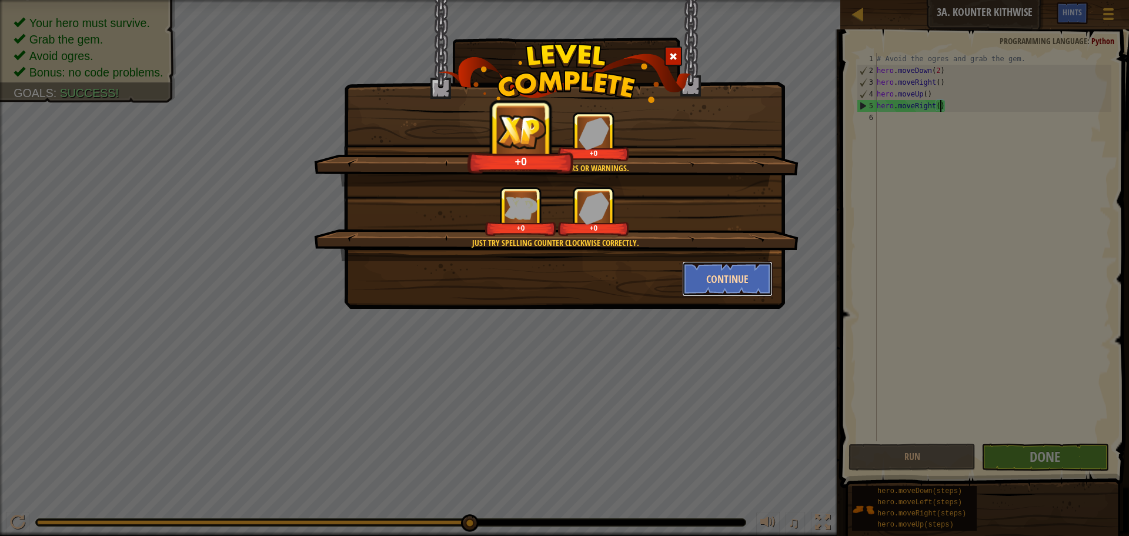
click at [715, 281] on button "Continue" at bounding box center [727, 278] width 91 height 35
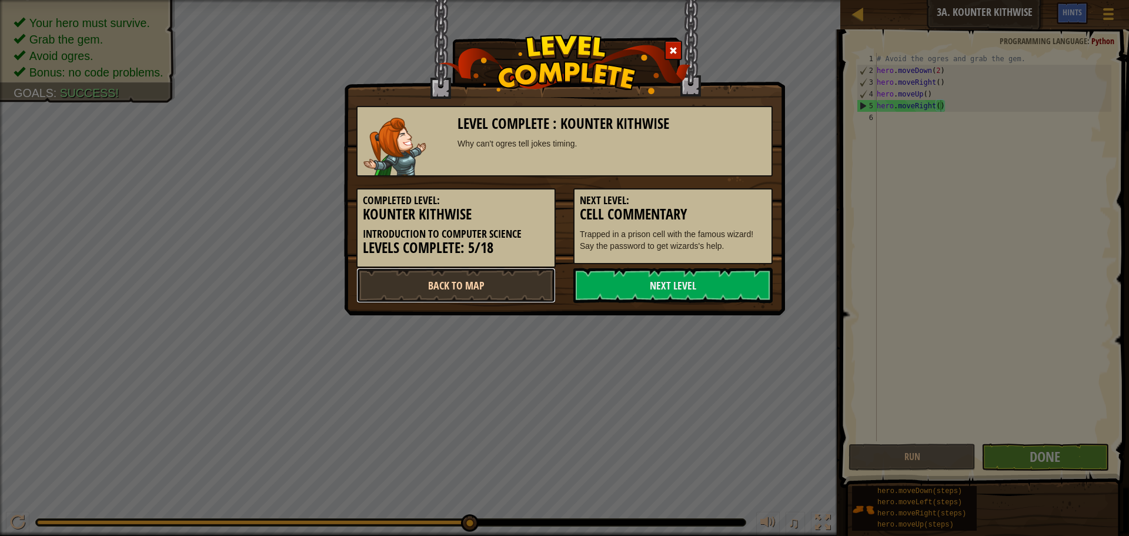
click at [522, 284] on link "Back to Map" at bounding box center [455, 285] width 199 height 35
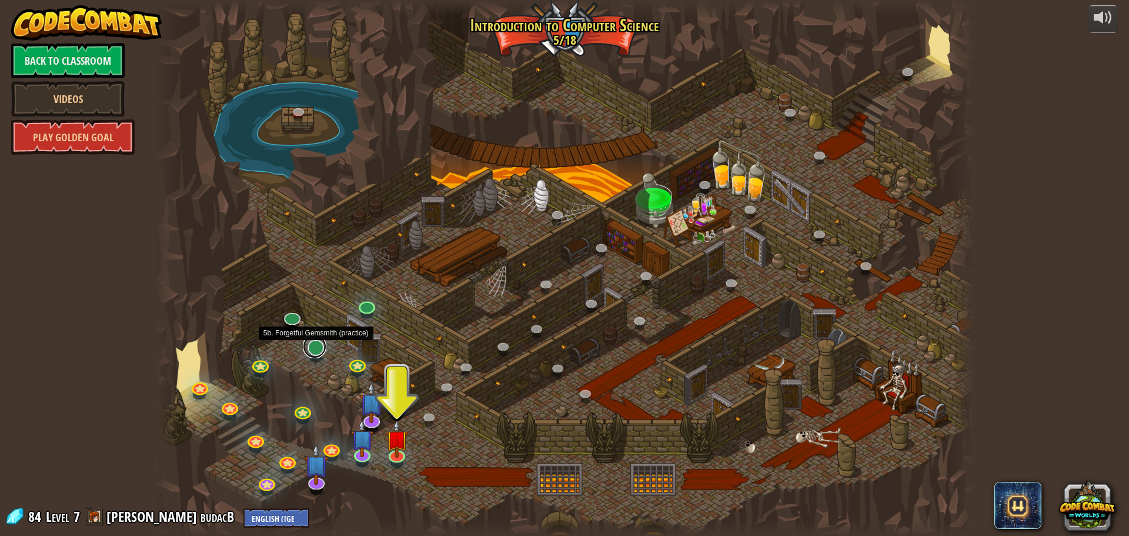
click at [316, 345] on link at bounding box center [315, 347] width 24 height 24
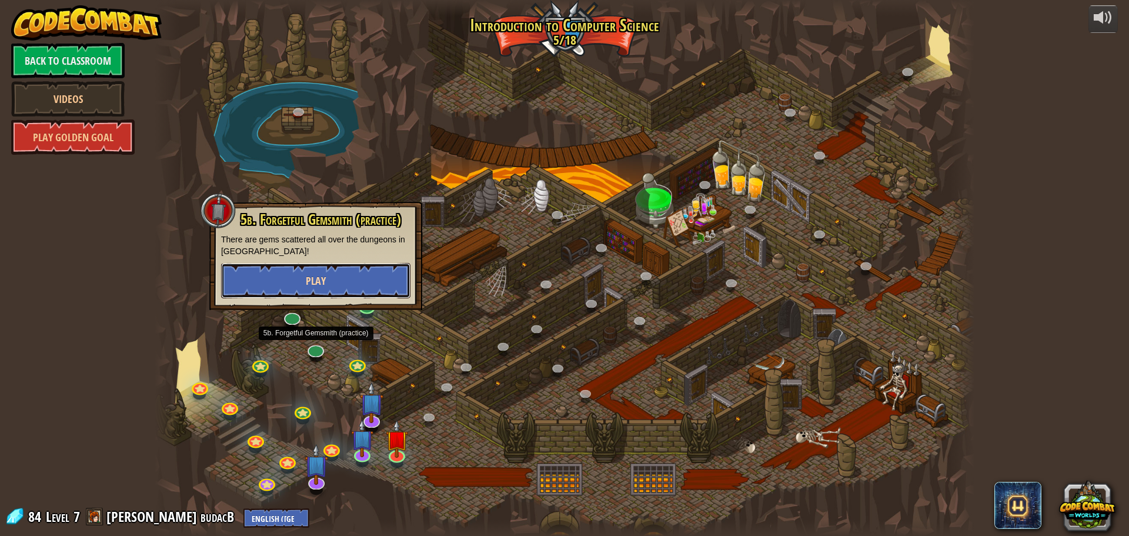
click at [318, 278] on span "Play" at bounding box center [316, 280] width 20 height 15
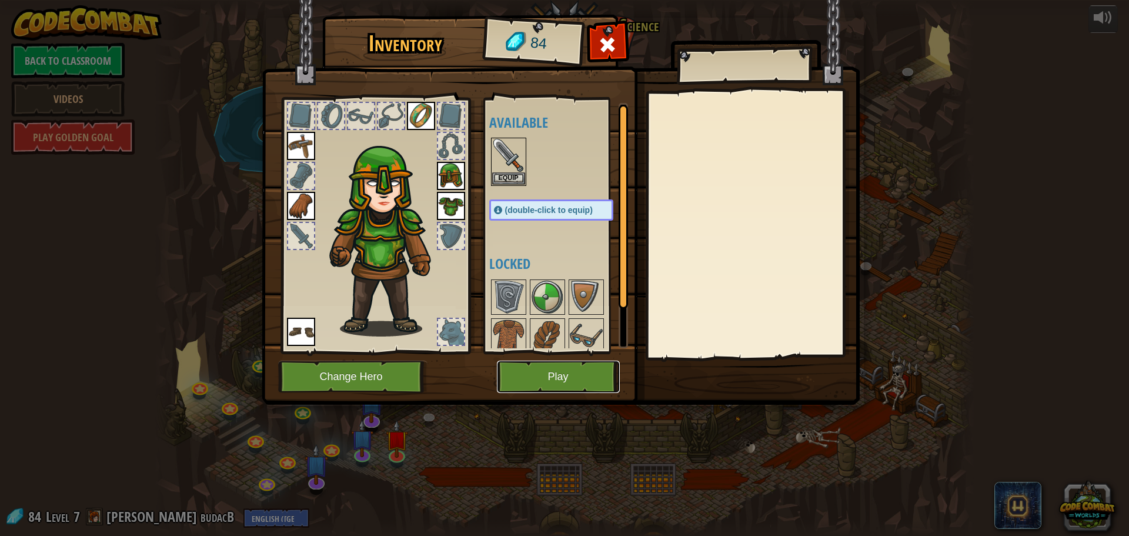
click at [575, 375] on button "Play" at bounding box center [558, 377] width 123 height 32
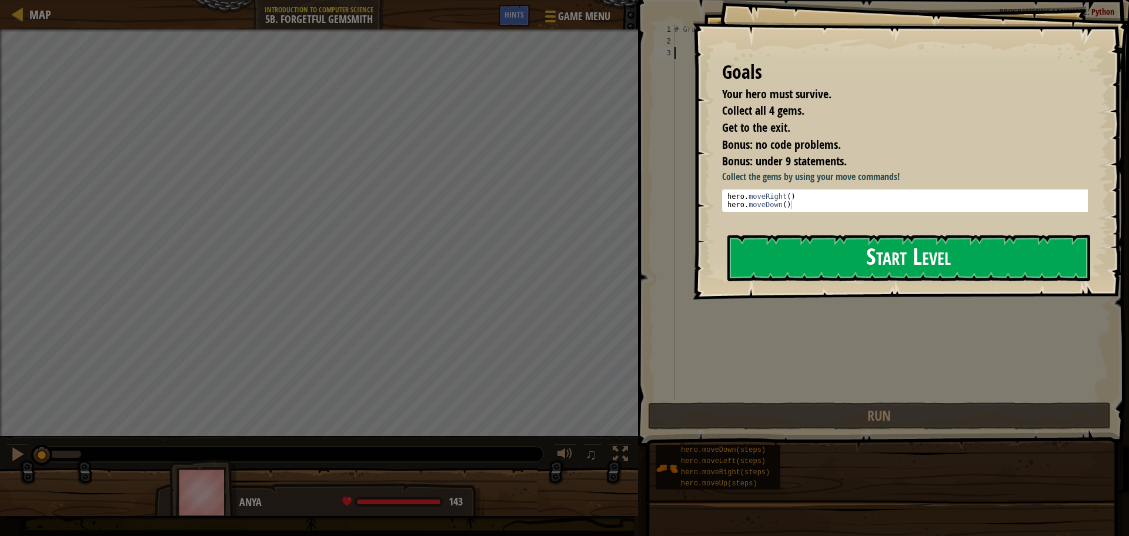
click at [794, 261] on button "Start Level" at bounding box center [909, 258] width 363 height 46
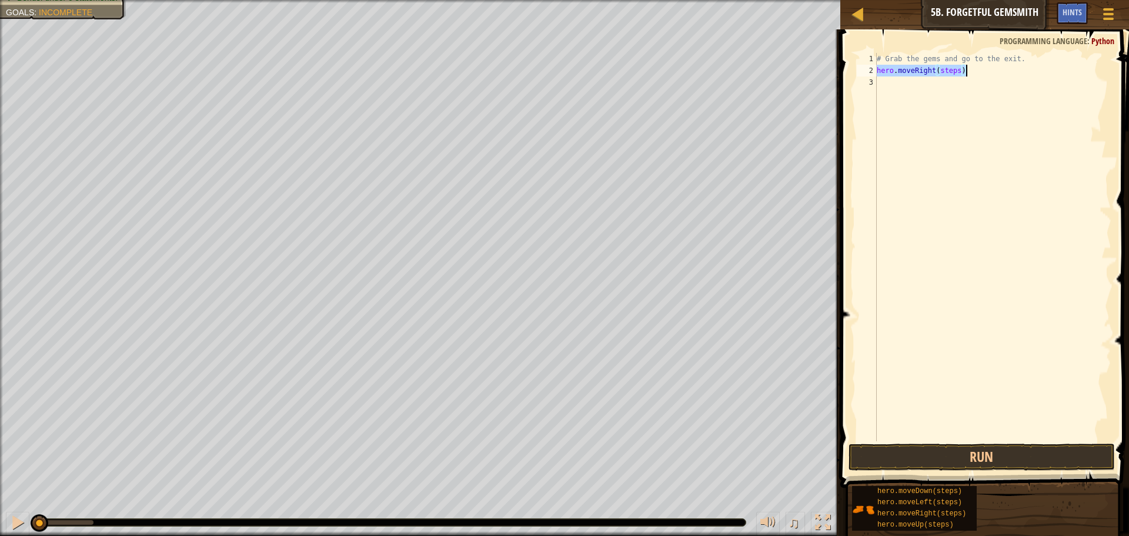
click at [962, 70] on div "# Grab the gems and go to the exit. hero . moveRight ( steps )" at bounding box center [993, 247] width 237 height 388
click at [955, 84] on div "# Grab the gems and go to the exit. hero . moveRight ( ) hero . moveDown ( step…" at bounding box center [993, 259] width 237 height 412
click at [957, 84] on div "# Grab the gems and go to the exit. hero . moveRight ( ) hero . moveDown ( step…" at bounding box center [993, 259] width 237 height 412
click at [962, 92] on div "# Grab the gems and go to the exit. hero . moveRight ( ) hero . moveDown ( ) he…" at bounding box center [993, 259] width 237 height 412
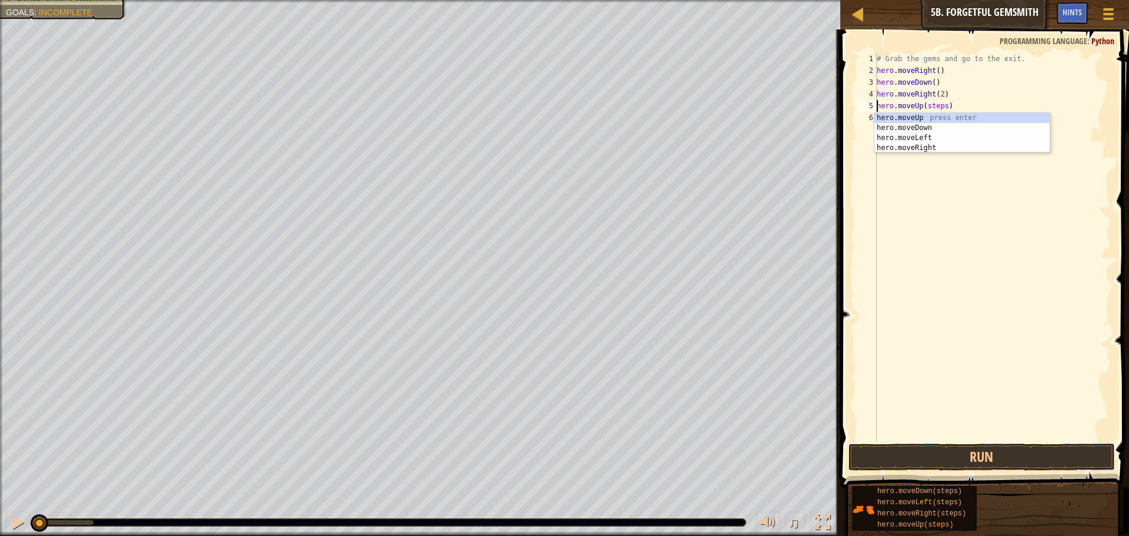
click at [950, 109] on div "# Grab the gems and go to the exit. hero . moveRight ( ) hero . moveDown ( ) he…" at bounding box center [993, 259] width 237 height 412
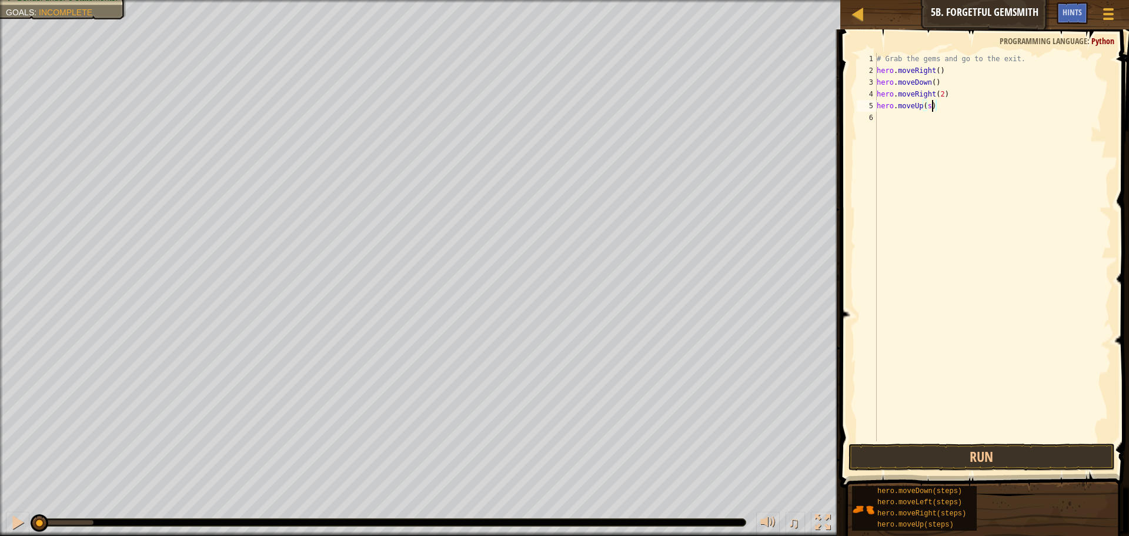
scroll to position [5, 4]
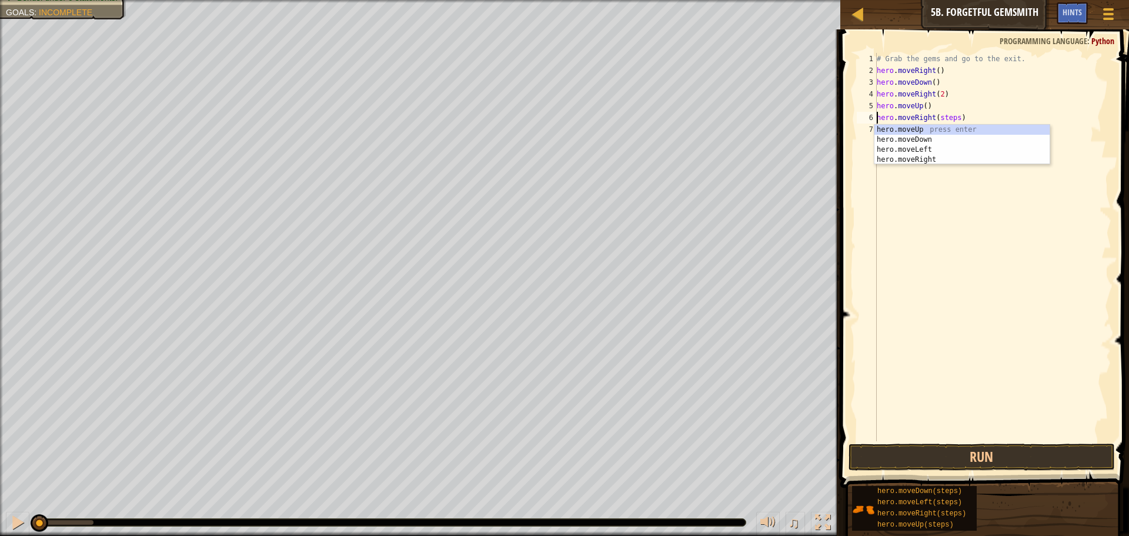
click at [963, 119] on div "# Grab the gems and go to the exit. hero . moveRight ( ) hero . moveDown ( ) he…" at bounding box center [993, 259] width 237 height 412
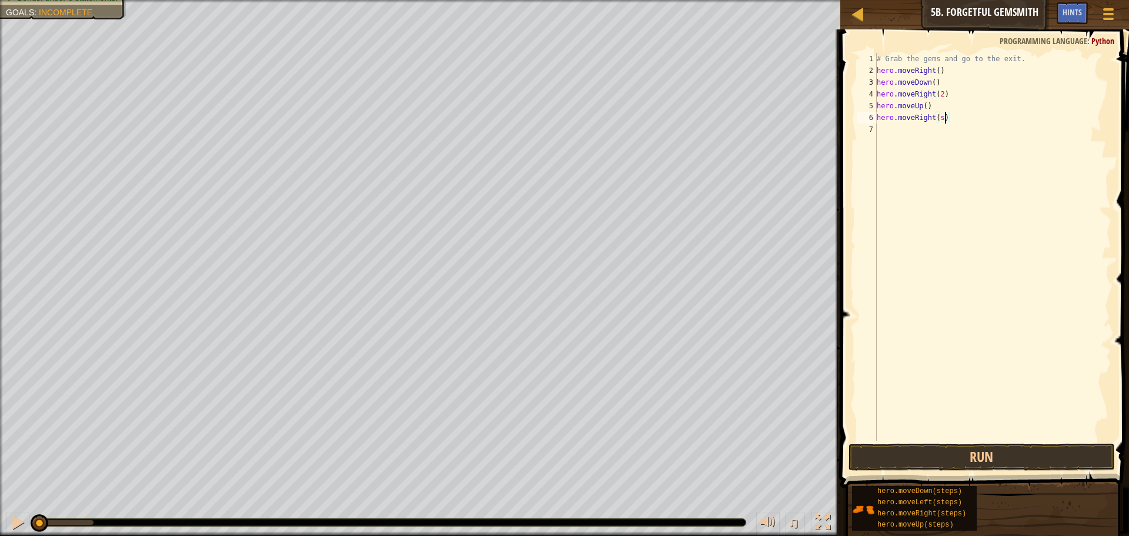
type textarea "hero.moveRight()"
drag, startPoint x: 869, startPoint y: 457, endPoint x: 862, endPoint y: 459, distance: 7.4
click at [862, 459] on button "Run" at bounding box center [982, 456] width 266 height 27
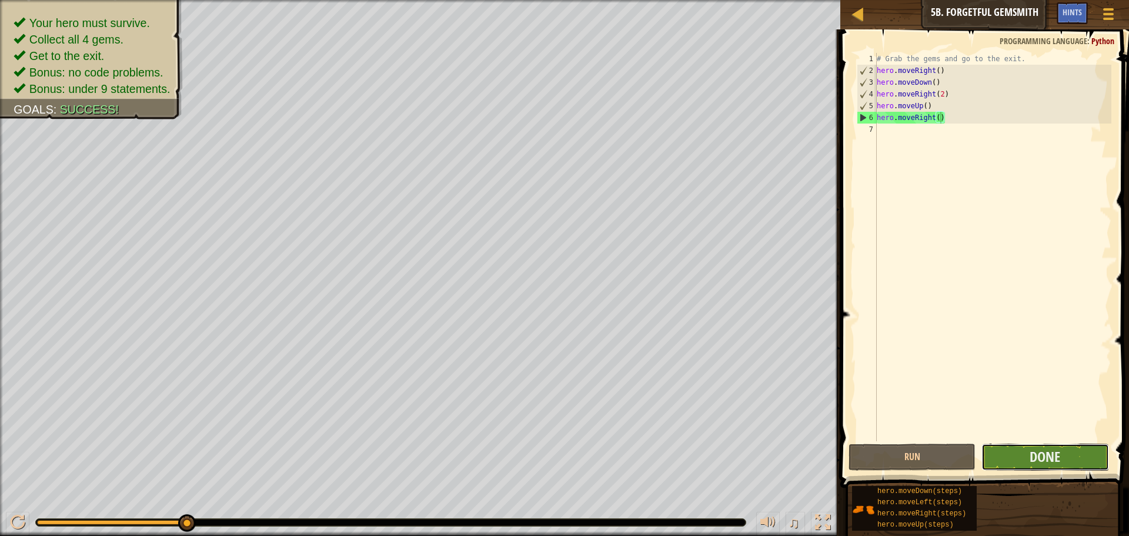
click at [1028, 457] on button "Done" at bounding box center [1045, 456] width 127 height 27
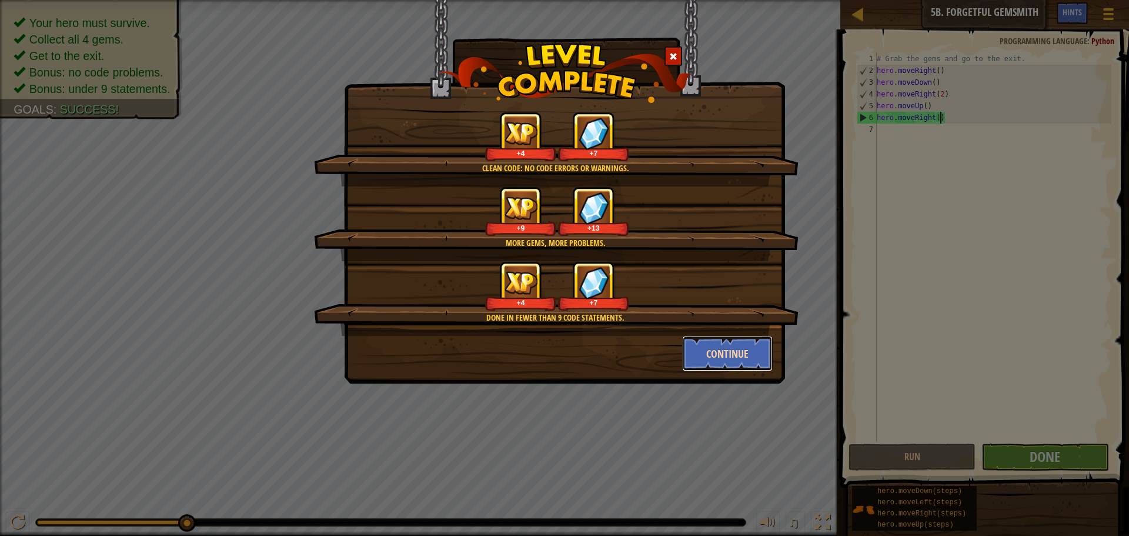
click at [745, 360] on button "Continue" at bounding box center [727, 353] width 91 height 35
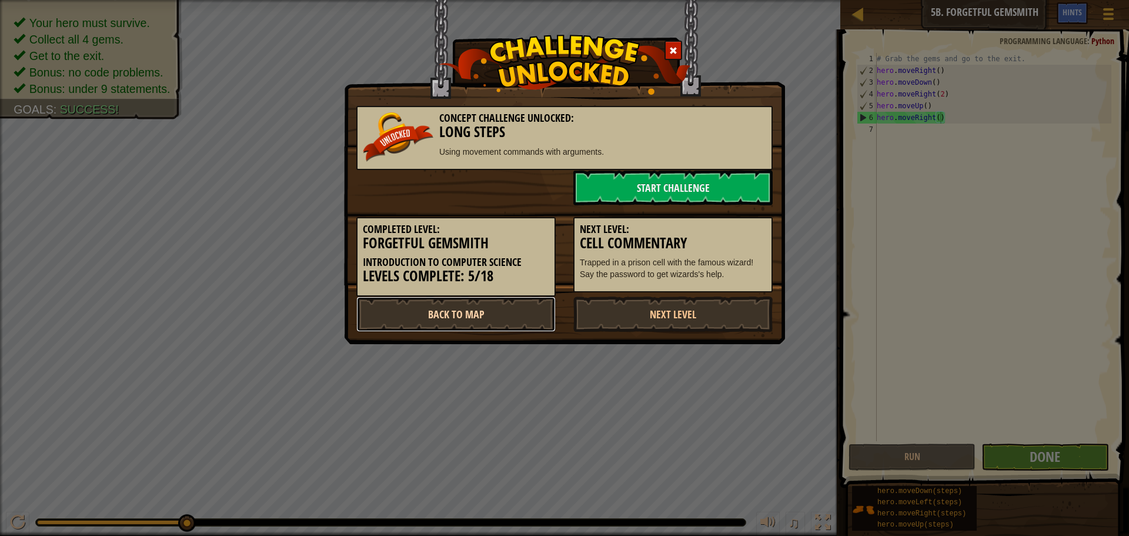
click at [442, 315] on link "Back to Map" at bounding box center [455, 313] width 199 height 35
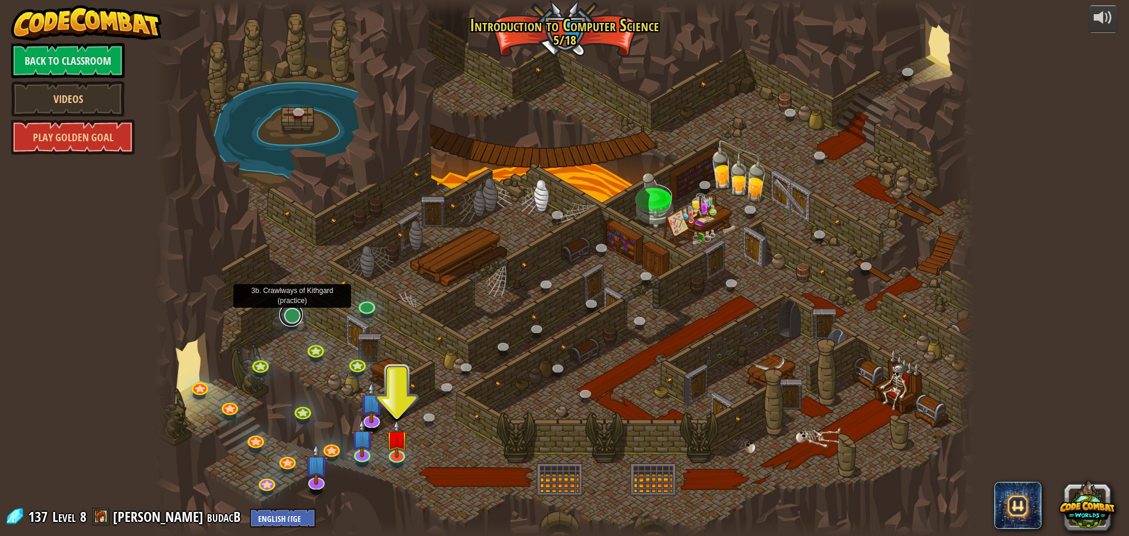
click at [297, 316] on link at bounding box center [291, 315] width 24 height 24
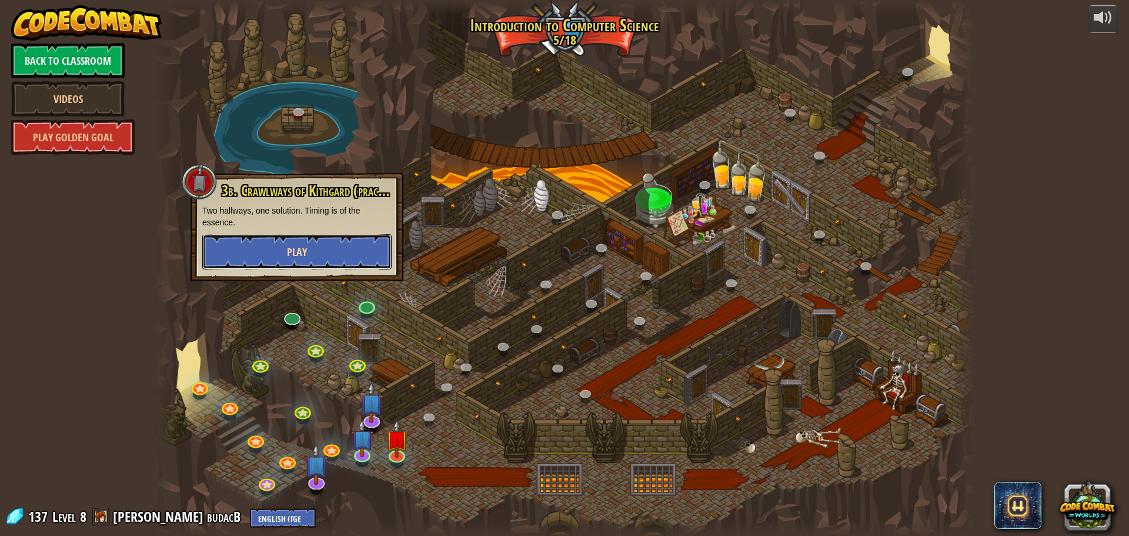
click at [346, 241] on button "Play" at bounding box center [296, 251] width 189 height 35
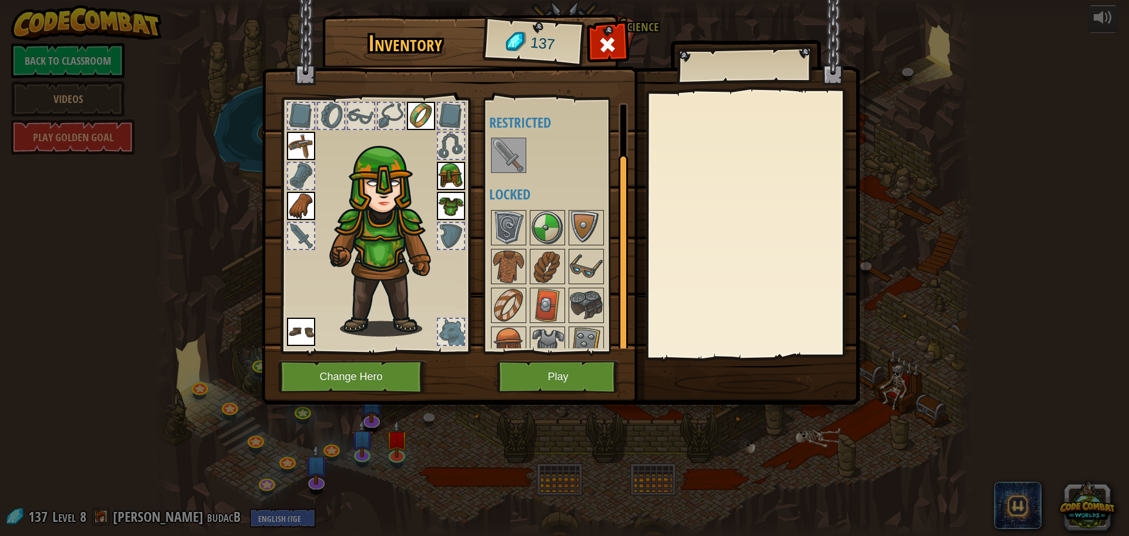
scroll to position [54, 0]
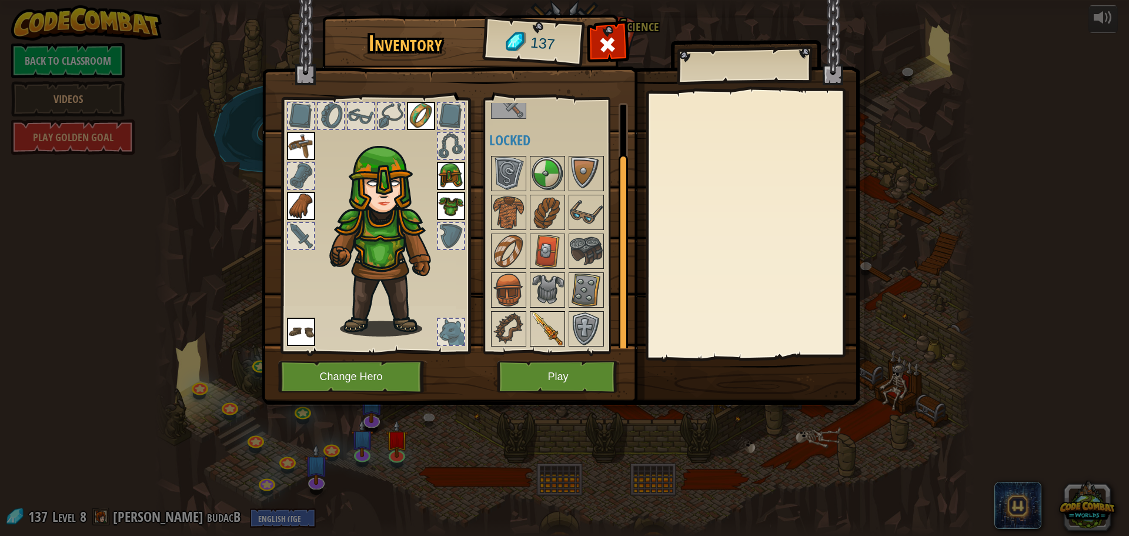
click at [548, 345] on div at bounding box center [547, 328] width 35 height 35
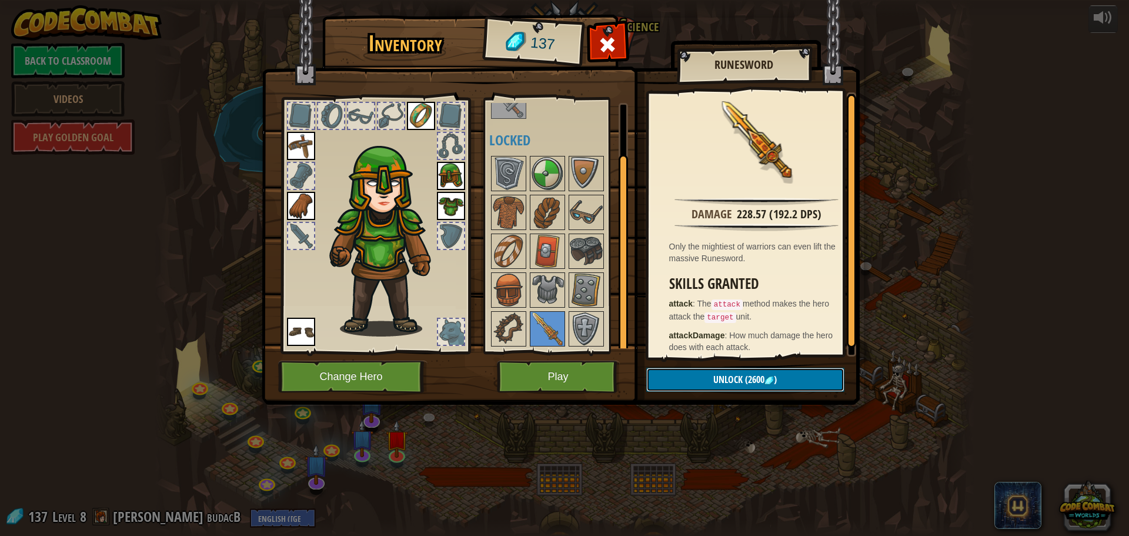
click at [750, 372] on button "Unlock (2600 )" at bounding box center [745, 380] width 198 height 24
click at [755, 374] on span "(2600" at bounding box center [754, 379] width 22 height 13
click at [519, 289] on img at bounding box center [508, 289] width 33 height 33
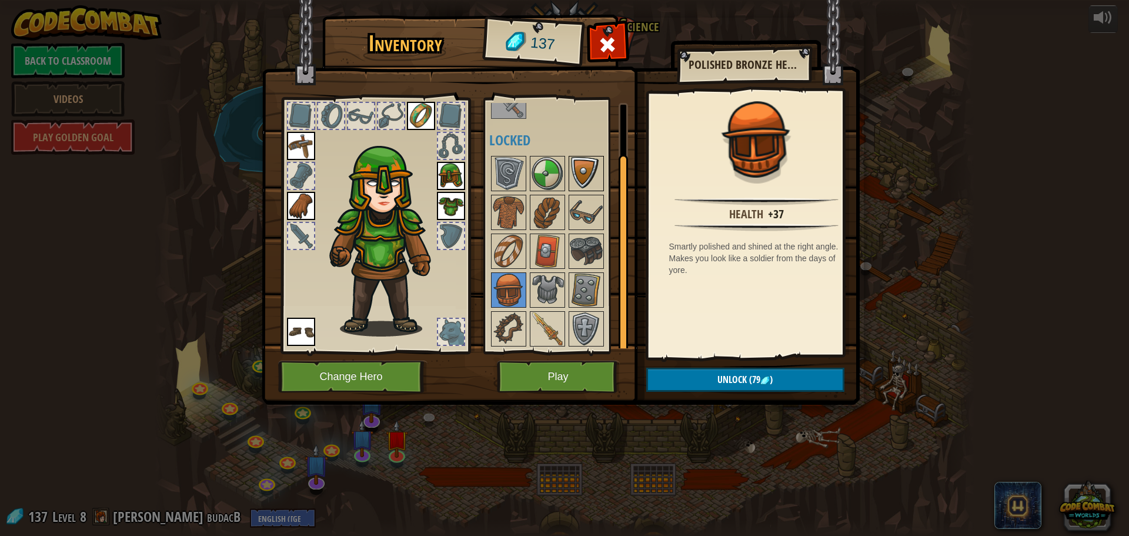
click at [573, 162] on img at bounding box center [586, 173] width 33 height 33
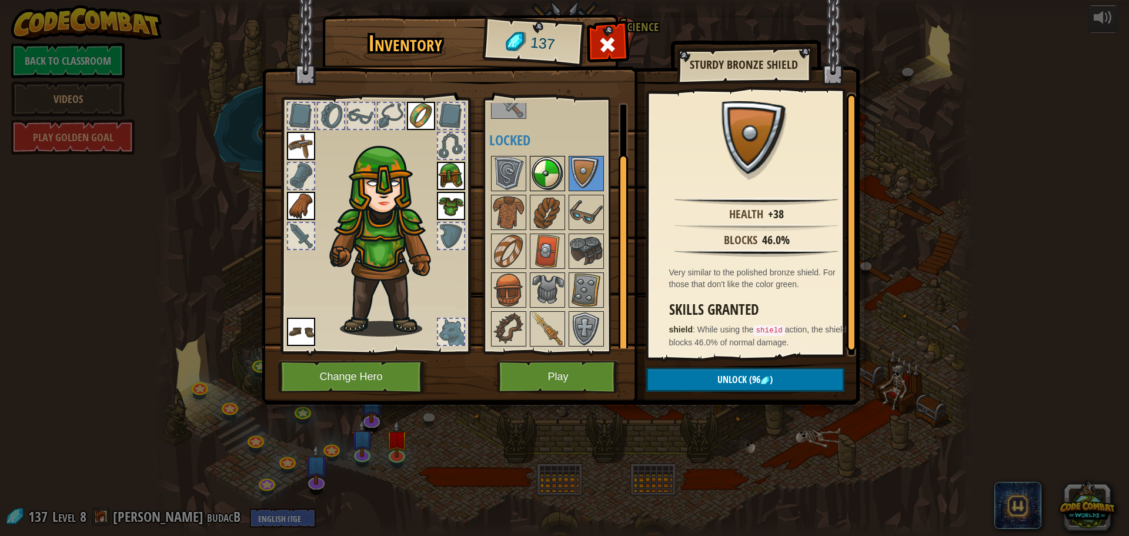
click at [547, 182] on img at bounding box center [547, 173] width 33 height 33
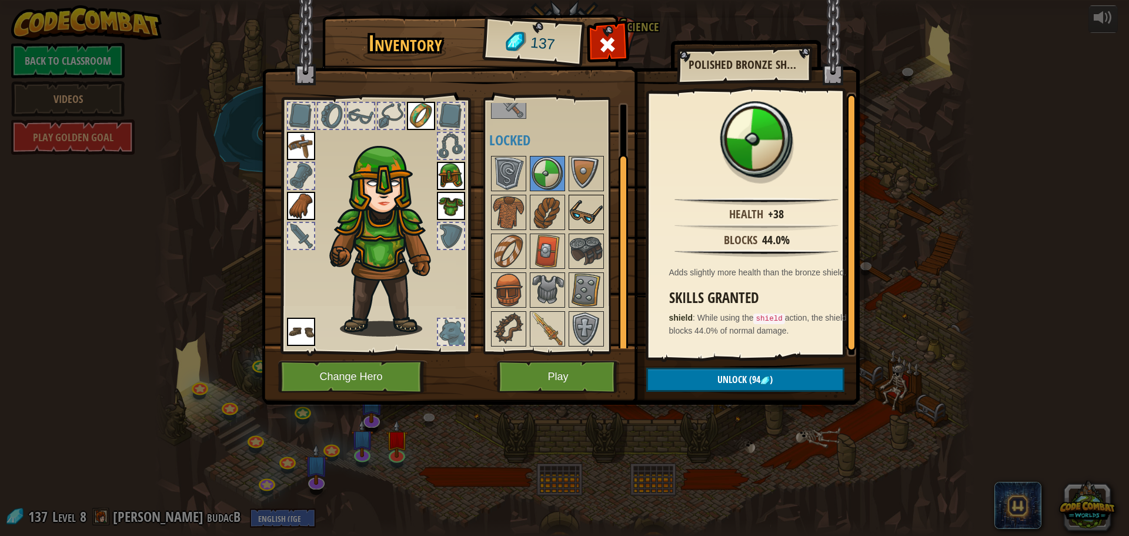
click at [590, 221] on img at bounding box center [586, 212] width 33 height 33
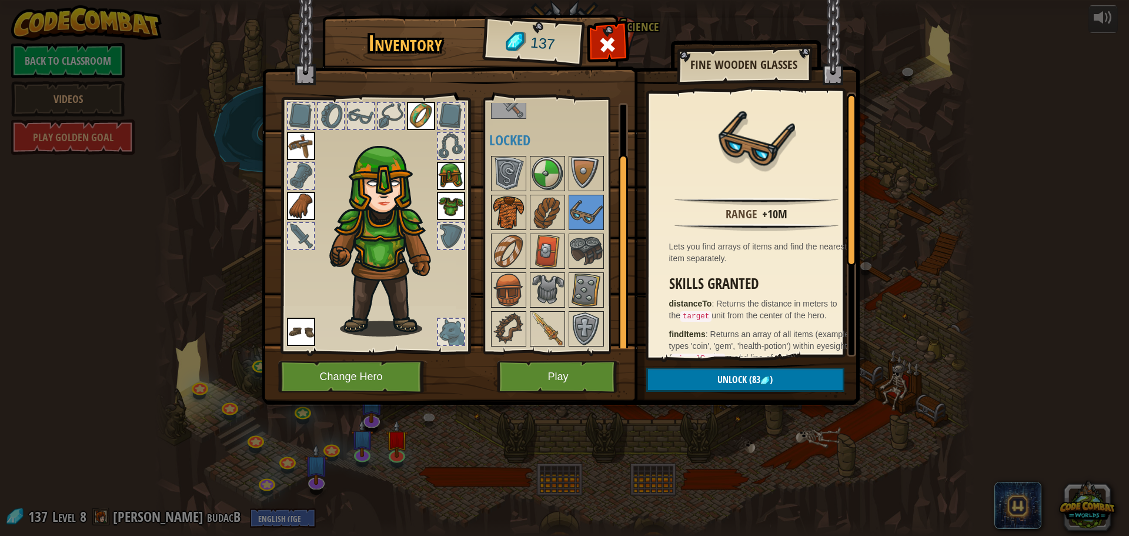
click at [515, 216] on img at bounding box center [508, 212] width 33 height 33
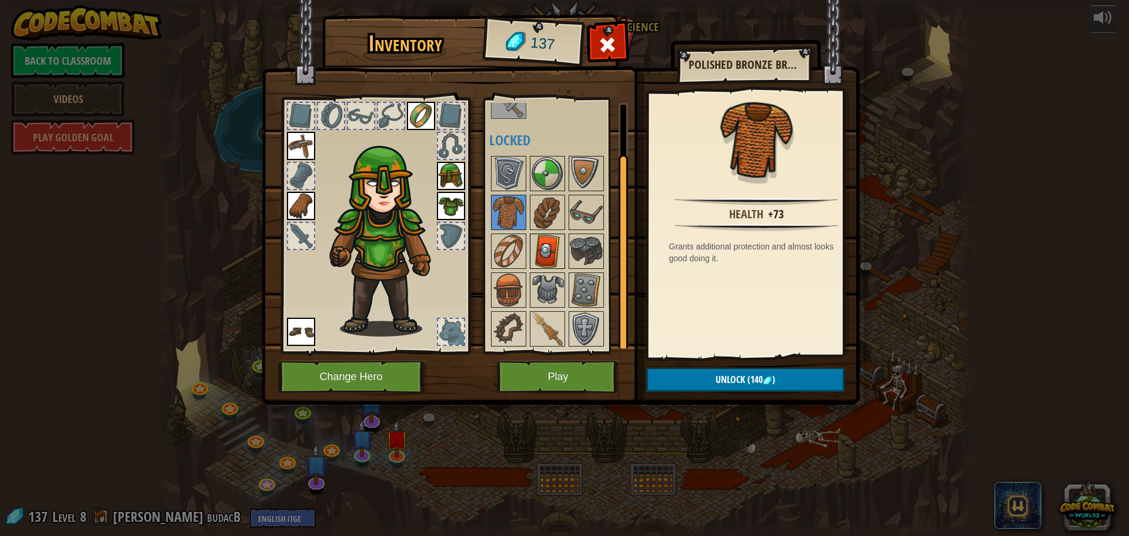
click at [538, 246] on img at bounding box center [547, 251] width 33 height 33
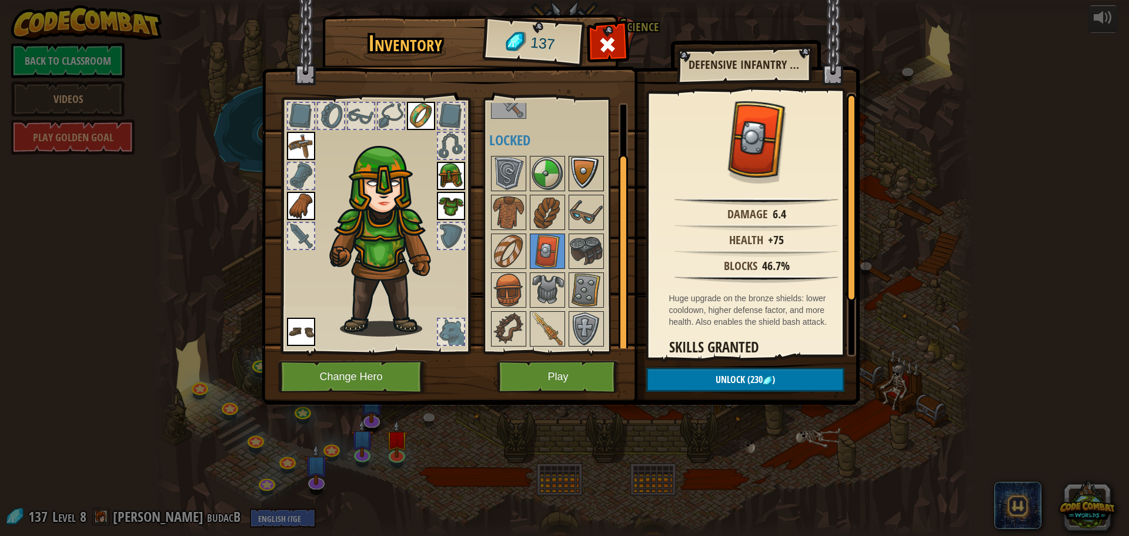
click at [578, 184] on img at bounding box center [586, 173] width 33 height 33
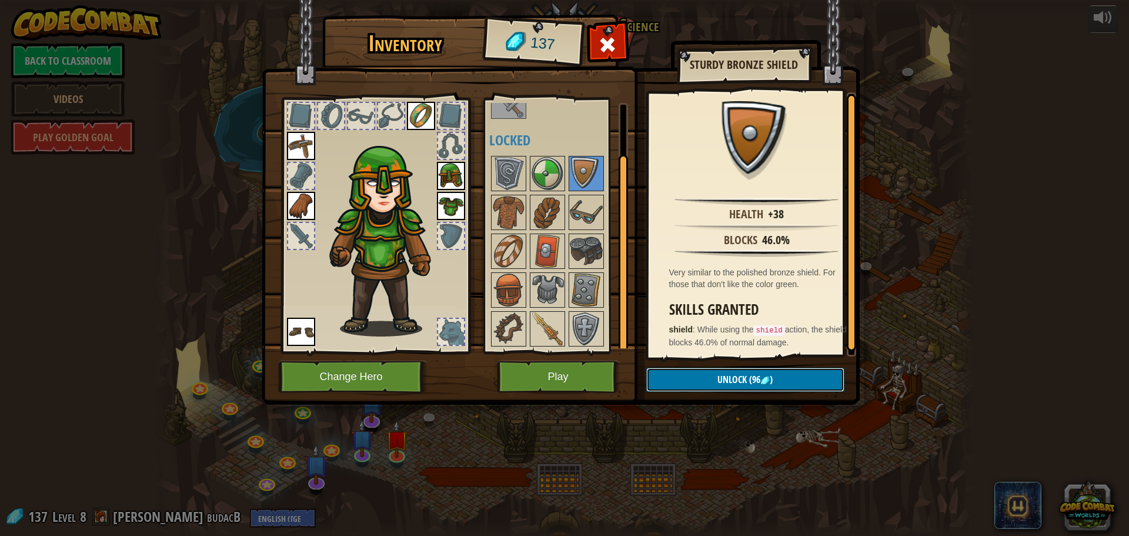
click at [673, 380] on button "Unlock (96 )" at bounding box center [745, 380] width 198 height 24
click at [673, 380] on button "Confirm" at bounding box center [745, 380] width 198 height 24
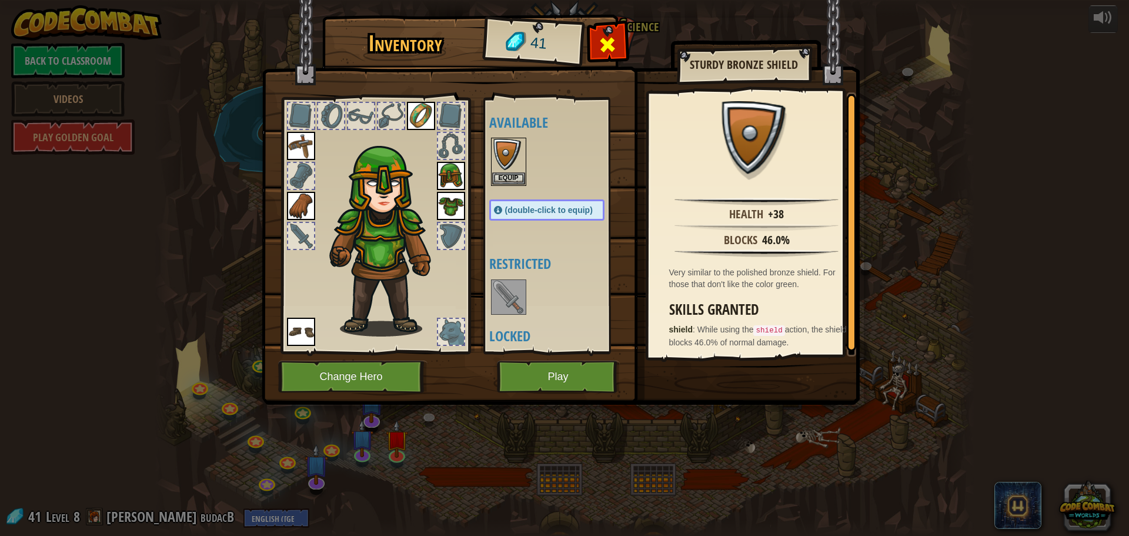
click at [602, 45] on span at bounding box center [607, 44] width 19 height 19
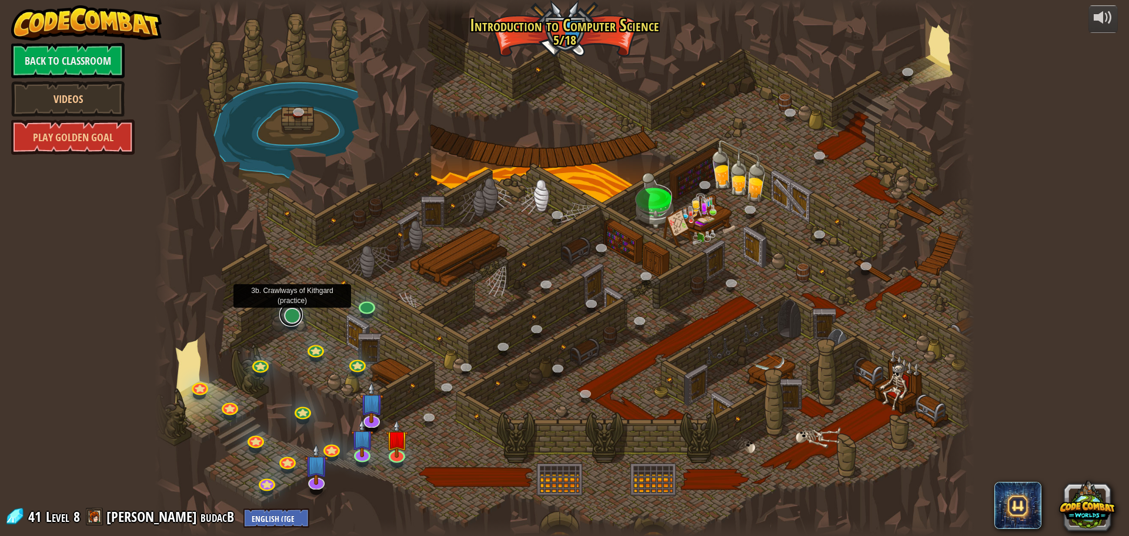
click at [296, 315] on link at bounding box center [291, 315] width 24 height 24
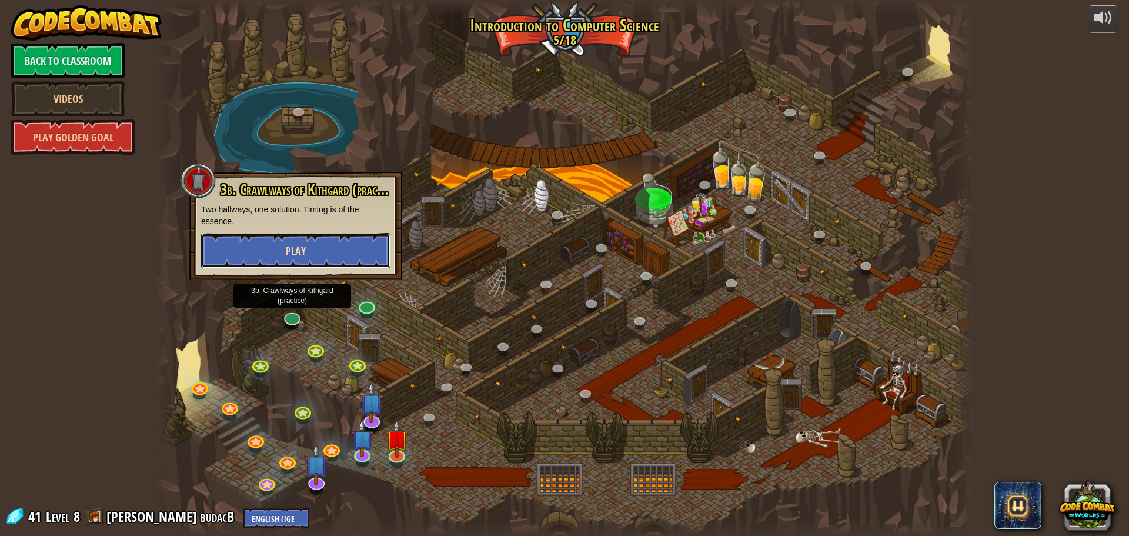
click at [312, 253] on button "Play" at bounding box center [295, 250] width 189 height 35
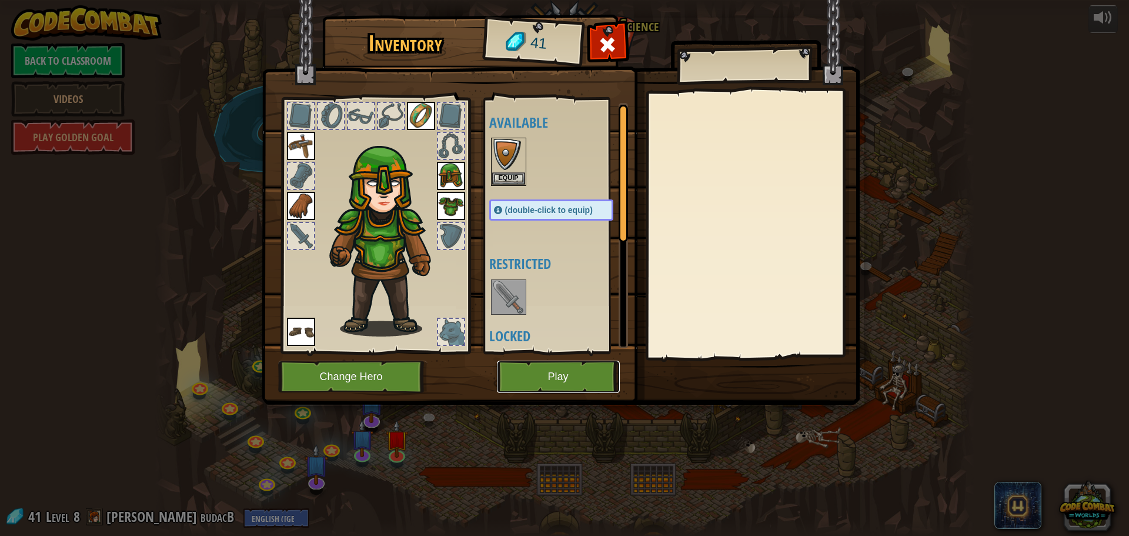
click at [555, 378] on button "Play" at bounding box center [558, 377] width 123 height 32
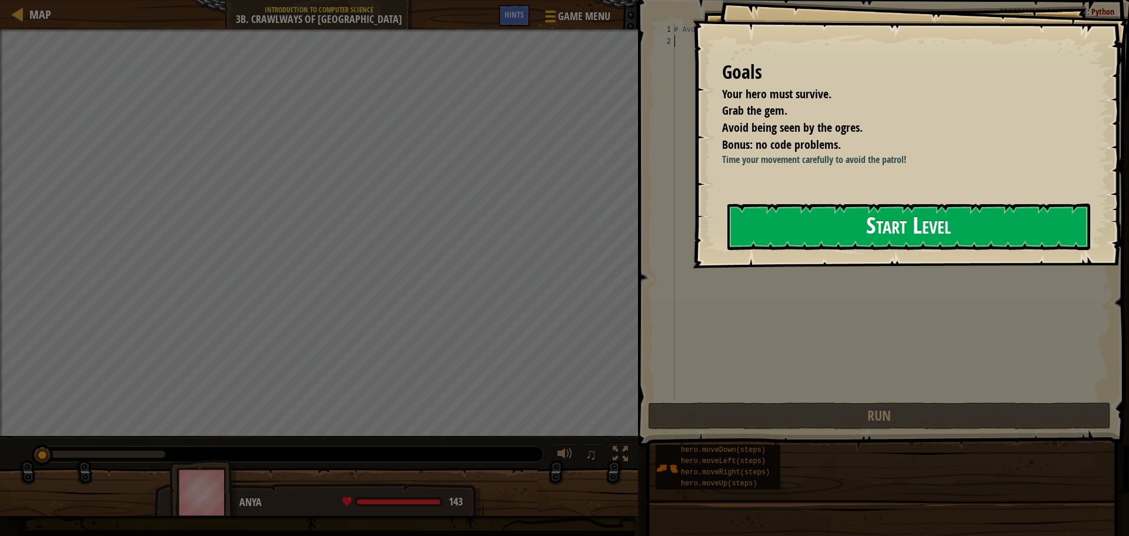
click at [780, 217] on button "Start Level" at bounding box center [909, 226] width 363 height 46
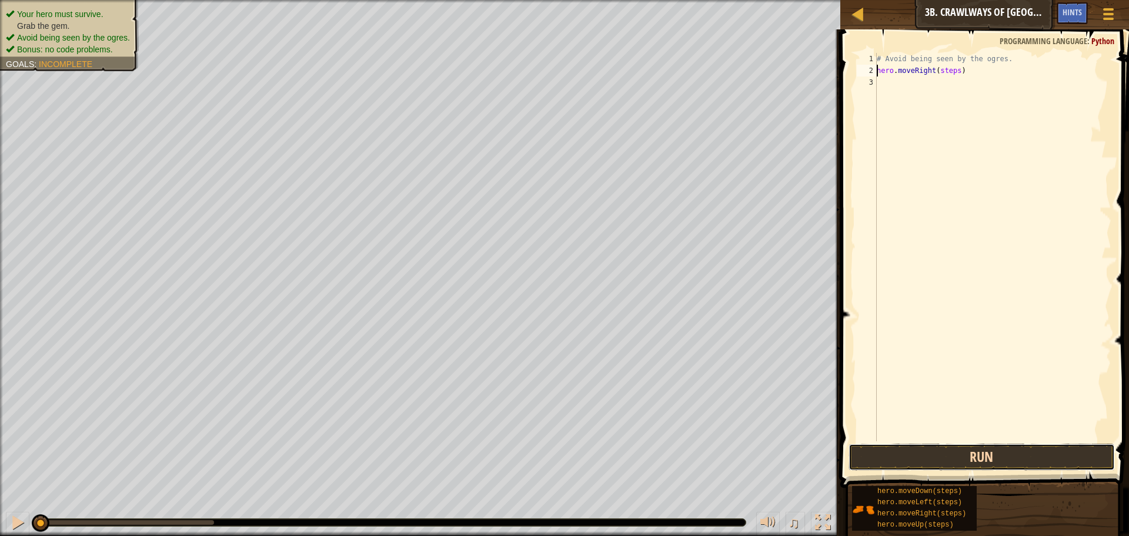
click at [935, 457] on button "Run" at bounding box center [982, 456] width 266 height 27
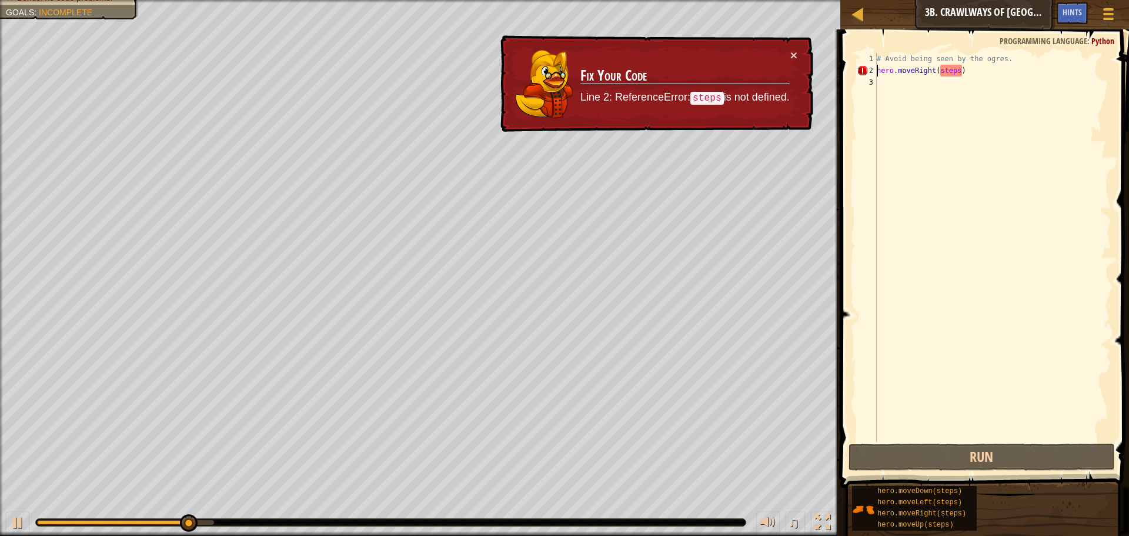
click at [963, 75] on div "# Avoid being seen by the ogres. hero . moveRight ( steps )" at bounding box center [993, 259] width 237 height 412
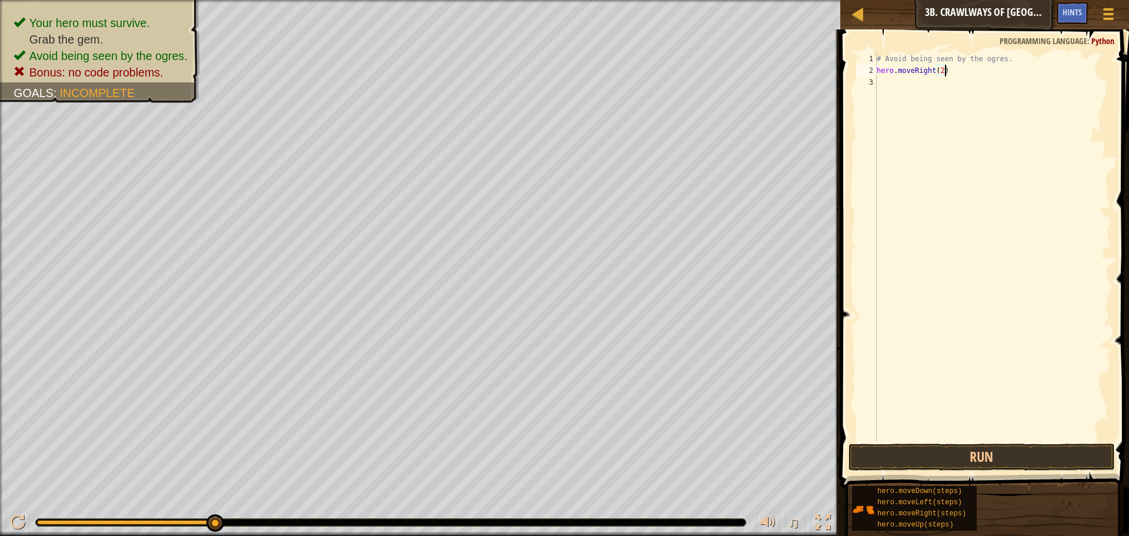
scroll to position [5, 5]
click at [913, 461] on button "Run" at bounding box center [982, 456] width 266 height 27
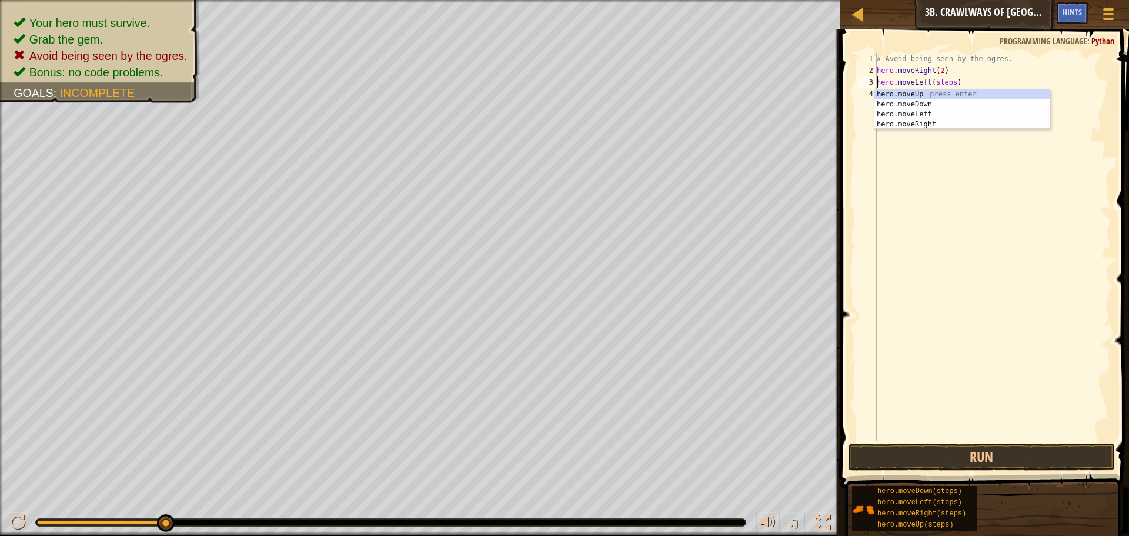
click at [945, 70] on div "# Avoid being seen by the ogres. hero . moveRight ( 2 ) hero . moveLeft ( steps…" at bounding box center [993, 259] width 237 height 412
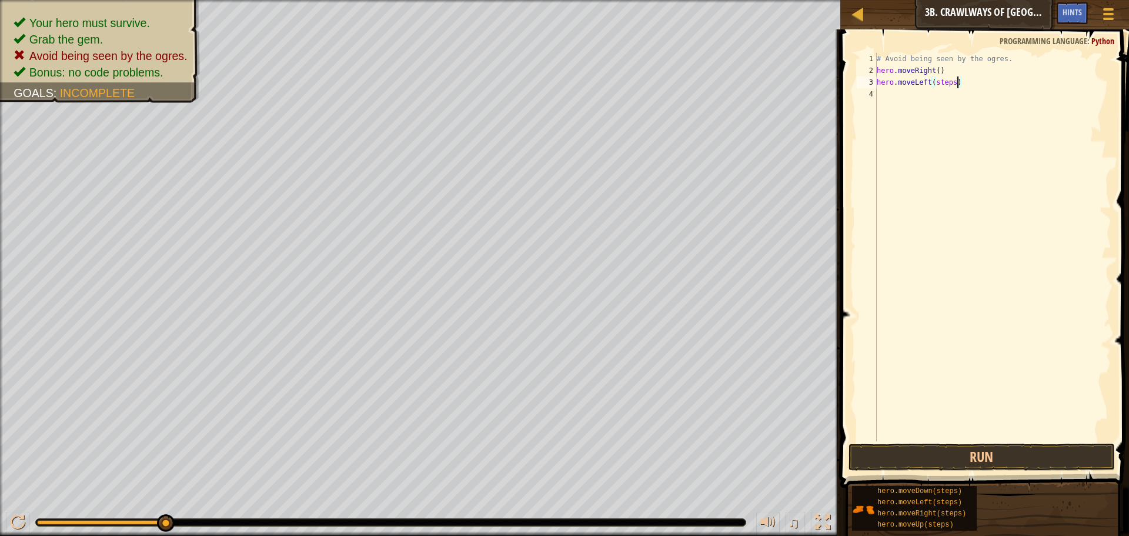
click at [957, 86] on div "# Avoid being seen by the ogres. hero . moveRight ( ) hero . moveLeft ( steps )" at bounding box center [993, 259] width 237 height 412
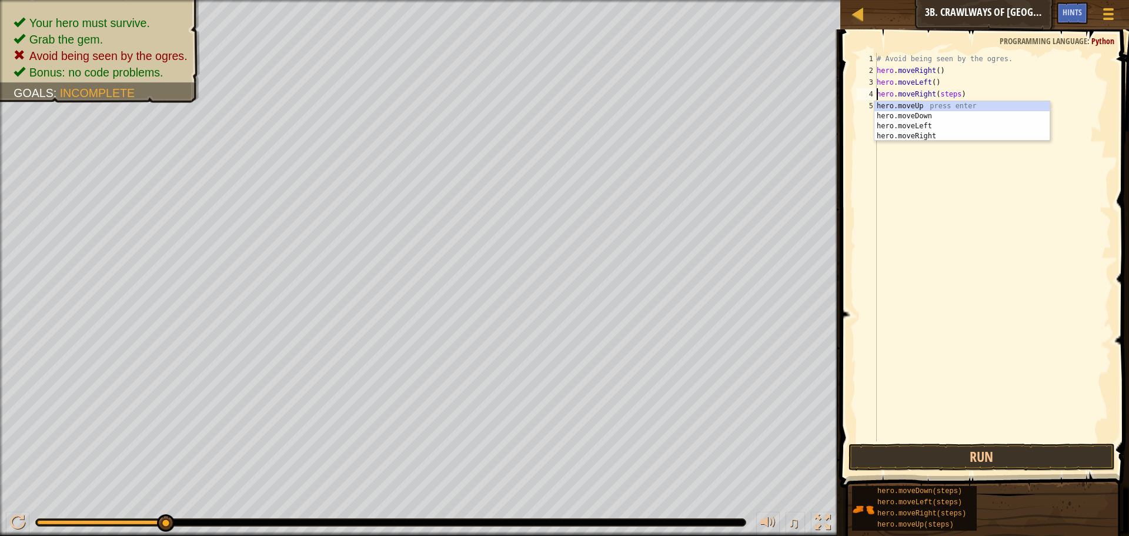
click at [961, 92] on div "# Avoid being seen by the ogres. hero . moveRight ( ) hero . moveLeft ( ) hero …" at bounding box center [993, 259] width 237 height 412
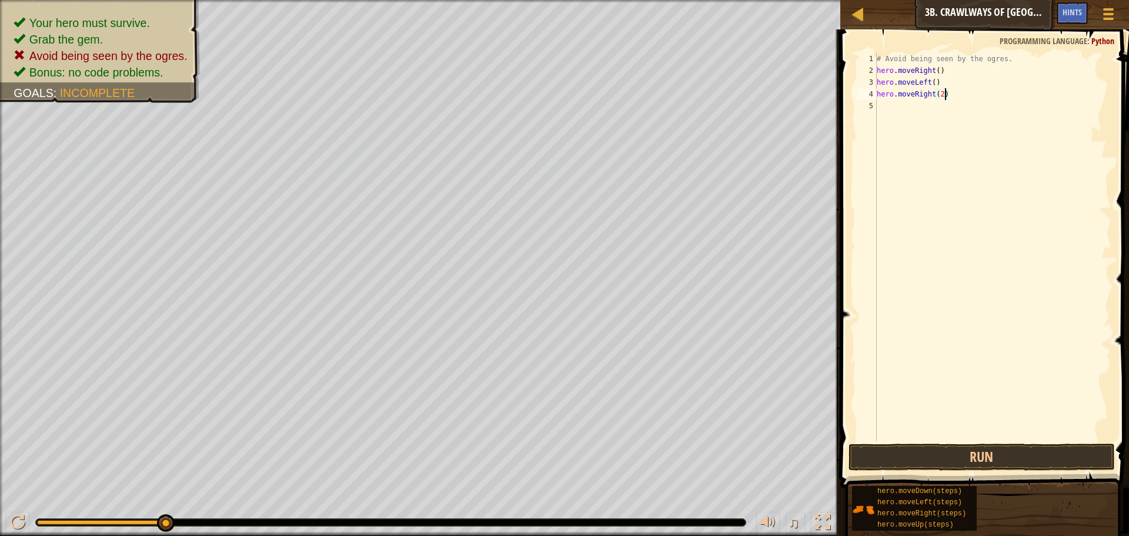
scroll to position [5, 5]
type textarea "hero.moveRight(2)"
click at [930, 448] on button "Run" at bounding box center [982, 456] width 266 height 27
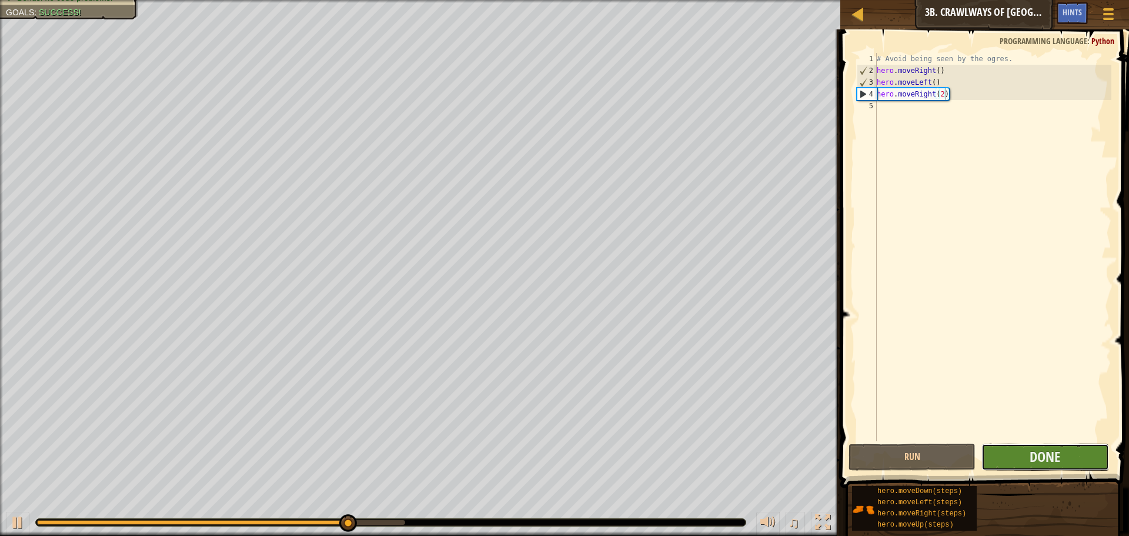
click at [990, 452] on button "Done" at bounding box center [1045, 456] width 127 height 27
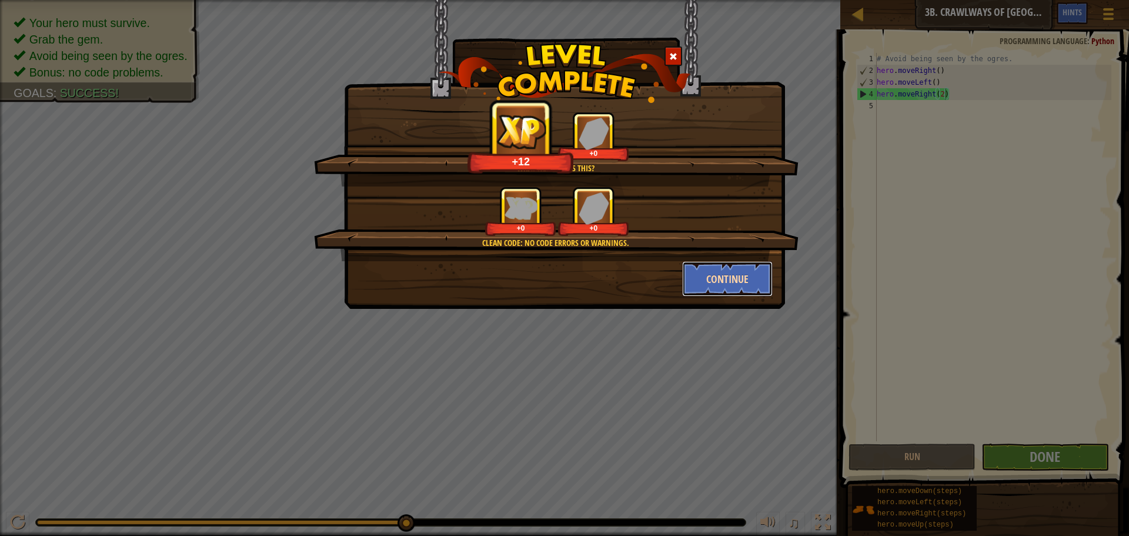
click at [737, 275] on button "Continue" at bounding box center [727, 278] width 91 height 35
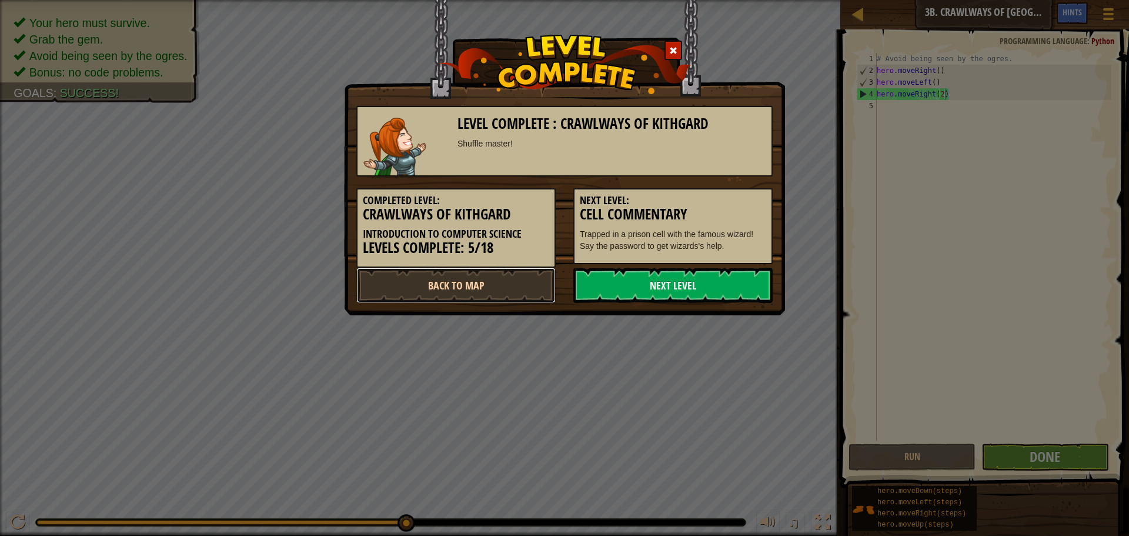
click at [488, 289] on link "Back to Map" at bounding box center [455, 285] width 199 height 35
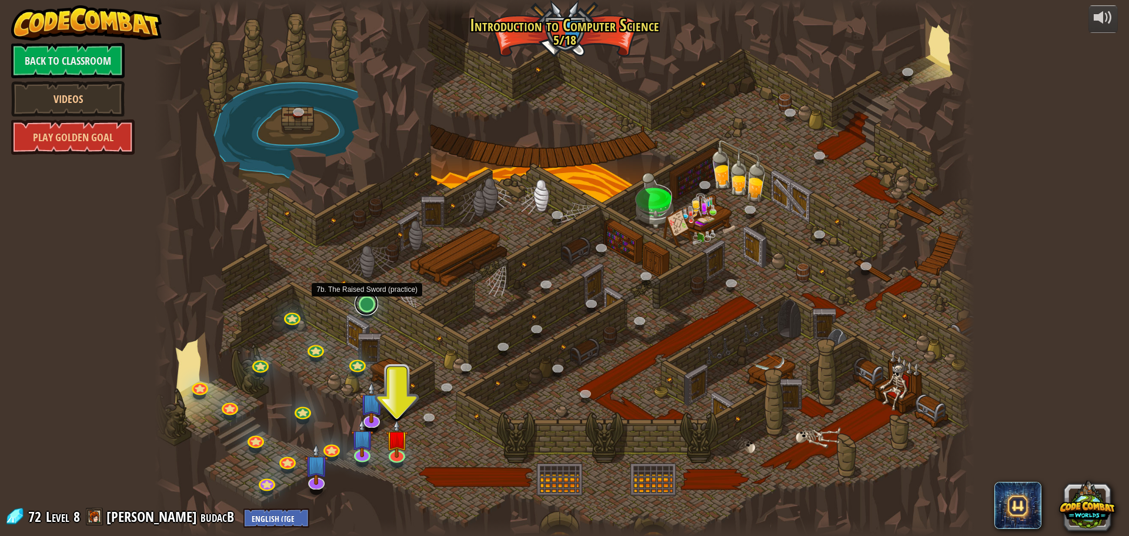
click at [373, 302] on link at bounding box center [367, 304] width 24 height 24
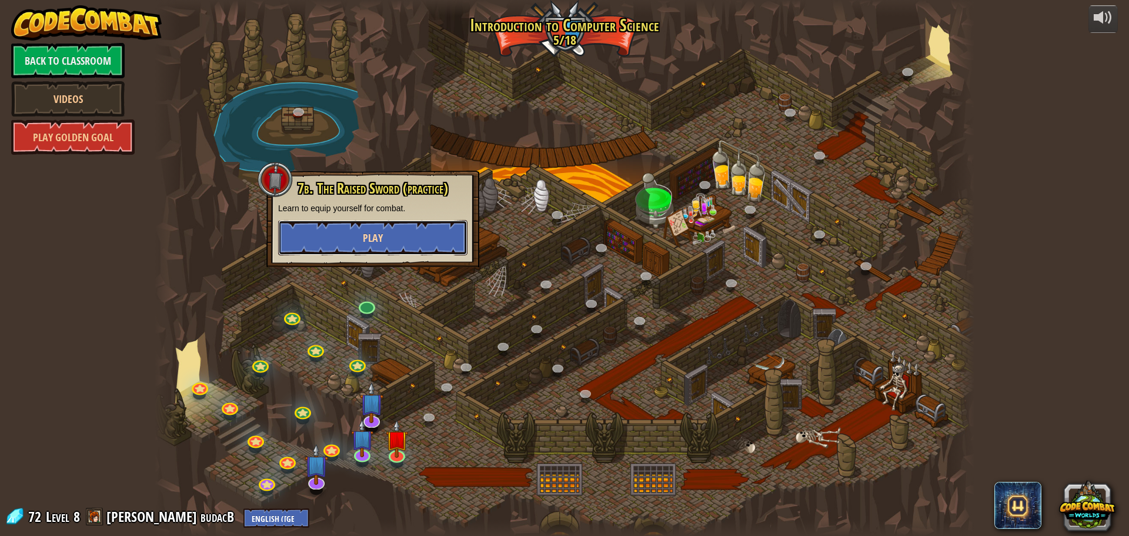
click at [358, 238] on button "Play" at bounding box center [372, 237] width 189 height 35
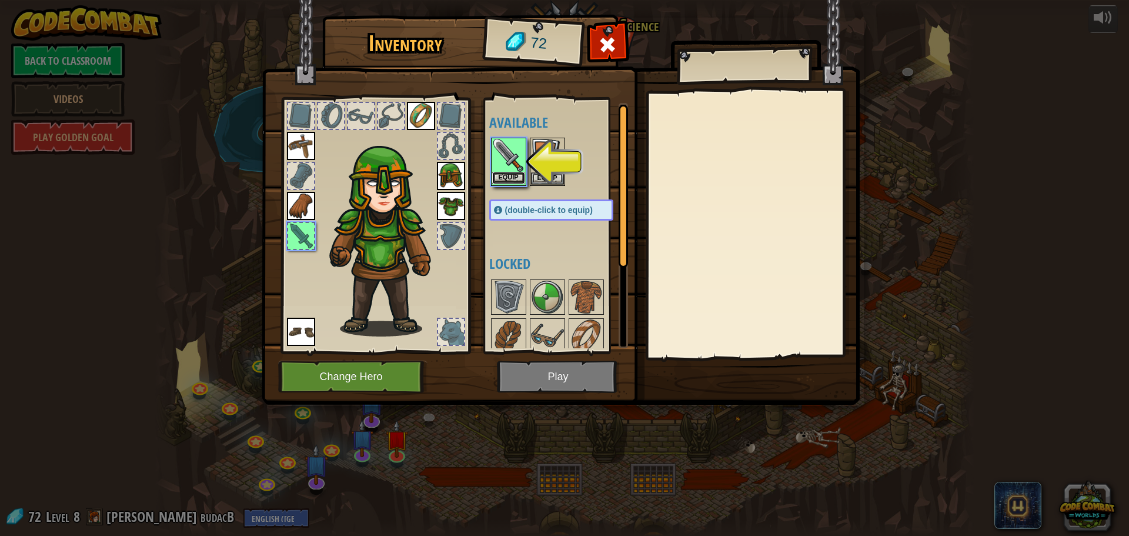
click at [515, 175] on button "Equip" at bounding box center [508, 178] width 33 height 12
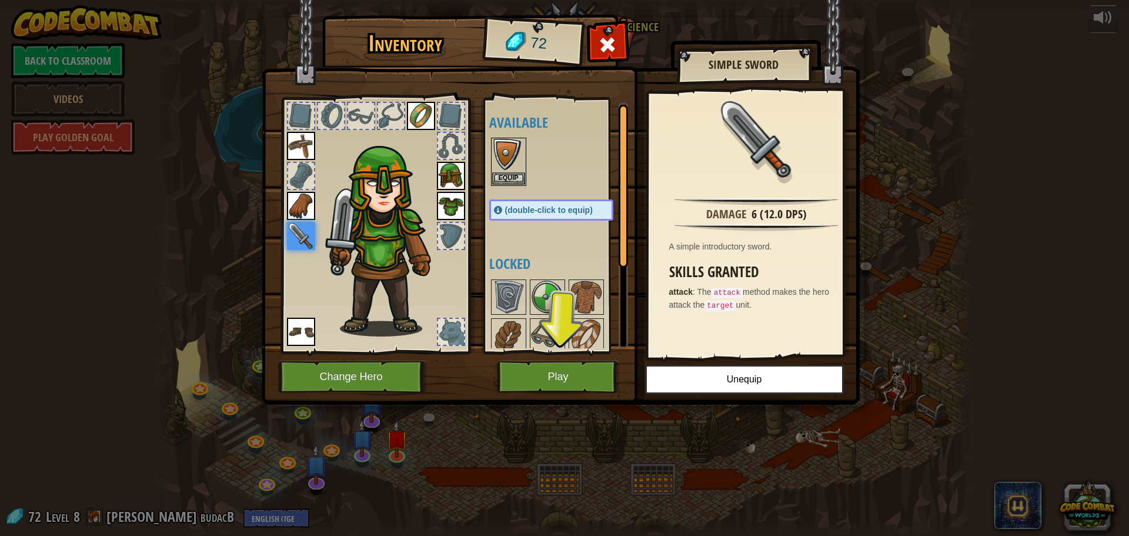
click at [499, 188] on div "Available Equip Equip Equip Equip Equip Equip Equip Equip (double-click to equi…" at bounding box center [563, 225] width 148 height 245
click at [505, 176] on button "Equip" at bounding box center [508, 178] width 33 height 12
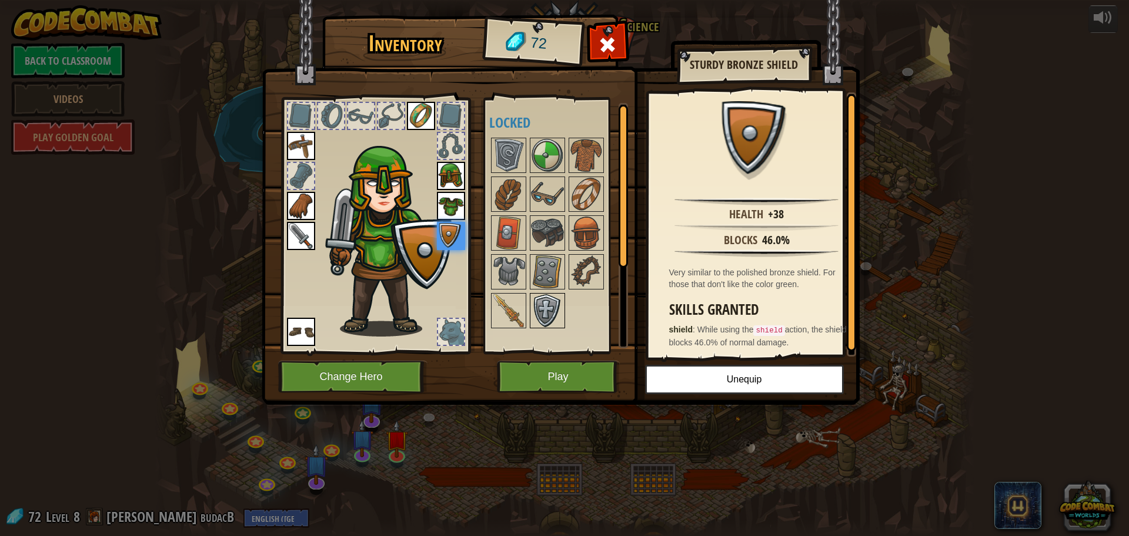
click at [549, 311] on img at bounding box center [547, 310] width 33 height 33
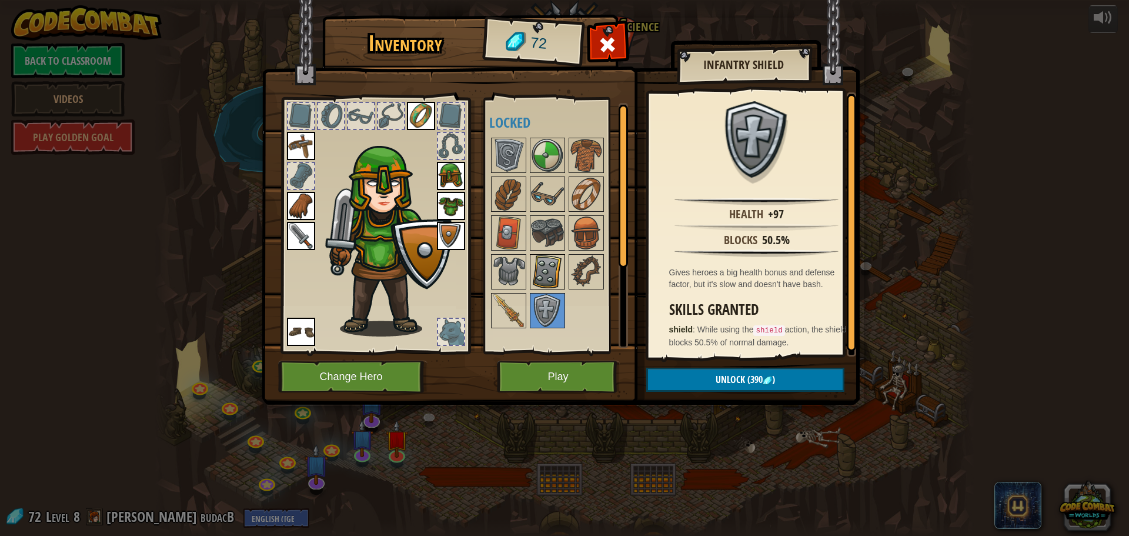
click at [542, 281] on img at bounding box center [547, 271] width 33 height 33
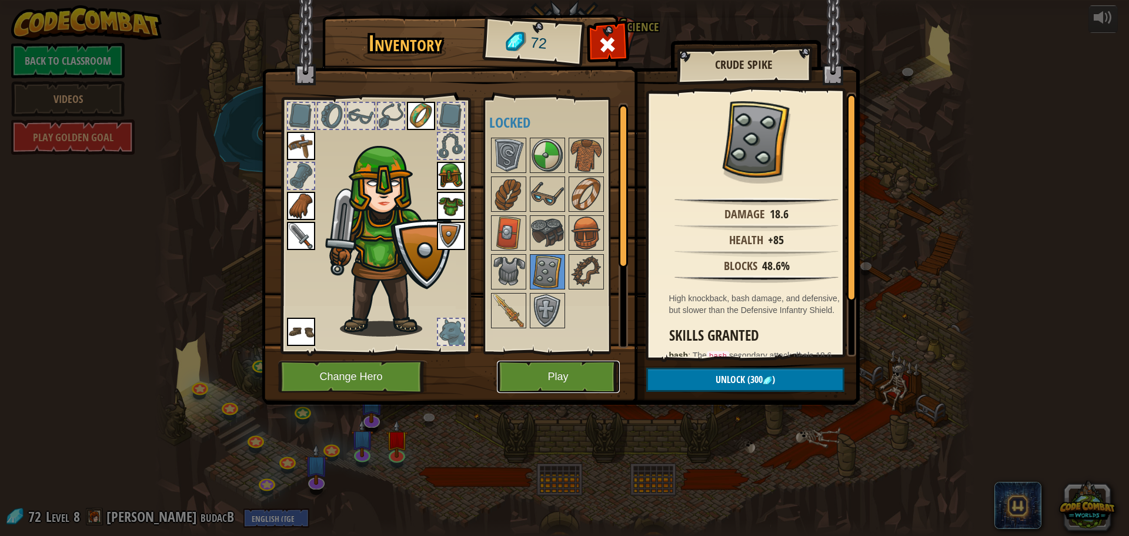
click at [580, 375] on button "Play" at bounding box center [558, 377] width 123 height 32
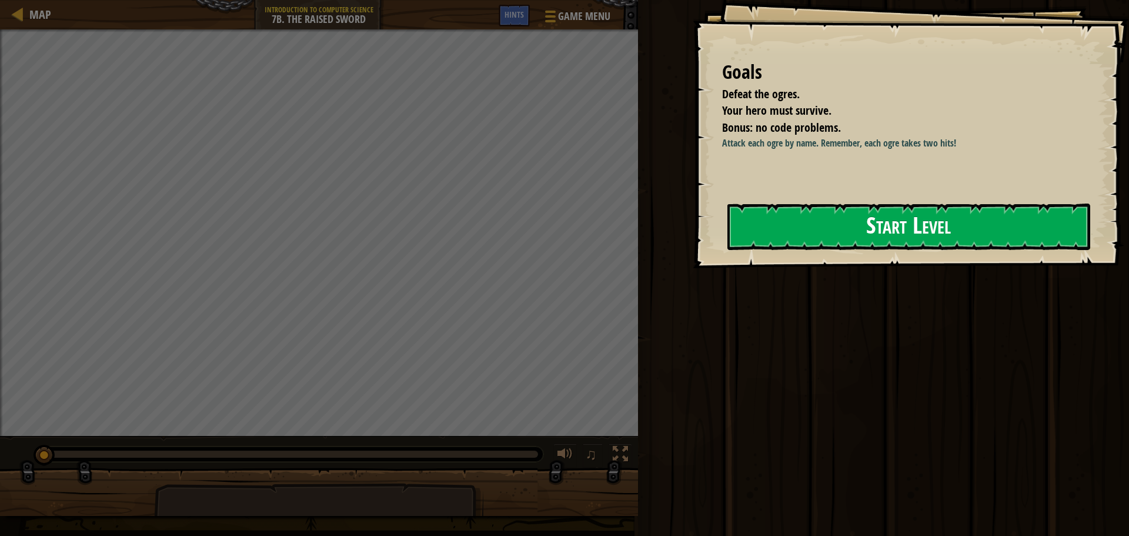
click at [760, 219] on button "Start Level" at bounding box center [909, 226] width 363 height 46
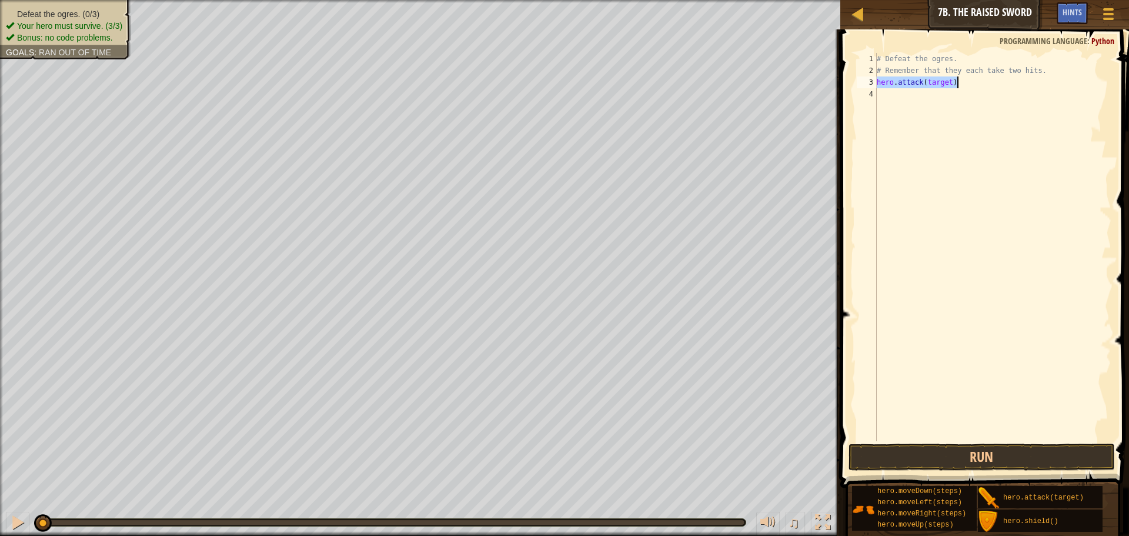
click at [890, 81] on div "# Defeat the ogres. # Remember that they each take two hits. hero . attack ( ta…" at bounding box center [993, 247] width 237 height 388
click at [952, 84] on div "# Defeat the ogres. # Remember that they each take two hits. hero . attack ( ta…" at bounding box center [993, 259] width 237 height 412
type textarea "hero.attack("Rig")"
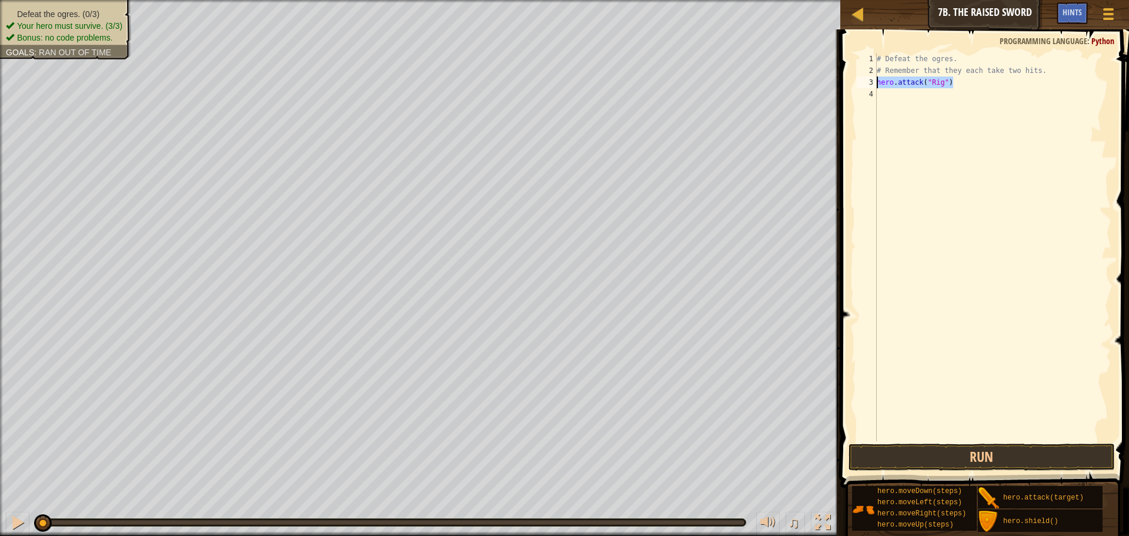
drag, startPoint x: 959, startPoint y: 87, endPoint x: 877, endPoint y: 84, distance: 82.4
click at [877, 84] on div "# Defeat the ogres. # Remember that they each take two hits. hero . attack ( "R…" at bounding box center [993, 259] width 237 height 412
click at [889, 98] on div "# Defeat the ogres. # Remember that they each take two hits. hero . attack ( "R…" at bounding box center [993, 259] width 237 height 412
paste textarea "hero.attack("Rig")"
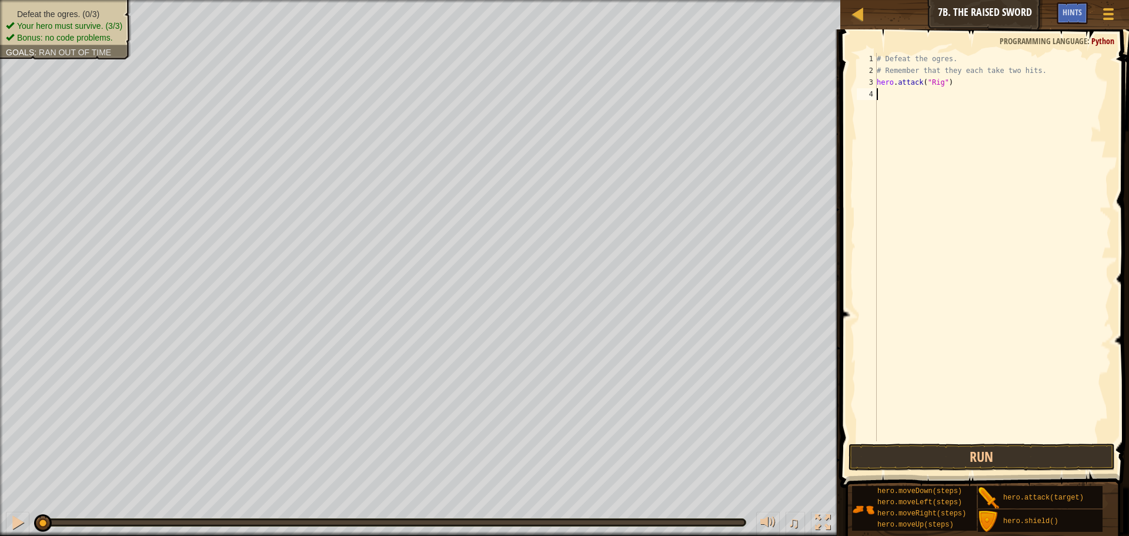
type textarea "hero.attack("Rig")"
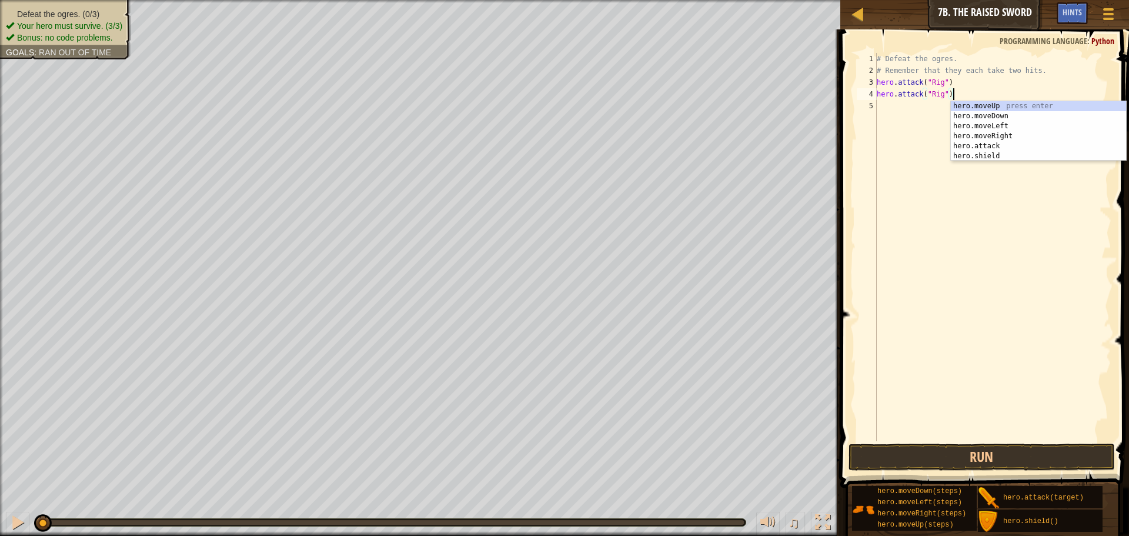
click at [886, 105] on div "# Defeat the ogres. # Remember that they each take two hits. hero . attack ( "R…" at bounding box center [993, 259] width 237 height 412
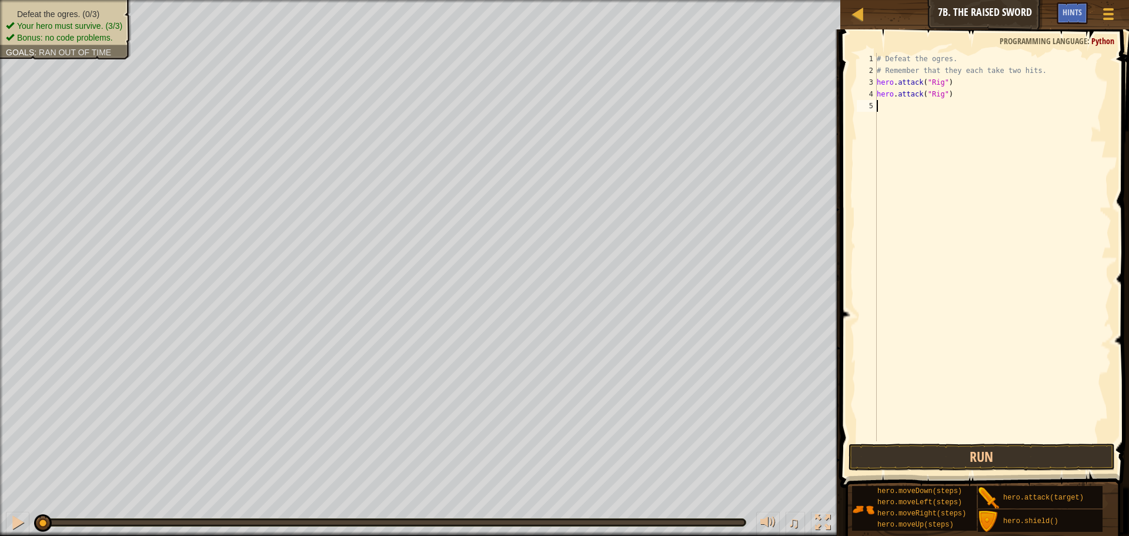
paste textarea "hero.attack("Rig")"
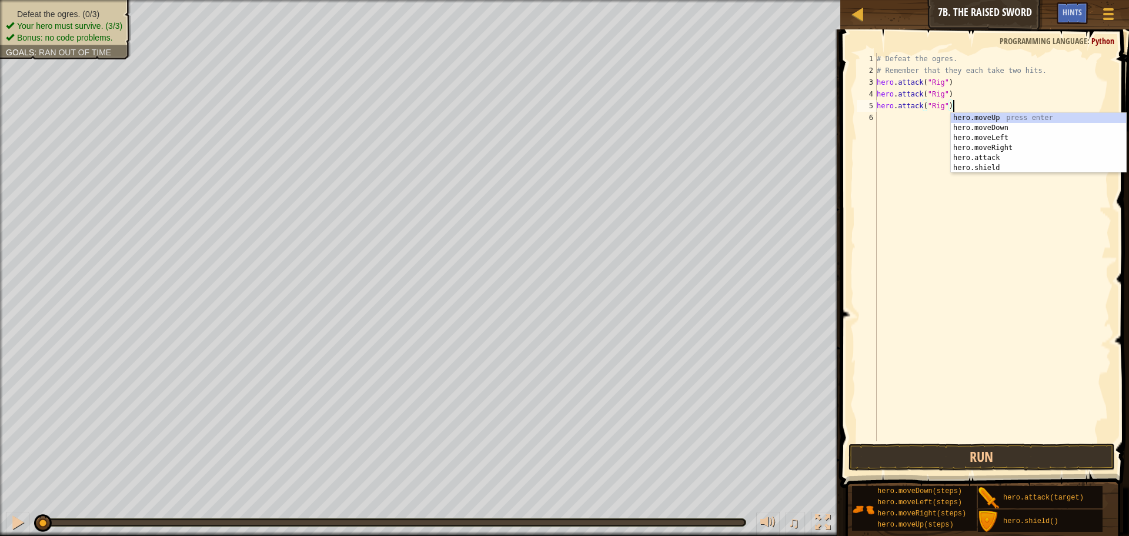
paste textarea "hero.attack("Rig")"
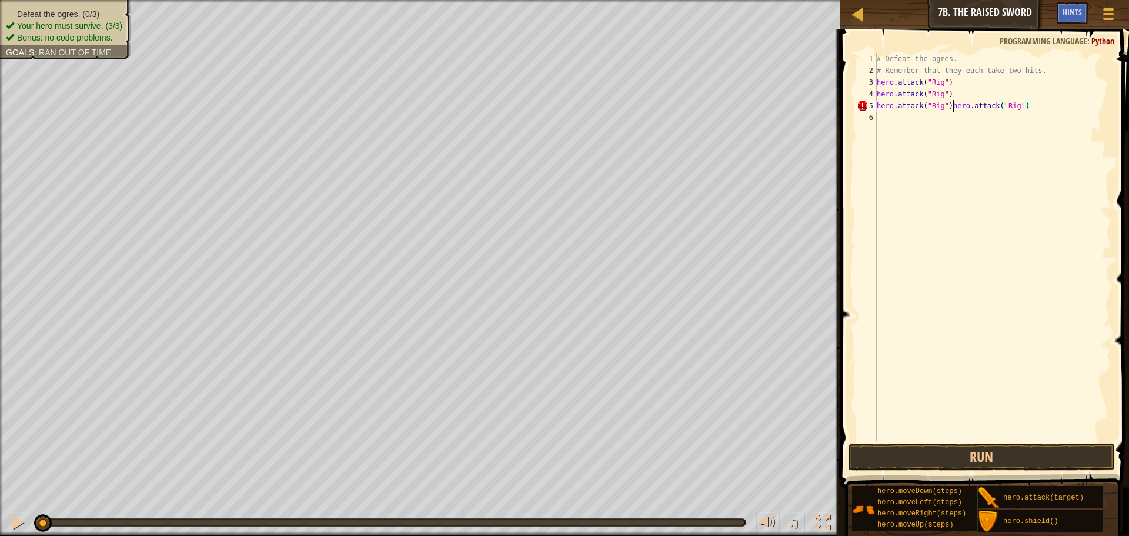
click at [955, 104] on div "# Defeat the ogres. # Remember that they each take two hits. hero . attack ( "R…" at bounding box center [993, 259] width 237 height 412
click at [945, 115] on div "# Defeat the ogres. # Remember that they each take two hits. hero . attack ( "R…" at bounding box center [993, 259] width 237 height 412
click at [945, 108] on div "# Defeat the ogres. # Remember that they each take two hits. hero . attack ( "R…" at bounding box center [993, 259] width 237 height 412
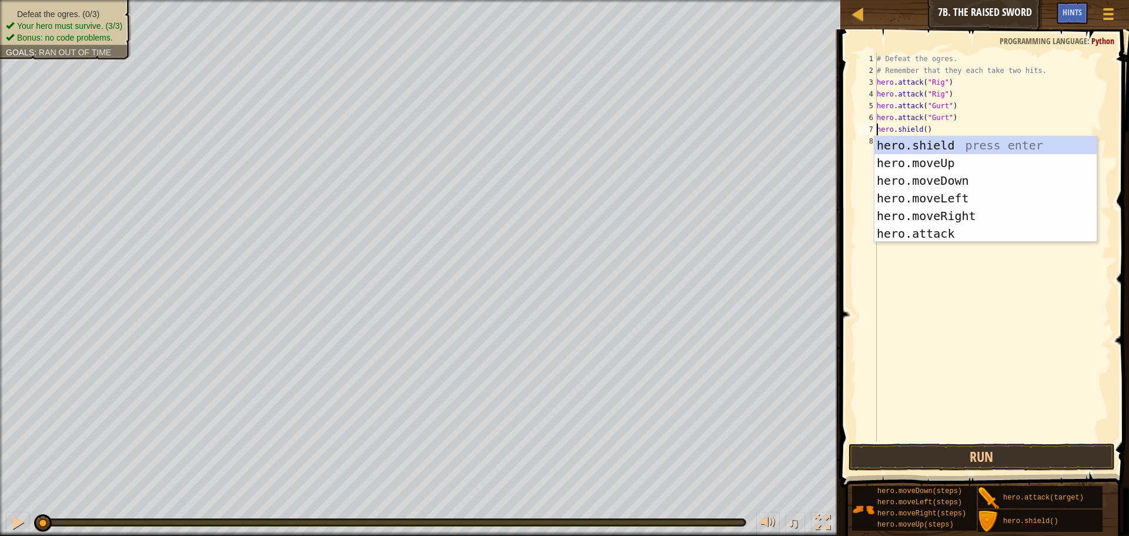
scroll to position [5, 4]
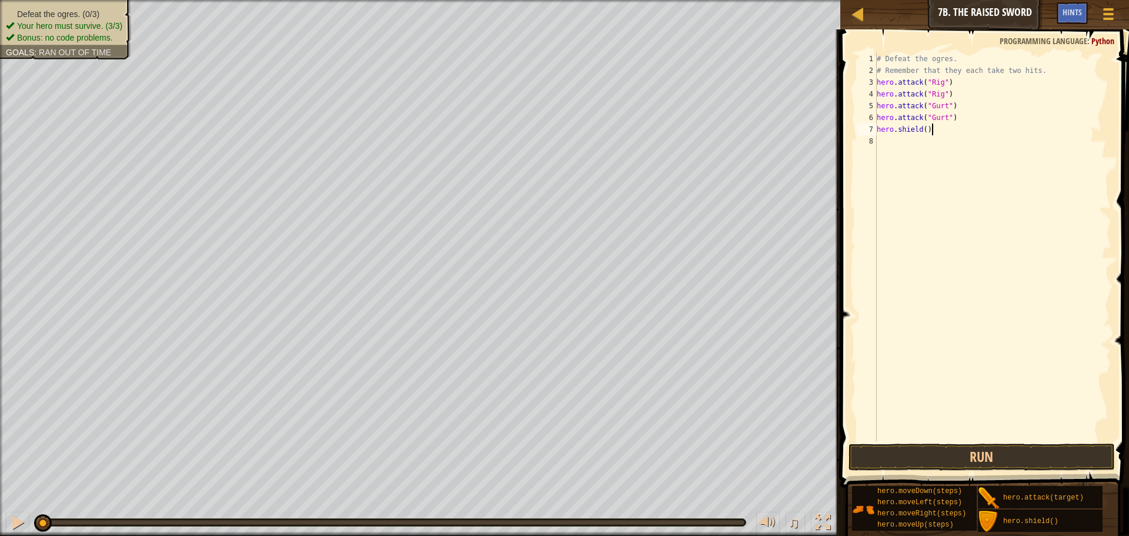
click at [934, 133] on div "# Defeat the ogres. # Remember that they each take two hits. hero . attack ( "R…" at bounding box center [993, 259] width 237 height 412
type textarea "h"
click at [1043, 70] on div "# Defeat the ogres. # Remember that they each take two hits.hero.shield() hero …" at bounding box center [993, 259] width 237 height 412
click at [1046, 74] on div "# Defeat the ogres. # Remember that they each take two hits.hero.shield() hero …" at bounding box center [993, 259] width 237 height 412
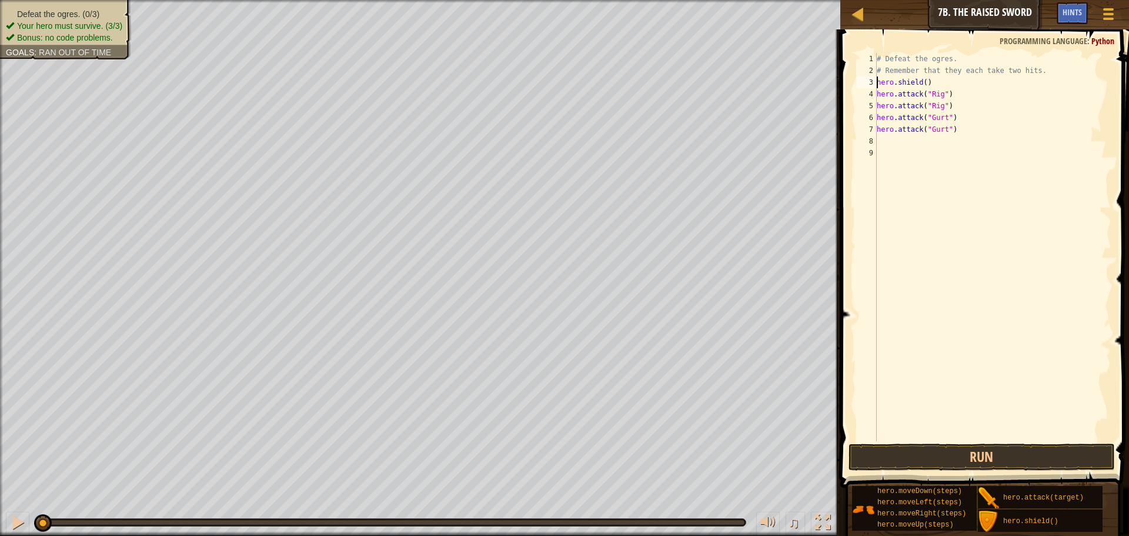
scroll to position [5, 1]
click at [928, 81] on div "# Defeat the ogres. # Remember that they each take two hits. hero . shield ( ) …" at bounding box center [993, 259] width 237 height 412
type textarea "hero.shield(3)"
click at [1030, 460] on button "Run" at bounding box center [982, 456] width 266 height 27
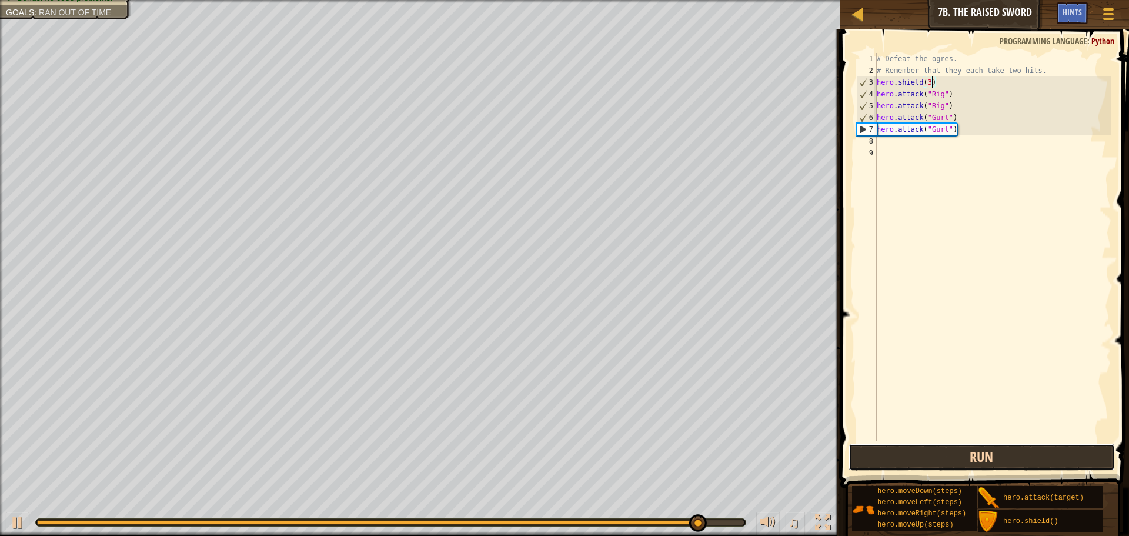
click at [917, 463] on button "Run" at bounding box center [982, 456] width 266 height 27
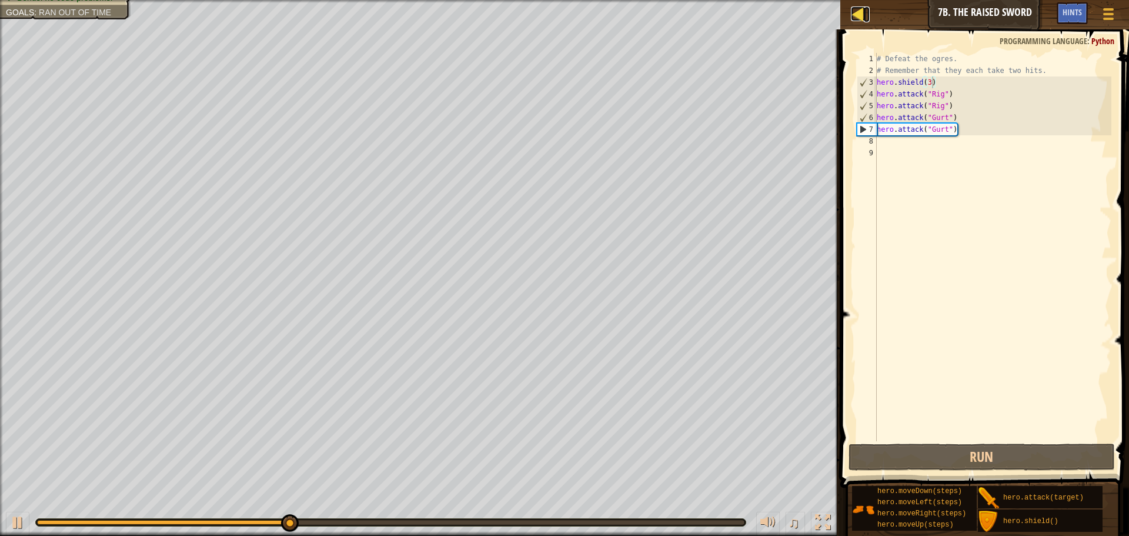
click at [858, 14] on div at bounding box center [858, 13] width 15 height 15
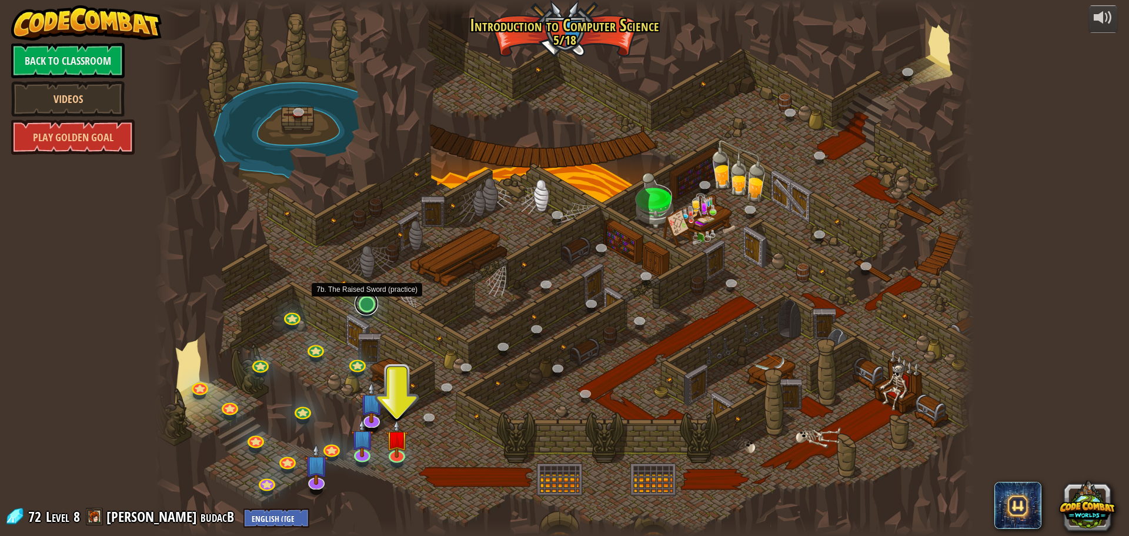
click at [372, 304] on link at bounding box center [367, 304] width 24 height 24
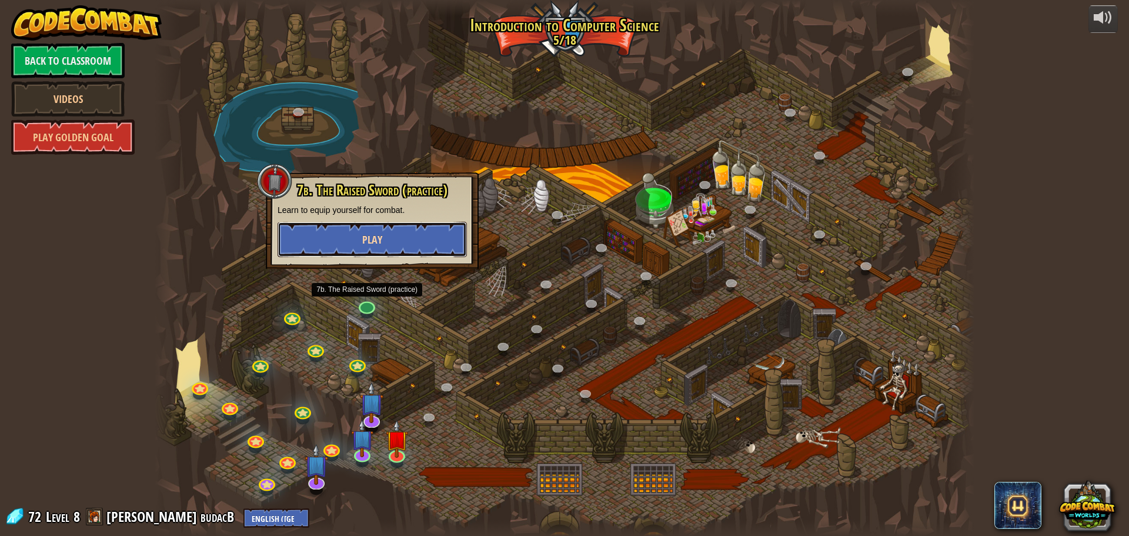
click at [409, 237] on button "Play" at bounding box center [372, 239] width 189 height 35
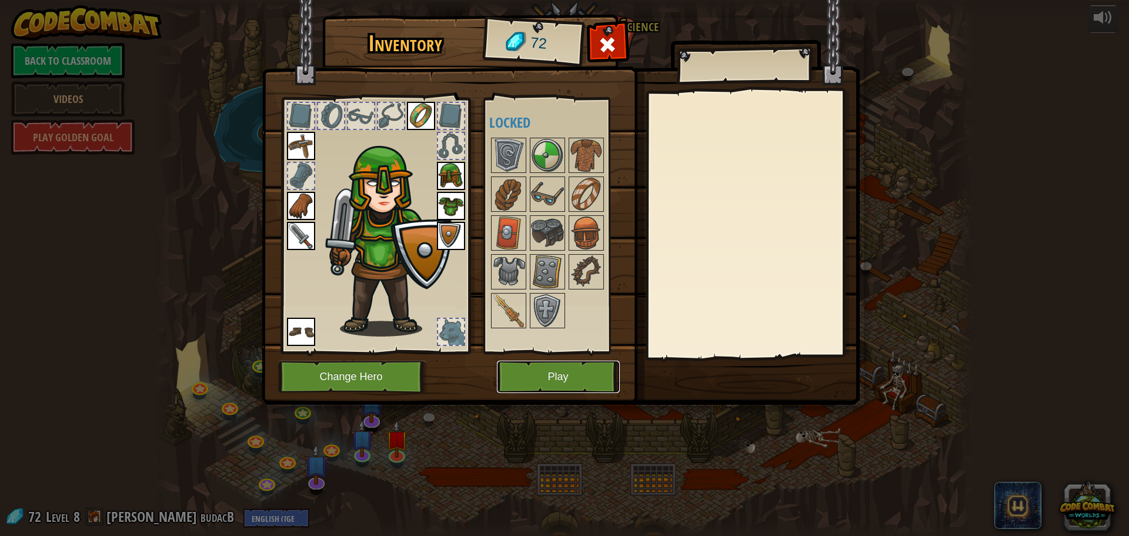
click at [566, 374] on button "Play" at bounding box center [558, 377] width 123 height 32
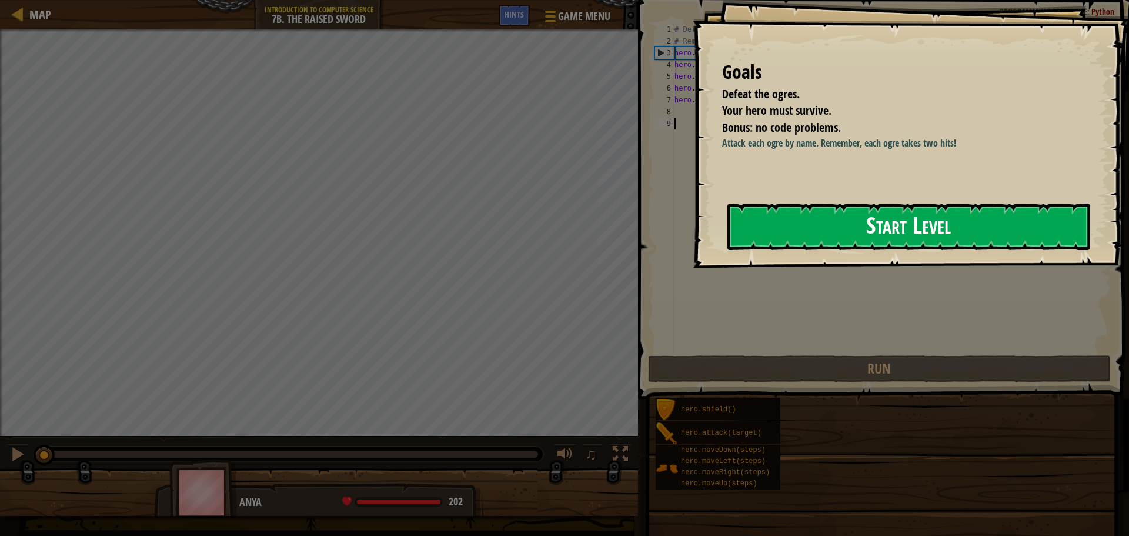
click at [784, 248] on button "Start Level" at bounding box center [909, 226] width 363 height 46
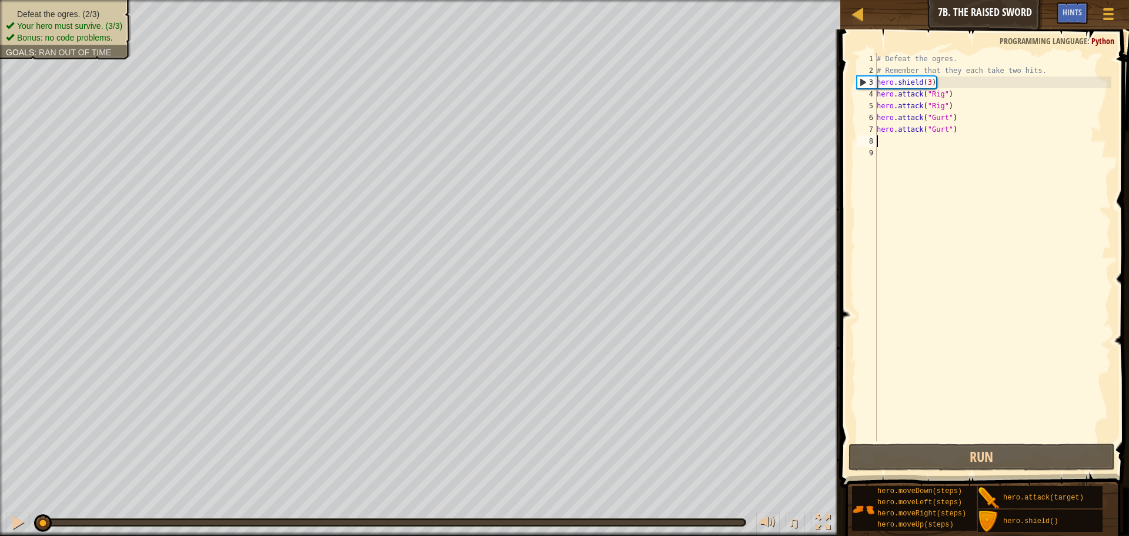
click at [884, 143] on div "# Defeat the ogres. # Remember that they each take two hits. hero . shield ( 3 …" at bounding box center [993, 259] width 237 height 412
type textarea "v"
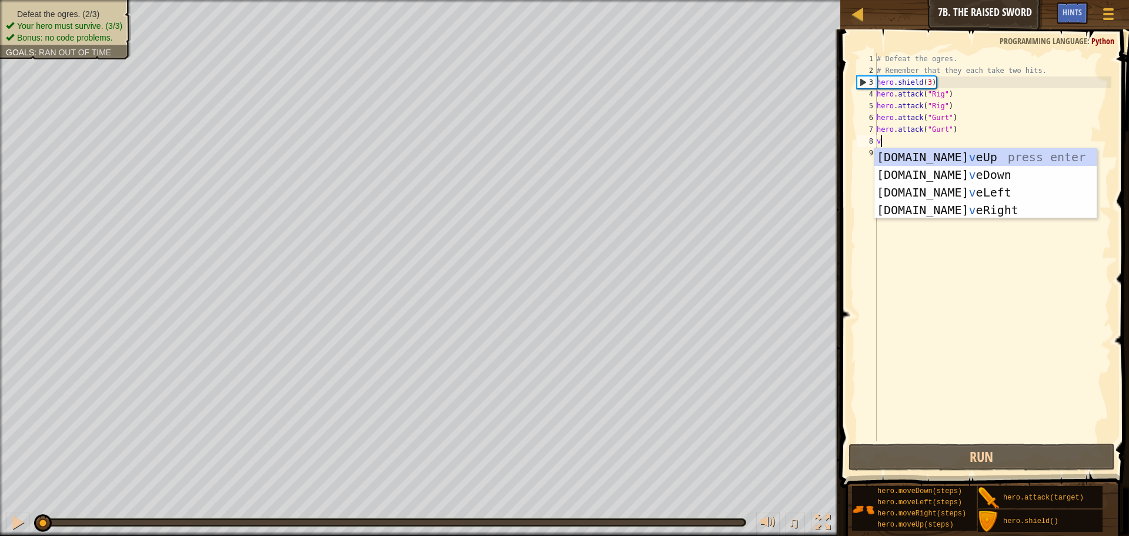
scroll to position [5, 0]
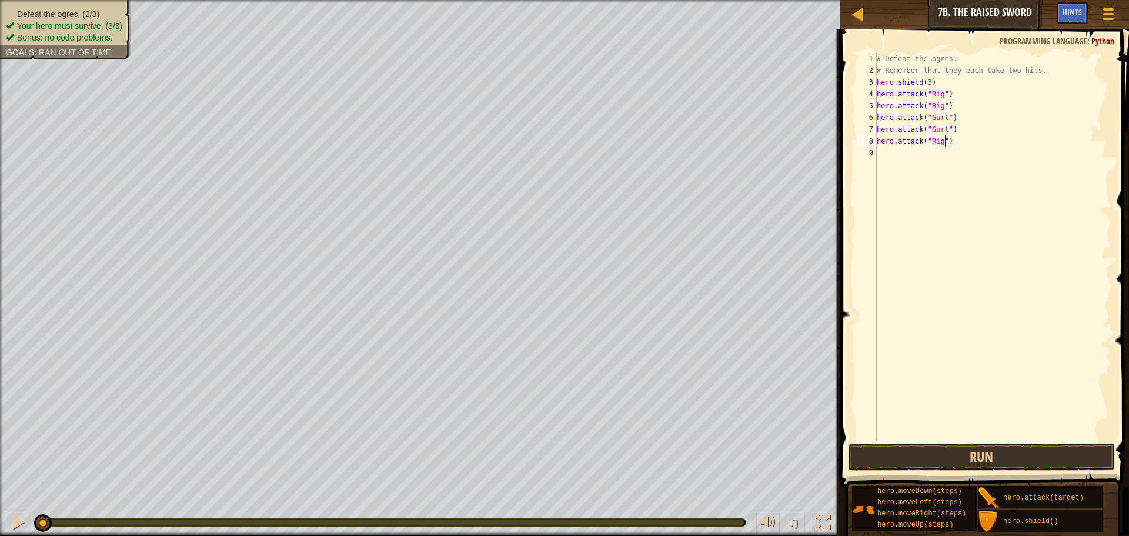
click at [943, 142] on div "# Defeat the ogres. # Remember that they each take two hits. hero . shield ( 3 …" at bounding box center [993, 259] width 237 height 412
type textarea "ck"
click at [893, 59] on div "ck" at bounding box center [993, 259] width 237 height 412
type textarea "c"
drag, startPoint x: 992, startPoint y: 524, endPoint x: 937, endPoint y: 193, distance: 335.7
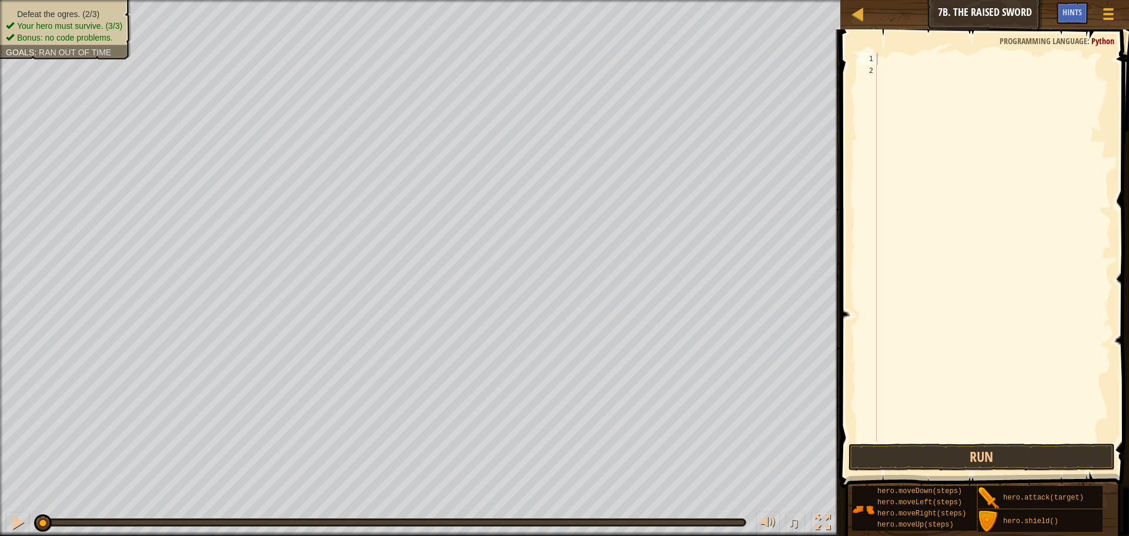
click at [916, 153] on div "Hints Videos 1 2 הההההההההההההההההההההההההההההההההההההההההההההההההההההההההההההה…" at bounding box center [983, 279] width 292 height 500
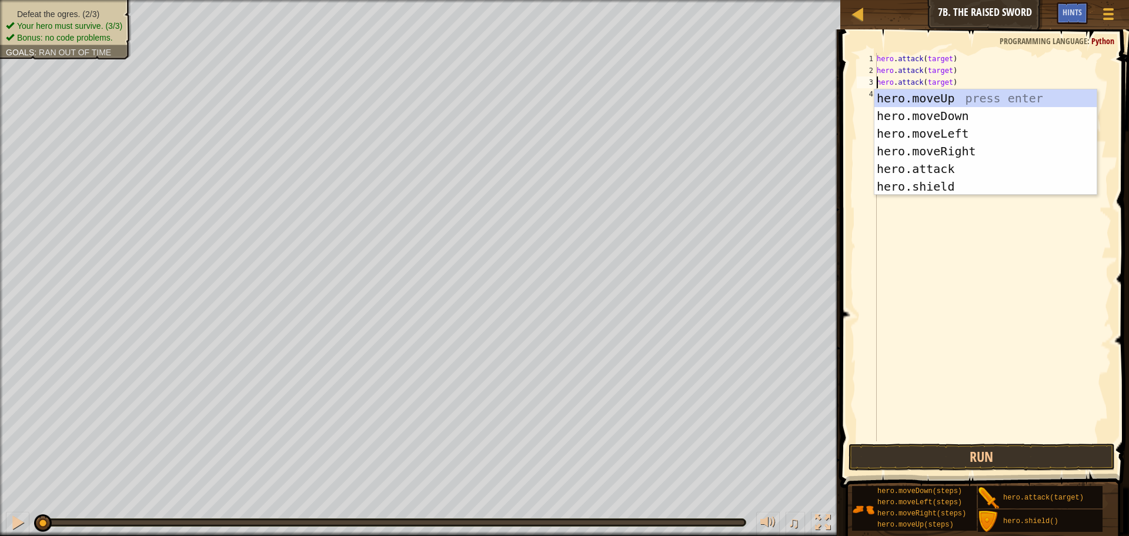
click at [953, 71] on div "hero . attack ( target ) hero . attack ( target ) hero . attack ( target )" at bounding box center [993, 259] width 237 height 412
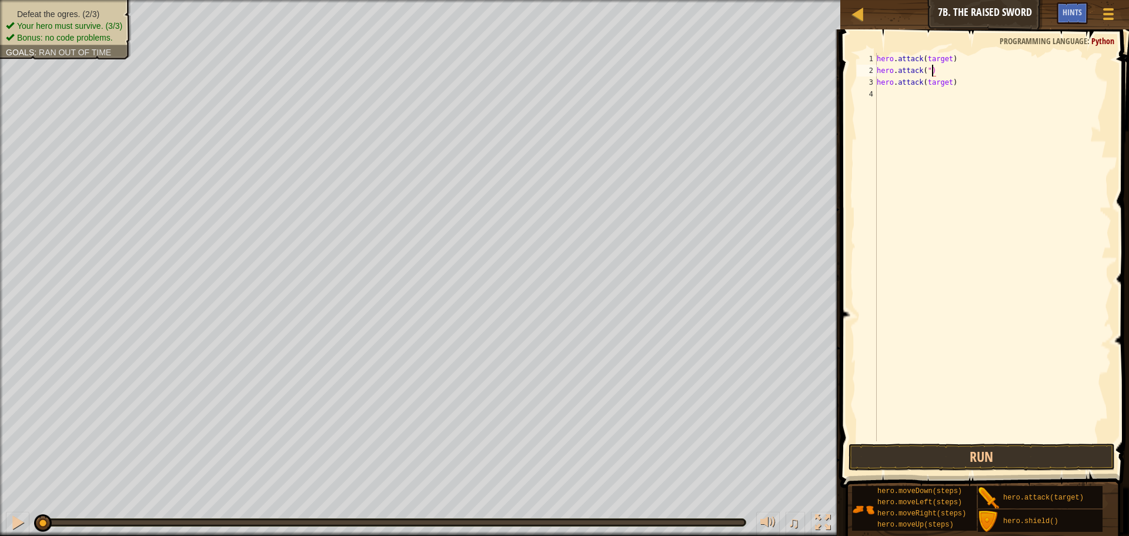
scroll to position [5, 5]
click at [954, 85] on div "hero . attack ( target ) hero . attack ( "" ) hero . attack ( target )" at bounding box center [993, 259] width 237 height 412
drag, startPoint x: 954, startPoint y: 85, endPoint x: 871, endPoint y: 85, distance: 82.9
click at [871, 85] on div "hero.attack("") 1 2 3 4 hero . attack ( target ) hero . attack ( "" ) hero . at…" at bounding box center [983, 247] width 257 height 388
type textarea "hero.attack("")"
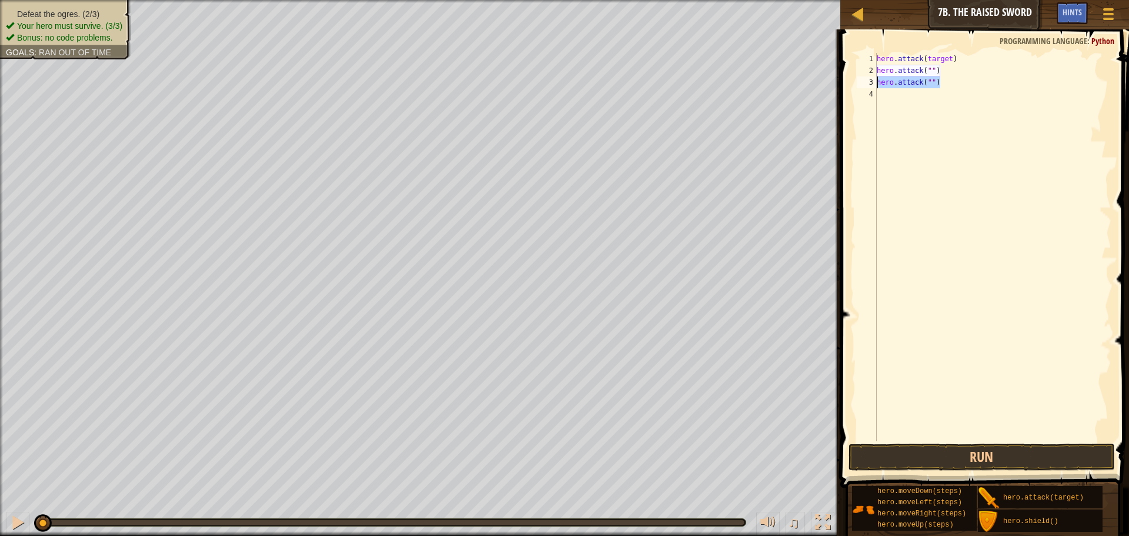
click at [946, 86] on div "hero . attack ( target ) hero . attack ( "" ) hero . attack ( "" )" at bounding box center [993, 247] width 237 height 388
paste textarea "hero.attack("")"
click at [964, 59] on div "hero . attack ( target ) hero . attack ( "" ) hero . attack ( "" ) hero . attac…" at bounding box center [993, 259] width 237 height 412
type textarea "h"
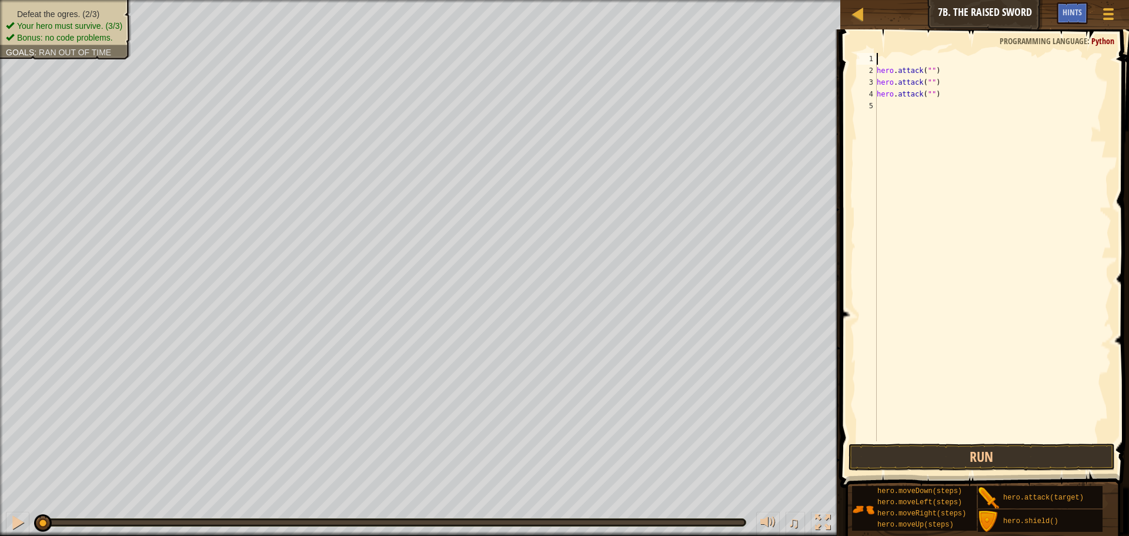
click at [878, 68] on div "hero . attack ( "" ) hero . attack ( "" ) hero . attack ( "" )" at bounding box center [993, 259] width 237 height 412
click at [931, 56] on div "hero . attack ( "" ) hero . attack ( "" ) hero . attack ( "" )" at bounding box center [993, 259] width 237 height 412
click at [930, 73] on div "hero . attack ( "Rig" ) hero . attack ( "" ) hero . attack ( "" )" at bounding box center [993, 259] width 237 height 412
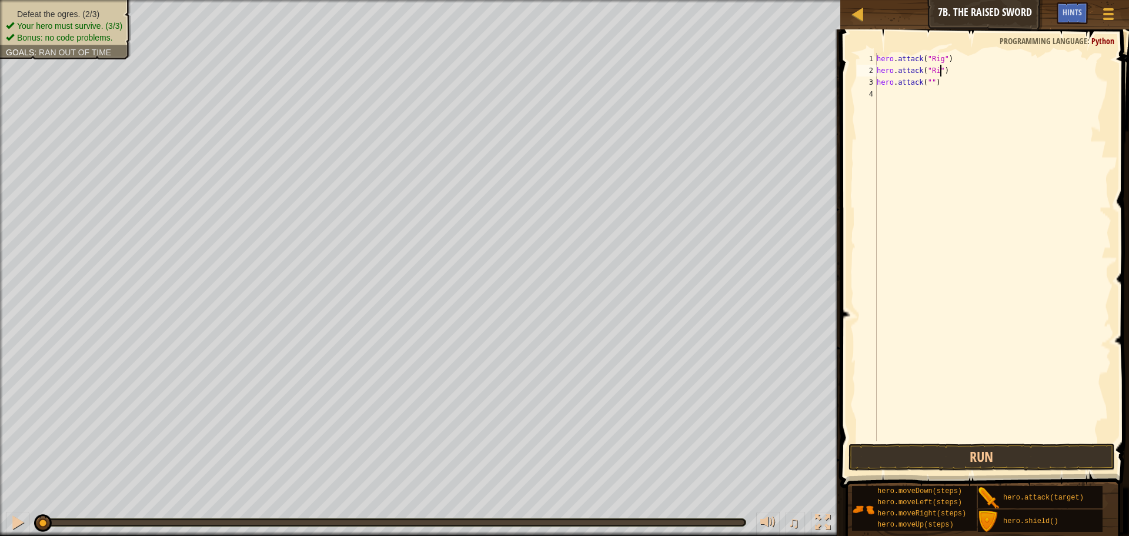
type textarea "hero.attack("Rig")"
click at [870, 98] on div "4" at bounding box center [867, 94] width 20 height 12
paste textarea "hero.attack("")"
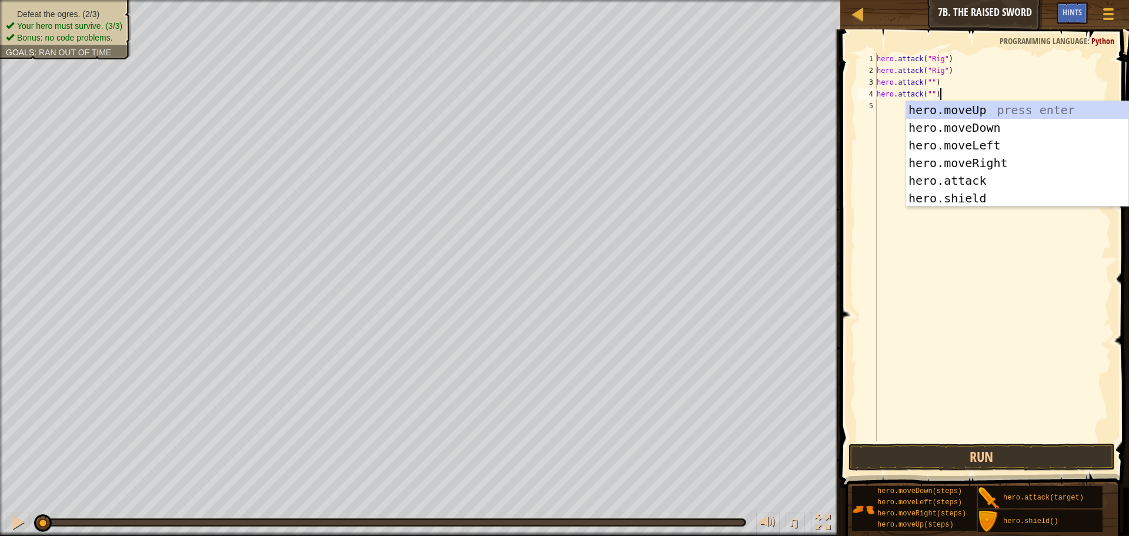
click at [932, 90] on div "hero . attack ( "Rig" ) hero . attack ( "Rig" ) hero . attack ( "" ) hero . att…" at bounding box center [993, 259] width 237 height 412
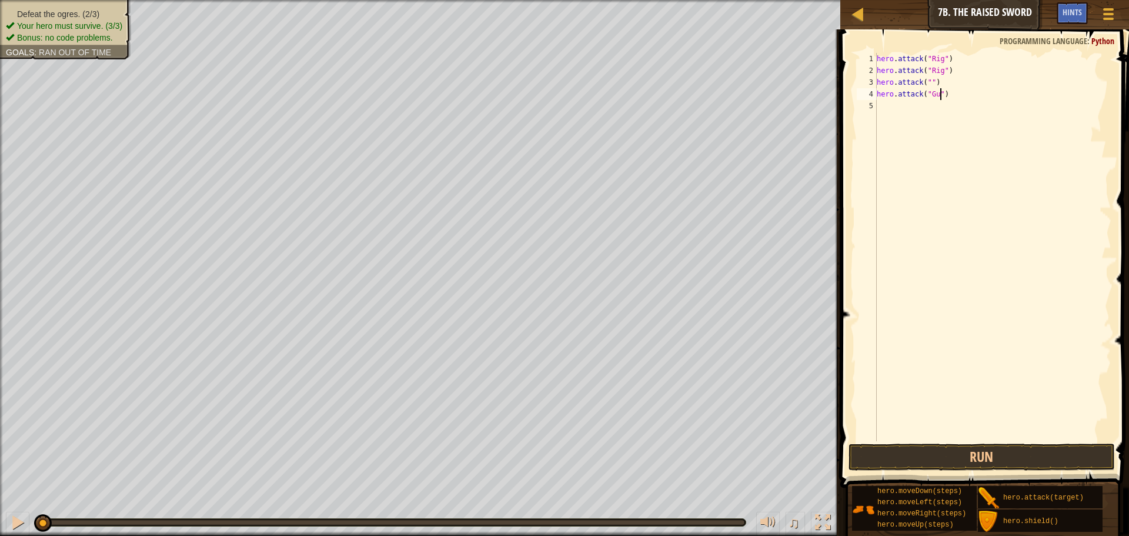
scroll to position [5, 6]
click at [930, 85] on div "hero . attack ( "Rig" ) hero . attack ( "Rig" ) hero . attack ( "" ) hero . att…" at bounding box center [993, 259] width 237 height 412
click at [934, 85] on div "hero . attack ( "Rig" ) hero . attack ( "Rig" ) hero . attack ( "" ) hero . att…" at bounding box center [993, 259] width 237 height 412
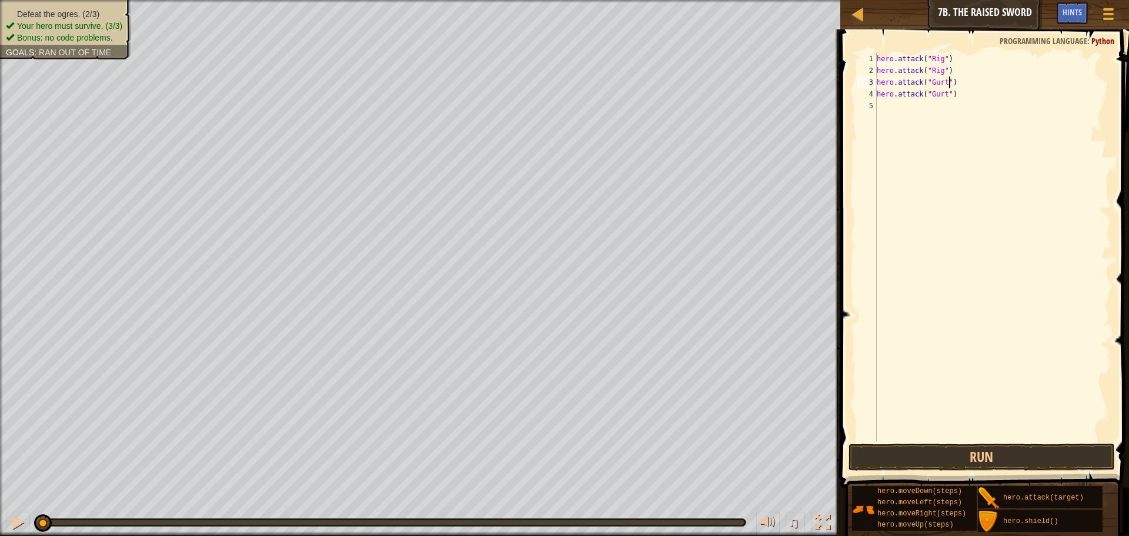
type textarea "hero.attack("Gurt")"
click at [1103, 41] on span "Python" at bounding box center [1103, 40] width 23 height 11
click at [881, 108] on div "hero . attack ( "Rig" ) hero . attack ( "Rig" ) hero . attack ( "Gurt" ) hero .…" at bounding box center [993, 259] width 237 height 412
paste textarea "hero.attack("")"
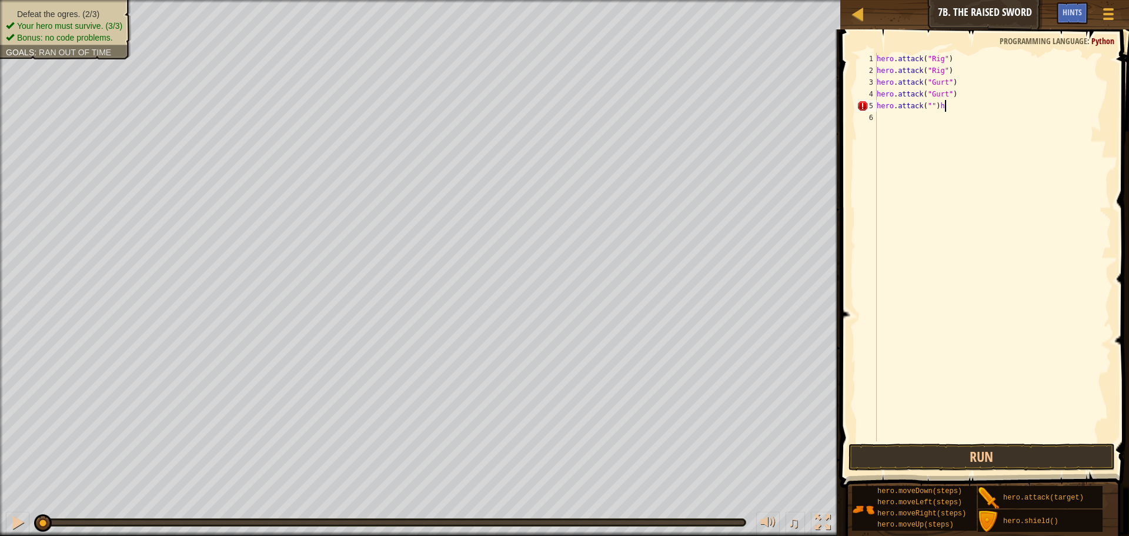
type textarea "hero.attack("")"
paste textarea "hero.attack("")"
click at [933, 114] on div "hero . attack ( "Rig" ) hero . attack ( "Rig" ) hero . attack ( "Gurt" ) hero .…" at bounding box center [993, 259] width 237 height 412
click at [932, 106] on div "hero . attack ( "Rig" ) hero . attack ( "Rig" ) hero . attack ( "Gurt" ) hero .…" at bounding box center [993, 259] width 237 height 412
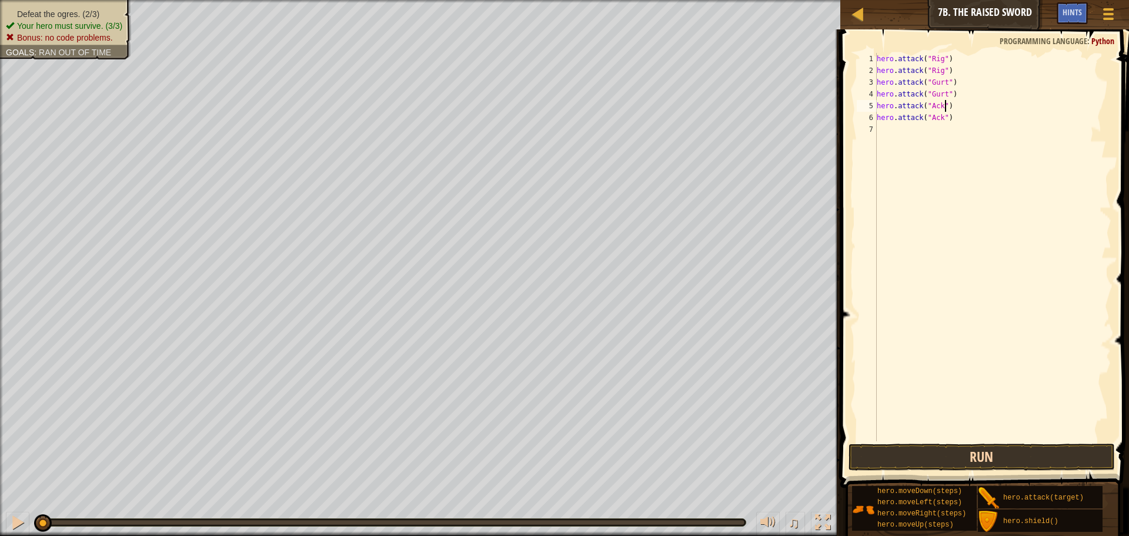
type textarea "hero.attack("Ack")"
click at [926, 462] on button "Run" at bounding box center [982, 456] width 266 height 27
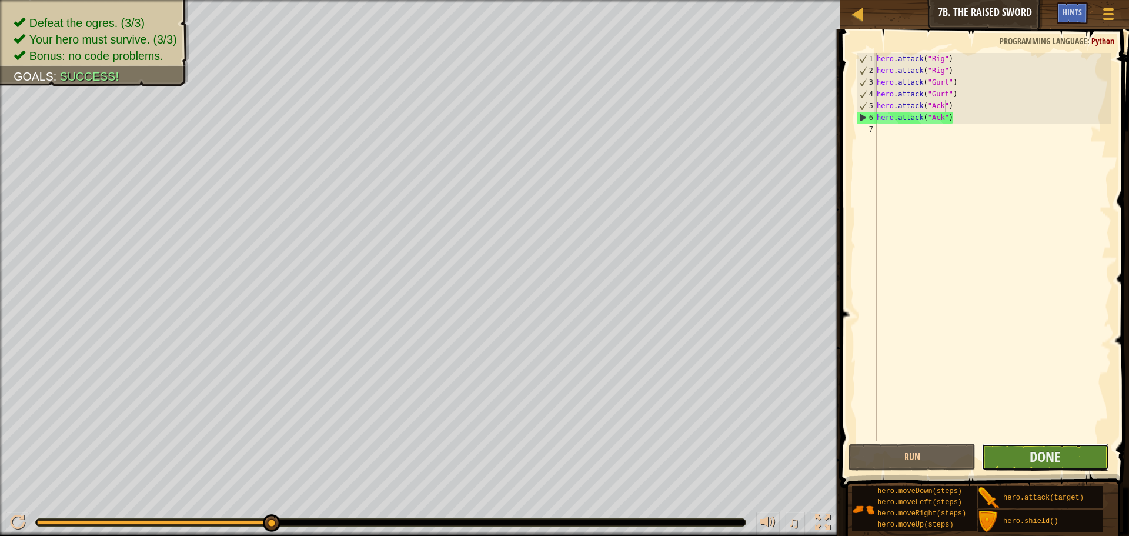
click at [1020, 453] on button "Done" at bounding box center [1045, 456] width 127 height 27
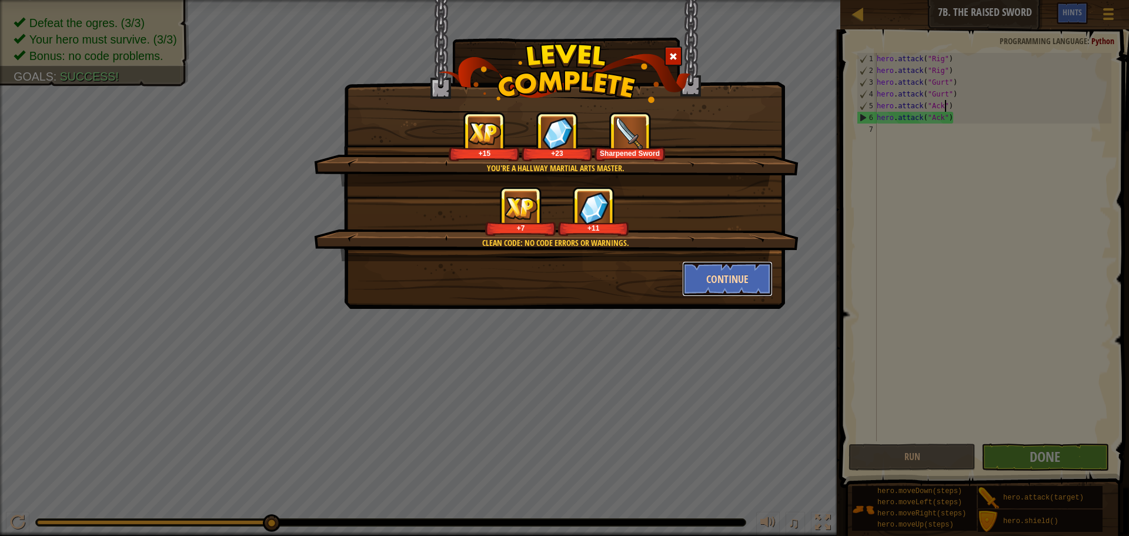
click at [711, 265] on button "Continue" at bounding box center [727, 278] width 91 height 35
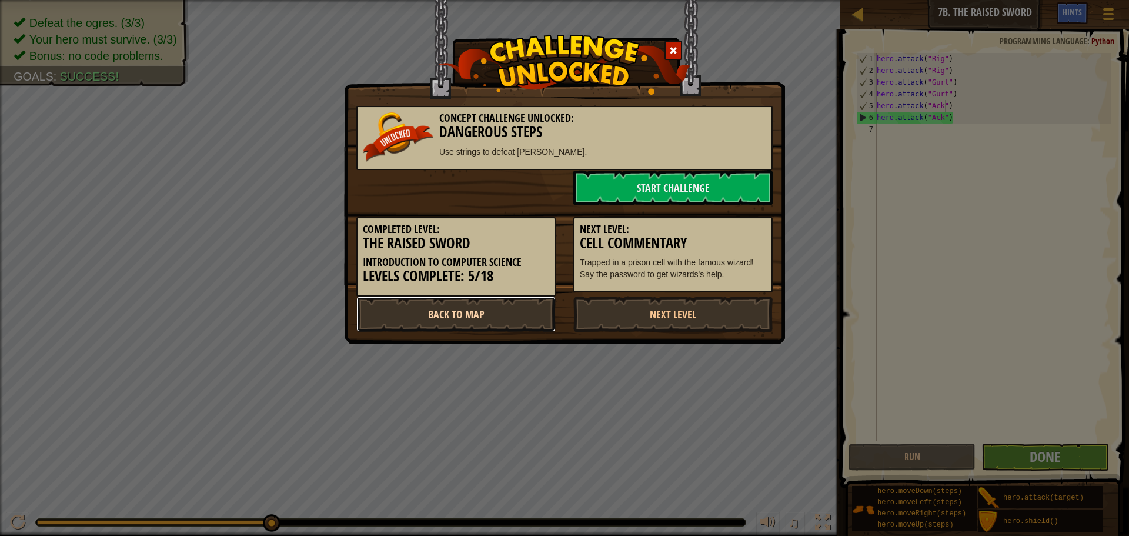
click at [475, 312] on link "Back to Map" at bounding box center [455, 313] width 199 height 35
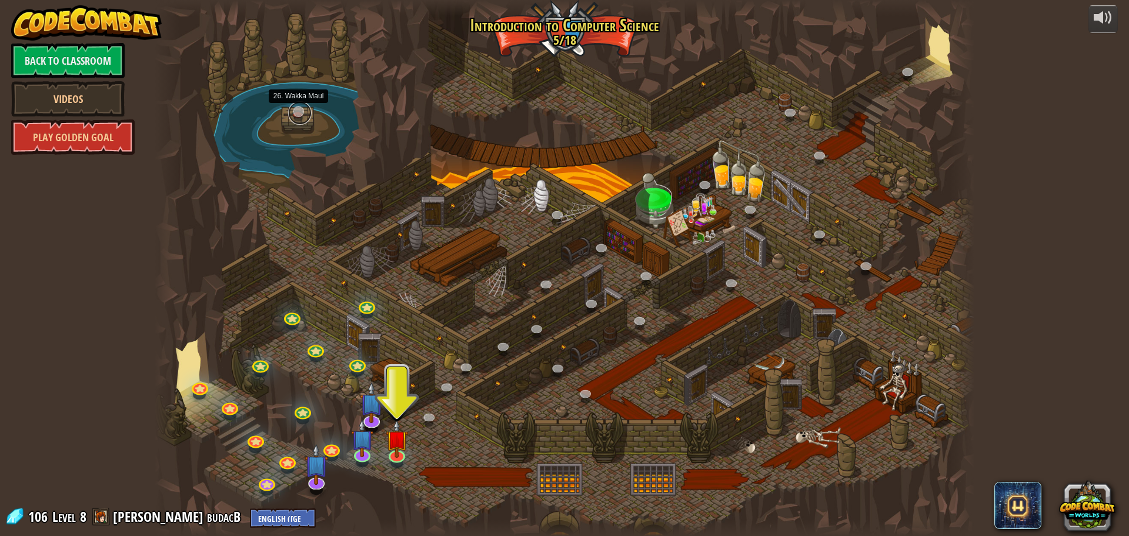
click at [295, 109] on link at bounding box center [300, 113] width 24 height 24
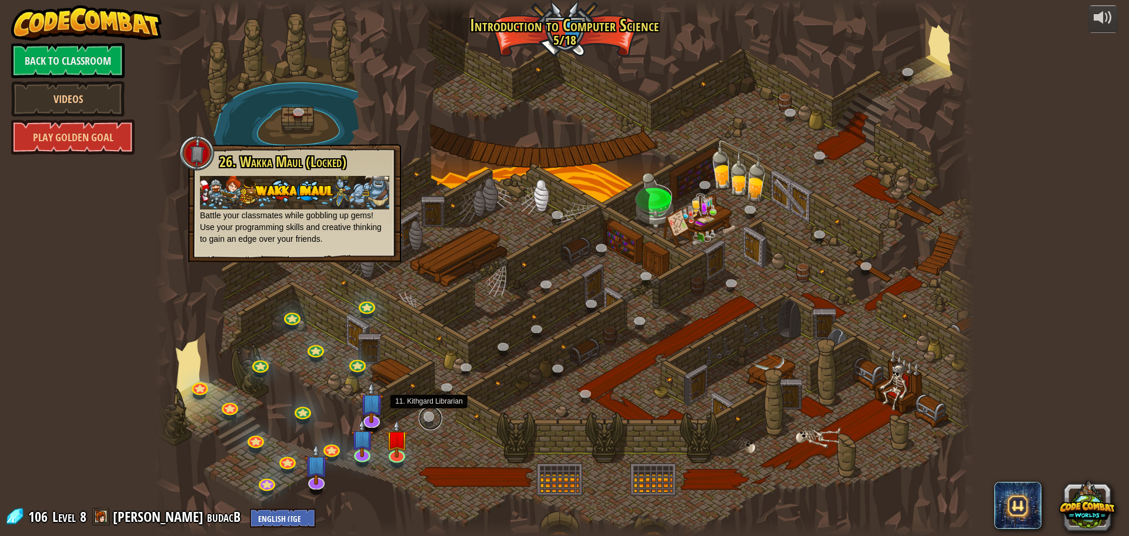
click at [433, 418] on link at bounding box center [431, 418] width 24 height 24
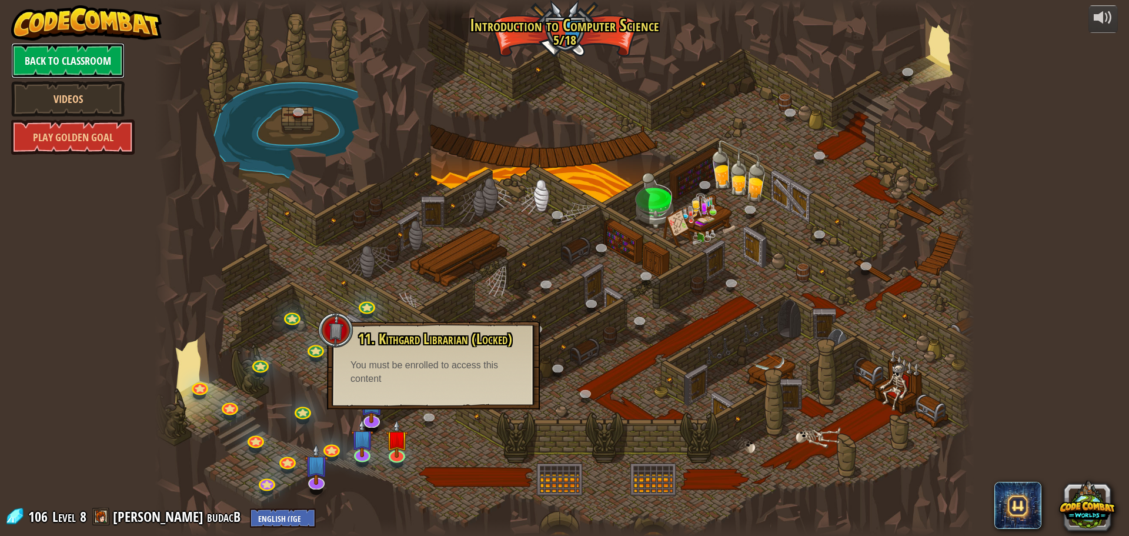
click at [77, 58] on link "Back to Classroom" at bounding box center [68, 60] width 114 height 35
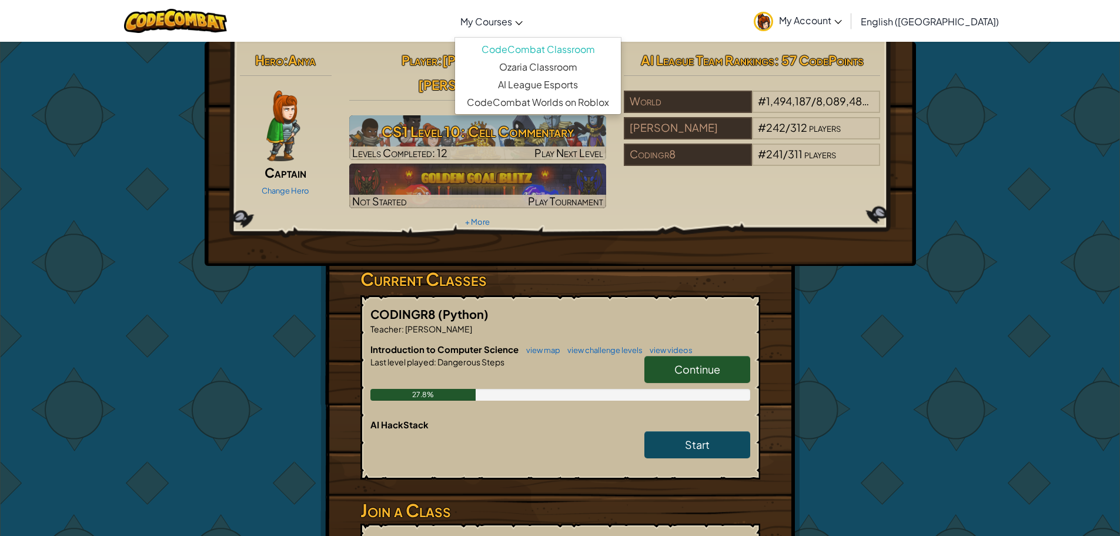
click at [529, 9] on link "My Courses" at bounding box center [492, 21] width 74 height 32
click at [559, 69] on link "Ozaria Classroom" at bounding box center [538, 67] width 166 height 18
